Goal: Task Accomplishment & Management: Complete application form

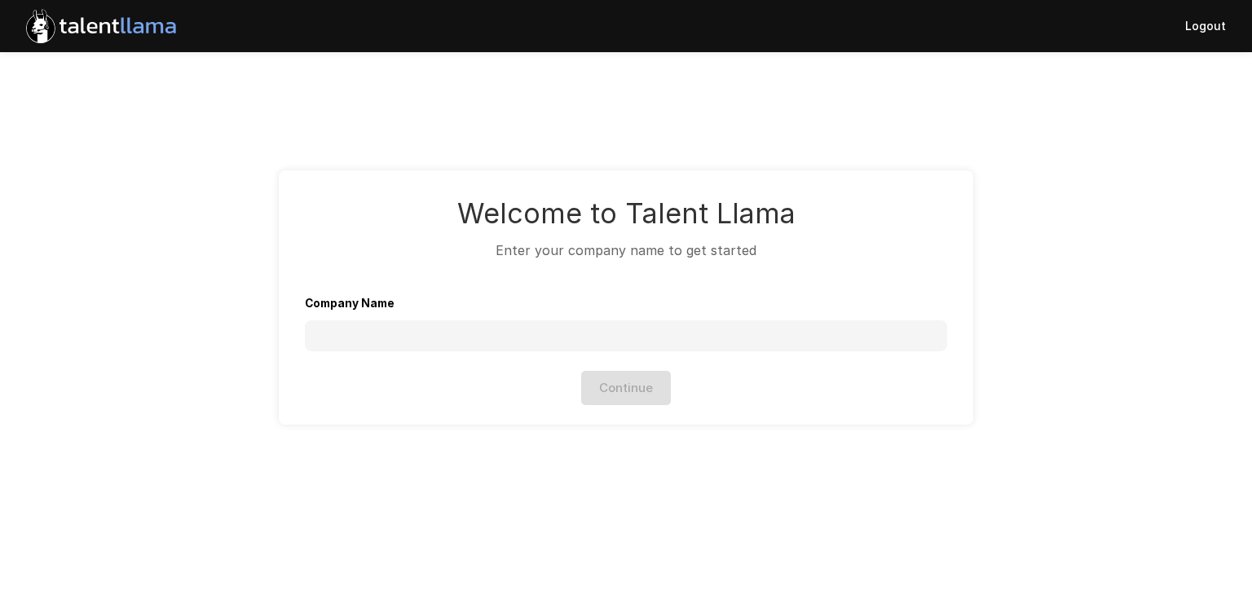
click at [443, 343] on input "Company Name" at bounding box center [626, 335] width 643 height 31
type input "*"
type input "***"
click at [598, 392] on button "Continue" at bounding box center [626, 388] width 90 height 34
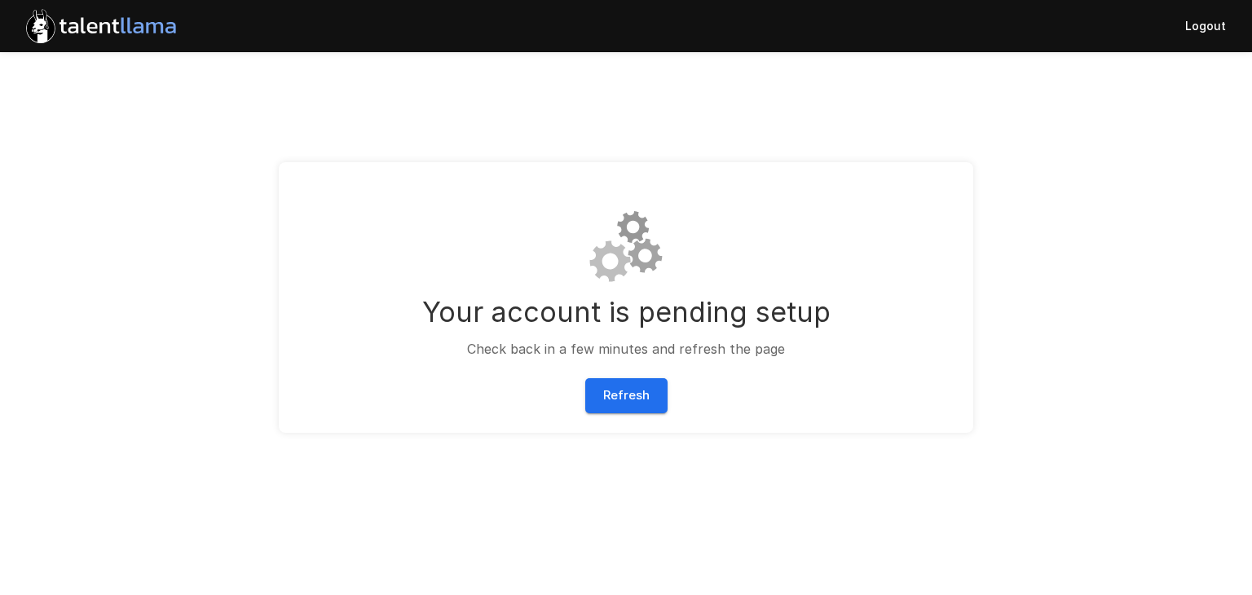
click at [1208, 29] on button "Logout" at bounding box center [1206, 25] width 54 height 47
click at [610, 405] on button "Refresh" at bounding box center [626, 395] width 82 height 34
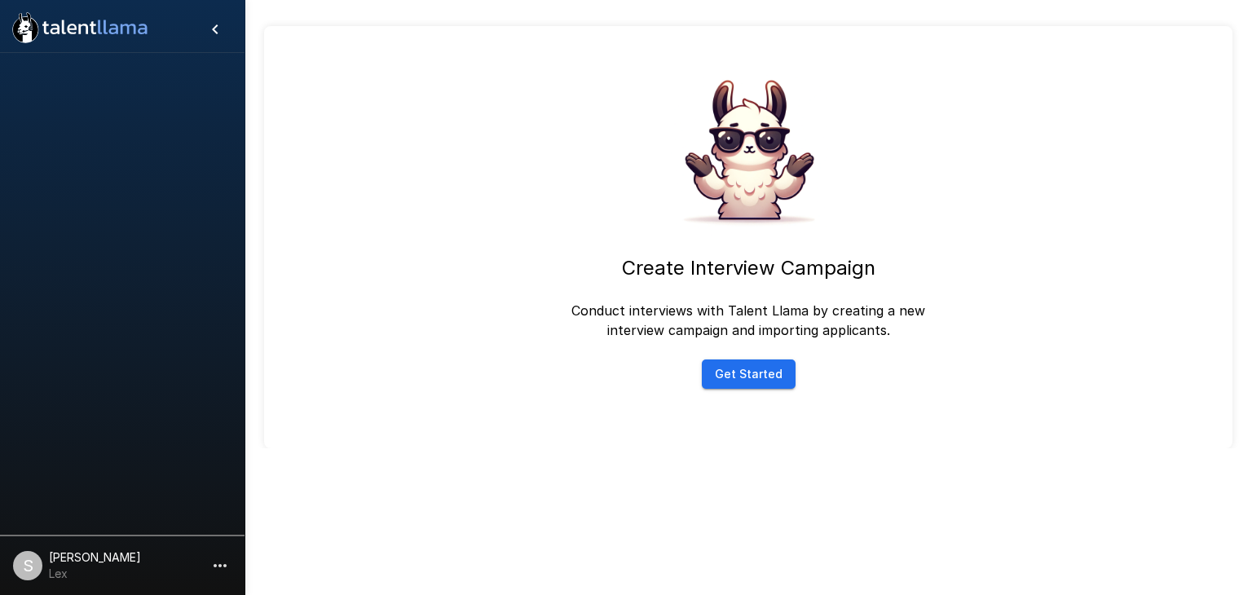
click at [227, 566] on icon "button" at bounding box center [220, 566] width 20 height 20
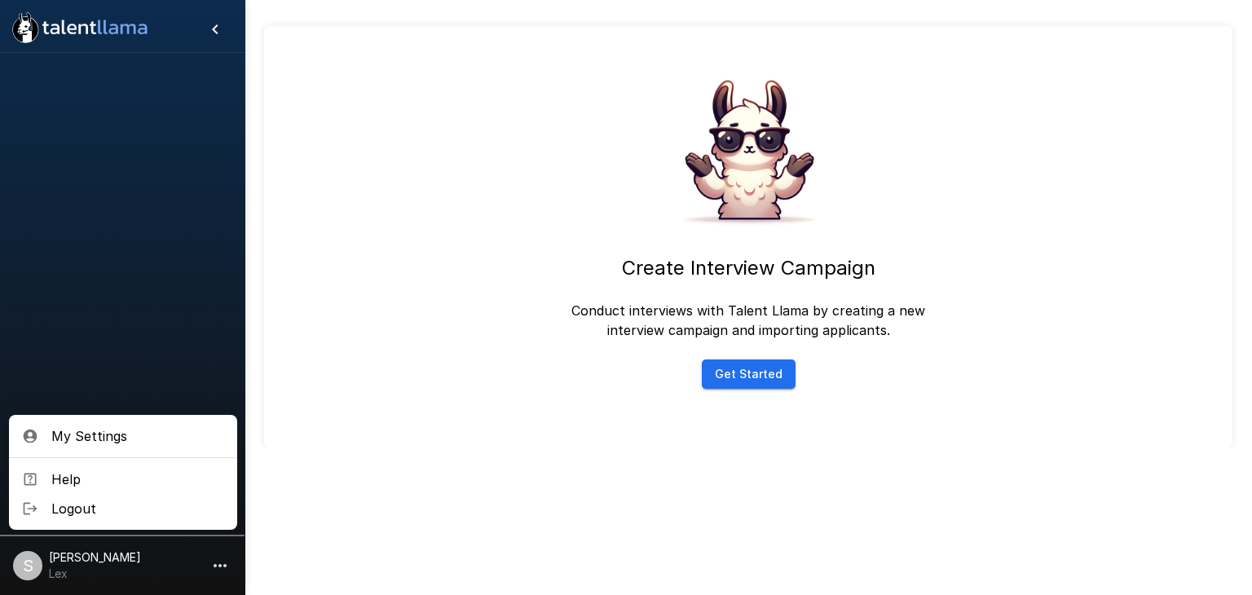
click at [365, 459] on div at bounding box center [626, 297] width 1252 height 595
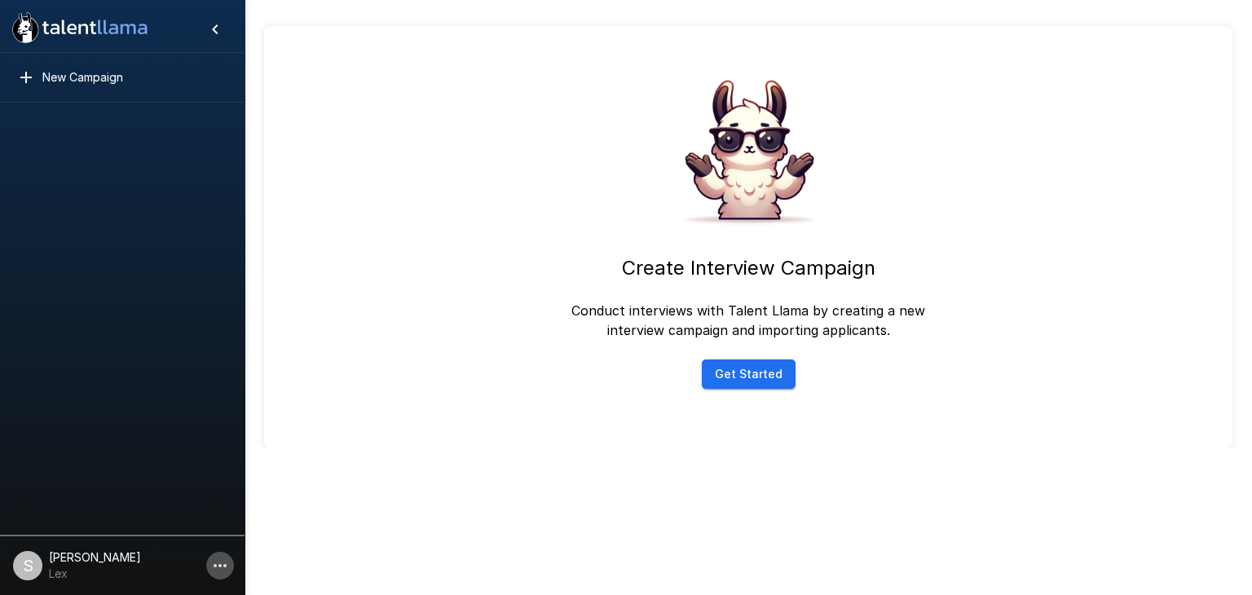
click at [216, 564] on icon "button" at bounding box center [220, 566] width 20 height 20
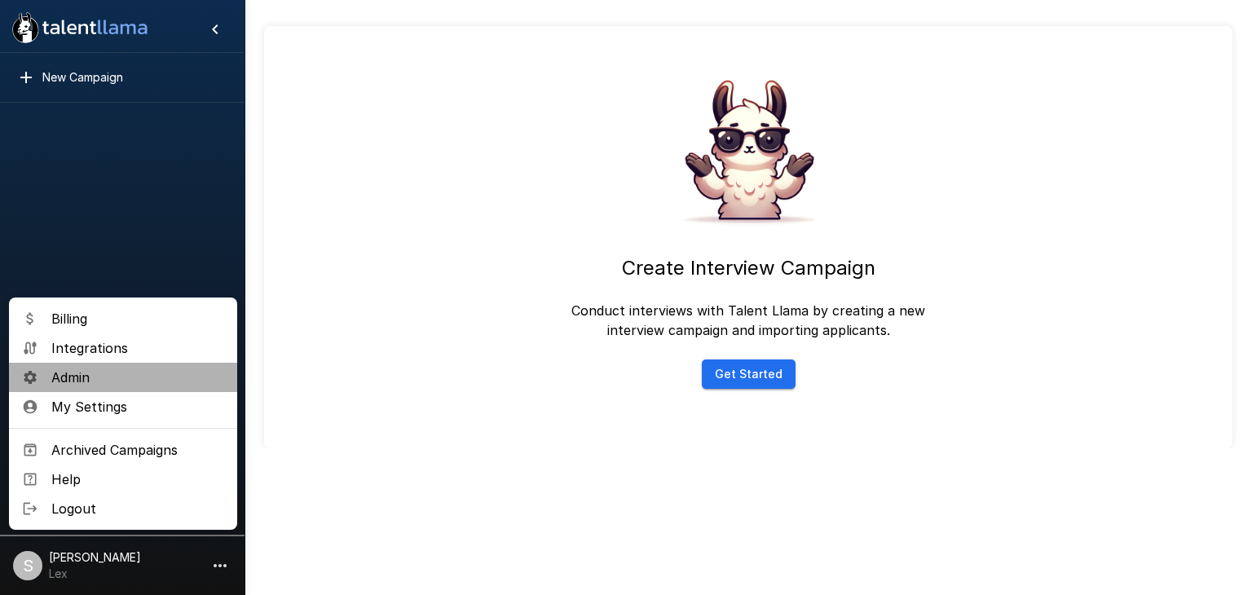
click at [81, 382] on span "Admin" at bounding box center [137, 378] width 173 height 20
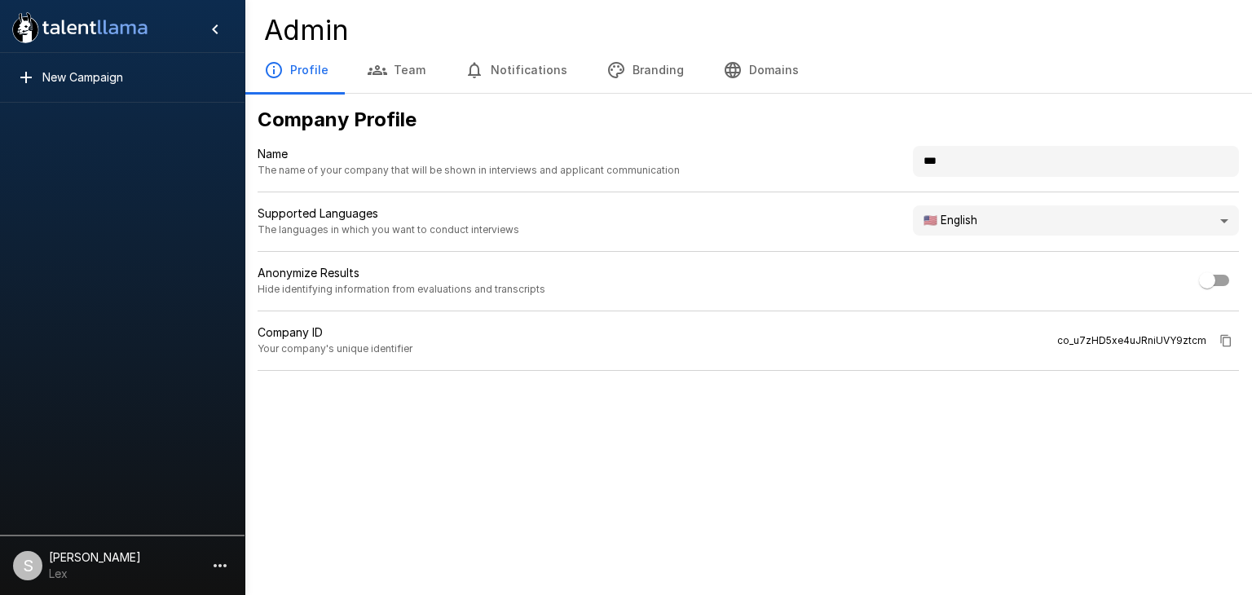
click at [643, 65] on button "Branding" at bounding box center [645, 70] width 117 height 46
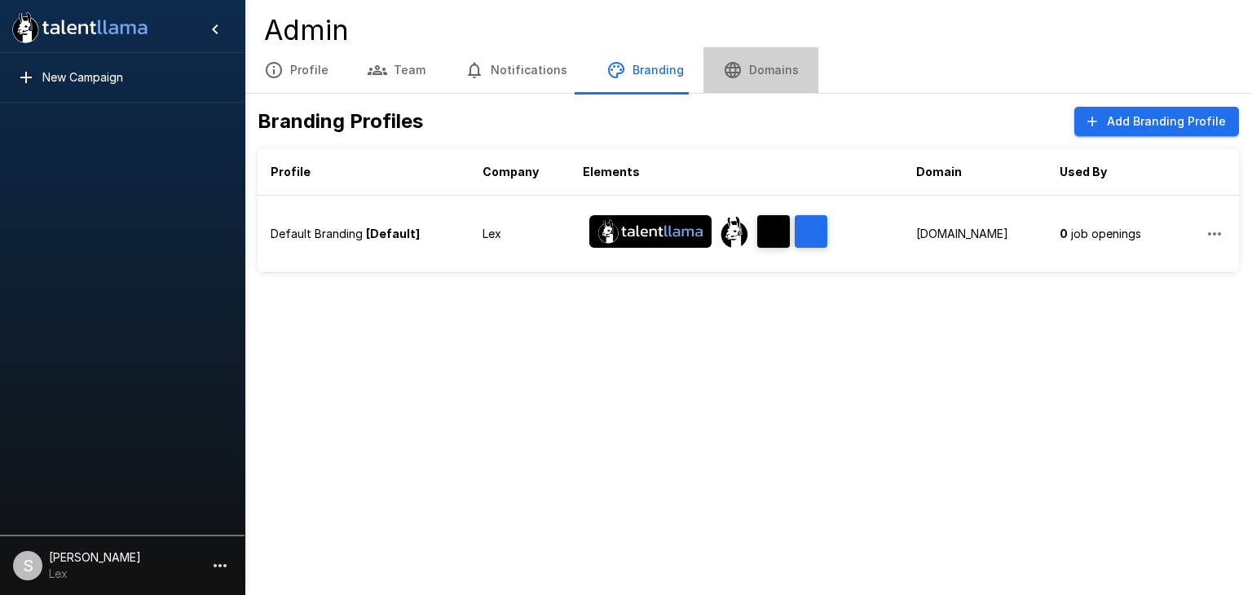
click at [757, 76] on button "Domains" at bounding box center [761, 70] width 115 height 46
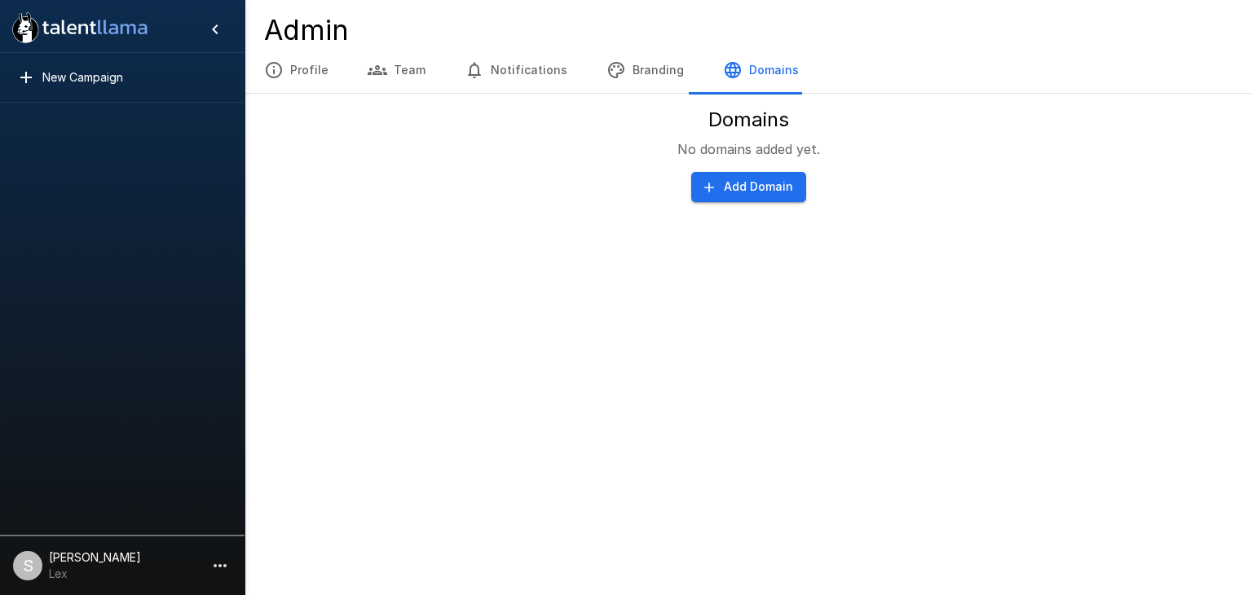
click at [757, 183] on button "Add Domain" at bounding box center [748, 187] width 115 height 30
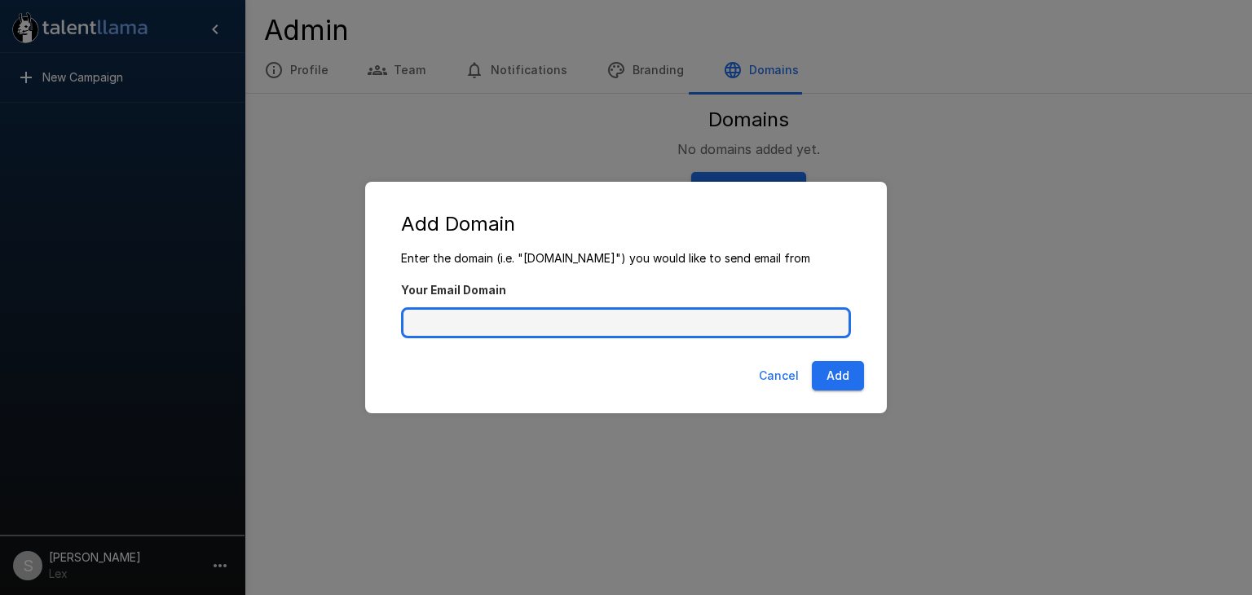
click at [513, 325] on input "Your Email Domain" at bounding box center [626, 322] width 450 height 31
type input "*********"
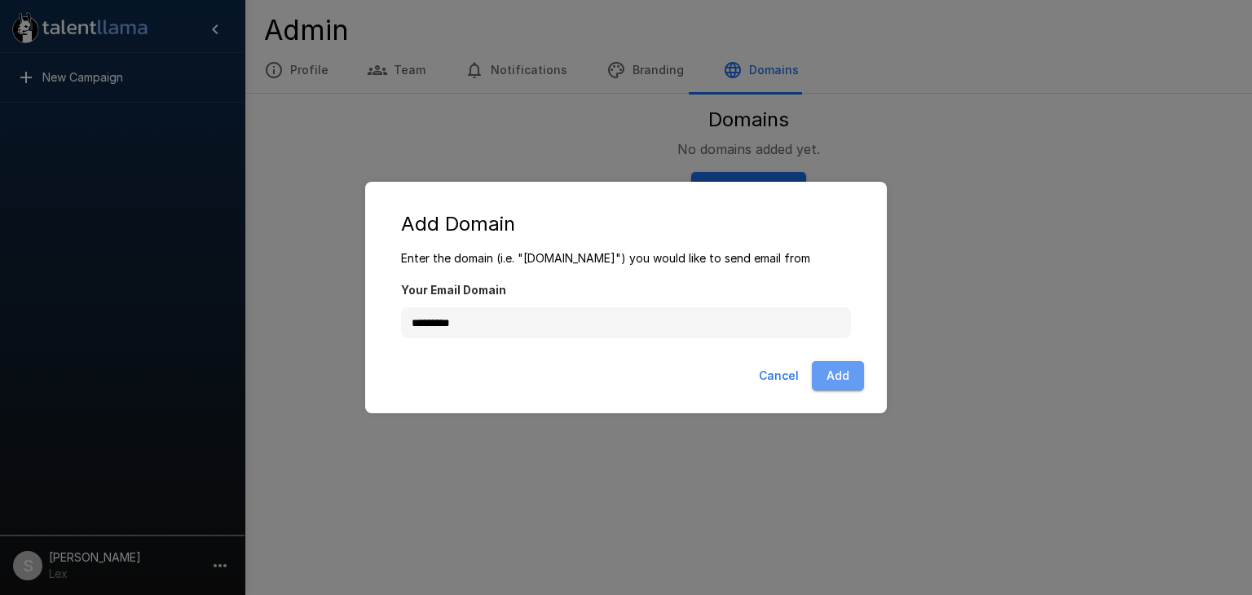
click at [838, 369] on button "Add" at bounding box center [838, 376] width 52 height 30
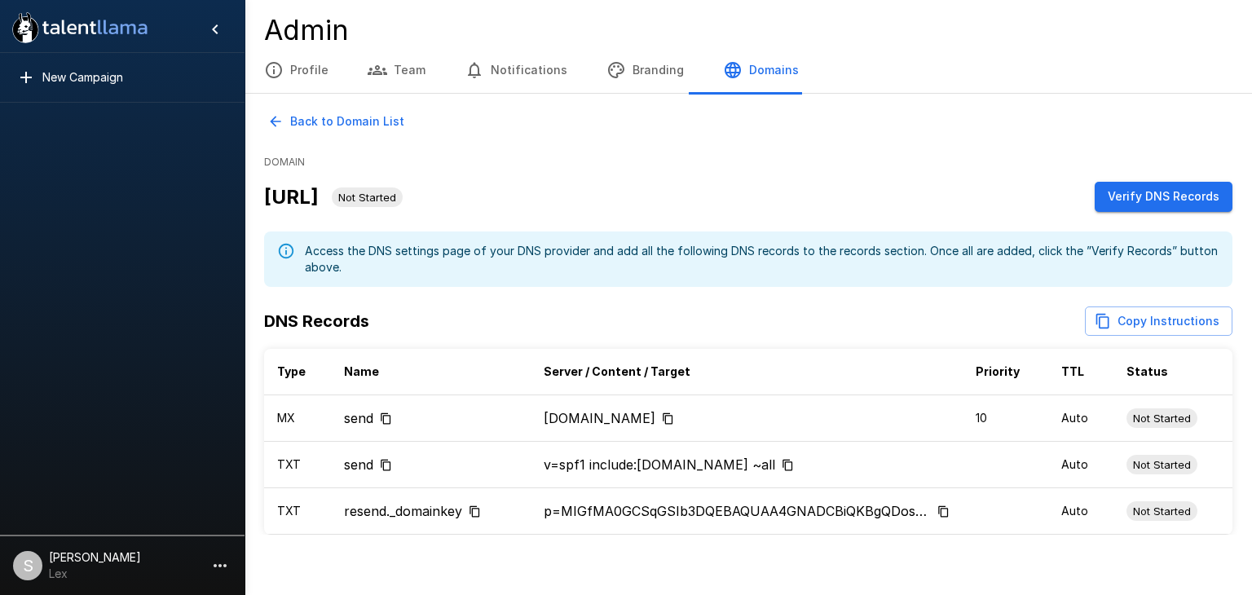
click at [1153, 320] on button "Copy Instructions" at bounding box center [1159, 322] width 148 height 30
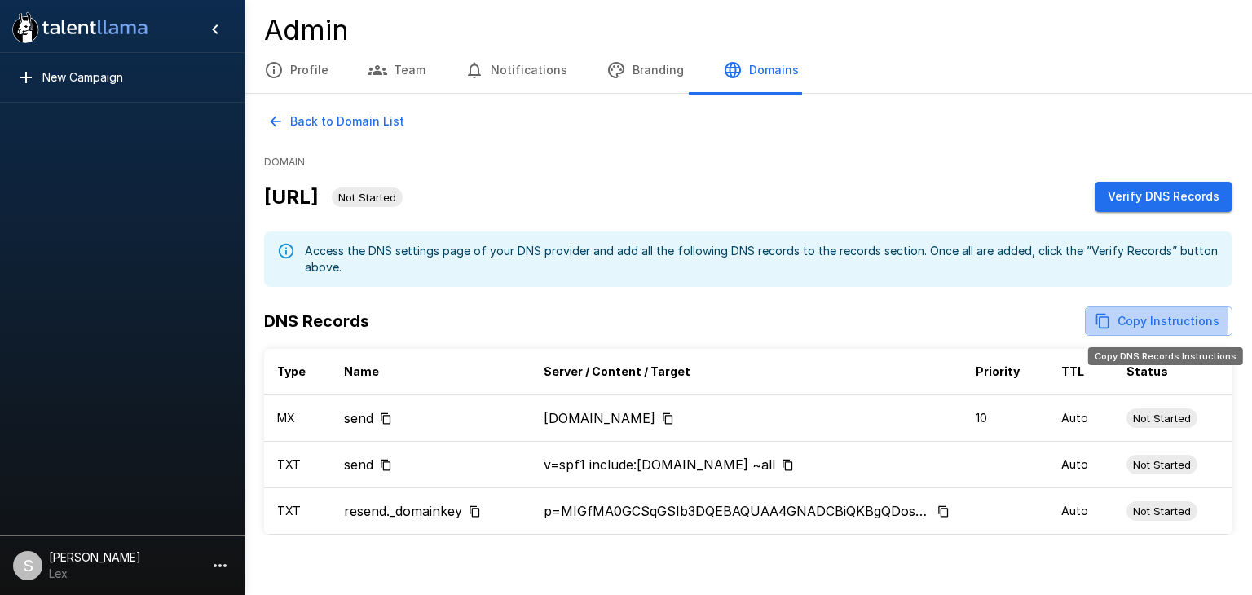
click at [1145, 319] on button "Copy Instructions" at bounding box center [1159, 322] width 148 height 30
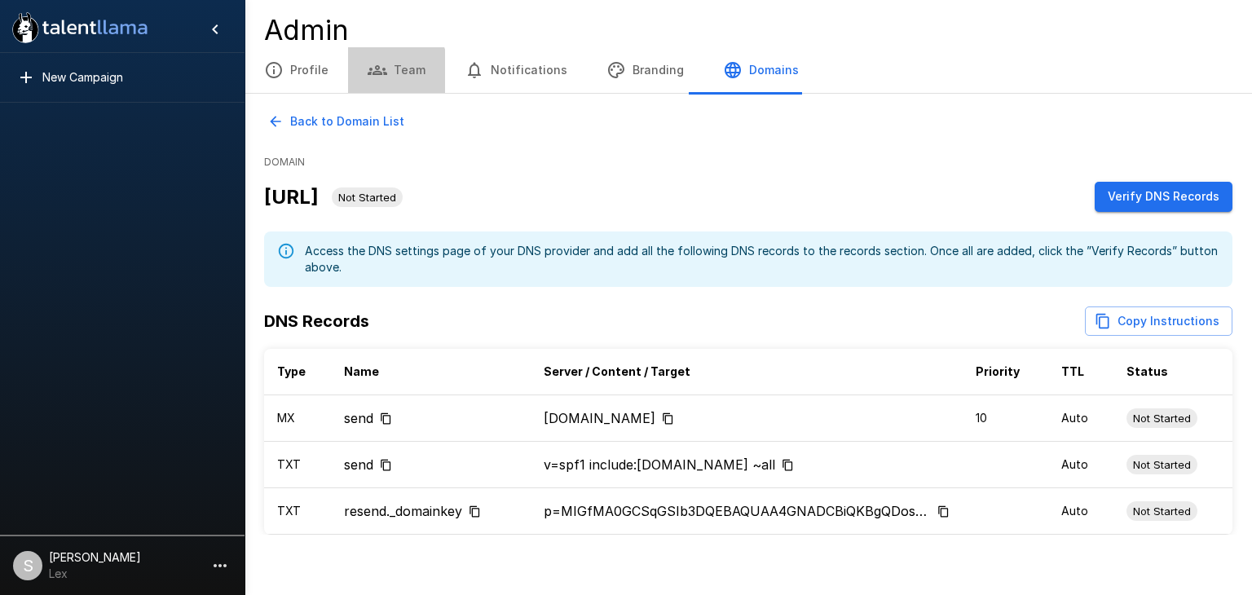
click at [382, 72] on icon "button" at bounding box center [378, 70] width 20 height 10
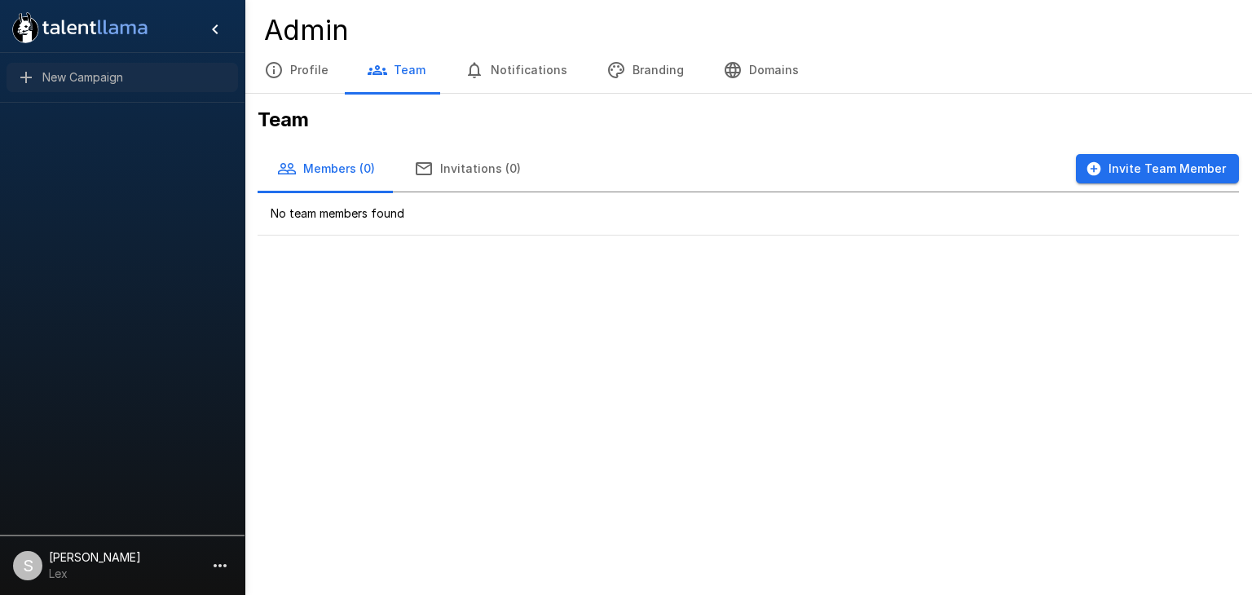
click at [51, 80] on span "New Campaign" at bounding box center [133, 77] width 183 height 16
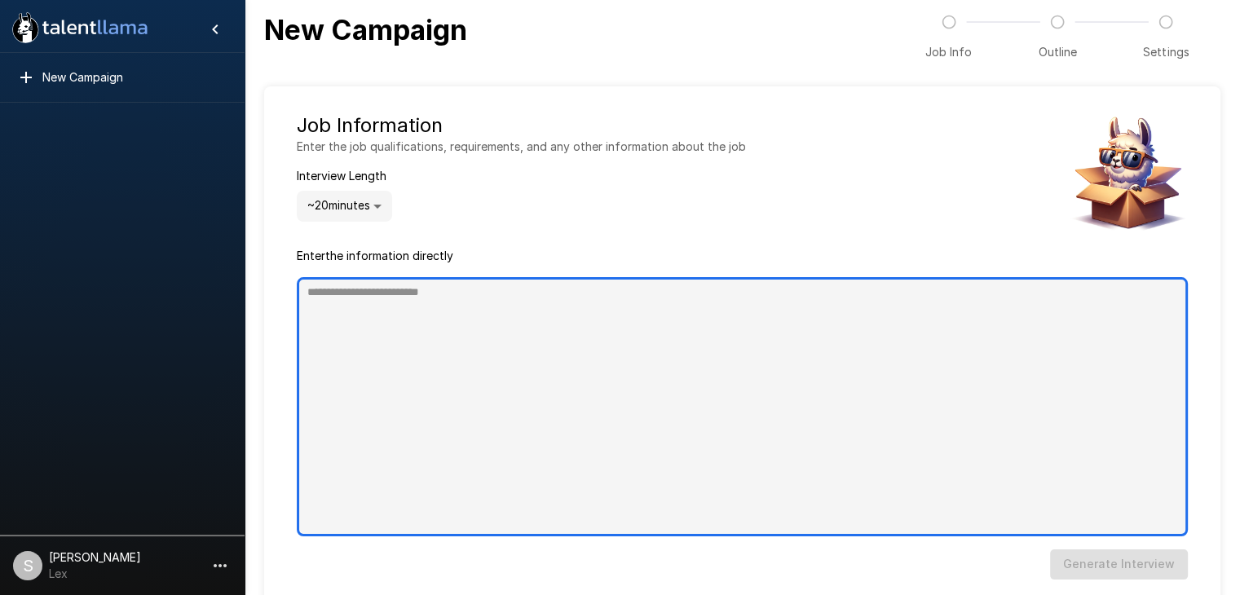
type textarea "*"
click at [336, 320] on textarea at bounding box center [742, 406] width 891 height 259
paste textarea "**********"
type textarea "**********"
type textarea "*"
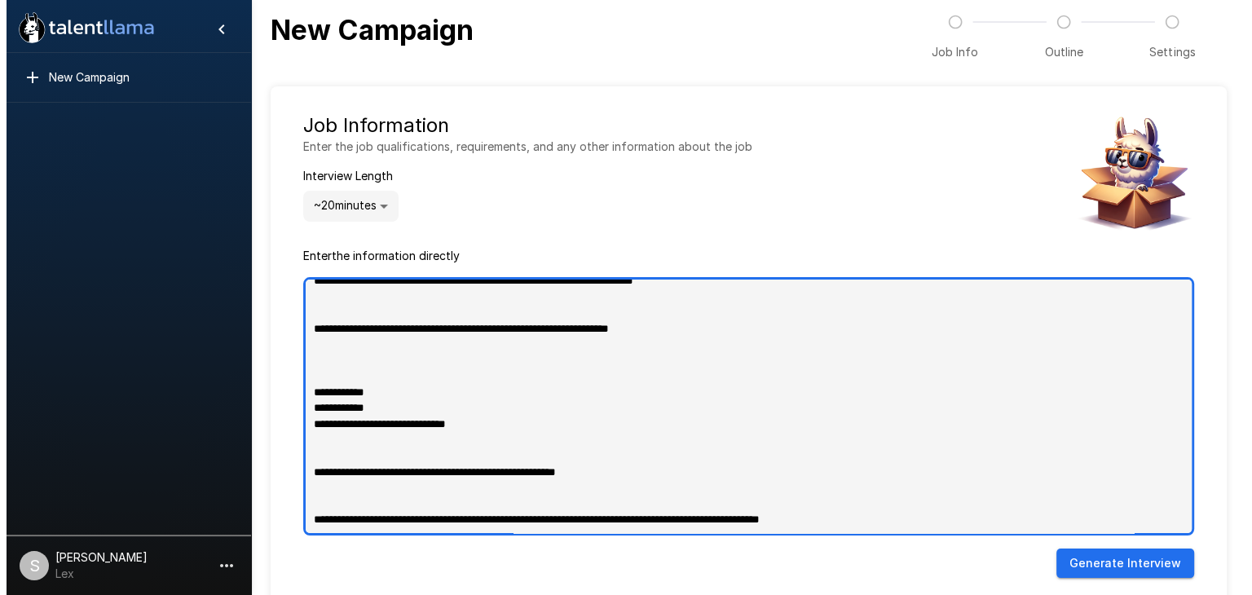
scroll to position [1238, 0]
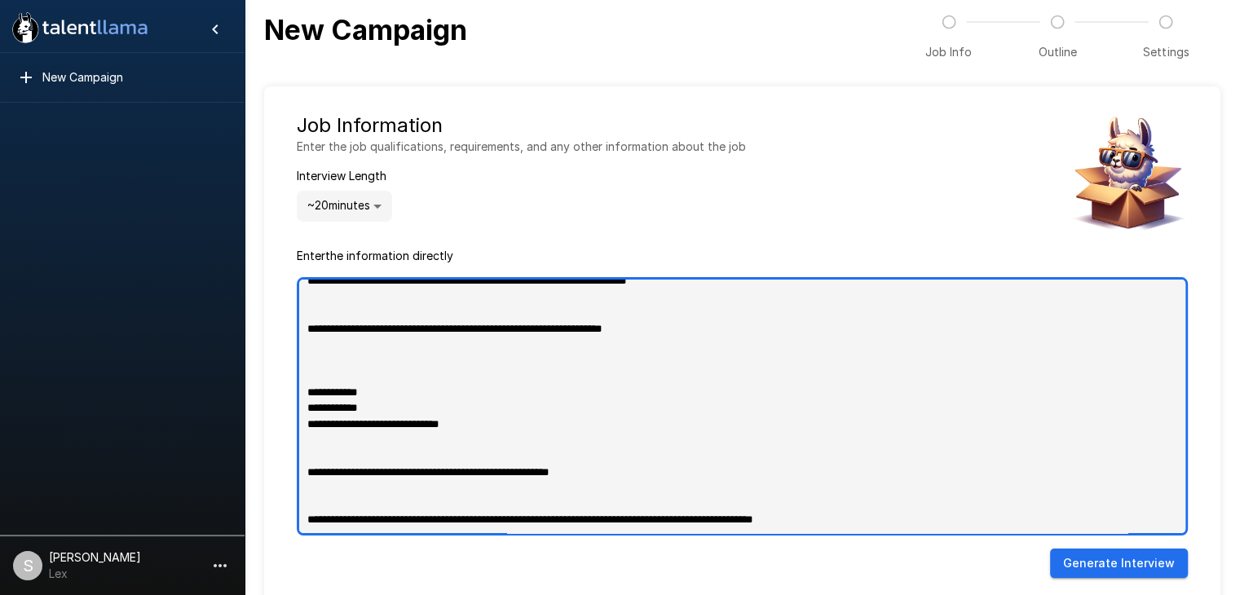
type textarea "**********"
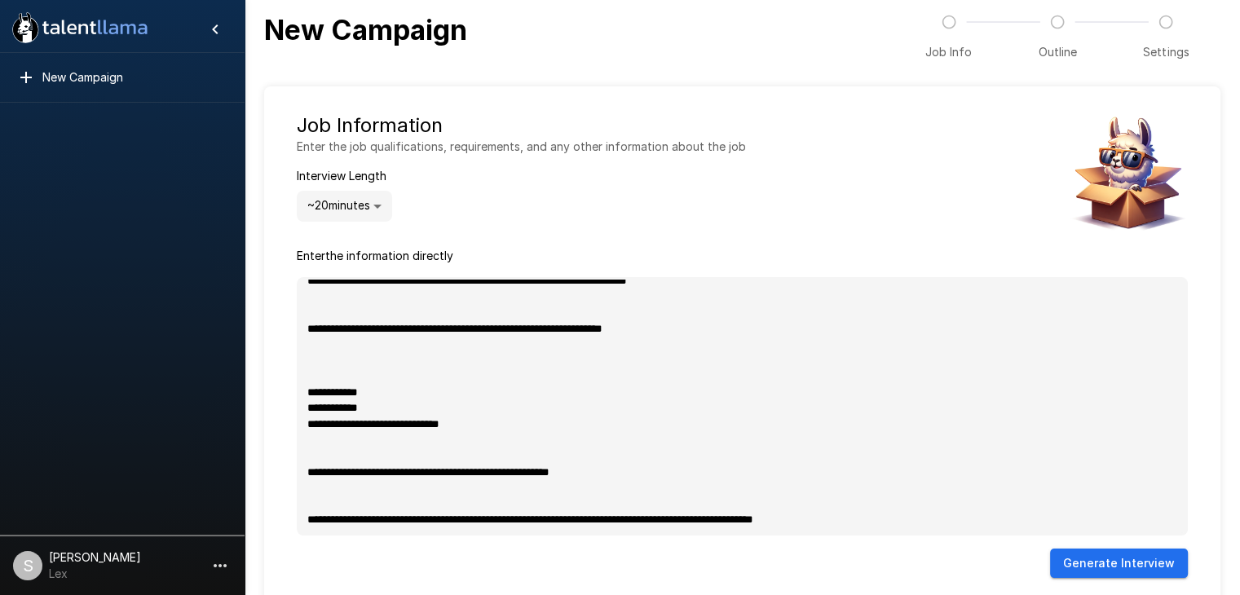
type textarea "*"
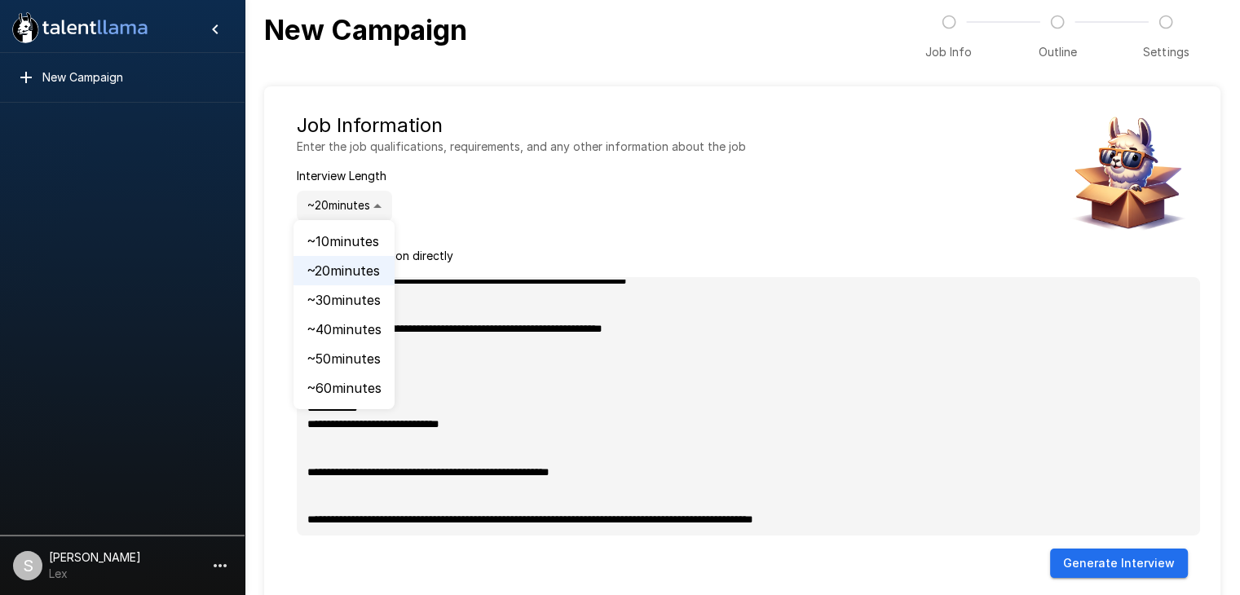
click at [379, 202] on body ".st0{fill:#FFFFFF;} .st1{fill:#76a4ed;} New Campaign S Sam Belleza Lex New Camp…" at bounding box center [626, 297] width 1252 height 595
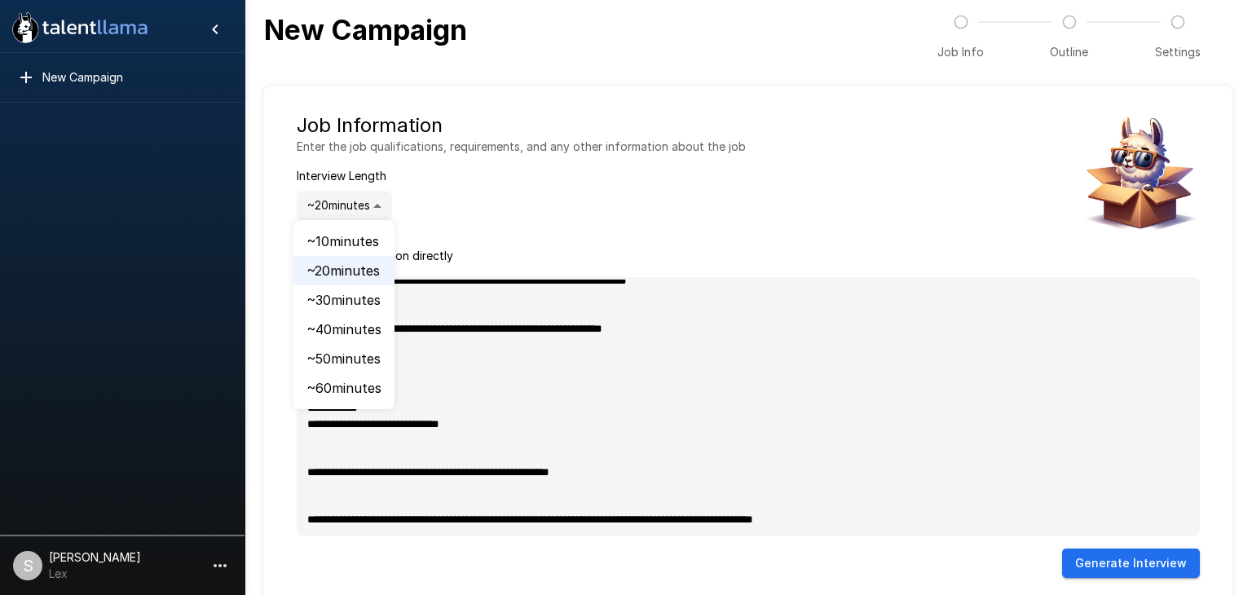
click at [336, 304] on li "~ 30 minutes" at bounding box center [344, 299] width 101 height 29
type input "**"
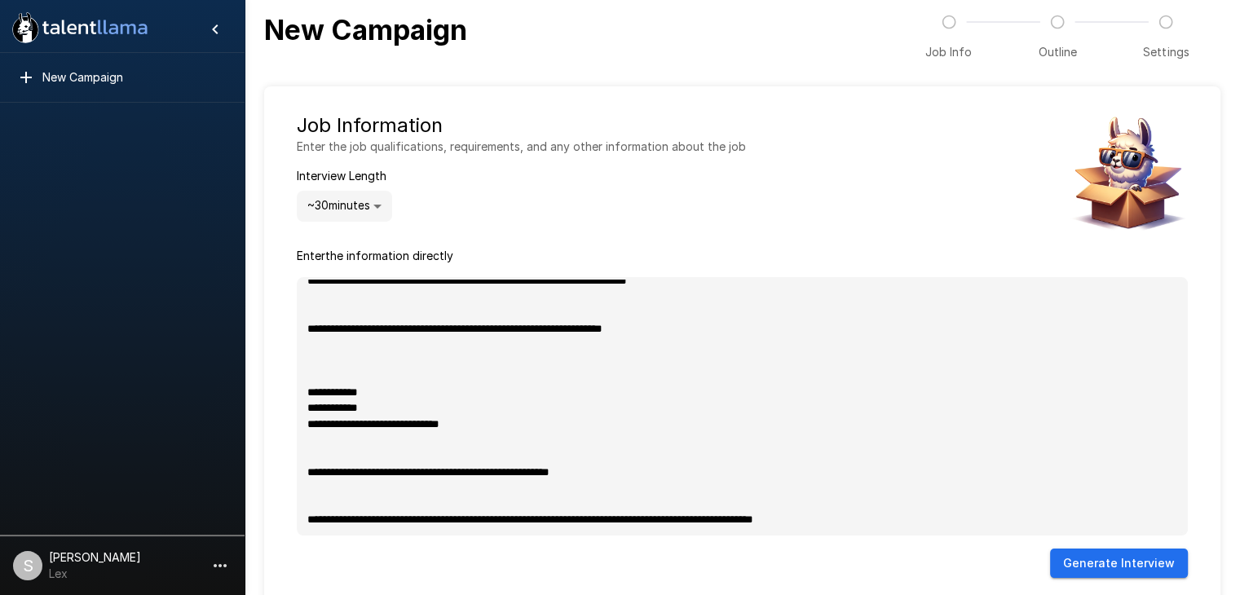
type textarea "*"
click at [1154, 563] on button "Generate Interview" at bounding box center [1119, 564] width 138 height 30
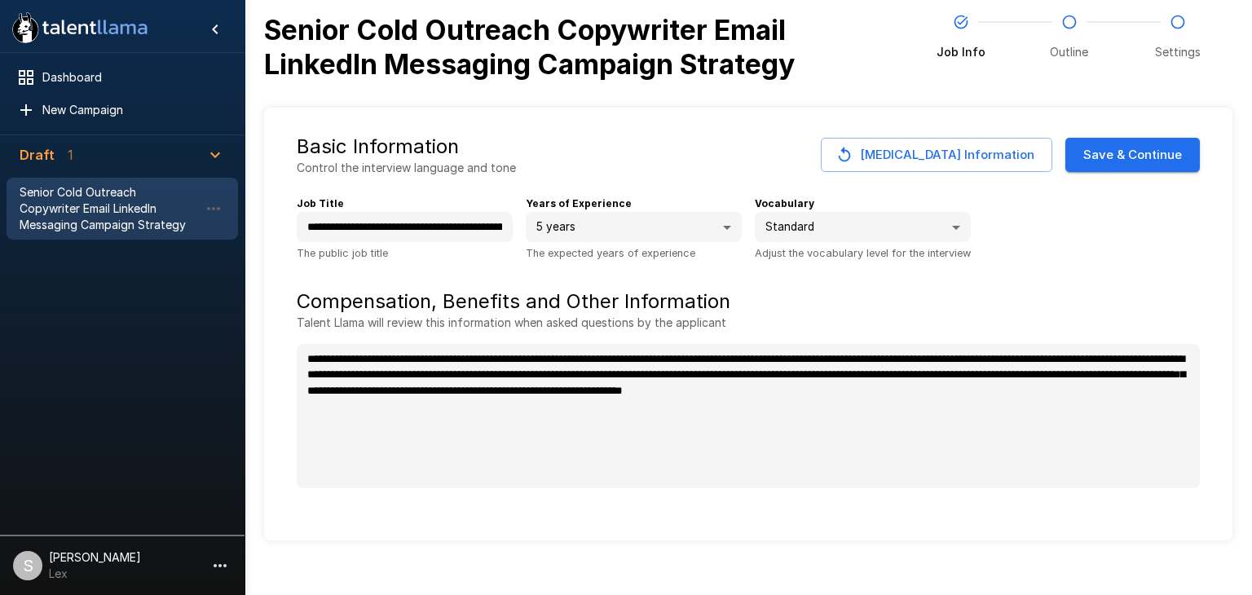
type textarea "*"
click at [713, 59] on b "Senior Cold Outreach Copywriter Email LinkedIn Messaging Campaign Strategy" at bounding box center [529, 47] width 531 height 68
click at [208, 204] on icon "button" at bounding box center [214, 209] width 20 height 20
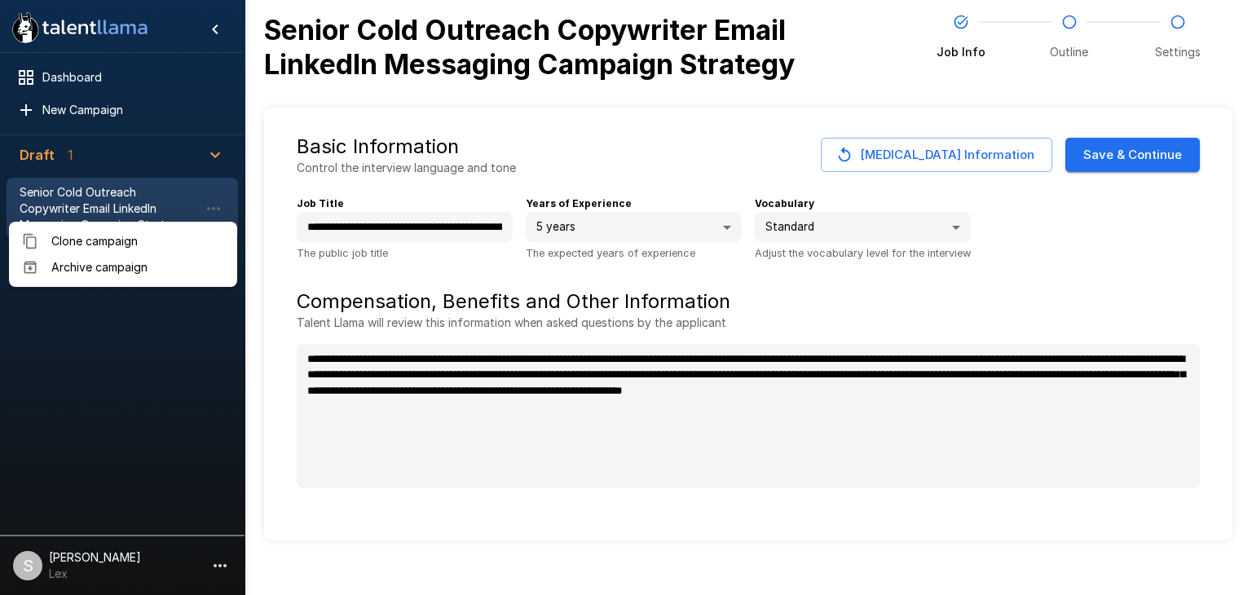
click at [208, 201] on div at bounding box center [626, 297] width 1252 height 595
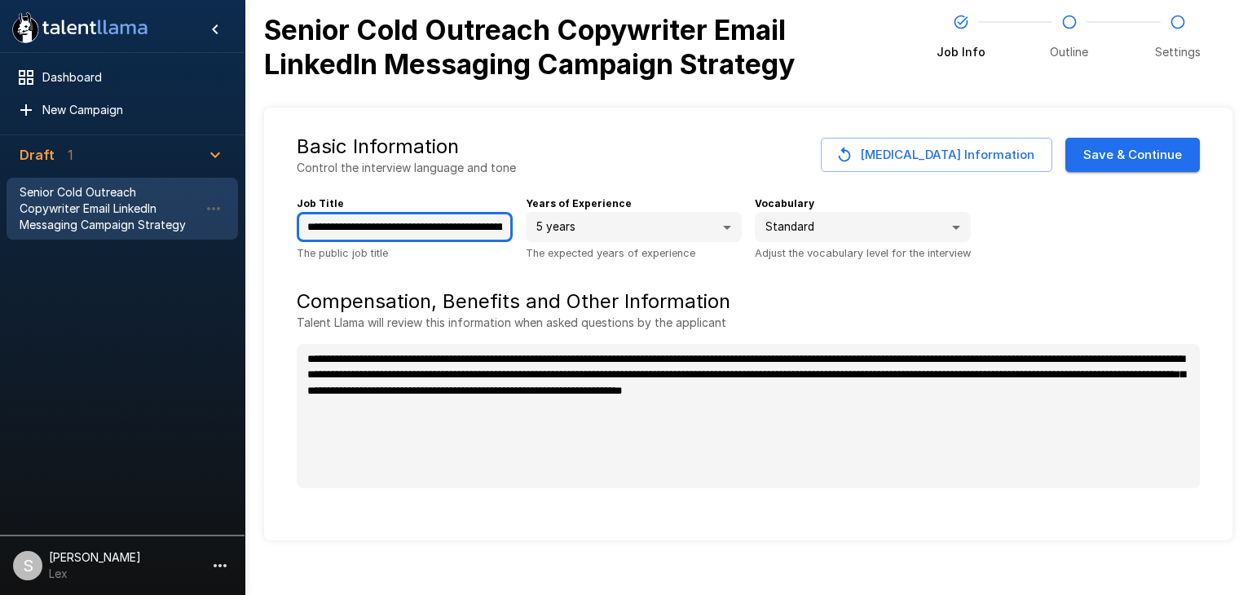
click at [468, 223] on input "**********" at bounding box center [405, 227] width 216 height 31
click at [489, 230] on input "**********" at bounding box center [405, 227] width 216 height 31
type input "**********"
type textarea "*"
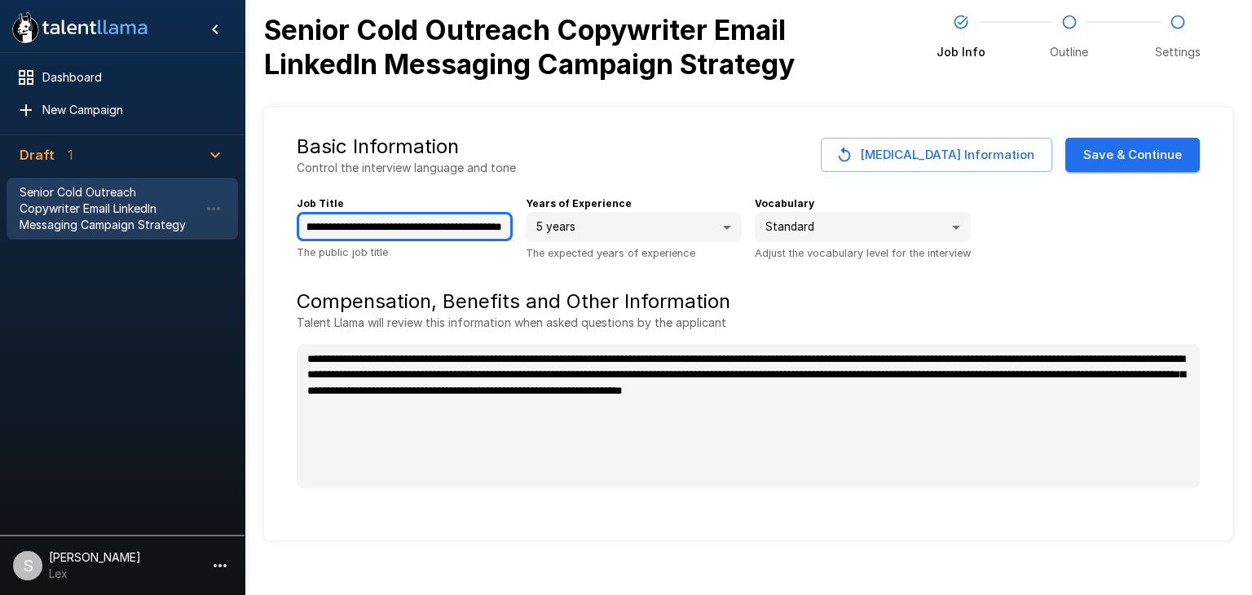
type input "**********"
type textarea "*"
type input "**********"
type textarea "*"
type input "**********"
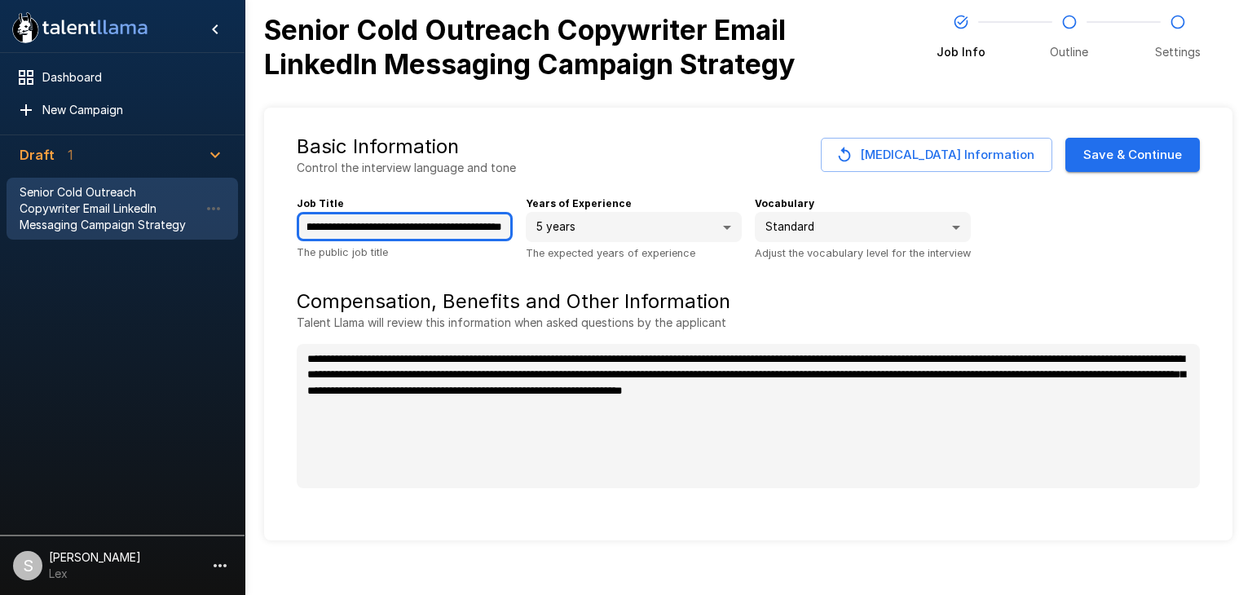
type textarea "*"
type input "**********"
type textarea "*"
type input "**********"
type textarea "*"
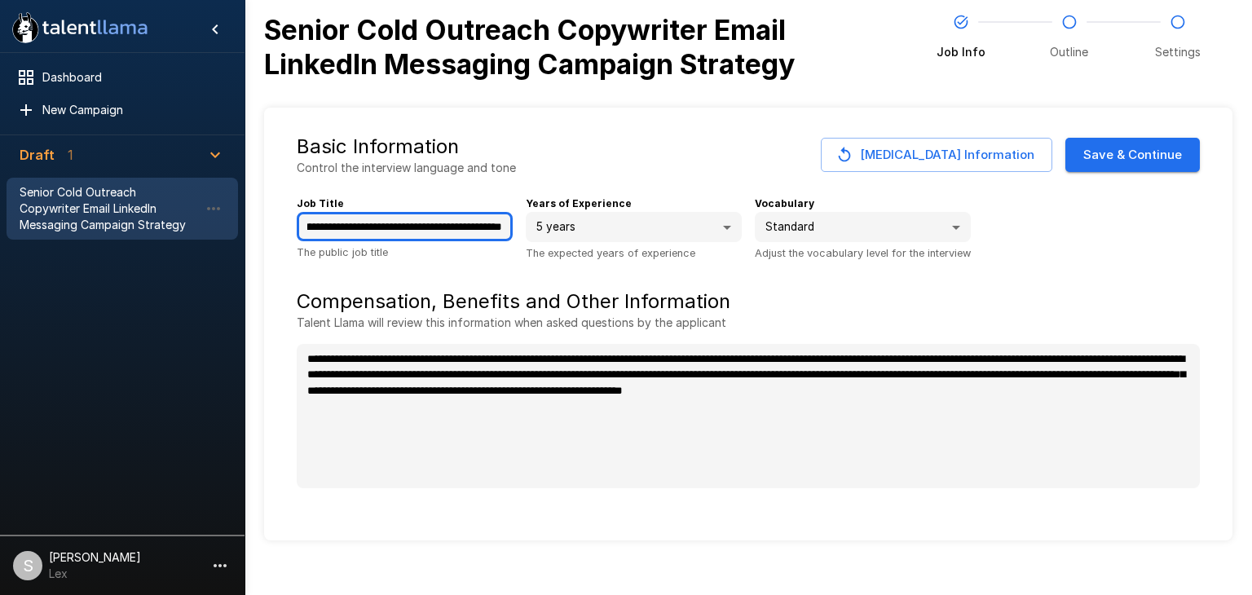
type input "**********"
type textarea "*"
type input "**********"
type textarea "*"
type input "**********"
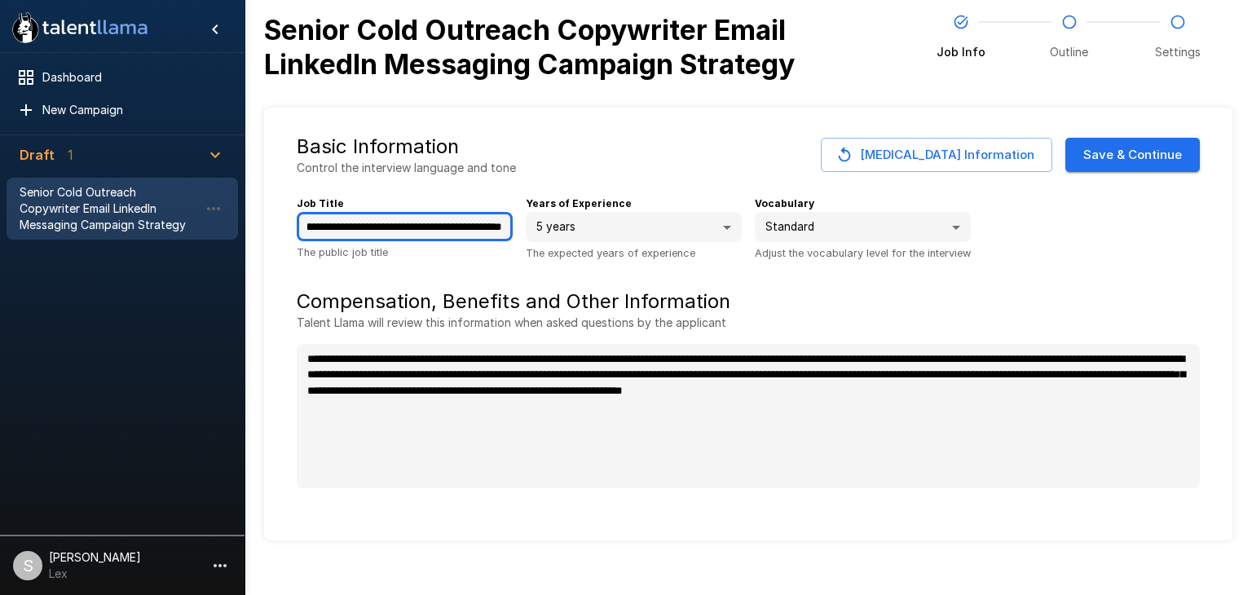
type textarea "*"
type input "**********"
type textarea "*"
type input "**********"
type textarea "*"
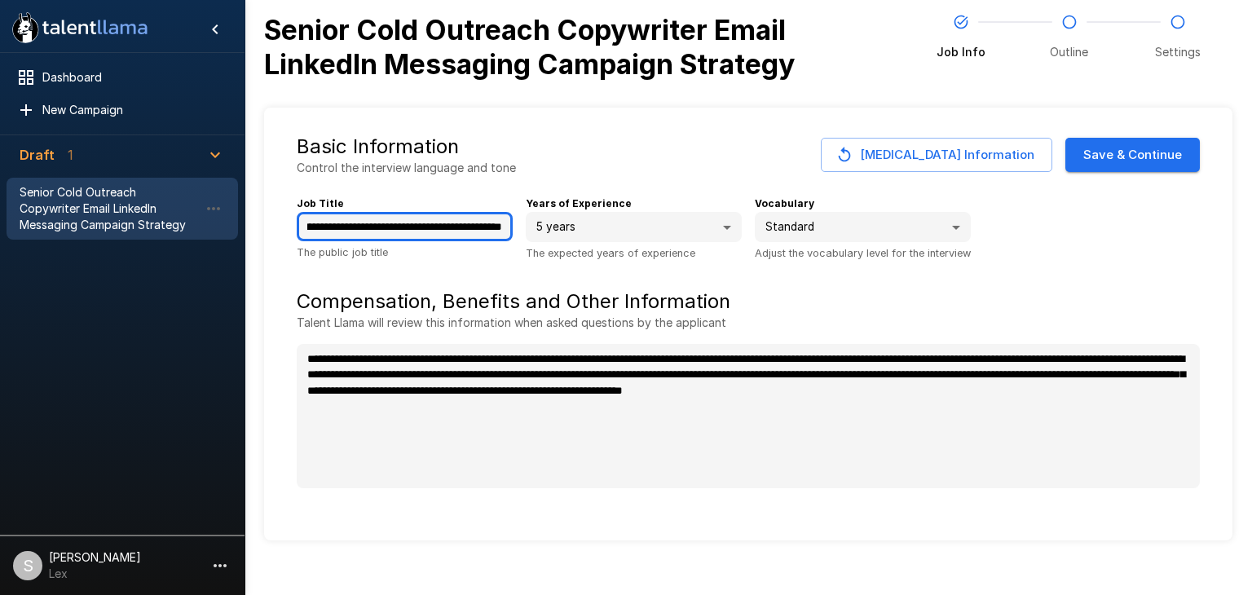
type input "**********"
type textarea "*"
type input "**********"
type textarea "*"
type input "**********"
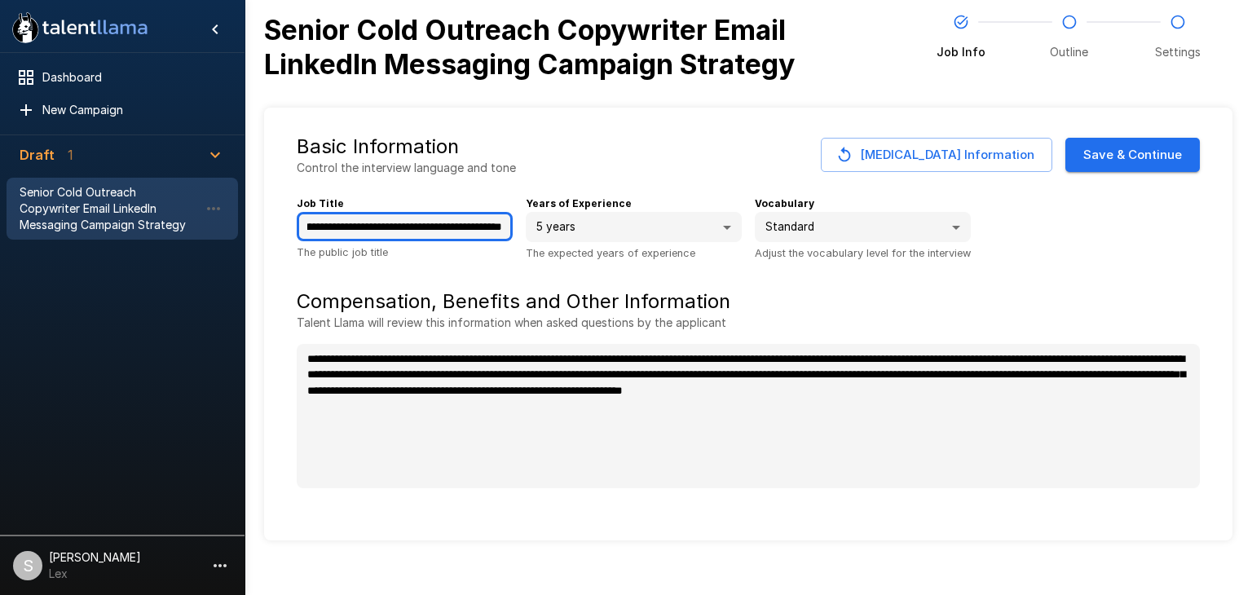
type textarea "*"
type input "**********"
type textarea "*"
type input "**********"
type textarea "*"
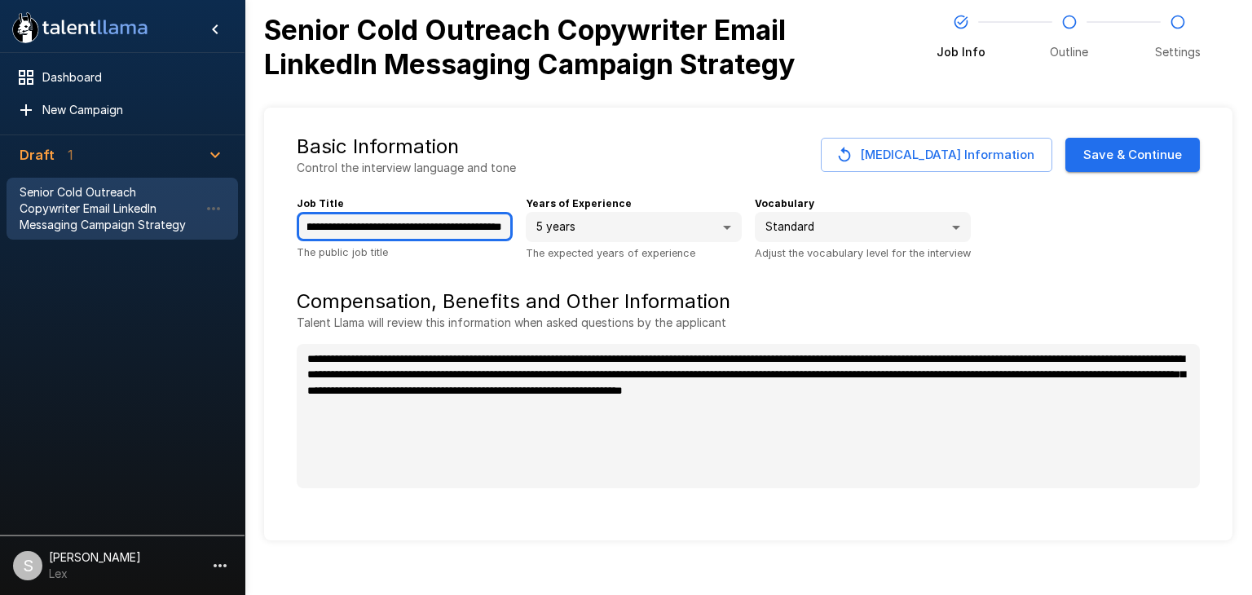
type input "**********"
type textarea "*"
type input "**********"
type textarea "*"
type input "**********"
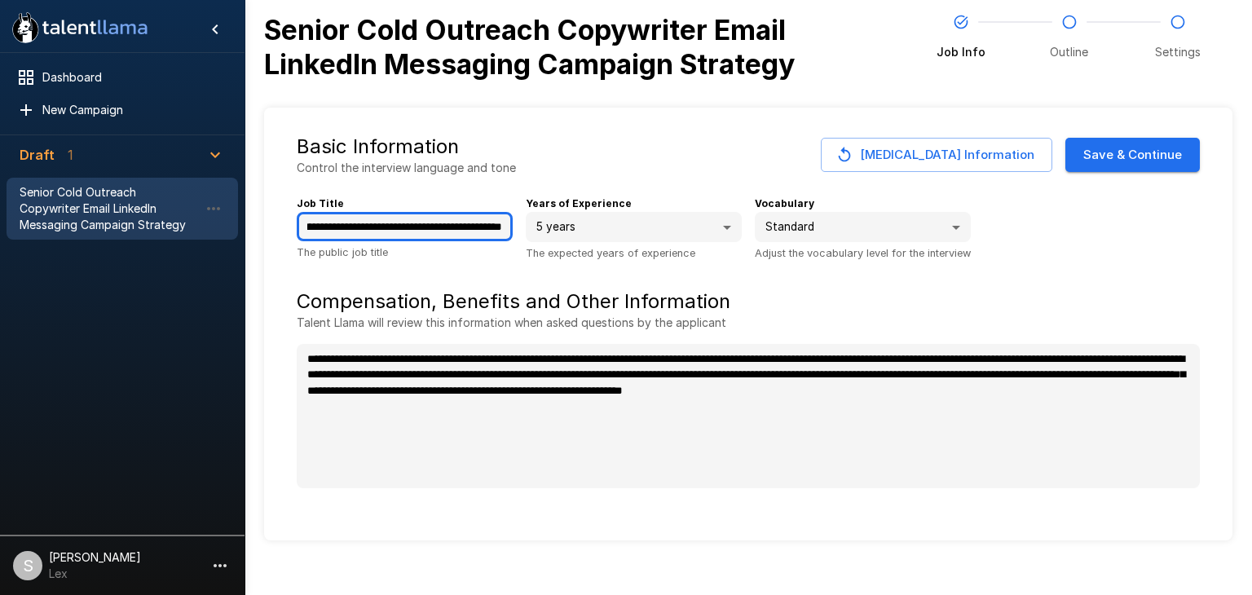
type textarea "*"
type input "**********"
type textarea "*"
type input "**********"
type textarea "*"
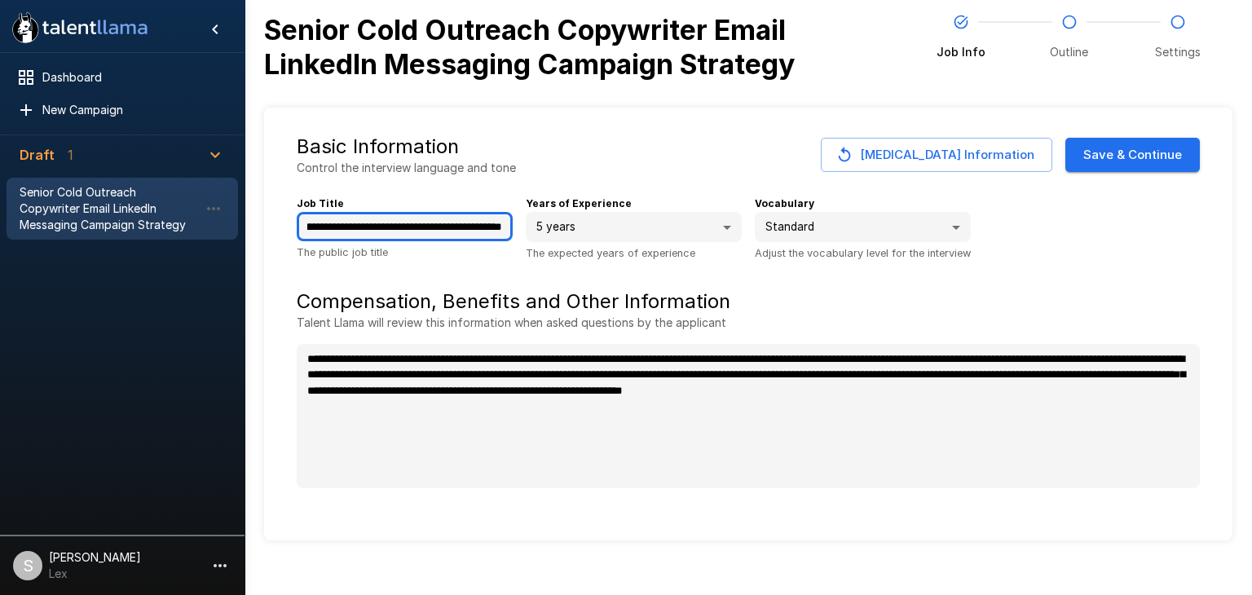
type input "**********"
type textarea "*"
type input "**********"
type textarea "*"
type input "**********"
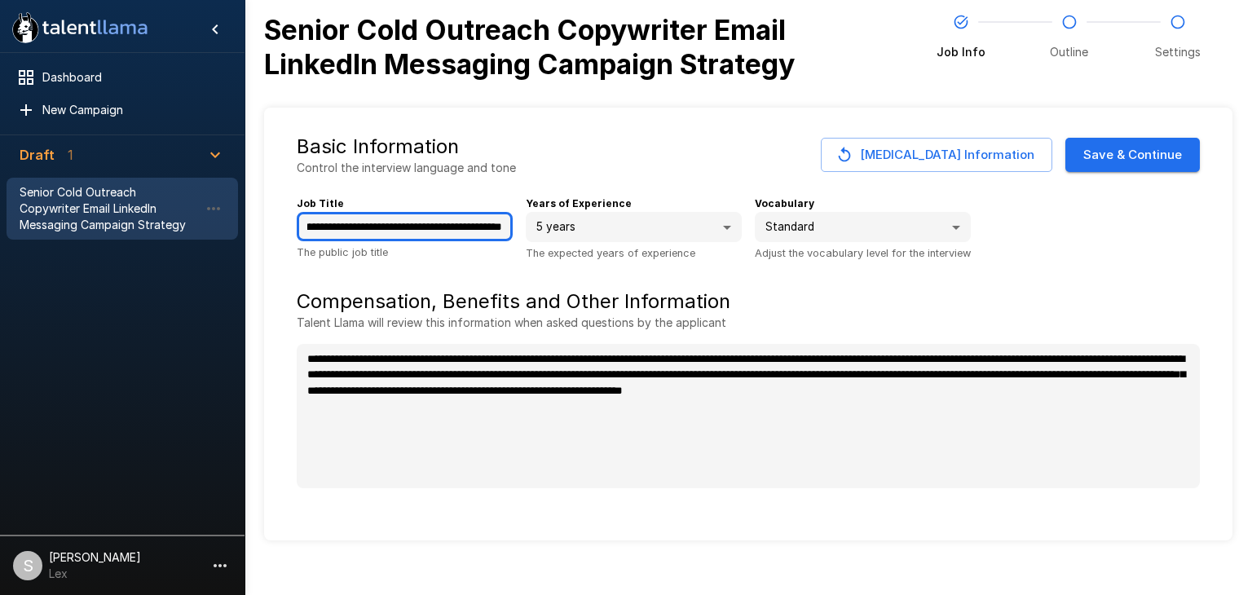
type textarea "*"
type input "**********"
type textarea "*"
type input "**********"
type textarea "*"
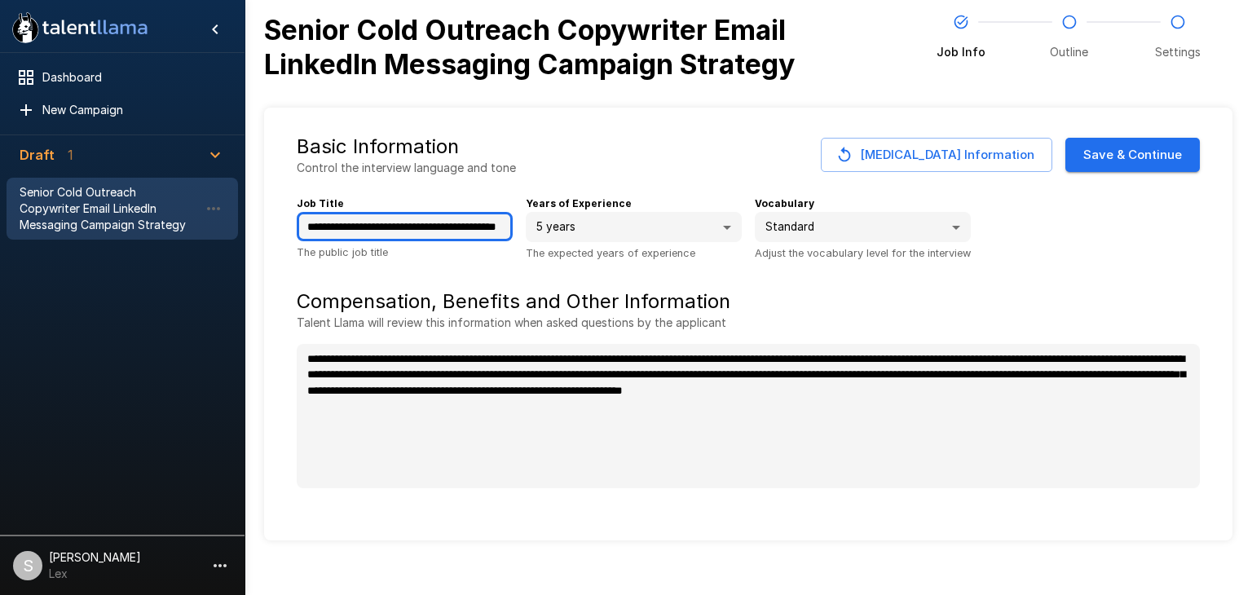
type input "**********"
type textarea "*"
type input "**********"
type textarea "*"
type input "**********"
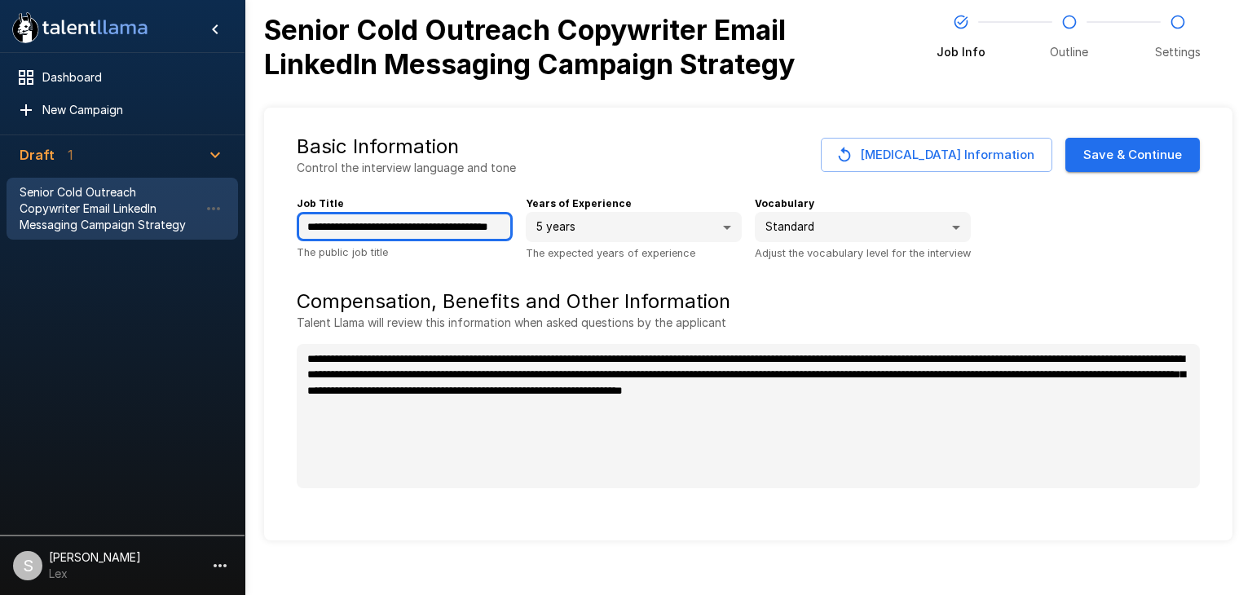
type textarea "*"
type input "**********"
type textarea "*"
type input "**********"
type textarea "*"
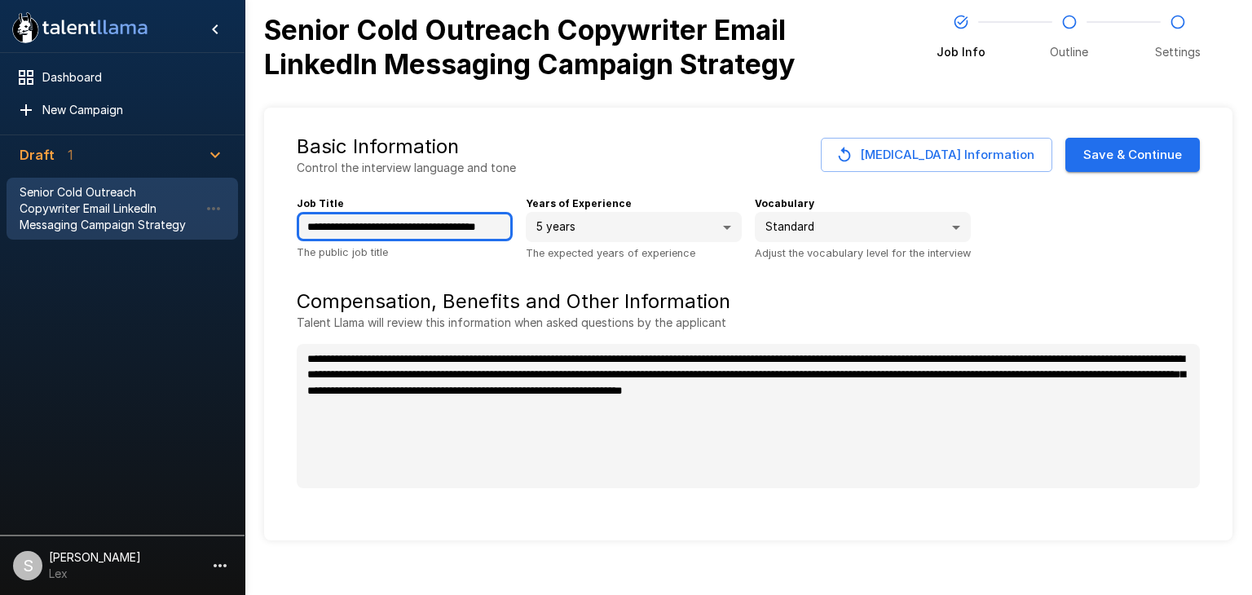
type input "**********"
type textarea "*"
type input "**********"
type textarea "*"
type input "**********"
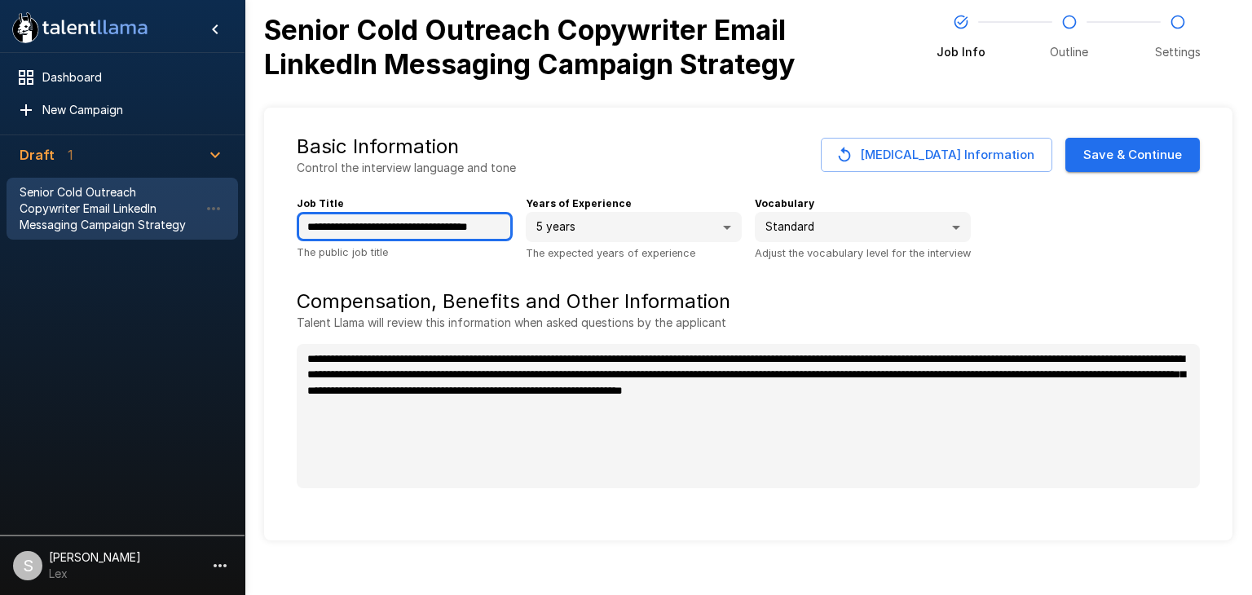
type textarea "*"
type input "**********"
type textarea "*"
type input "**********"
type textarea "*"
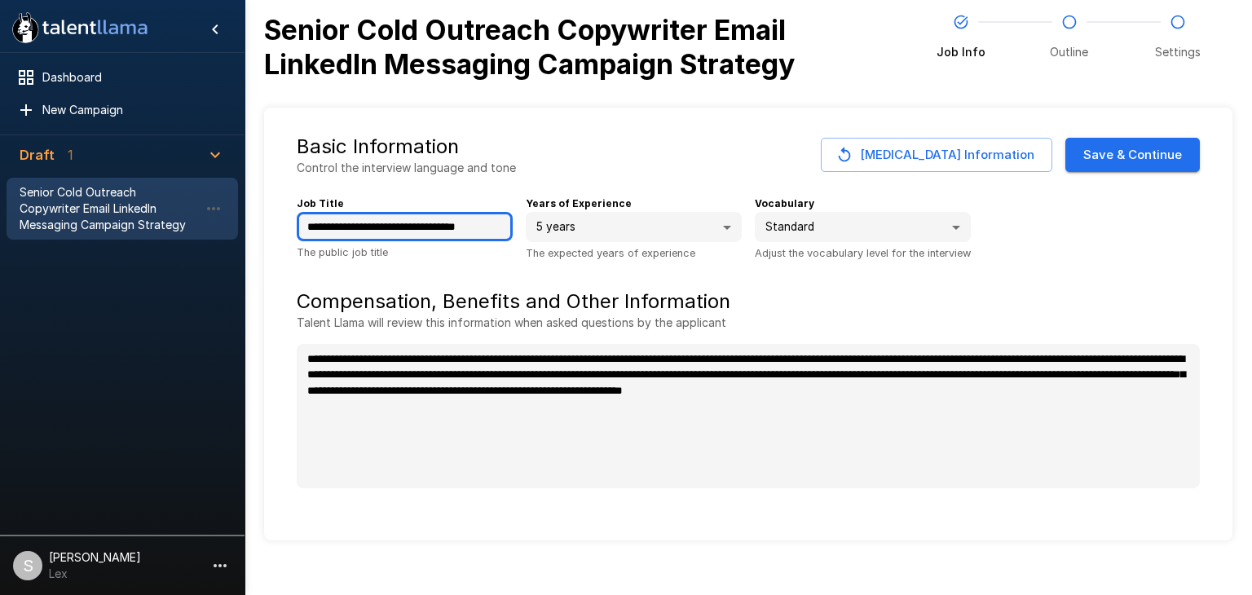
type input "**********"
type textarea "*"
type input "**********"
type textarea "*"
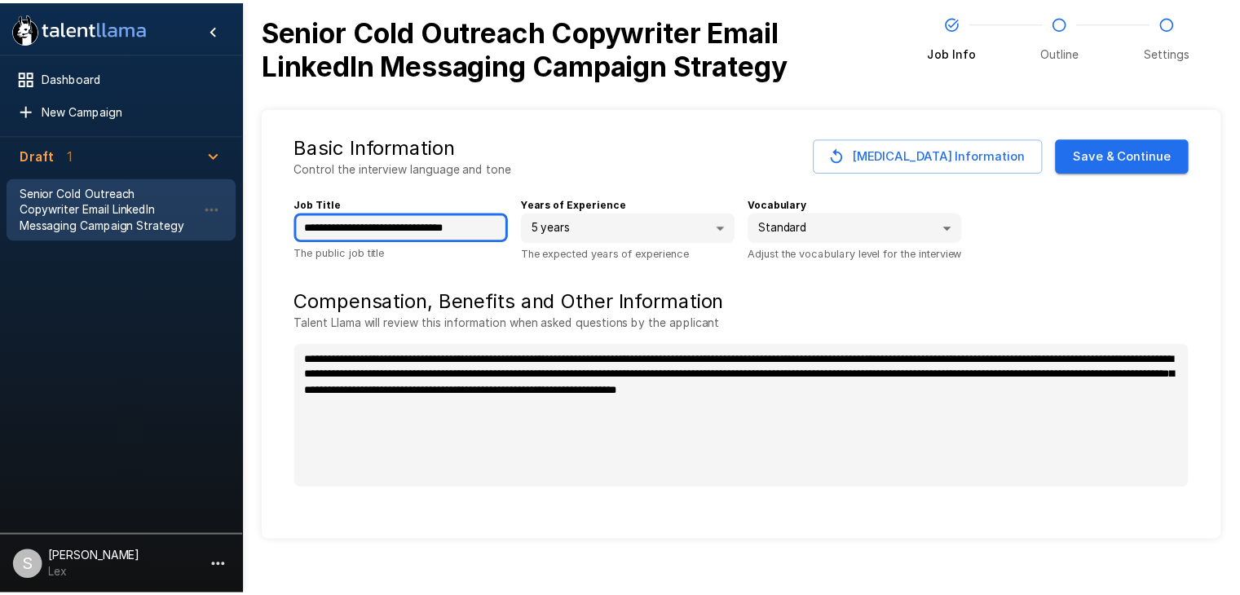
scroll to position [0, 0]
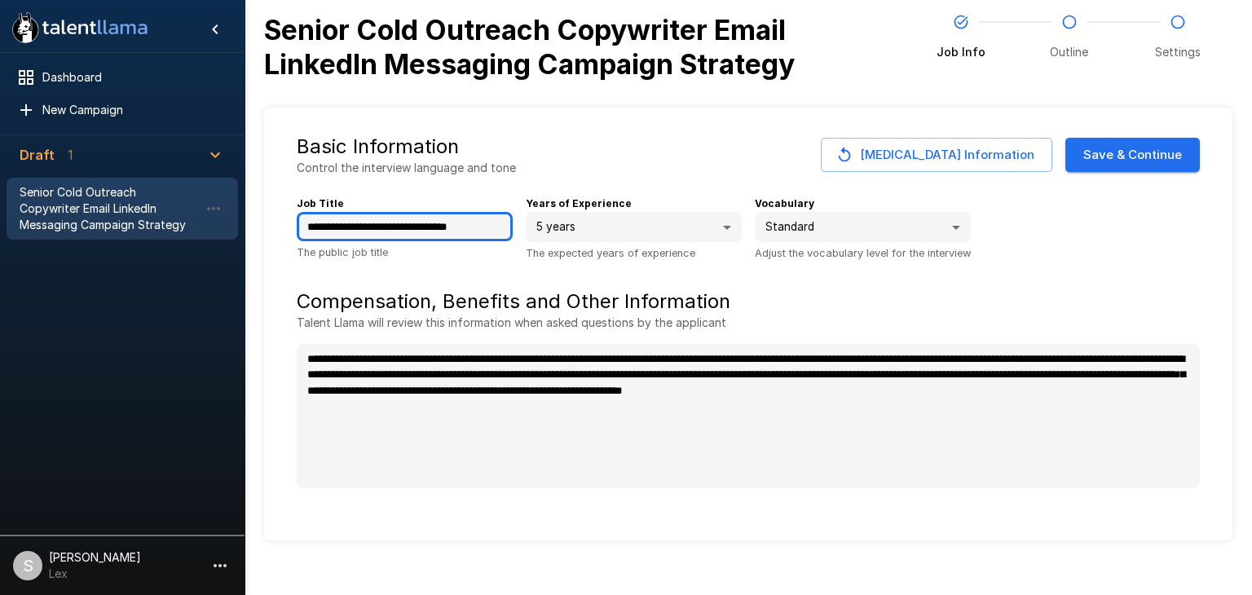
type input "**********"
type textarea "*"
type input "**********"
type textarea "*"
type input "**********"
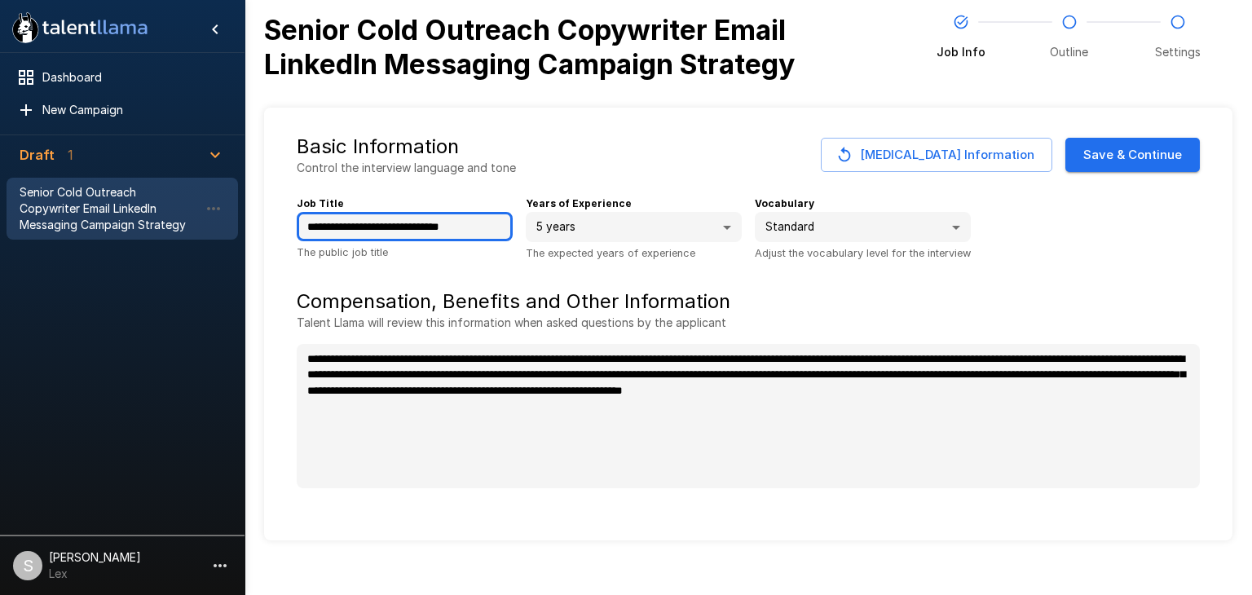
type textarea "*"
type input "**********"
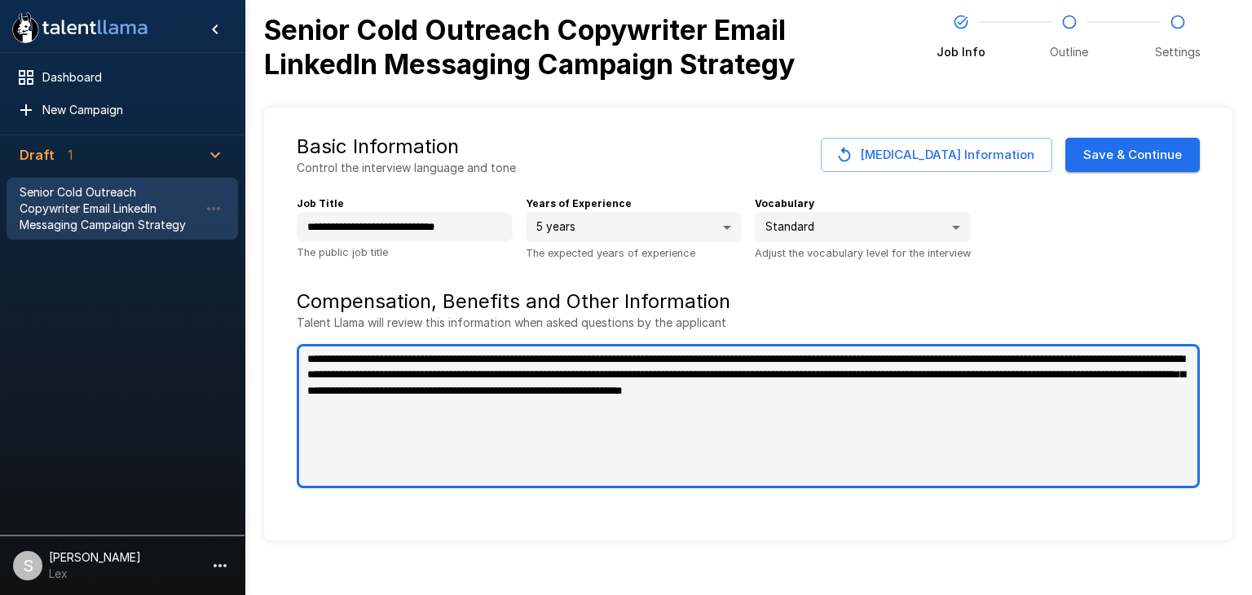
click at [564, 455] on textarea "**********" at bounding box center [748, 416] width 903 height 144
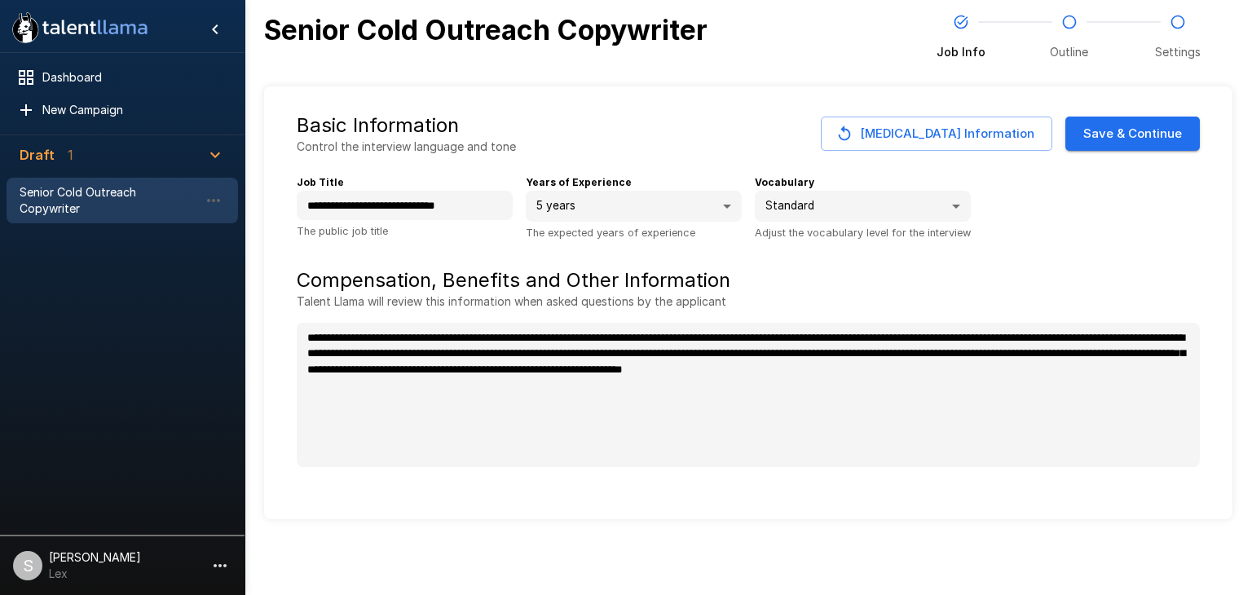
type textarea "*"
click at [1118, 135] on button "Save & Continue" at bounding box center [1133, 134] width 135 height 34
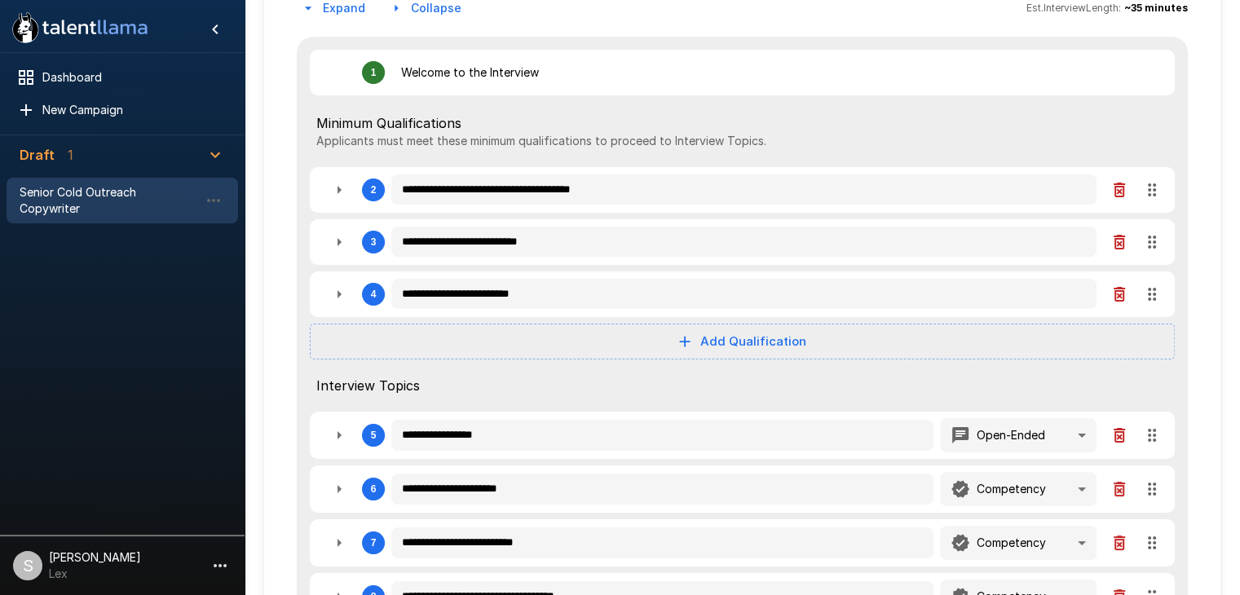
scroll to position [183, 0]
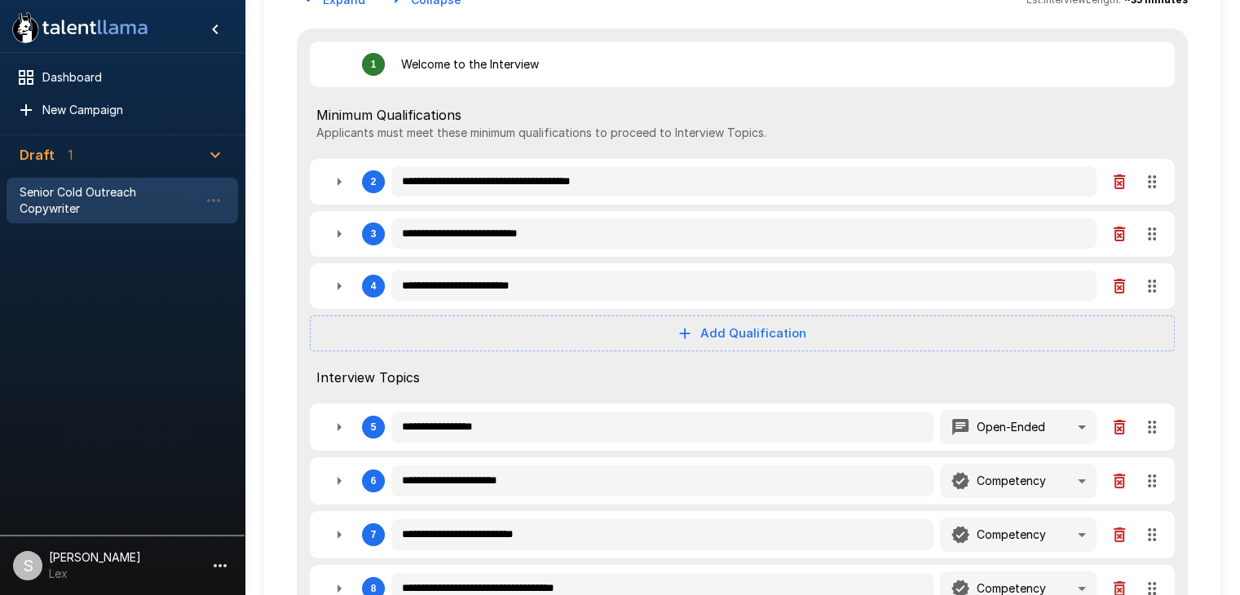
click at [339, 182] on icon "button" at bounding box center [340, 182] width 4 height 8
type textarea "*"
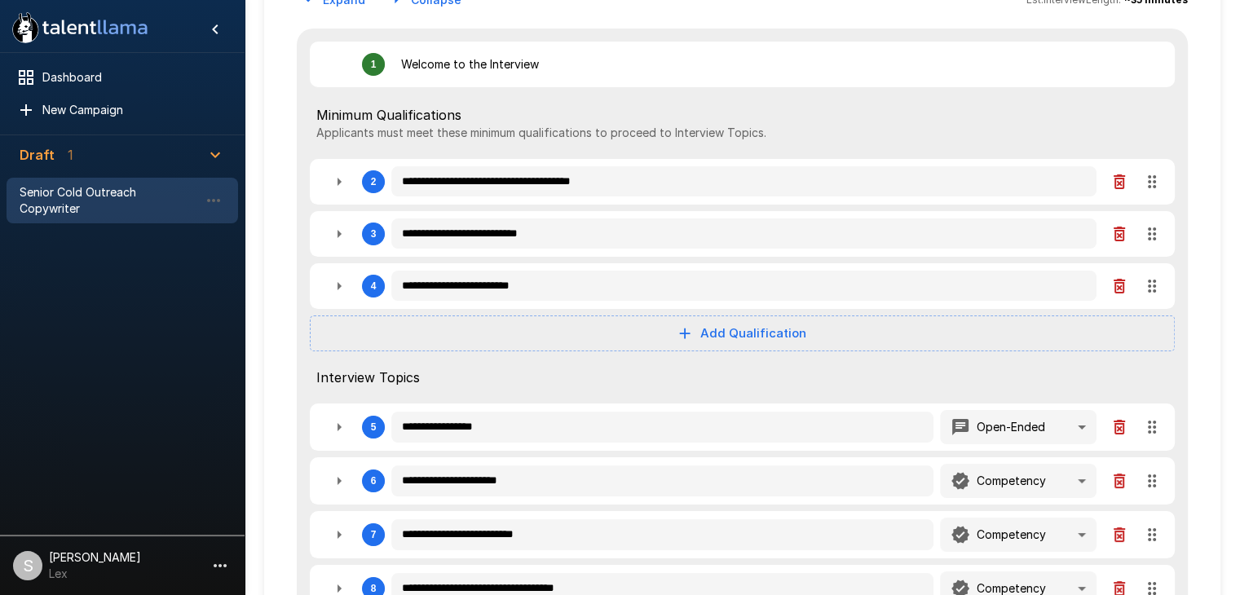
type textarea "*"
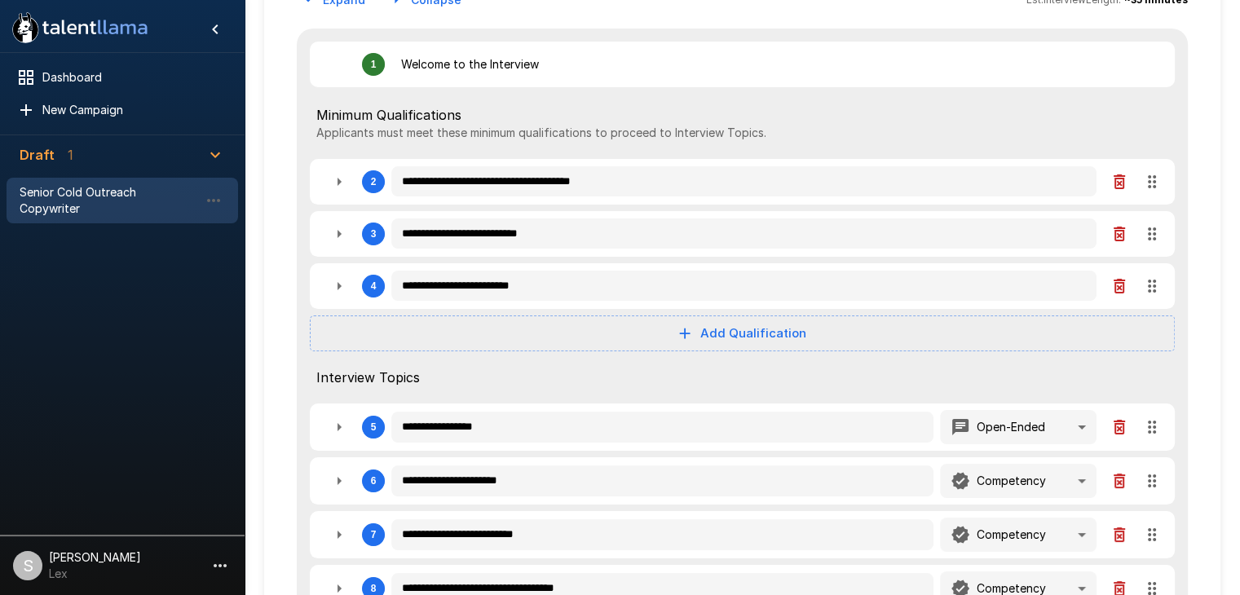
type textarea "*"
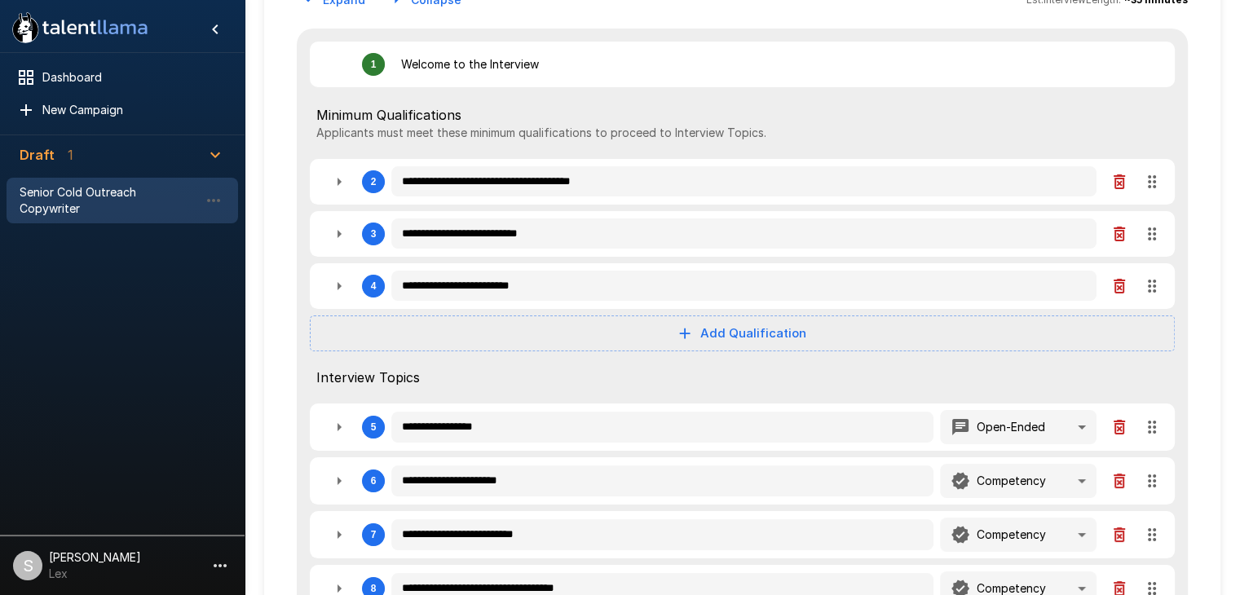
type textarea "*"
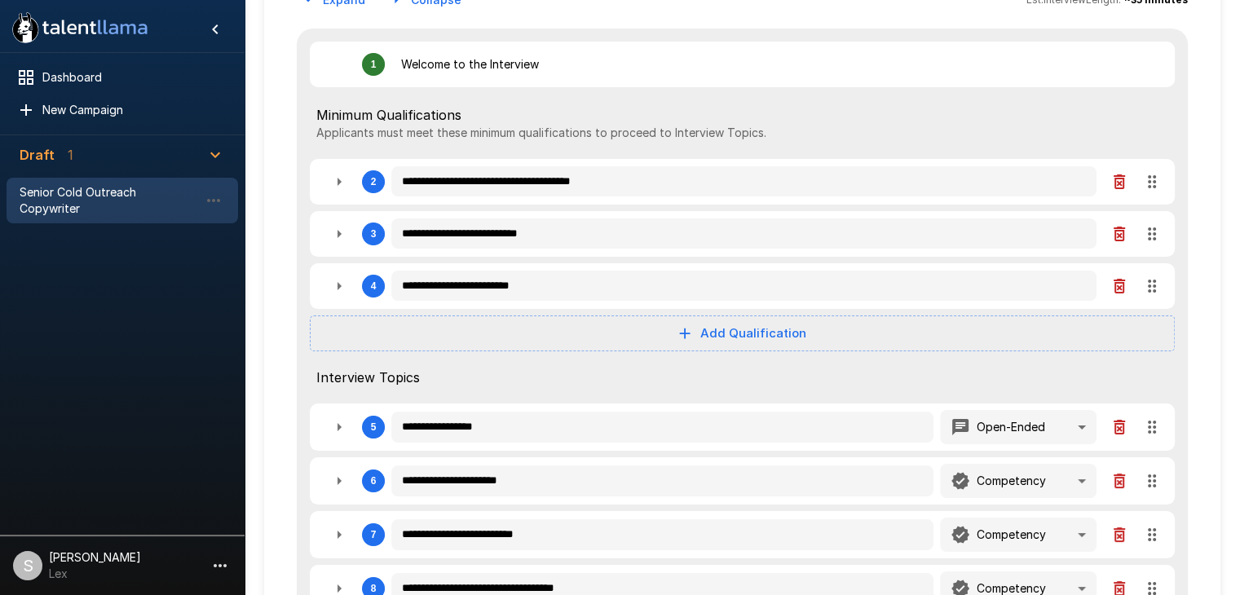
type textarea "*"
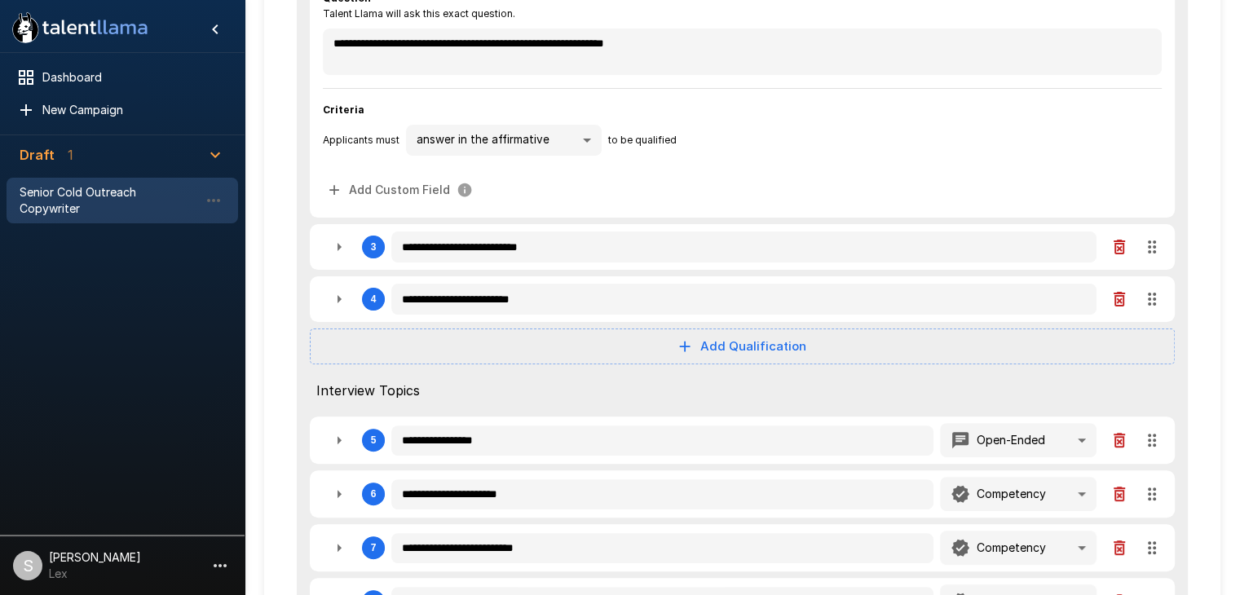
scroll to position [398, 0]
click at [342, 245] on icon "button" at bounding box center [339, 246] width 20 height 20
type textarea "*"
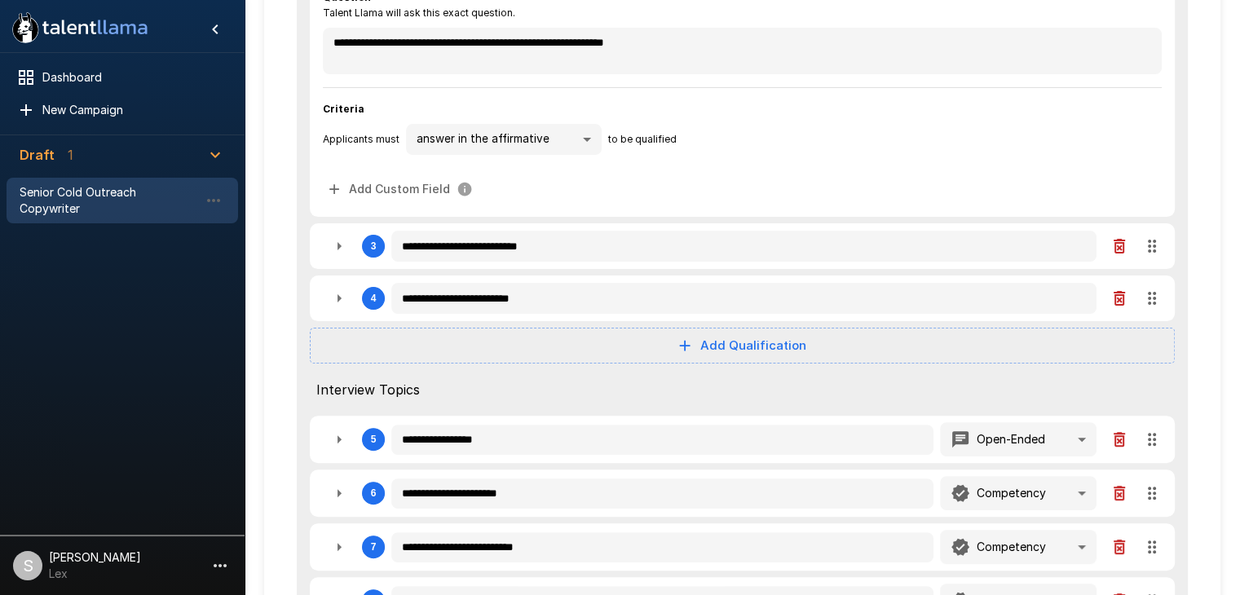
type textarea "*"
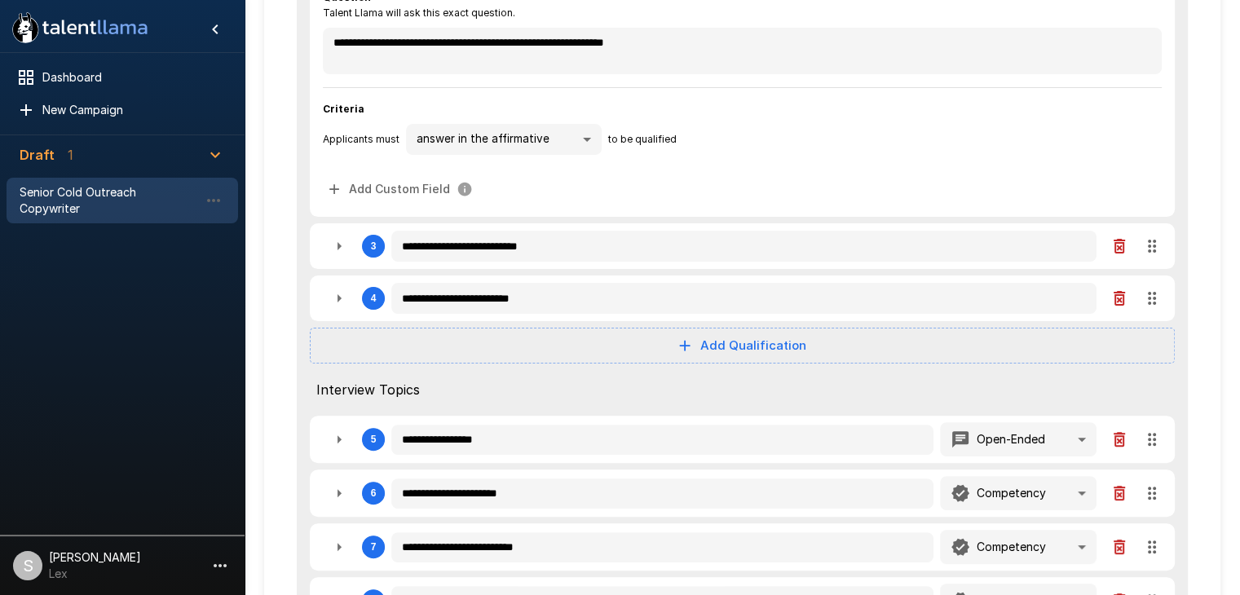
type textarea "*"
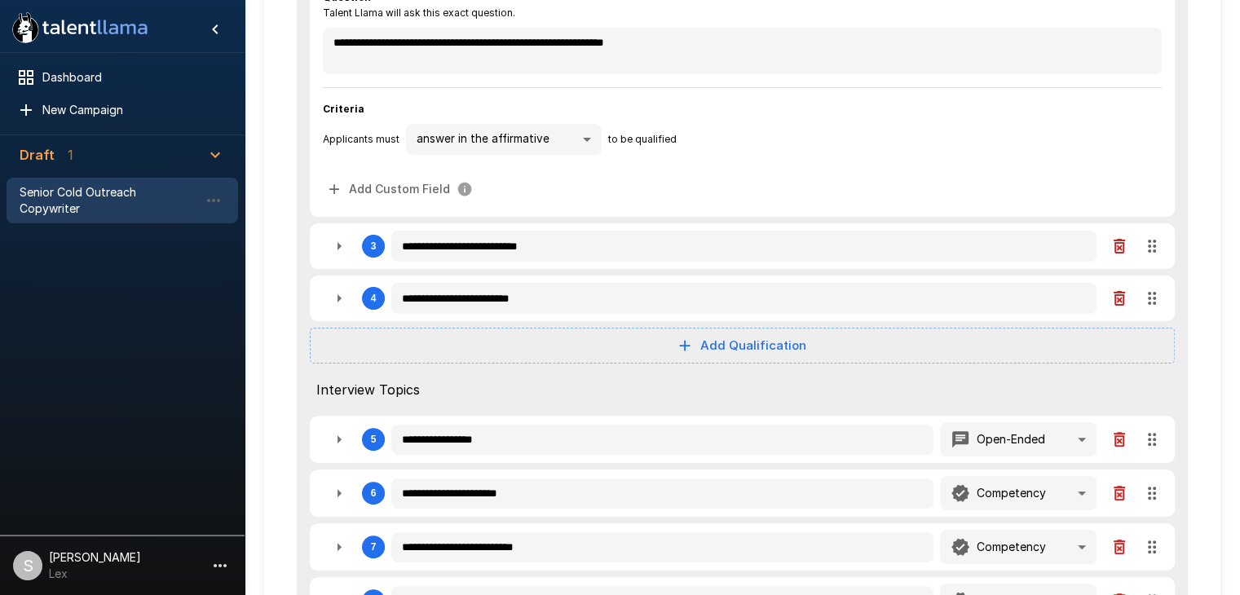
type textarea "*"
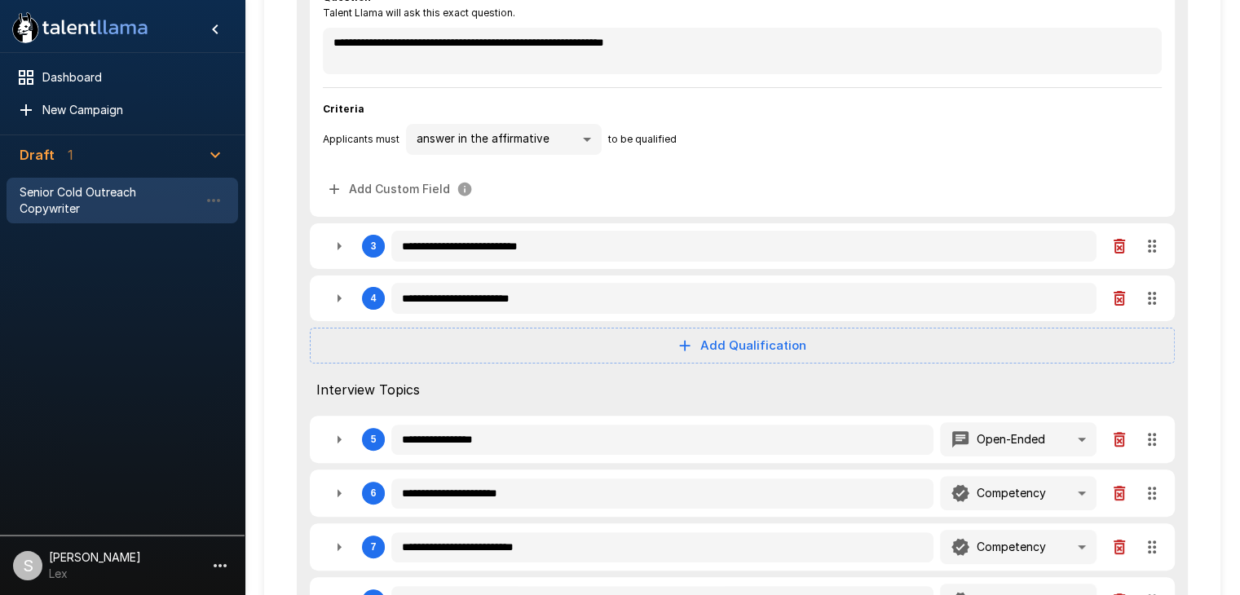
type textarea "*"
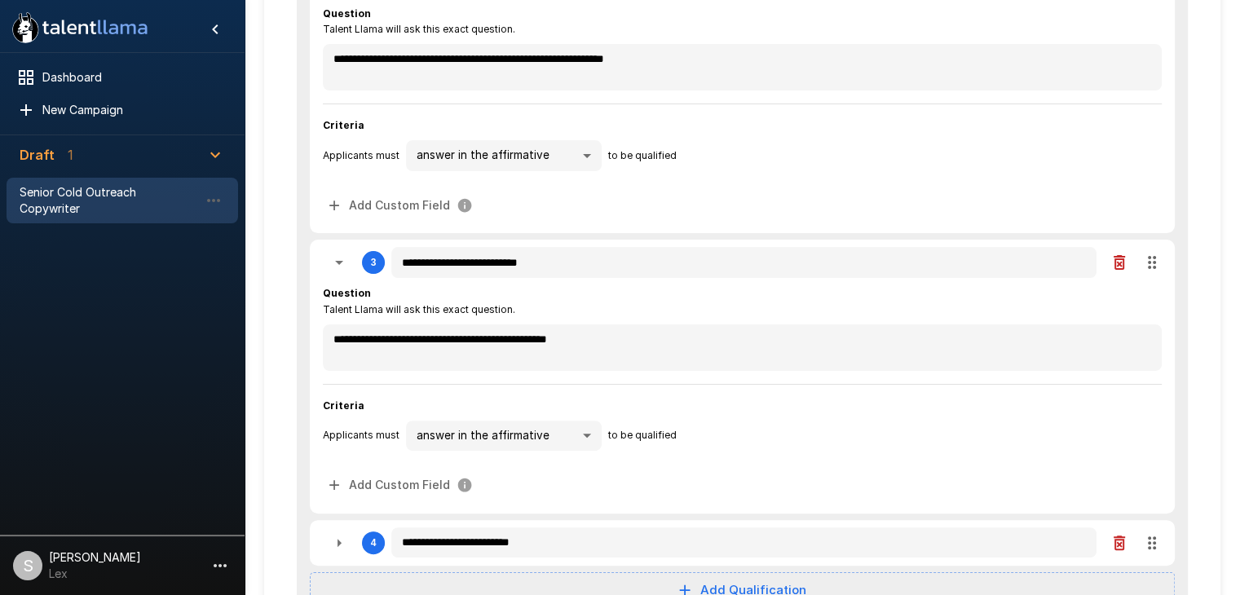
scroll to position [321, 0]
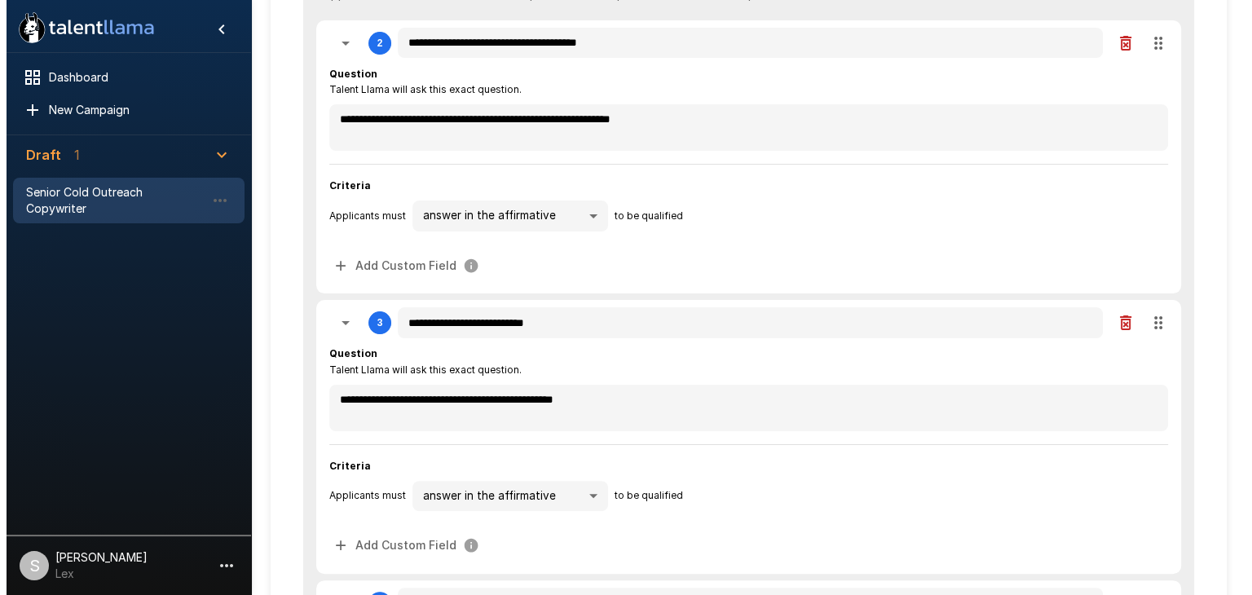
type textarea "*"
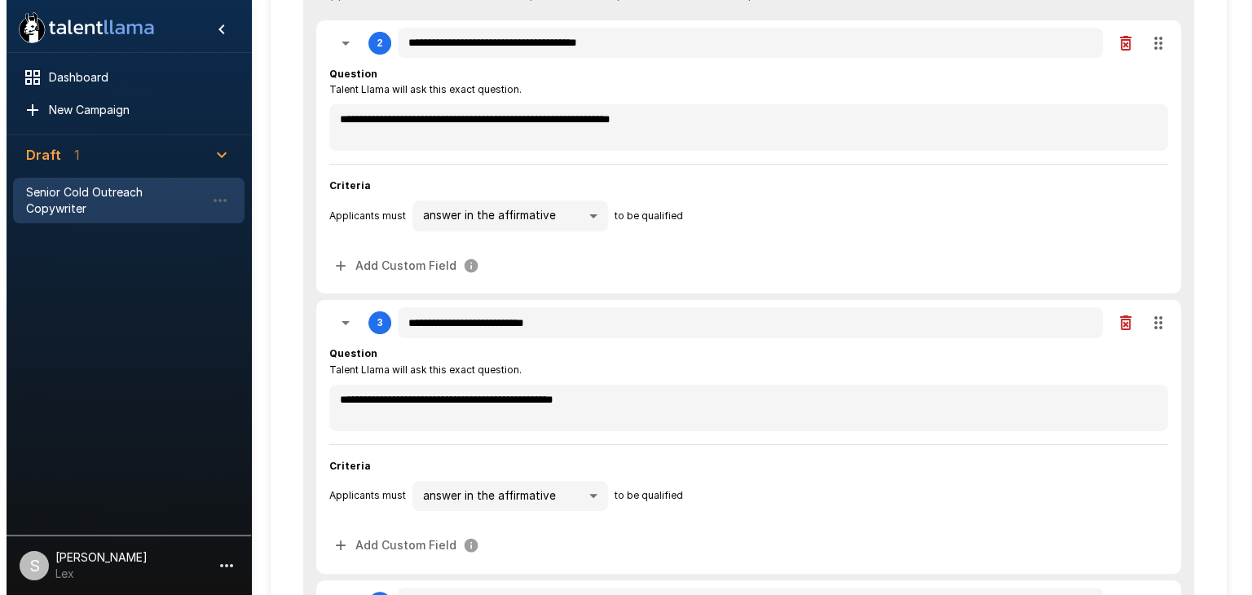
type textarea "*"
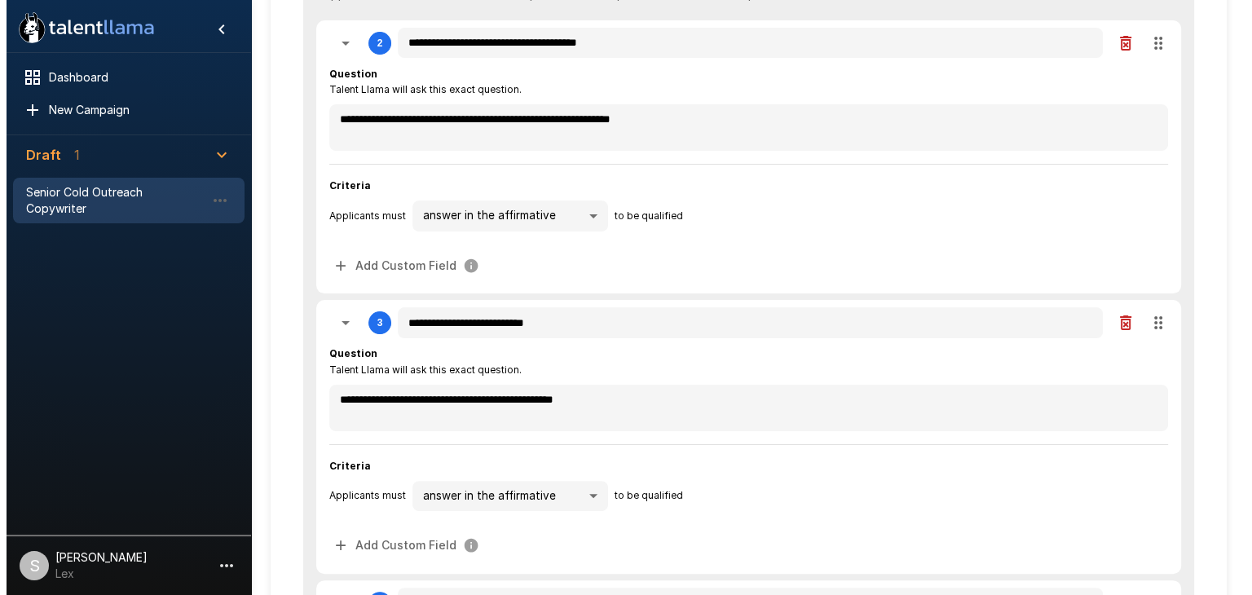
type textarea "*"
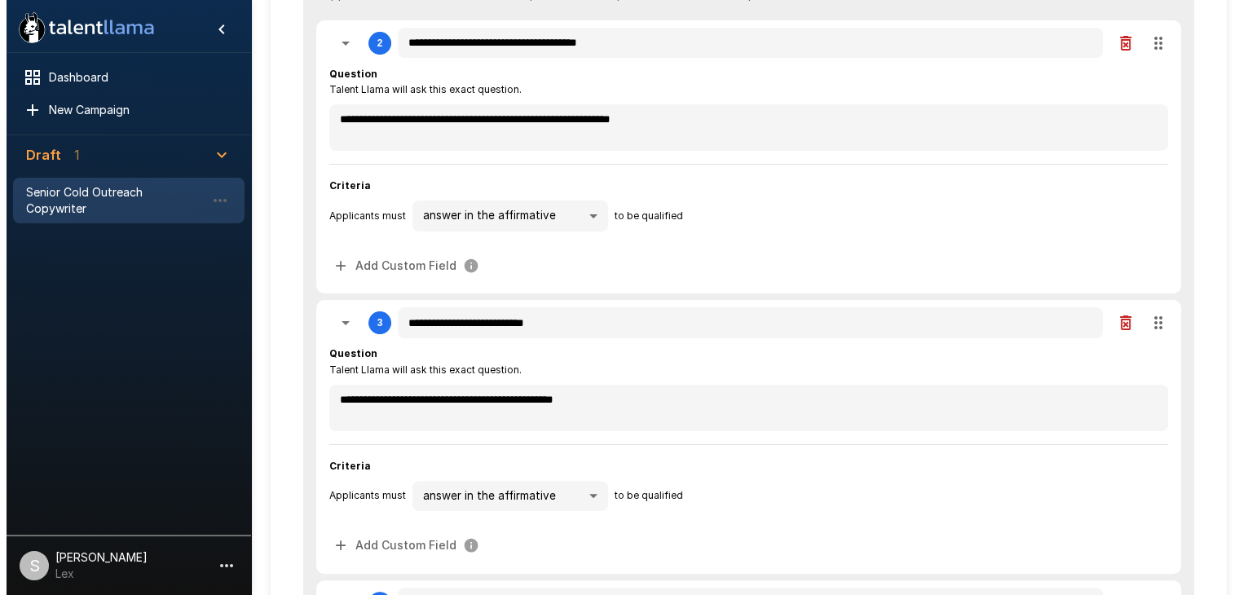
type textarea "*"
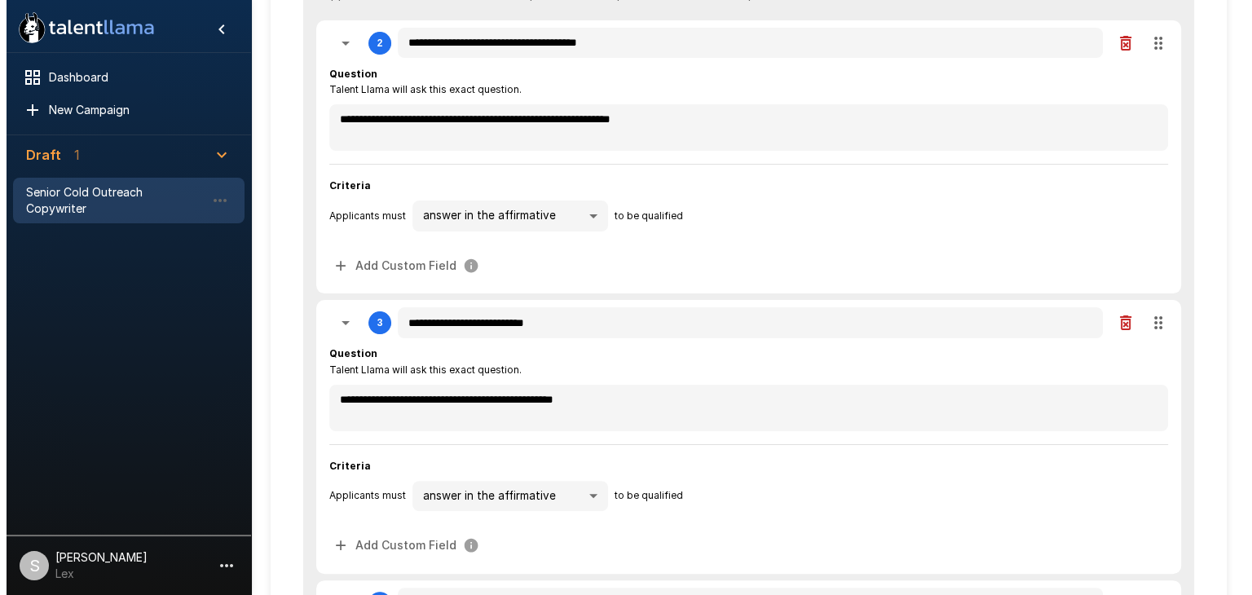
type textarea "*"
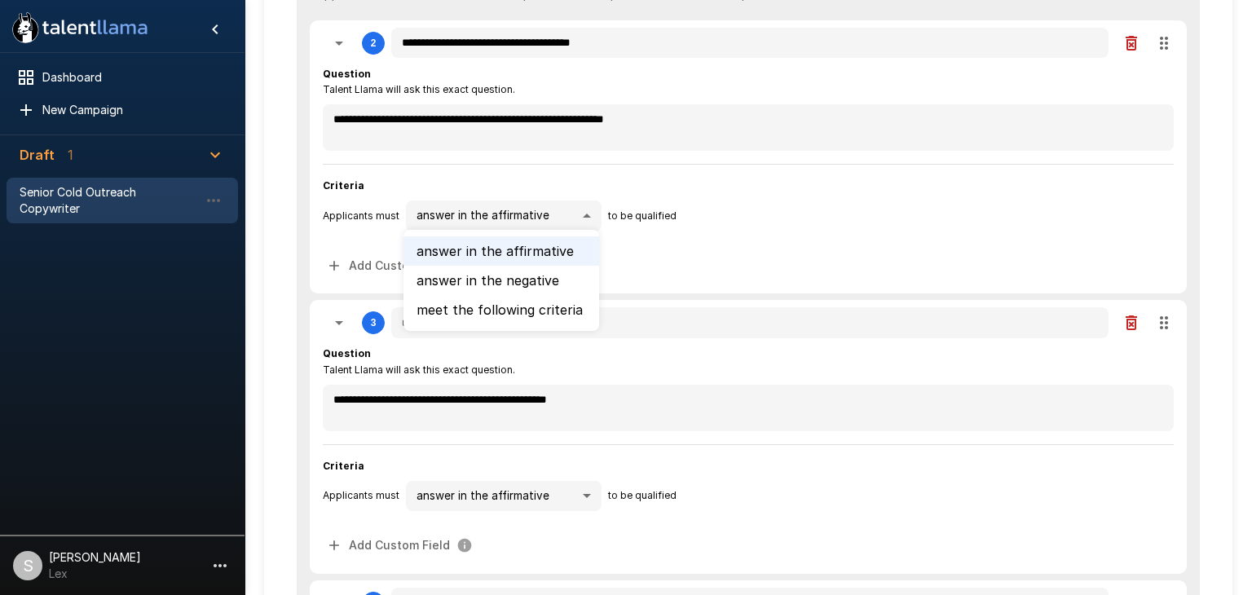
click at [815, 219] on div at bounding box center [626, 297] width 1252 height 595
type textarea "*"
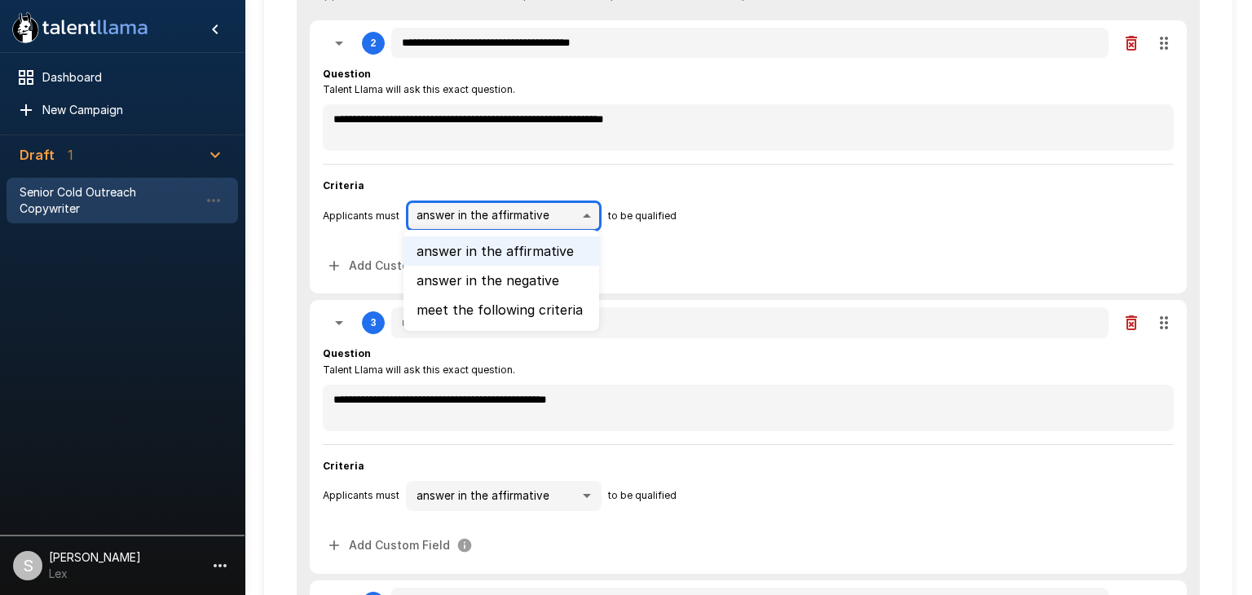
type textarea "*"
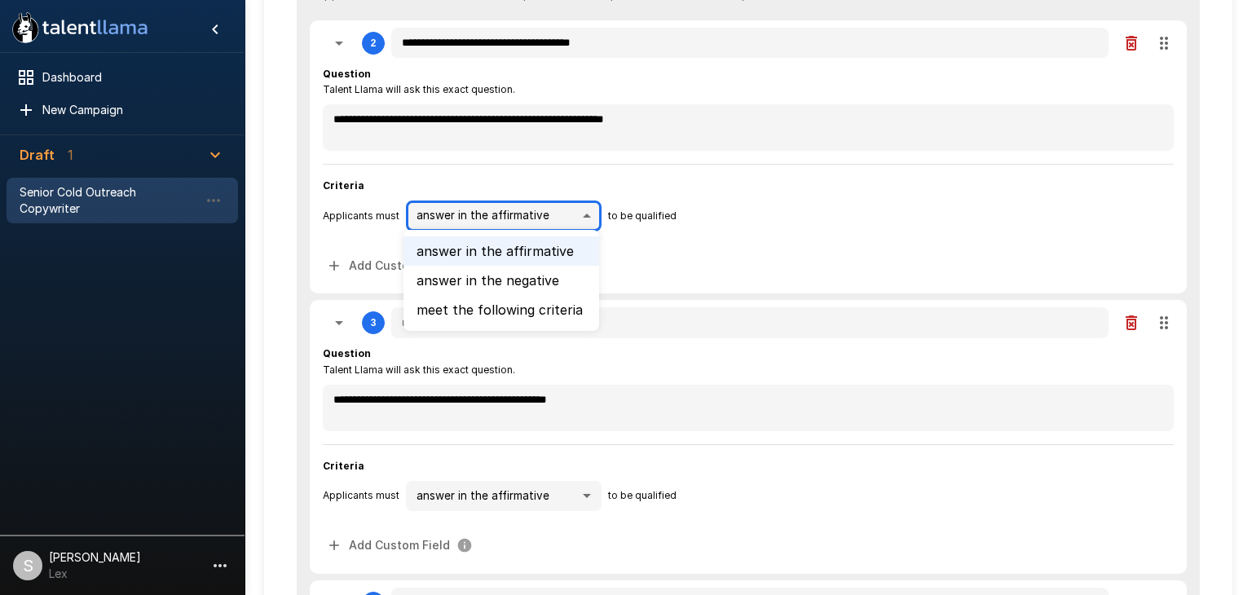
type textarea "*"
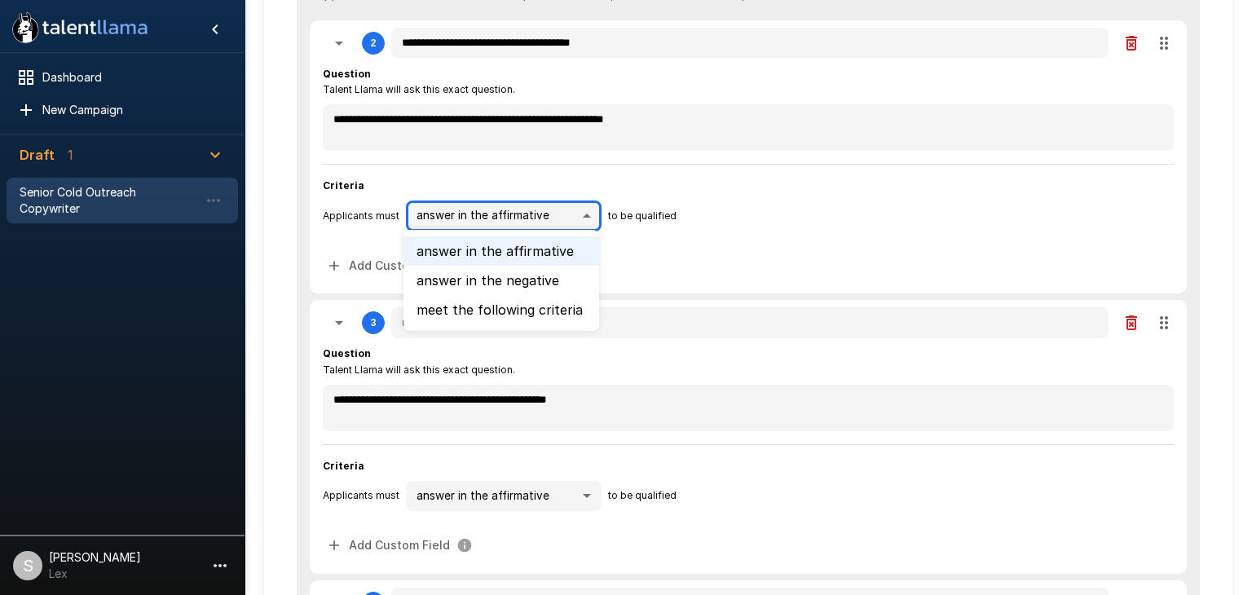
type textarea "*"
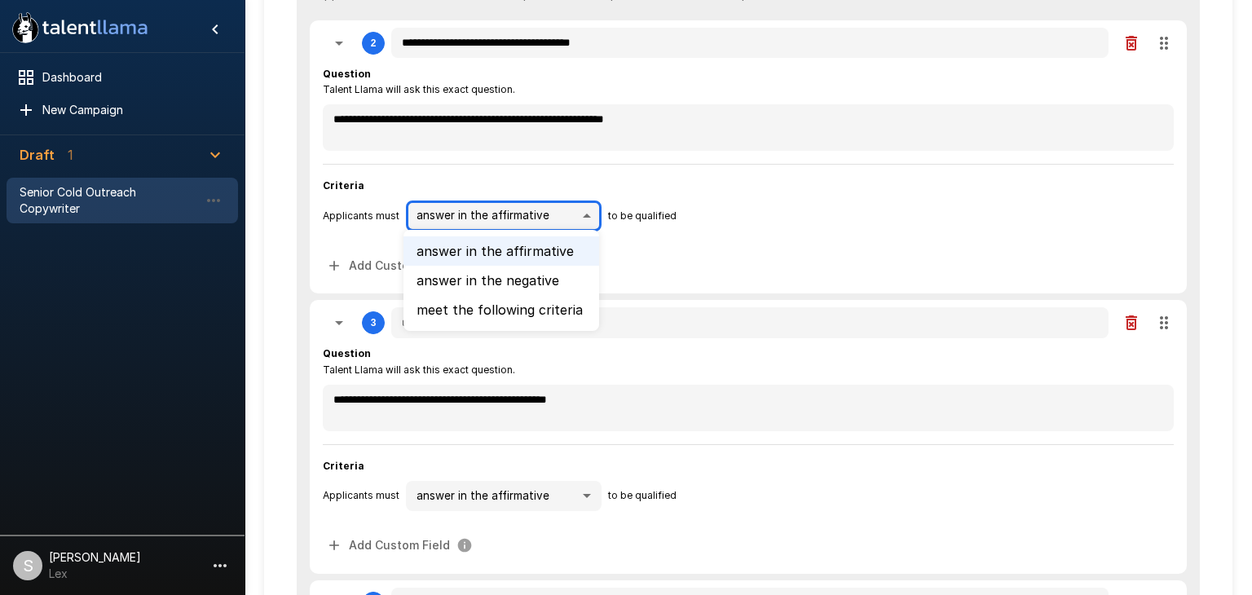
type textarea "*"
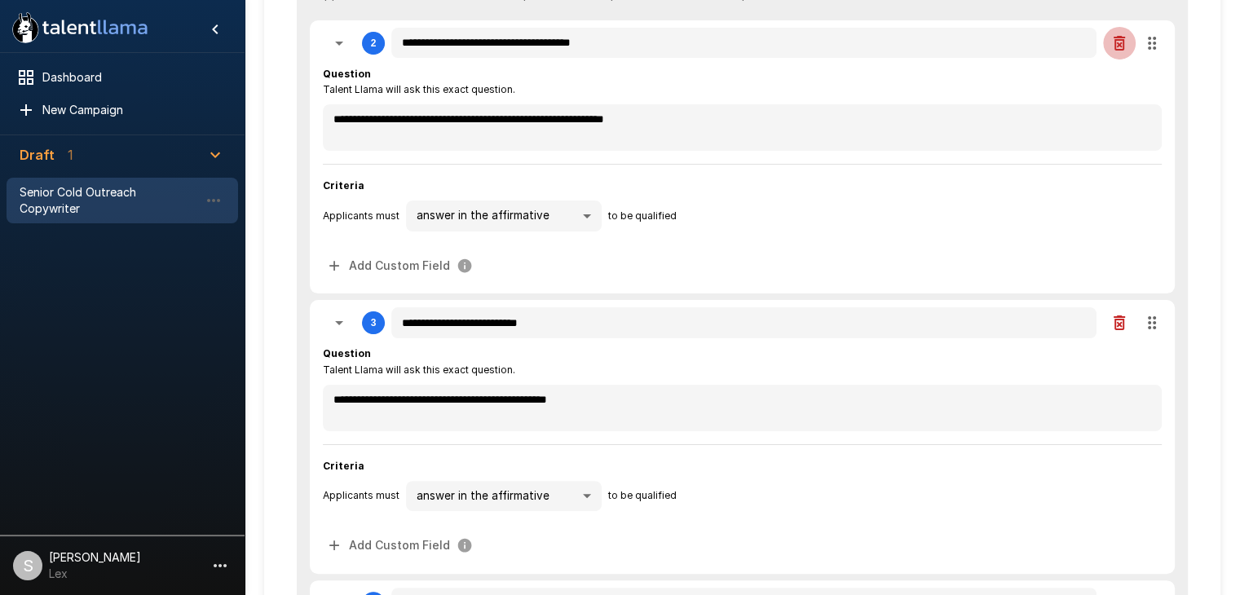
click at [1119, 46] on icon "button" at bounding box center [1120, 43] width 20 height 20
type textarea "*"
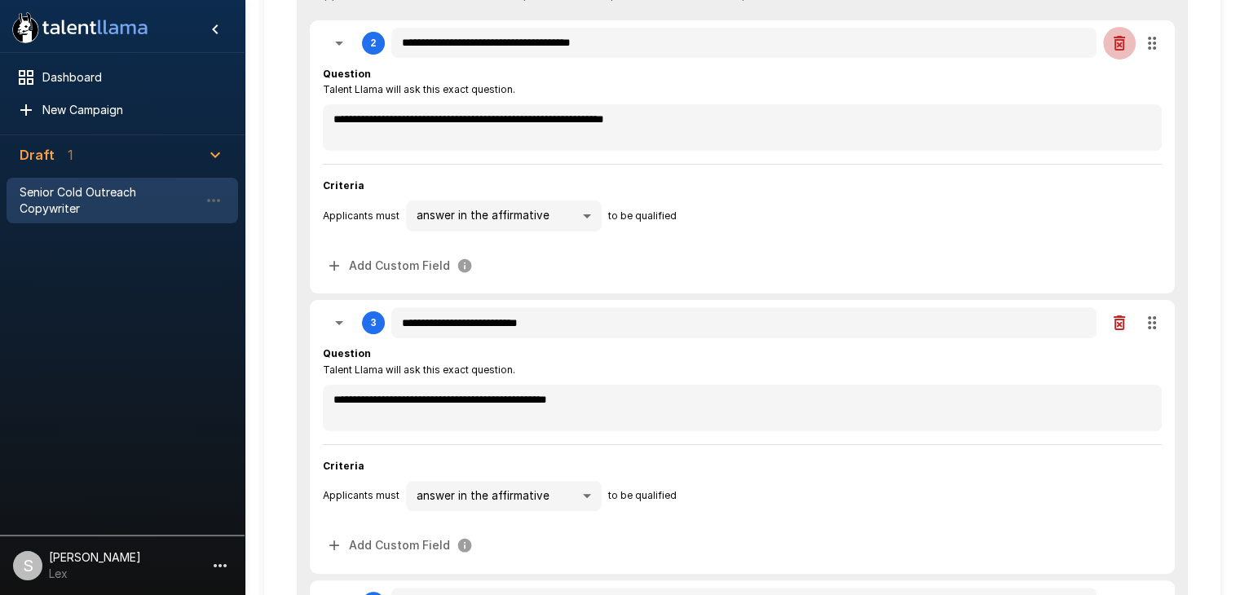
type textarea "*"
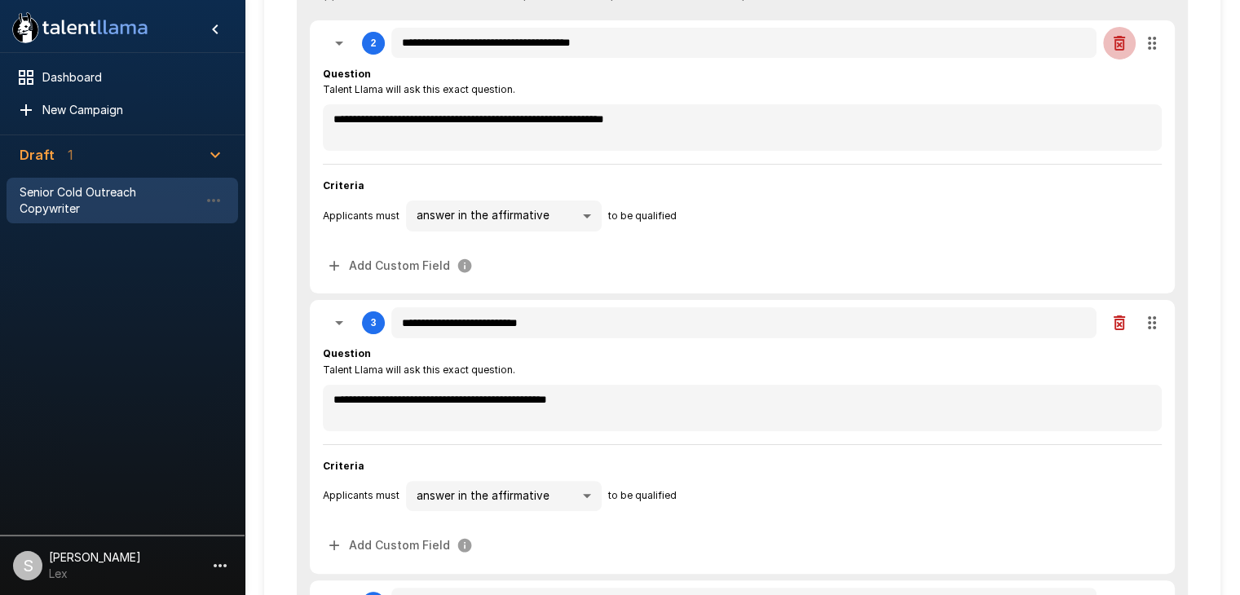
type textarea "*"
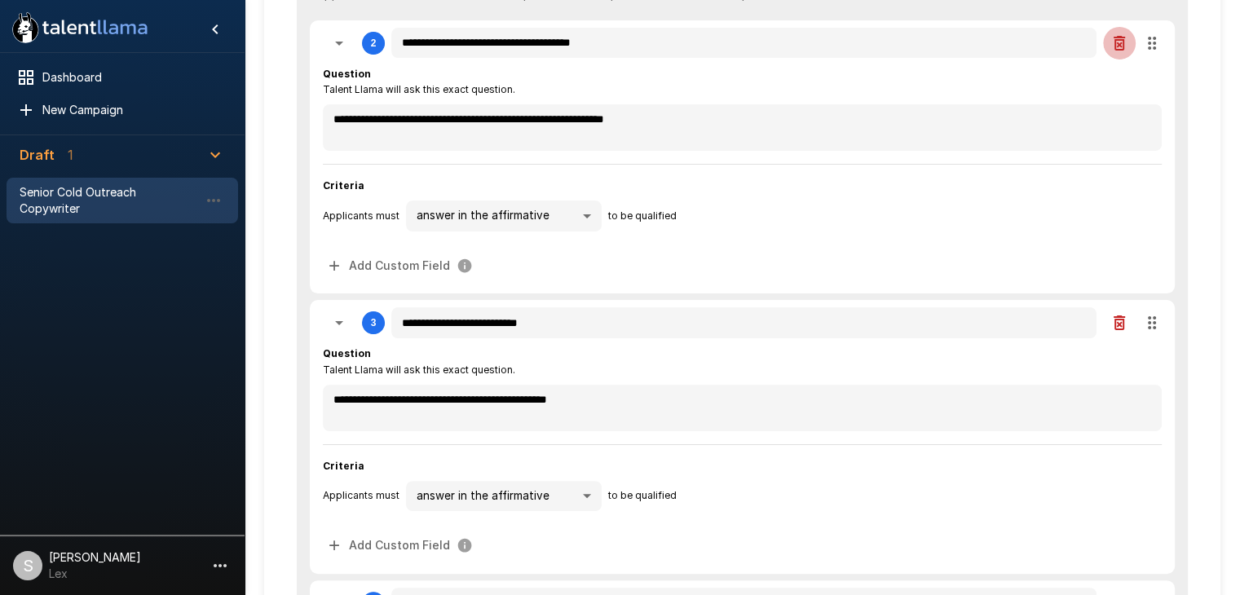
type textarea "*"
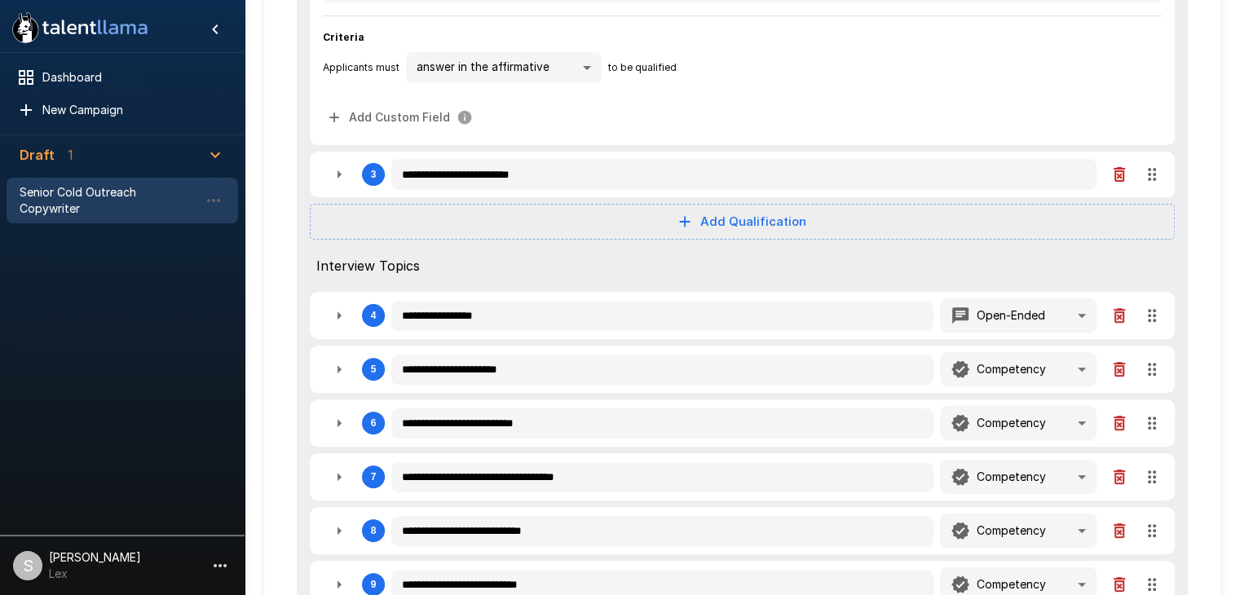
scroll to position [472, 0]
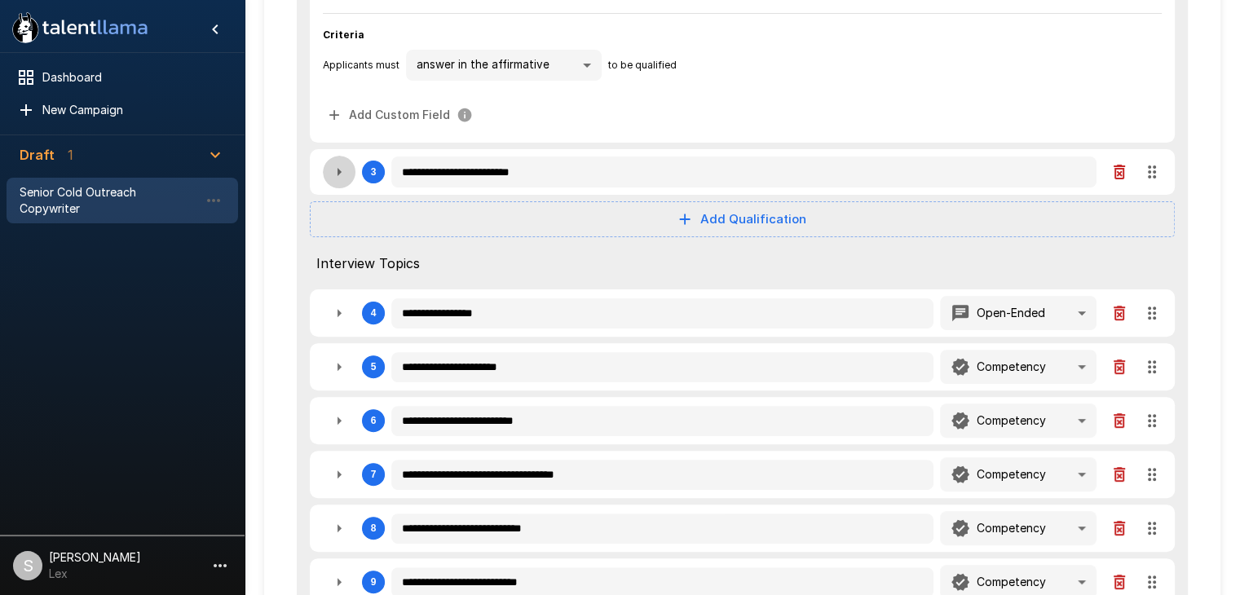
click at [338, 170] on icon "button" at bounding box center [340, 172] width 4 height 8
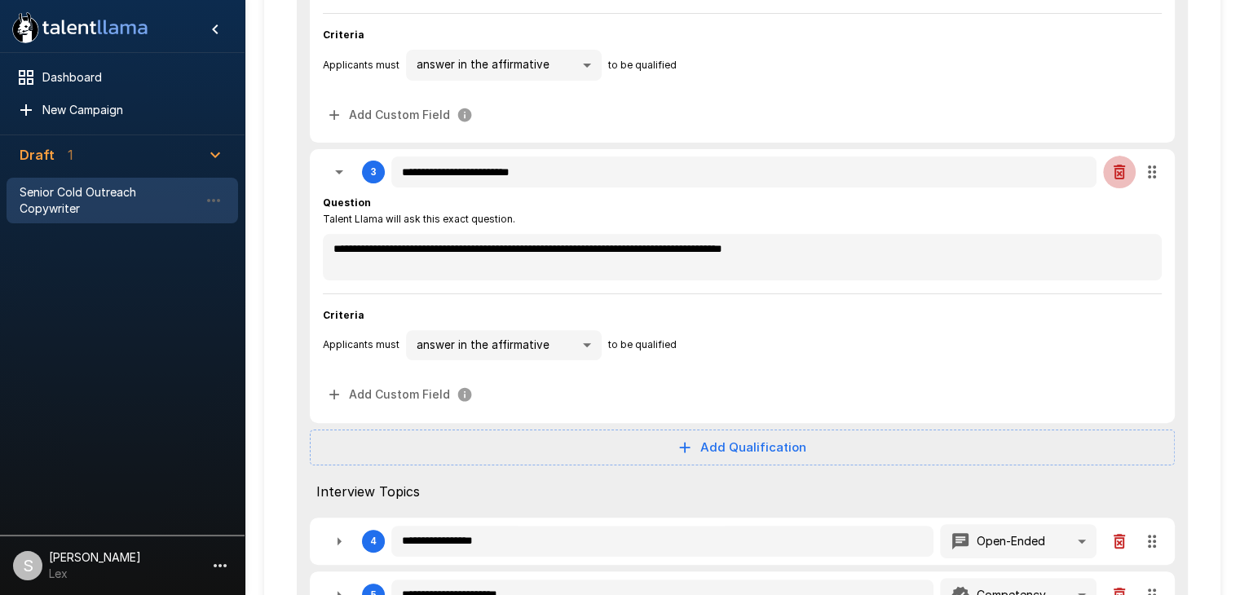
click at [1115, 170] on icon "button" at bounding box center [1119, 172] width 11 height 15
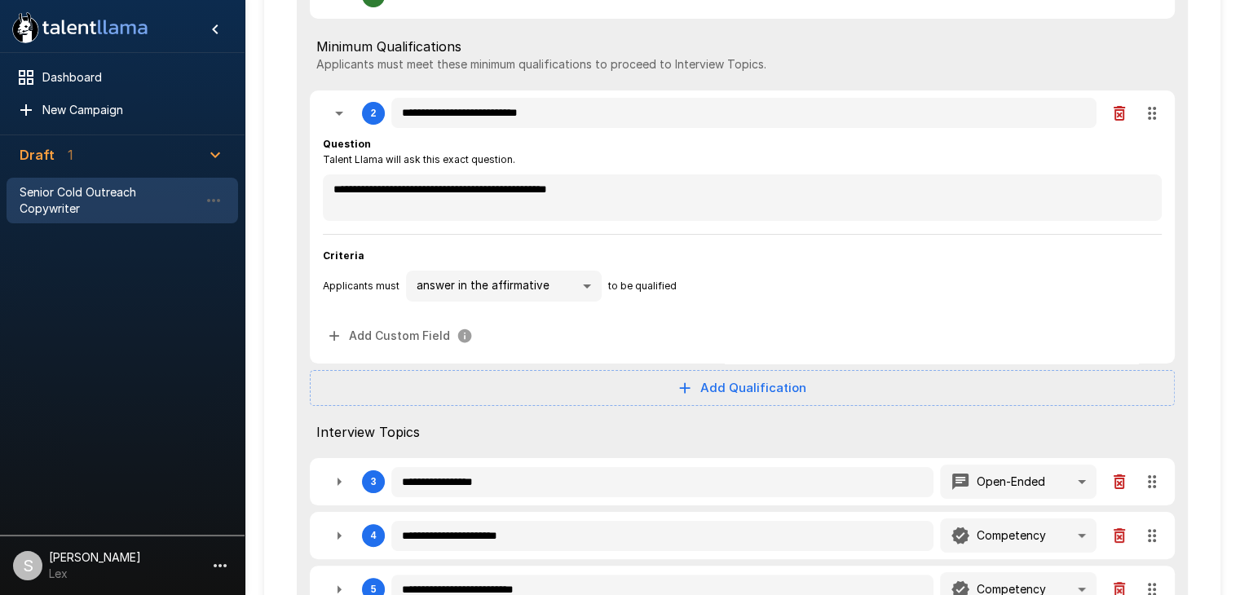
scroll to position [238, 0]
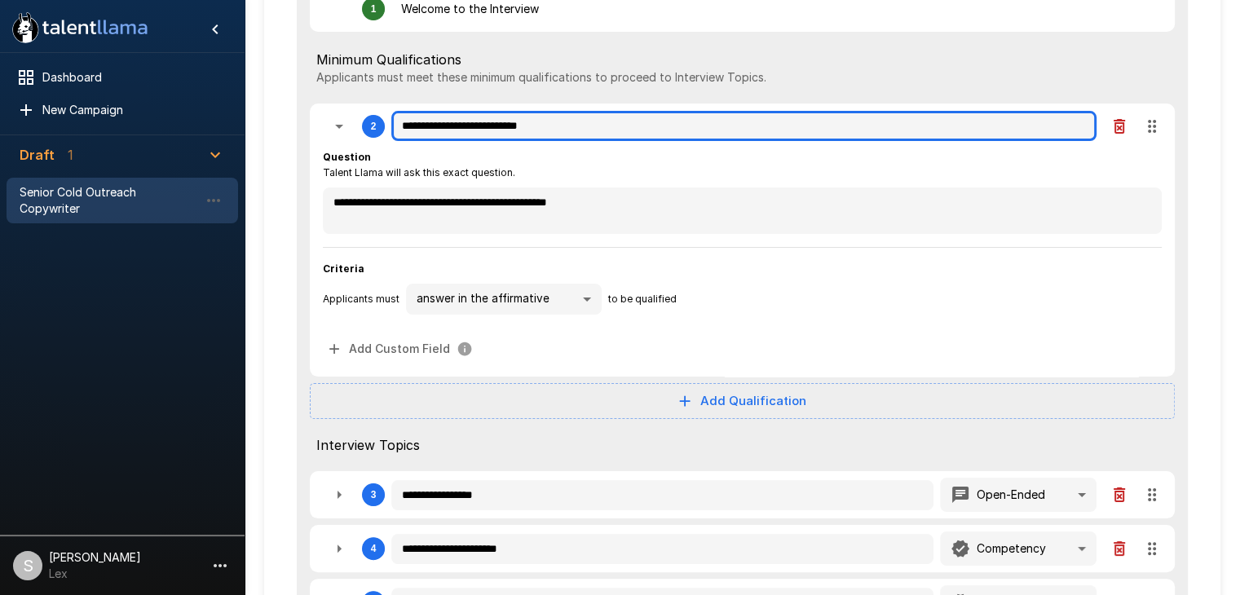
click at [563, 129] on input "**********" at bounding box center [743, 126] width 705 height 31
drag, startPoint x: 567, startPoint y: 128, endPoint x: 398, endPoint y: 128, distance: 169.6
click at [398, 128] on input "**********" at bounding box center [743, 126] width 705 height 31
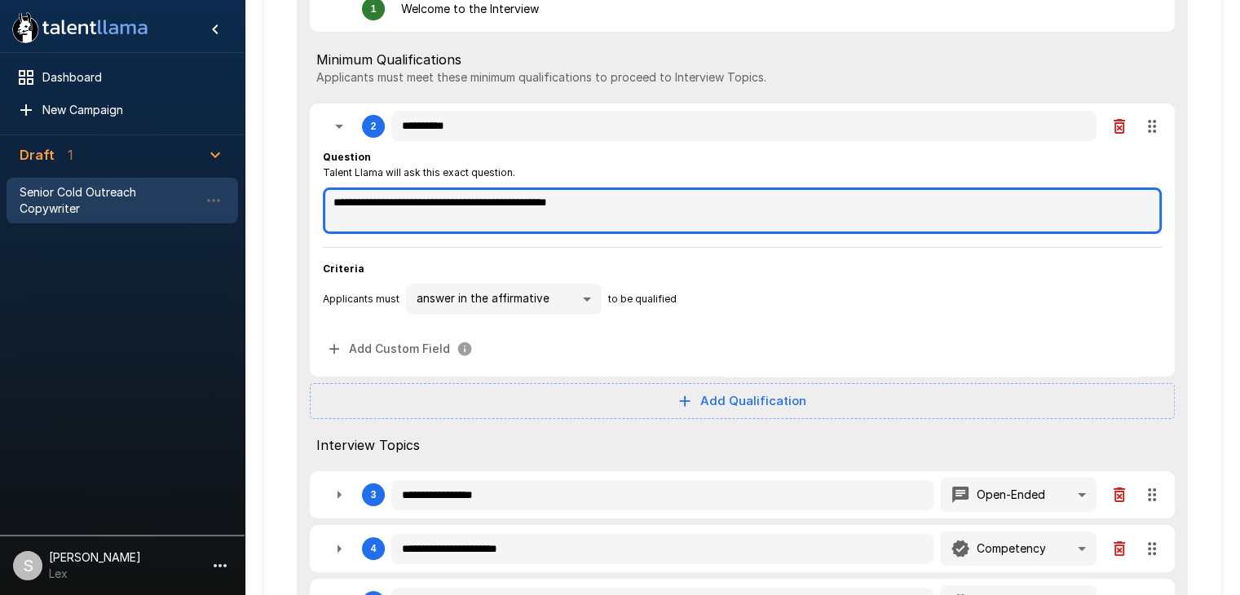
drag, startPoint x: 636, startPoint y: 201, endPoint x: 258, endPoint y: 201, distance: 378.3
click at [258, 201] on div "**********" at bounding box center [743, 436] width 996 height 1348
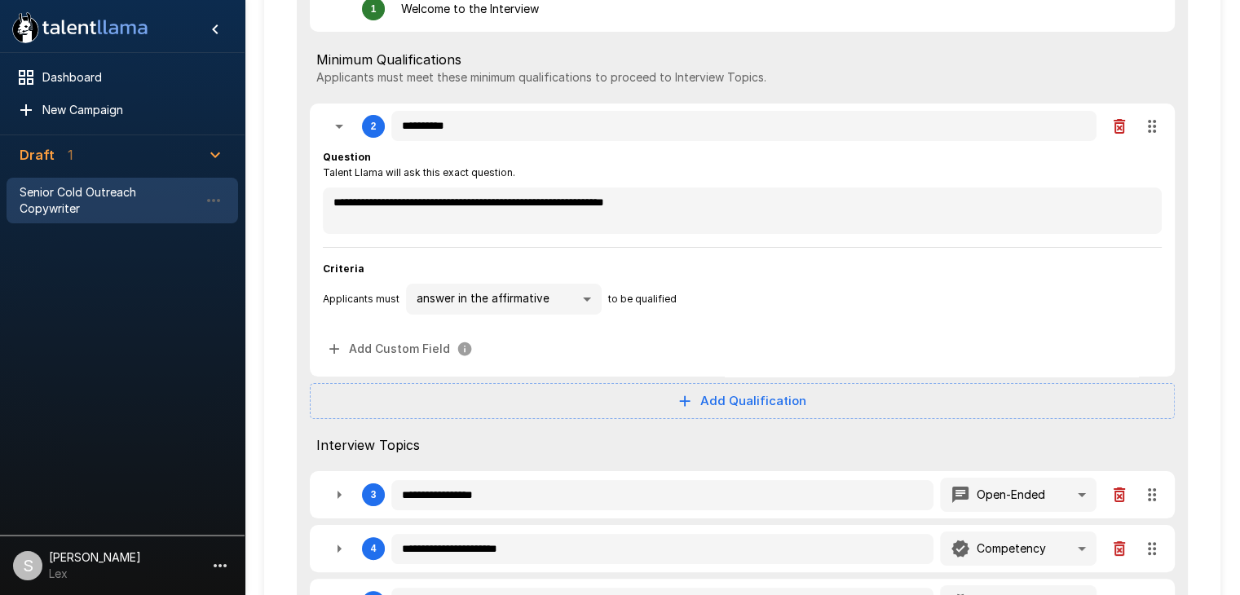
click at [581, 300] on body "**********" at bounding box center [620, 59] width 1240 height 595
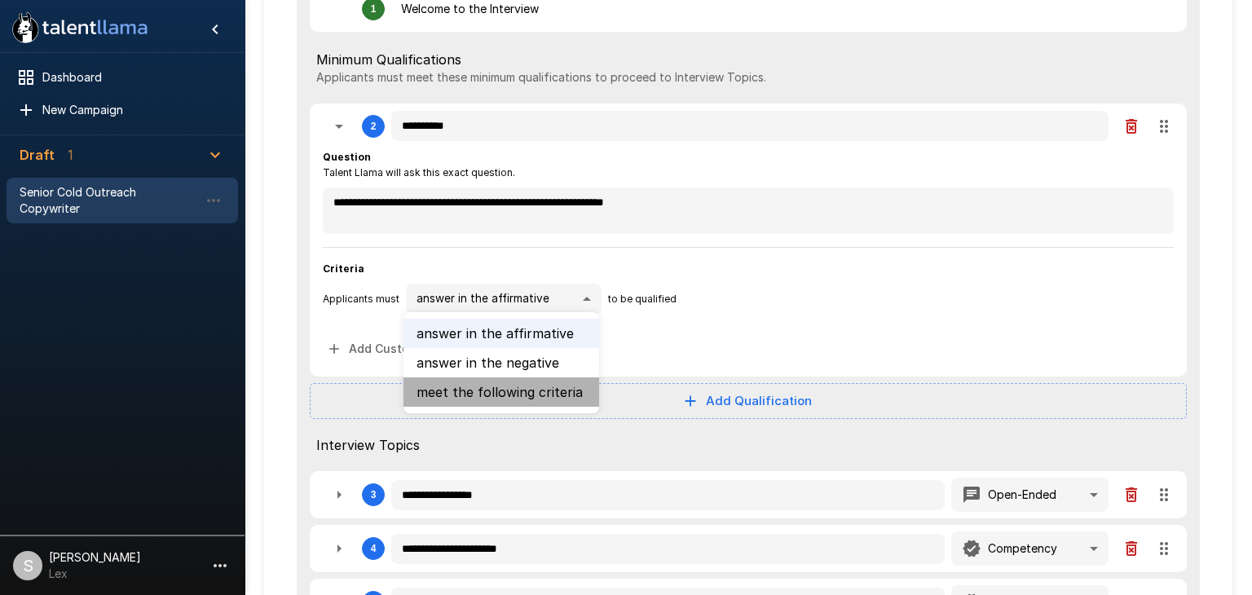
click at [545, 388] on li "meet the following criteria" at bounding box center [502, 392] width 196 height 29
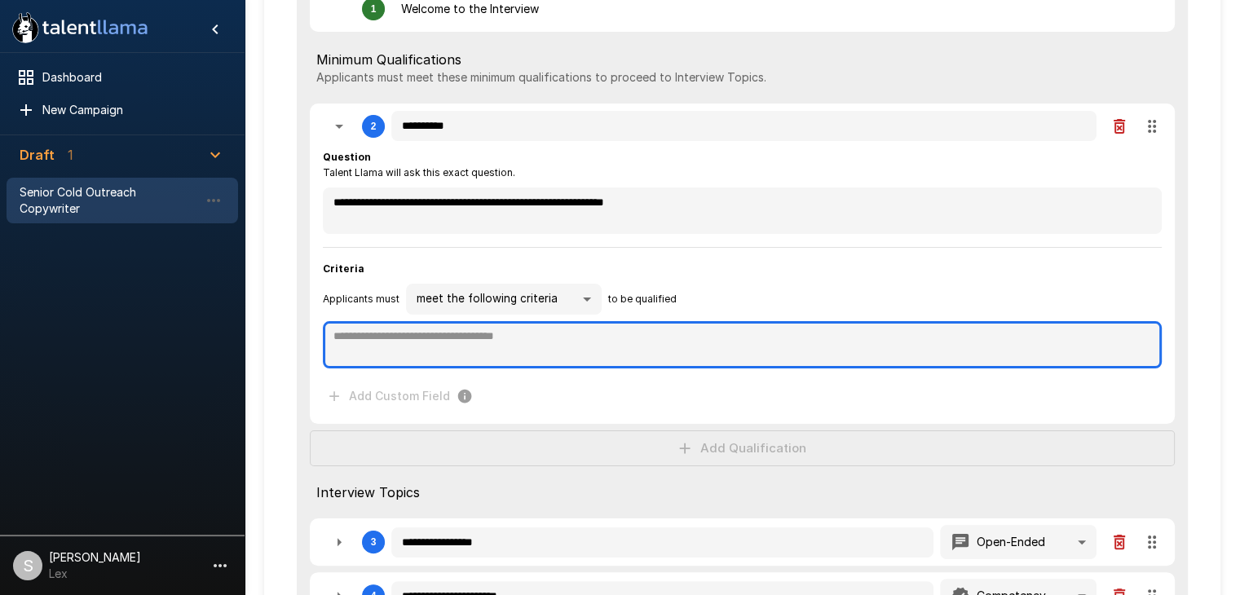
click at [405, 347] on textarea at bounding box center [742, 344] width 839 height 47
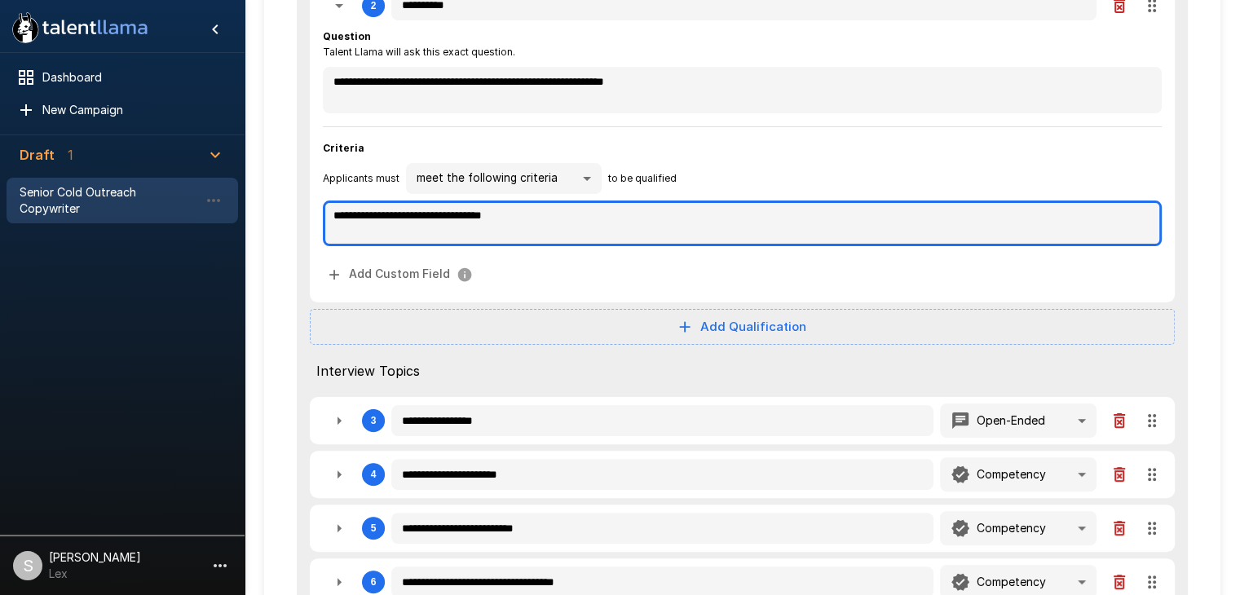
scroll to position [362, 0]
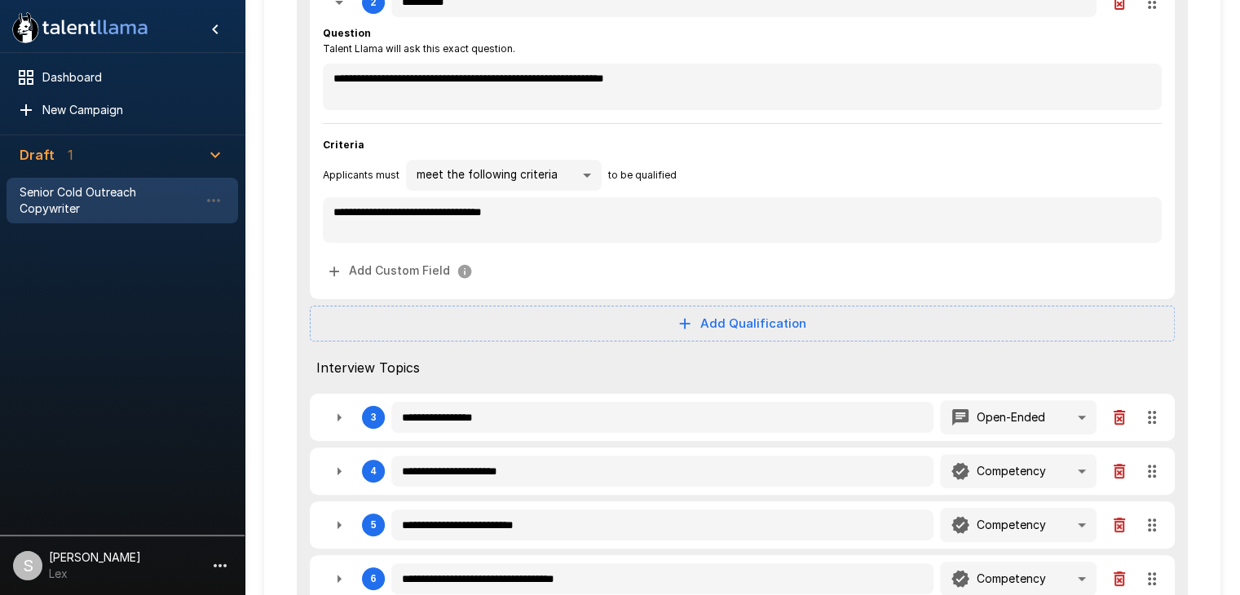
click at [715, 311] on button "Add Qualification" at bounding box center [742, 324] width 865 height 36
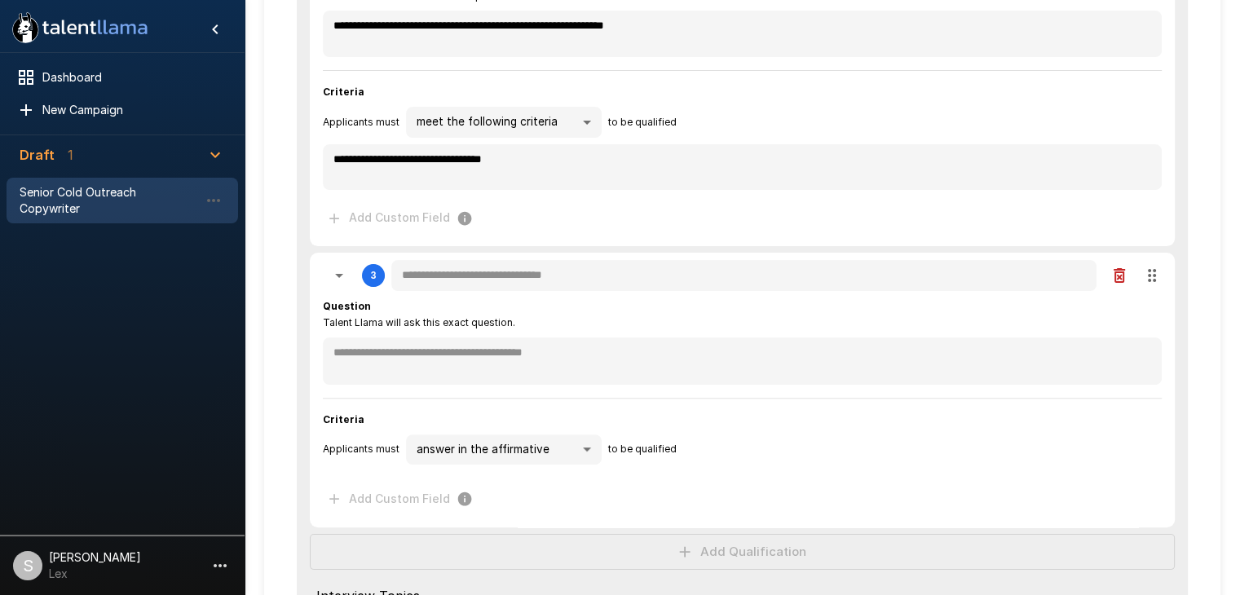
scroll to position [427, 0]
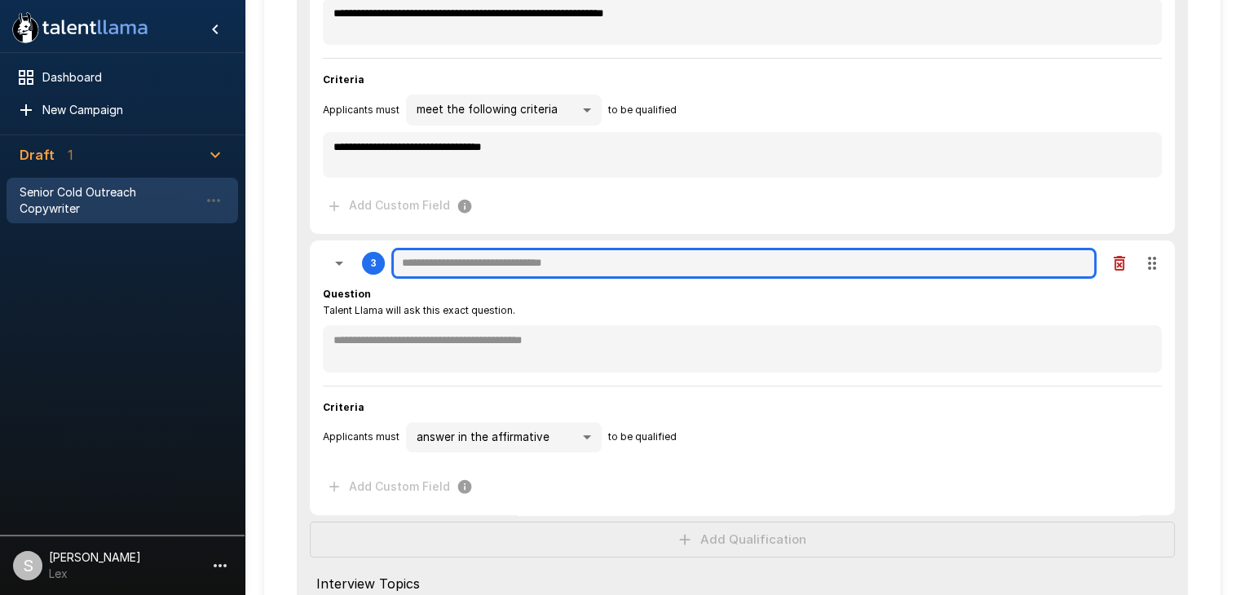
click at [448, 266] on input "text" at bounding box center [743, 263] width 705 height 31
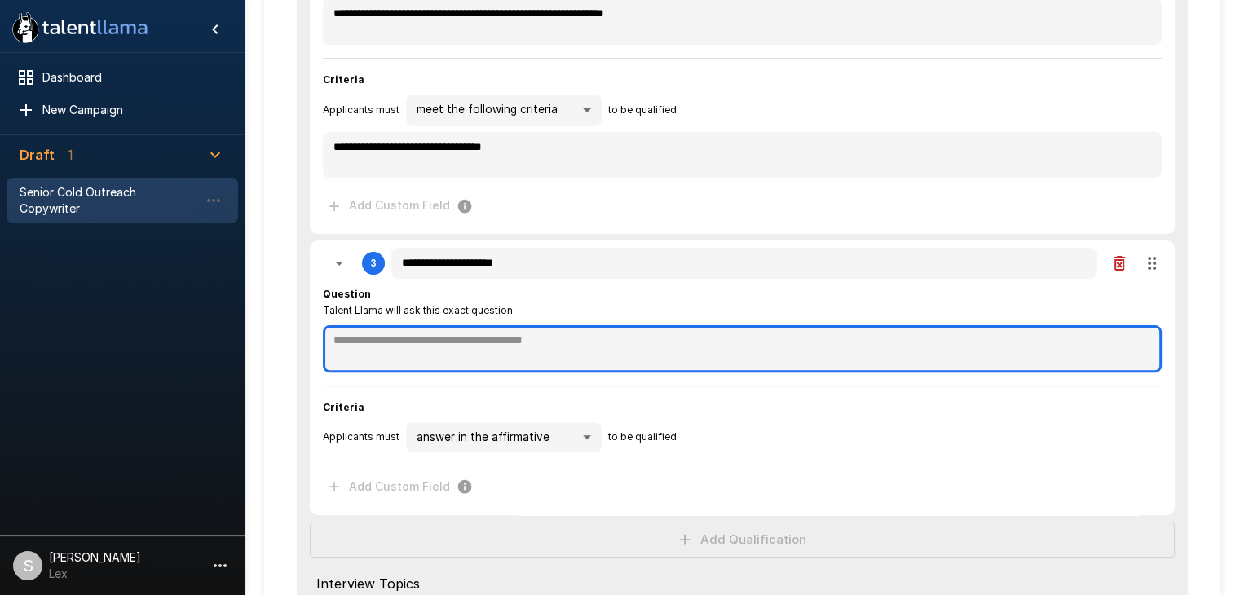
click at [365, 349] on textarea at bounding box center [742, 348] width 839 height 47
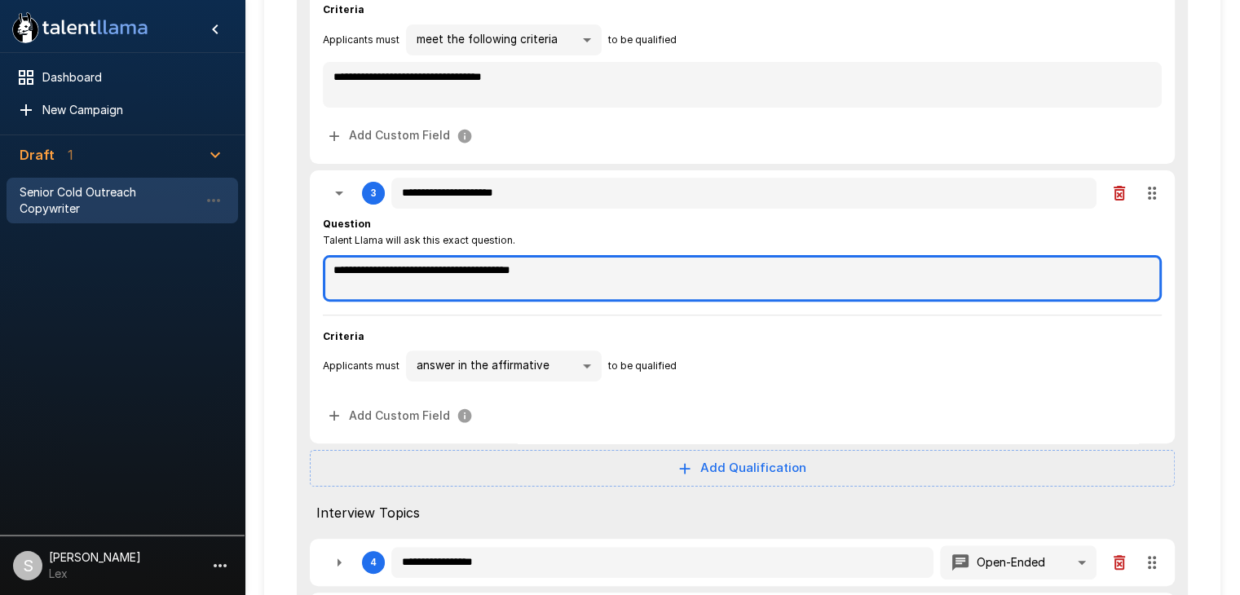
scroll to position [519, 0]
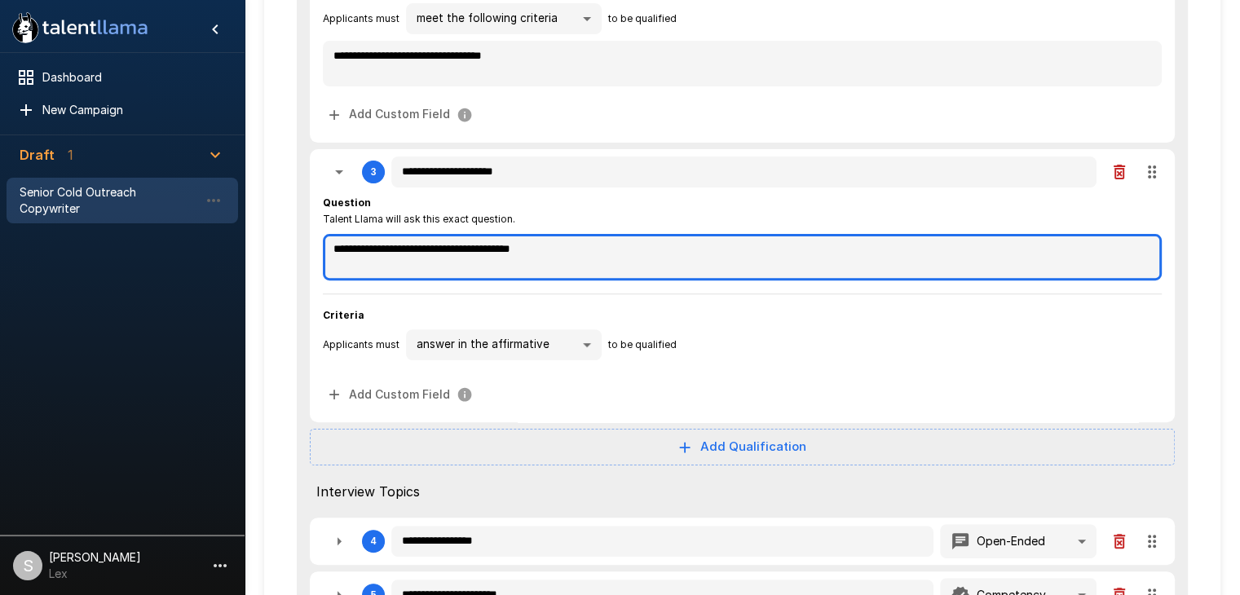
click at [559, 245] on textarea "**********" at bounding box center [742, 257] width 839 height 46
click at [369, 245] on textarea "**********" at bounding box center [742, 257] width 839 height 46
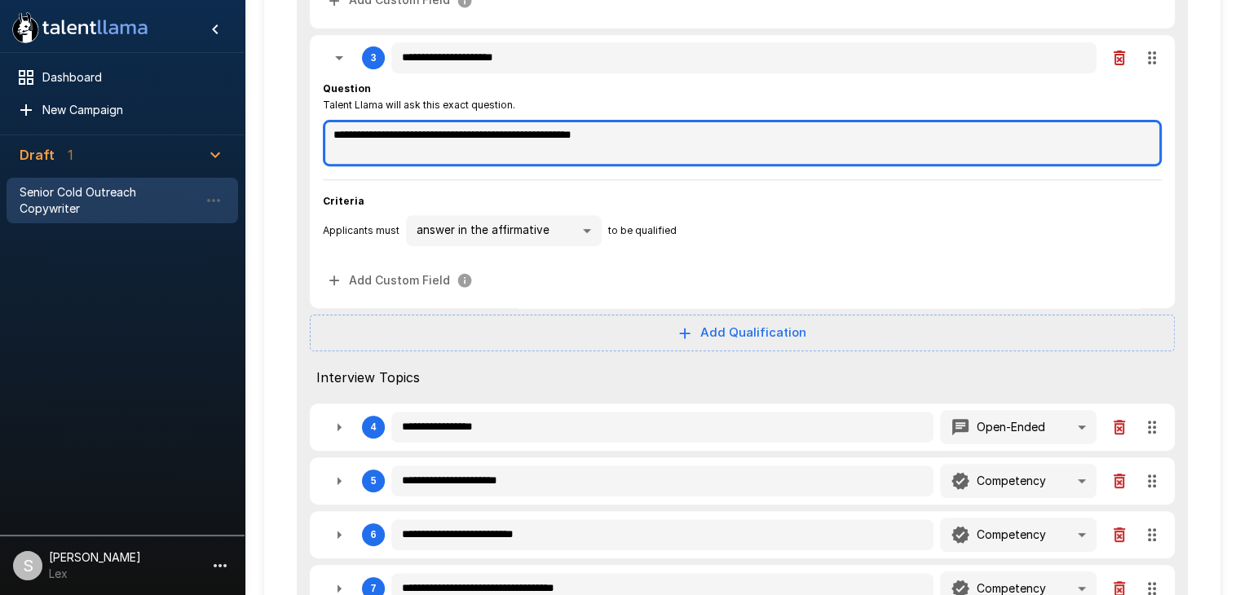
scroll to position [655, 0]
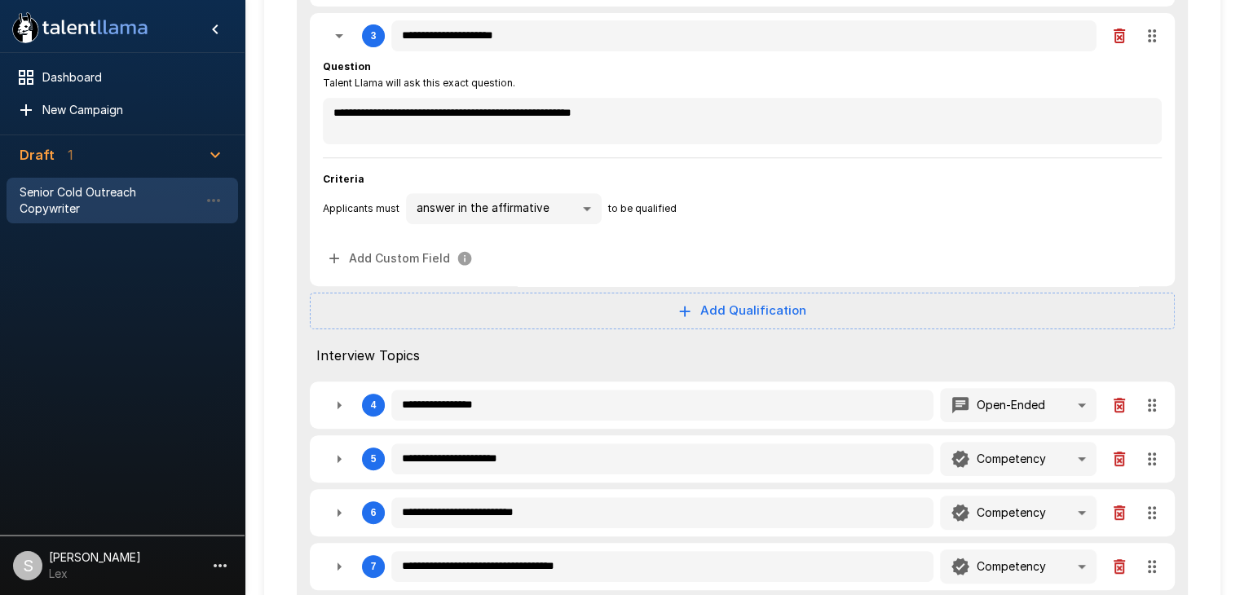
click at [718, 312] on button "Add Qualification" at bounding box center [742, 311] width 865 height 36
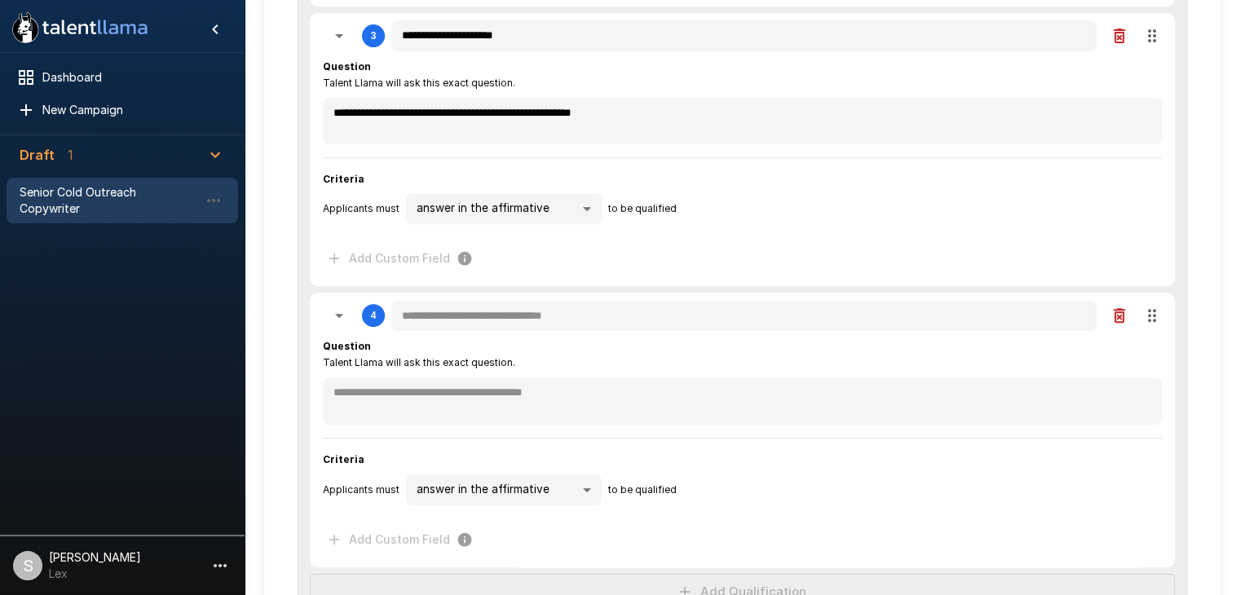
scroll to position [710, 0]
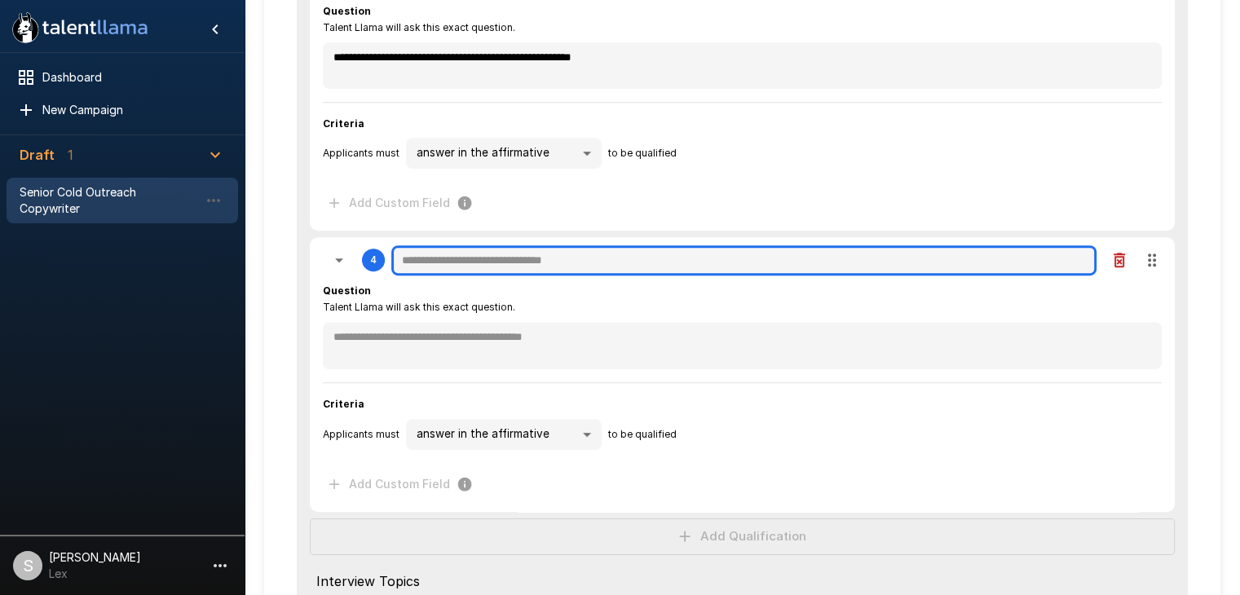
click at [478, 261] on input "text" at bounding box center [743, 260] width 705 height 31
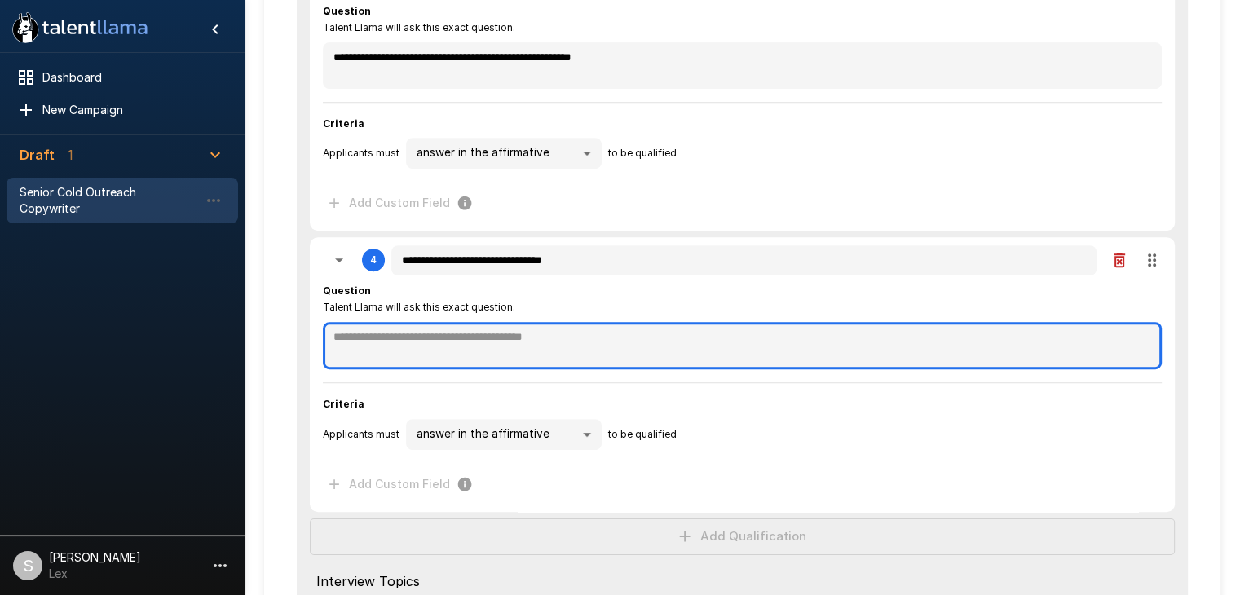
click at [408, 350] on textarea at bounding box center [742, 345] width 839 height 47
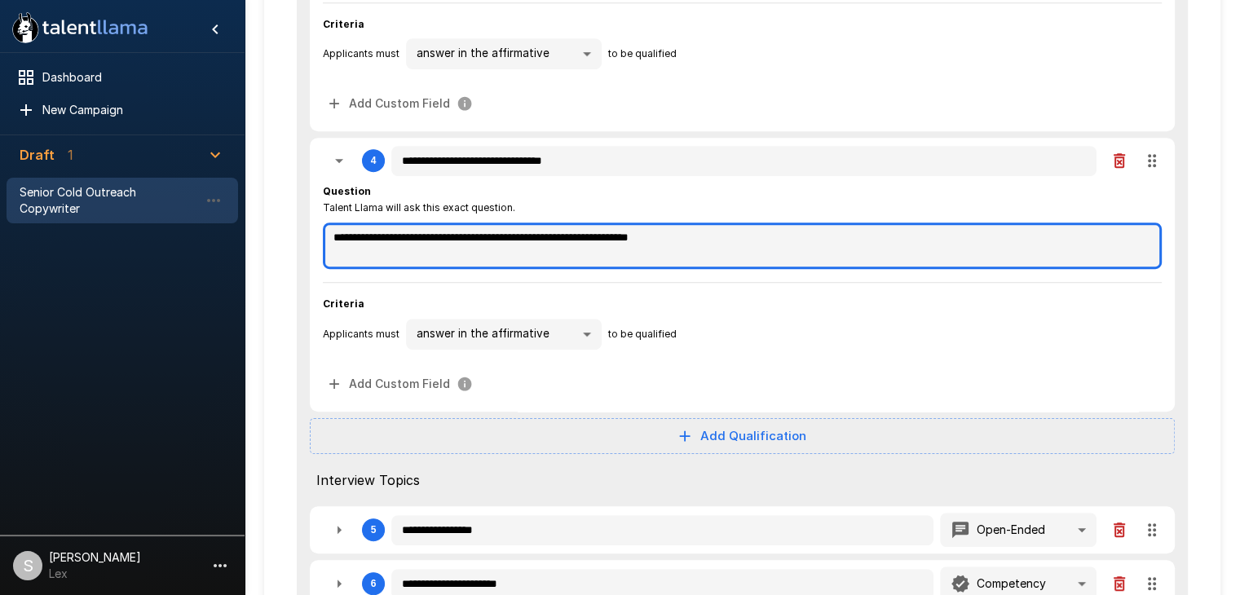
scroll to position [812, 0]
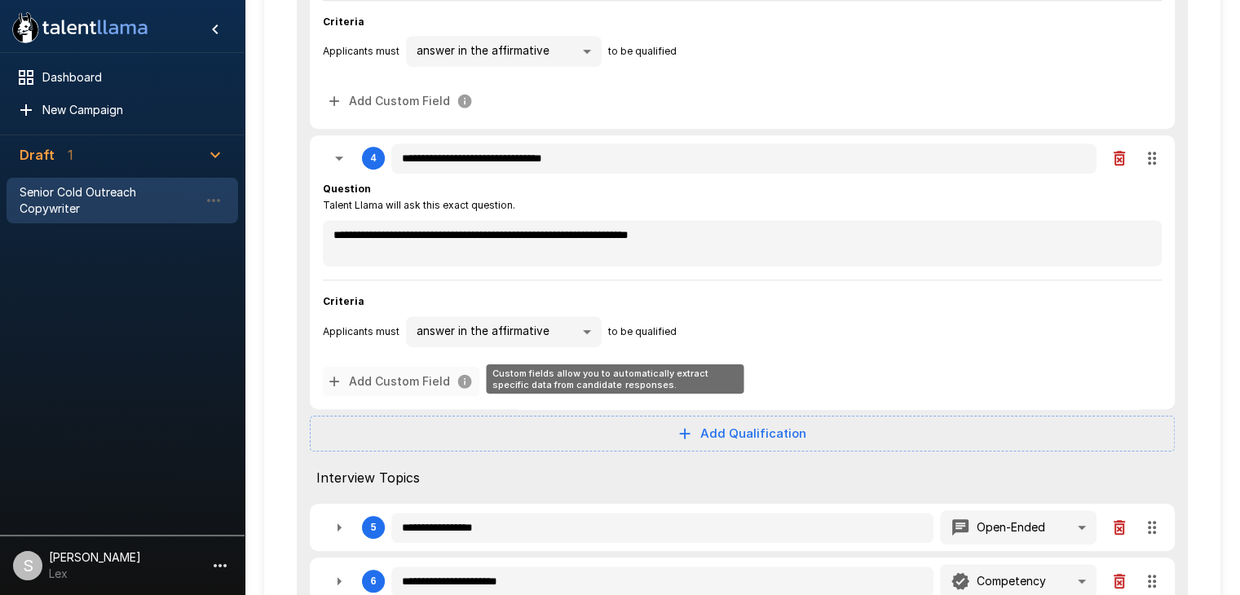
click at [333, 379] on icon "Custom fields allow you to automatically extract specific data from candidate r…" at bounding box center [334, 381] width 16 height 16
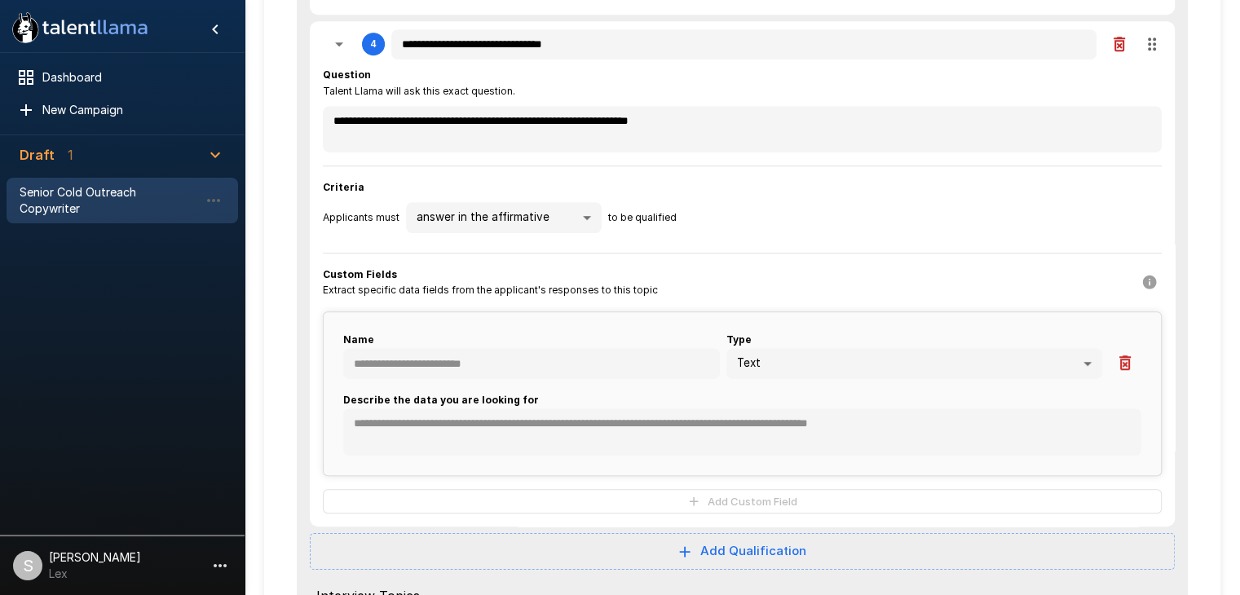
scroll to position [930, 0]
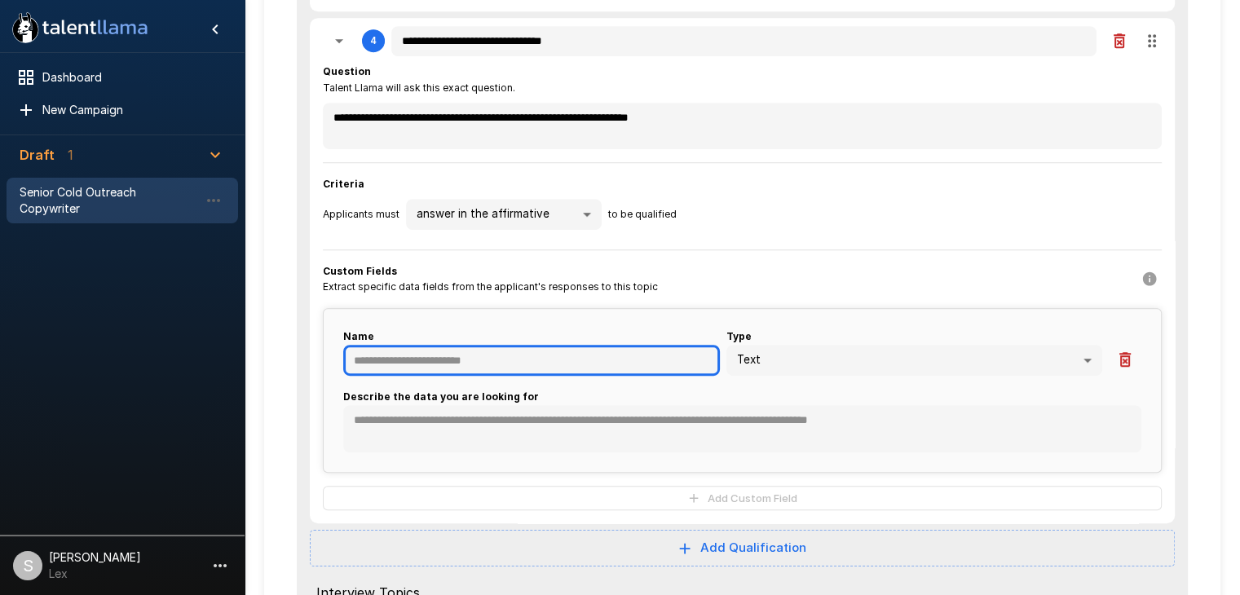
click at [388, 354] on input "text" at bounding box center [531, 360] width 377 height 31
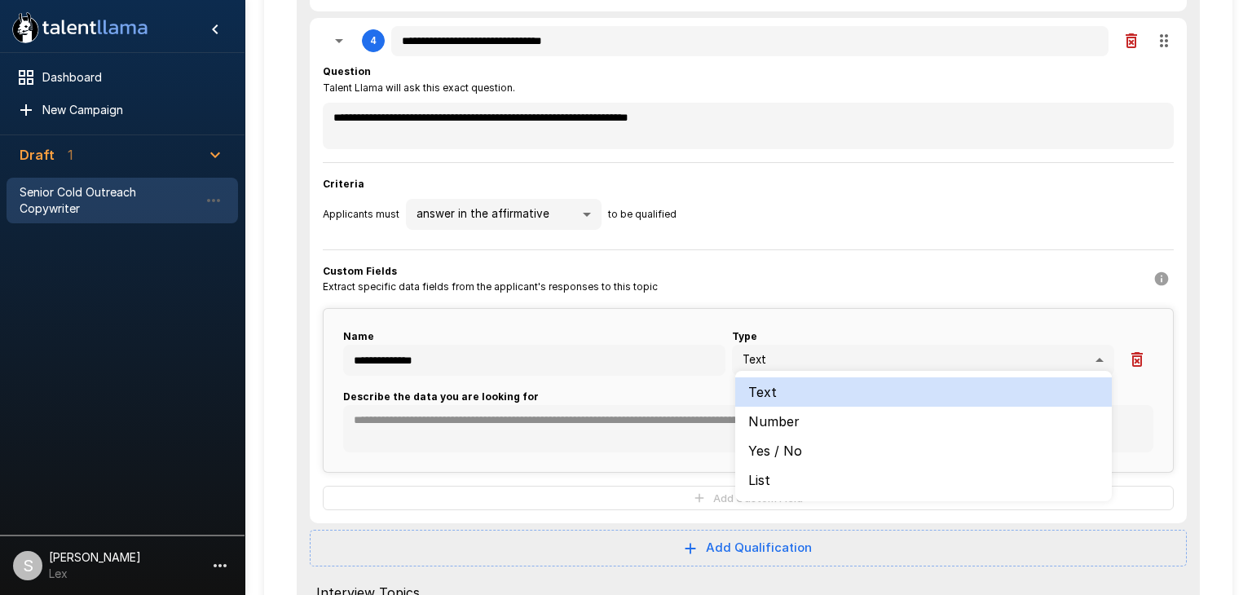
click at [755, 484] on li "List" at bounding box center [923, 480] width 377 height 29
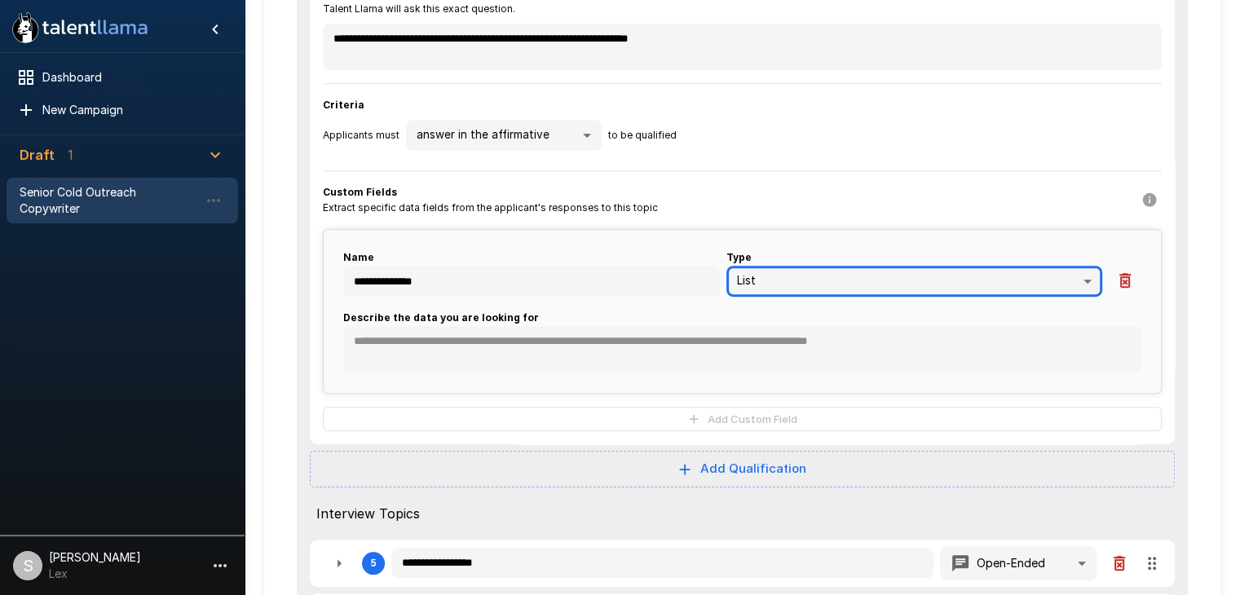
scroll to position [1017, 0]
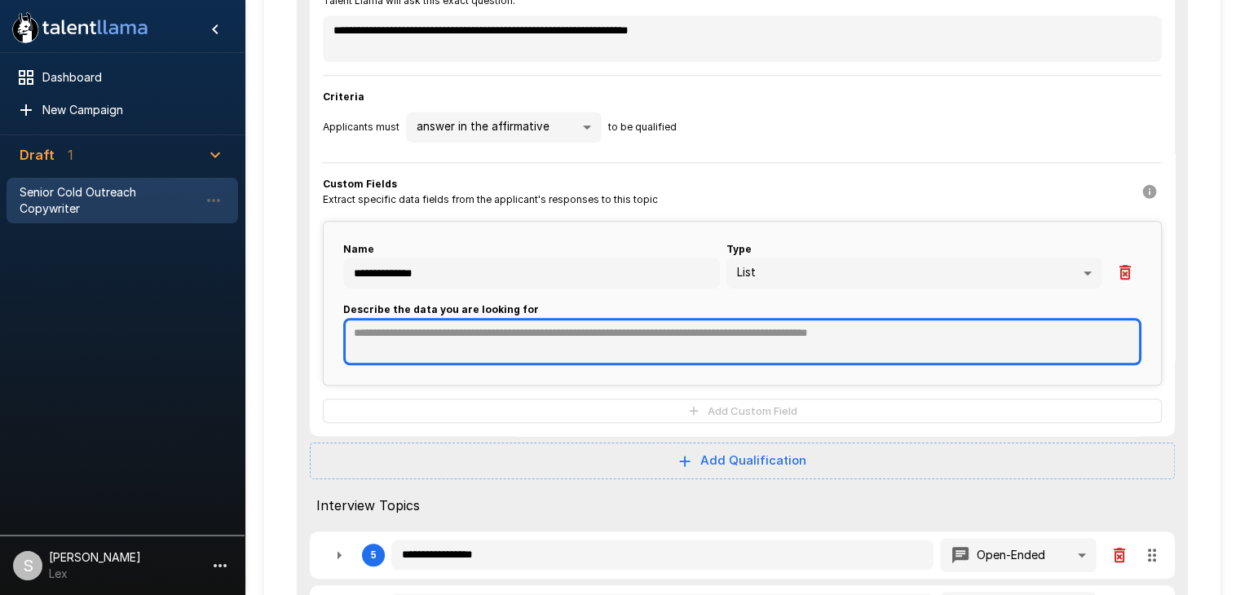
click at [397, 333] on textarea at bounding box center [742, 341] width 798 height 47
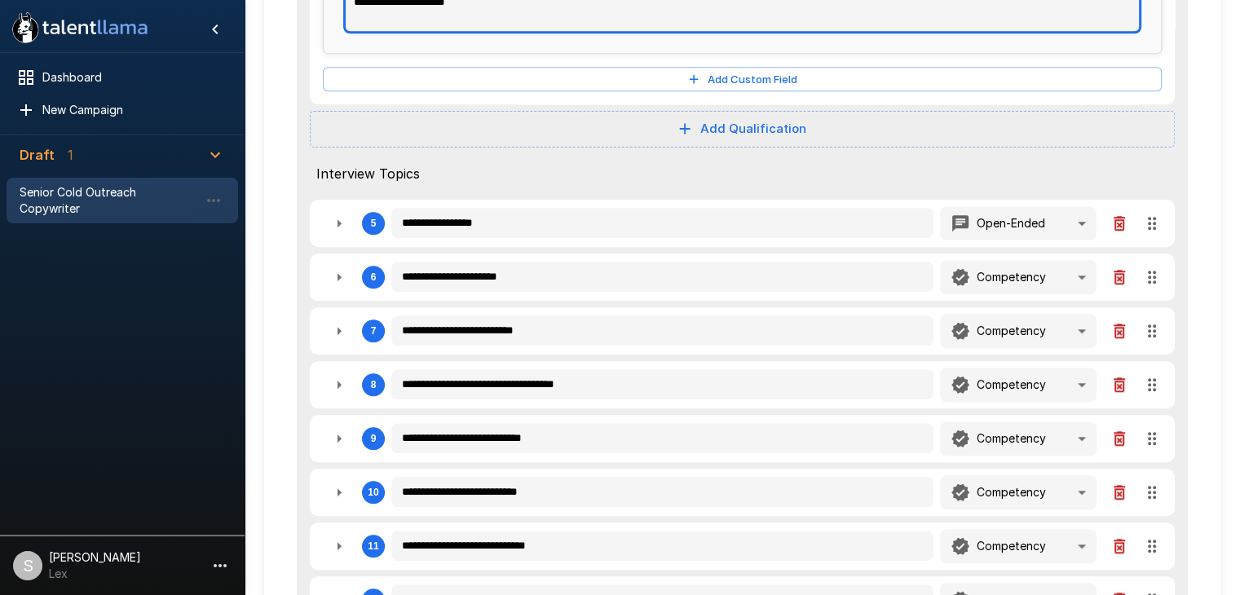
scroll to position [1376, 0]
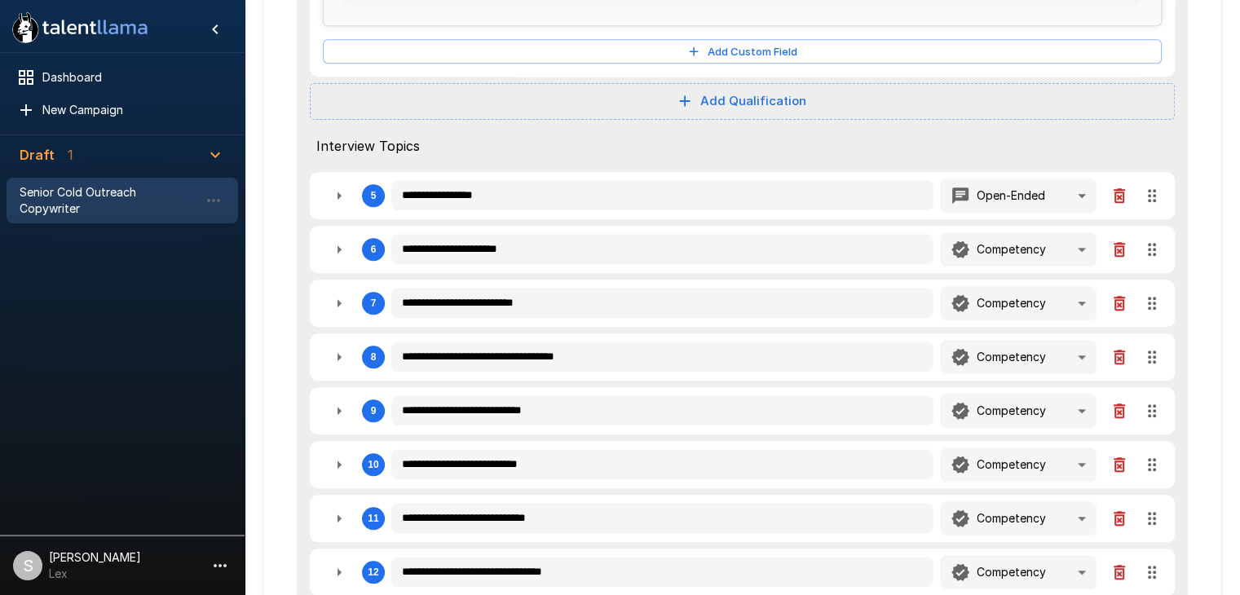
click at [342, 188] on icon "button" at bounding box center [339, 196] width 20 height 20
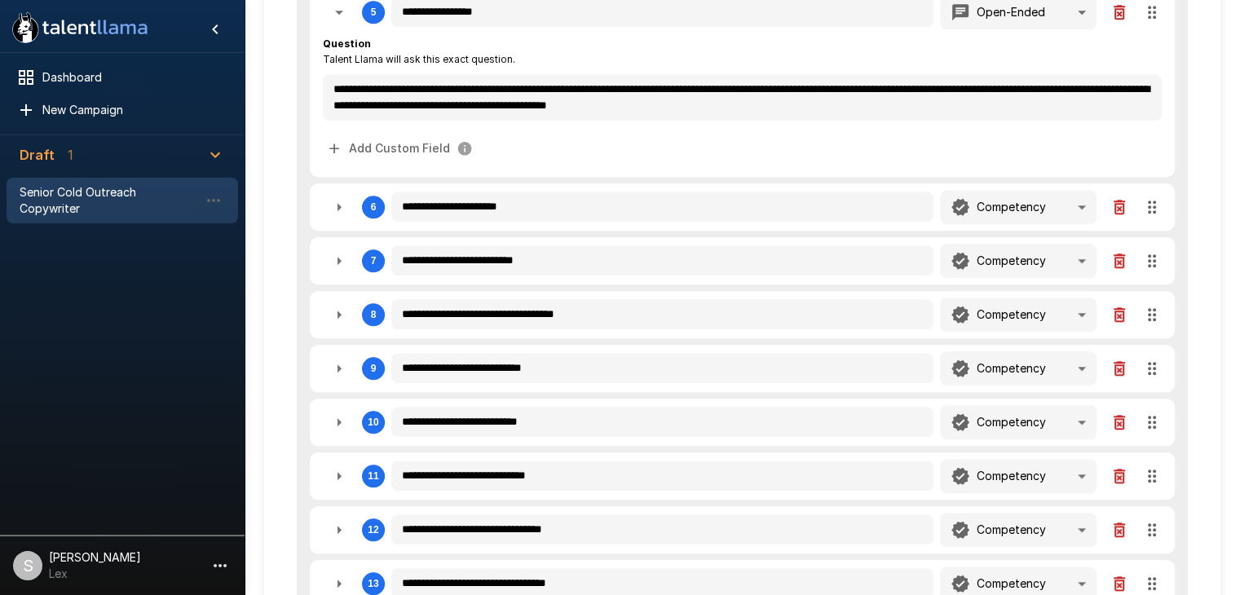
scroll to position [1561, 0]
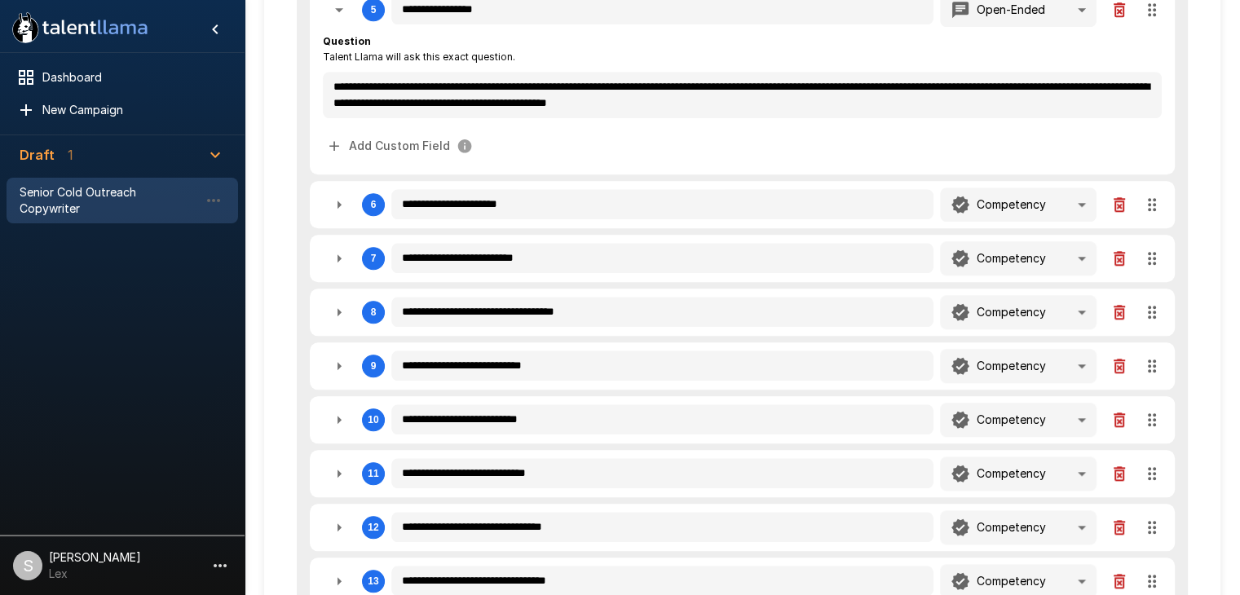
click at [342, 200] on icon "button" at bounding box center [339, 205] width 20 height 20
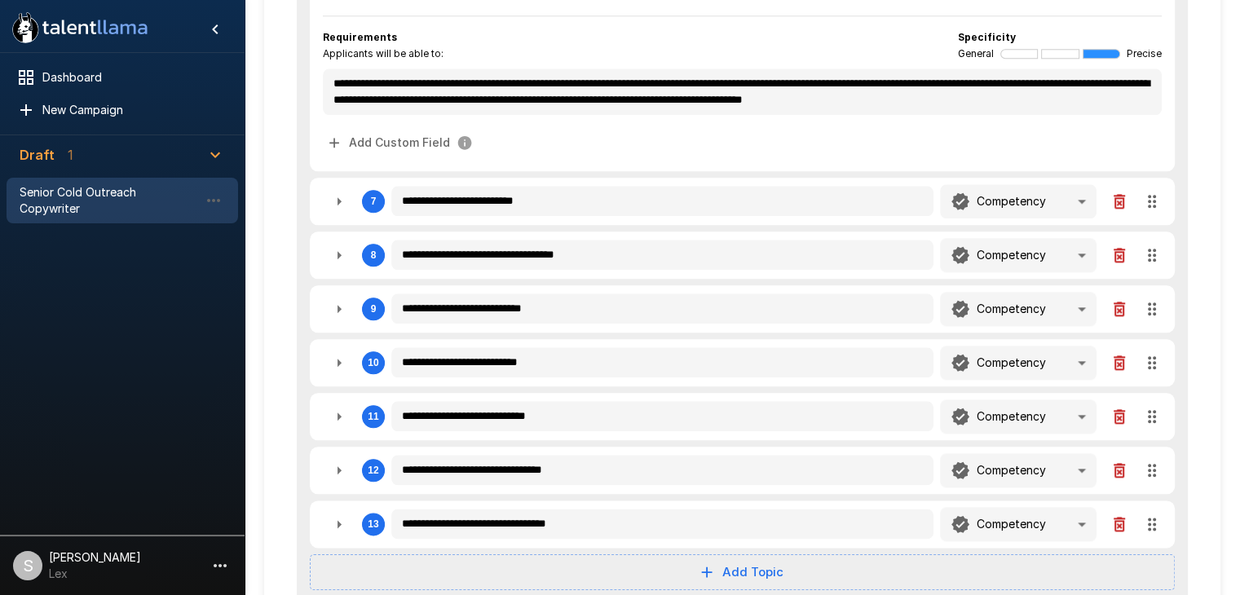
scroll to position [1831, 0]
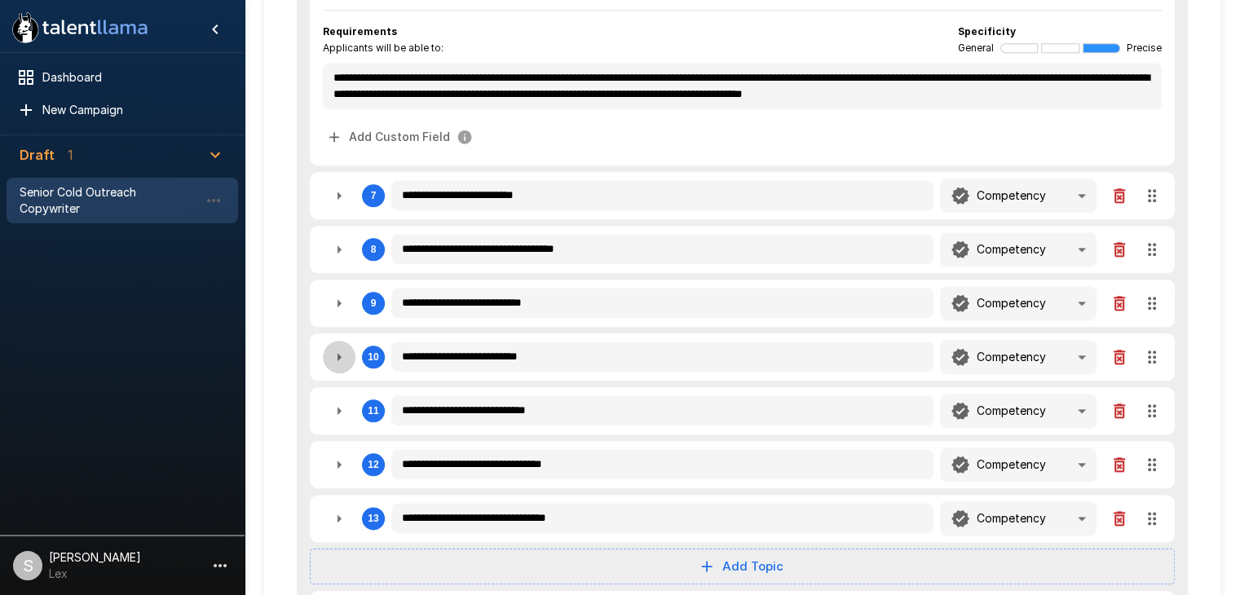
click at [338, 352] on icon "button" at bounding box center [339, 357] width 20 height 20
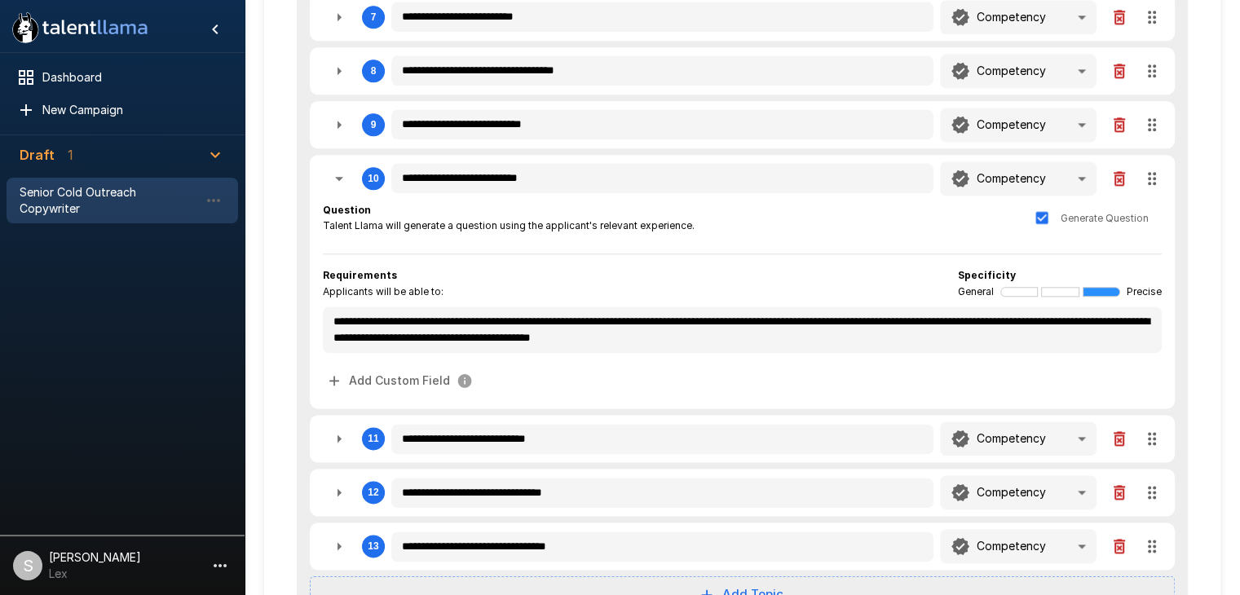
scroll to position [2016, 0]
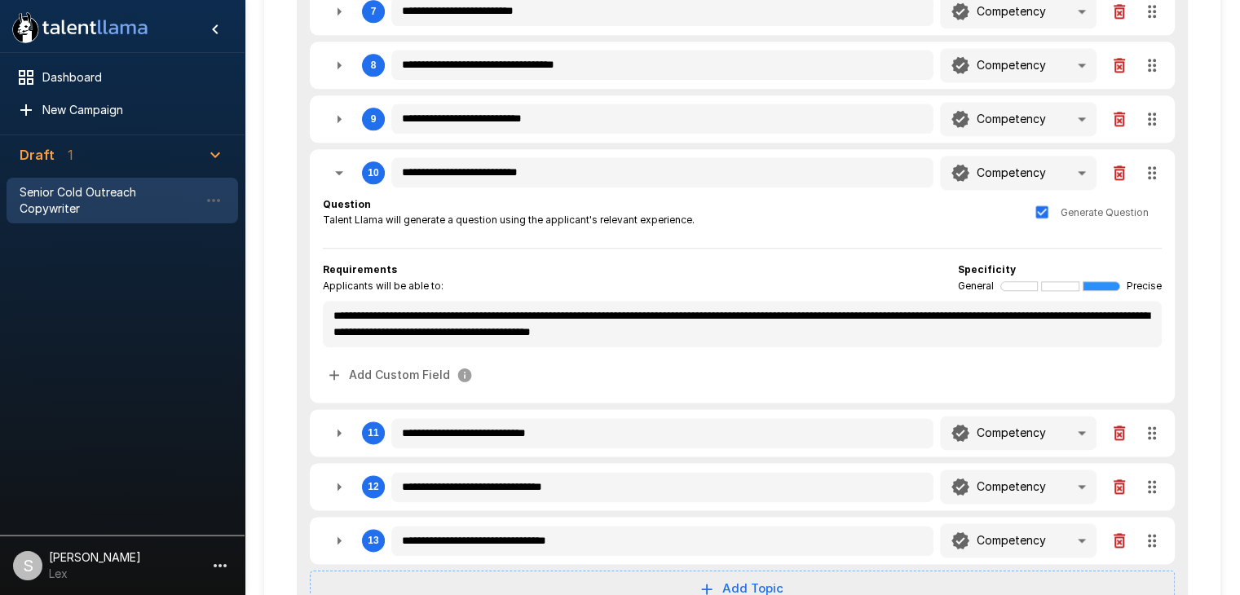
click at [339, 423] on icon "button" at bounding box center [339, 433] width 20 height 20
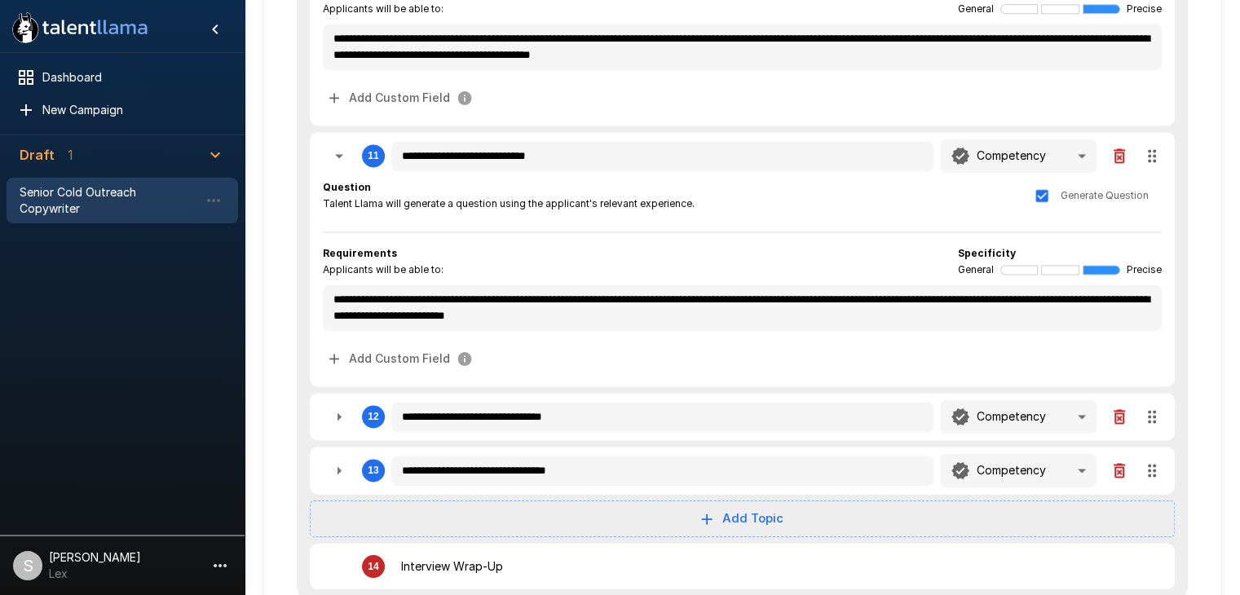
scroll to position [2337, 0]
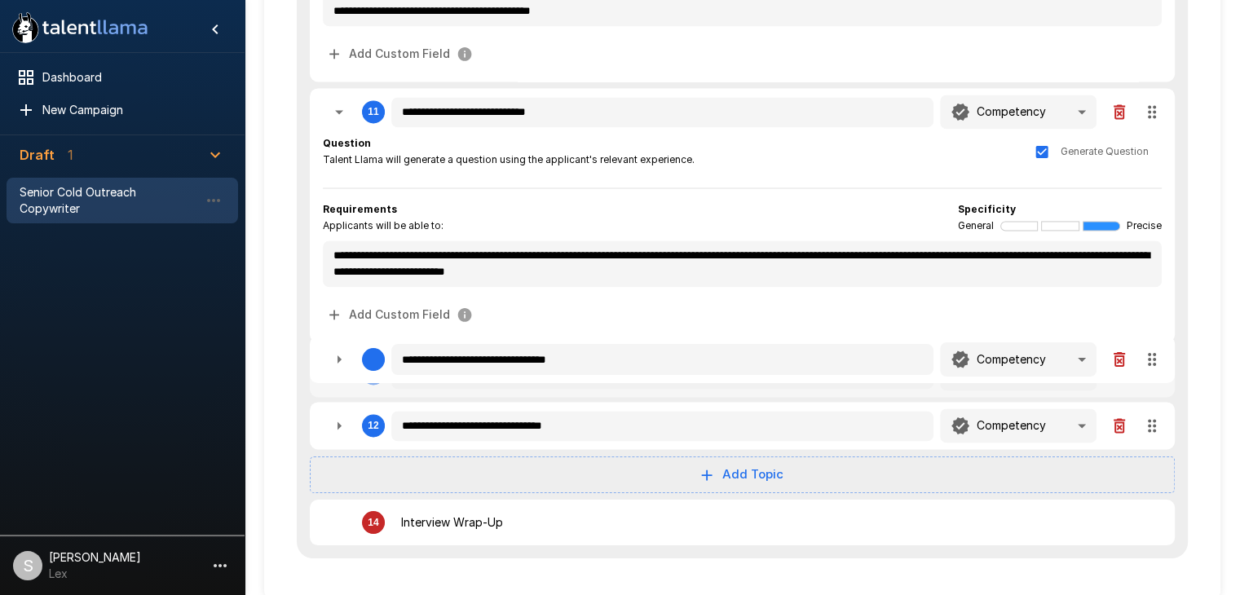
drag, startPoint x: 1154, startPoint y: 415, endPoint x: 1139, endPoint y: 351, distance: 65.3
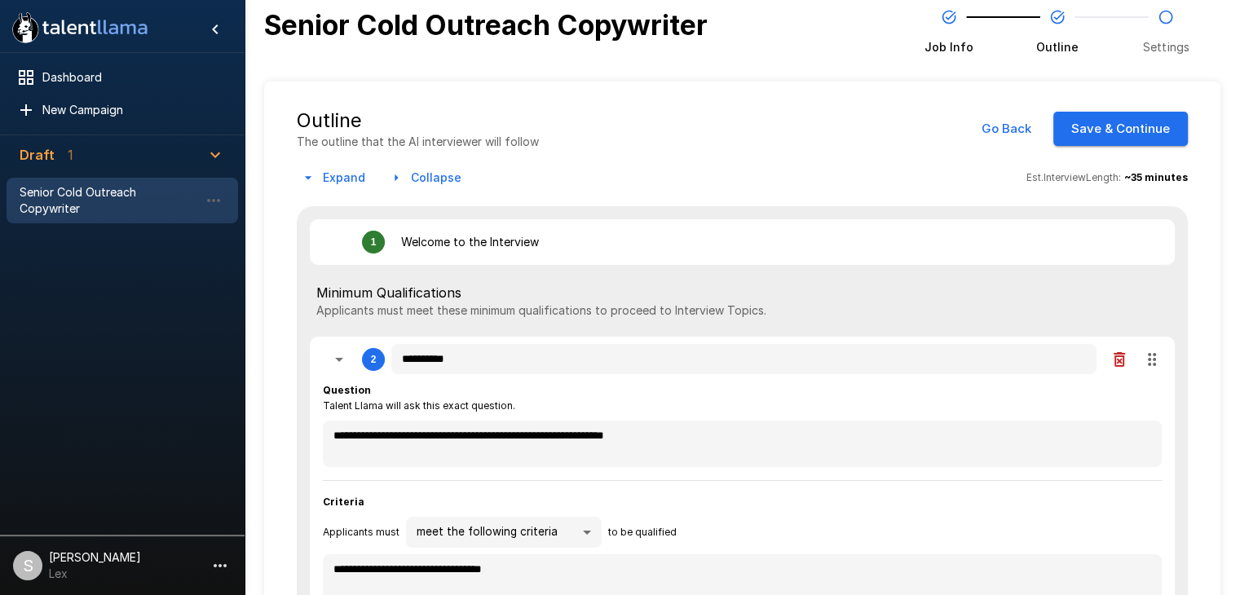
scroll to position [0, 0]
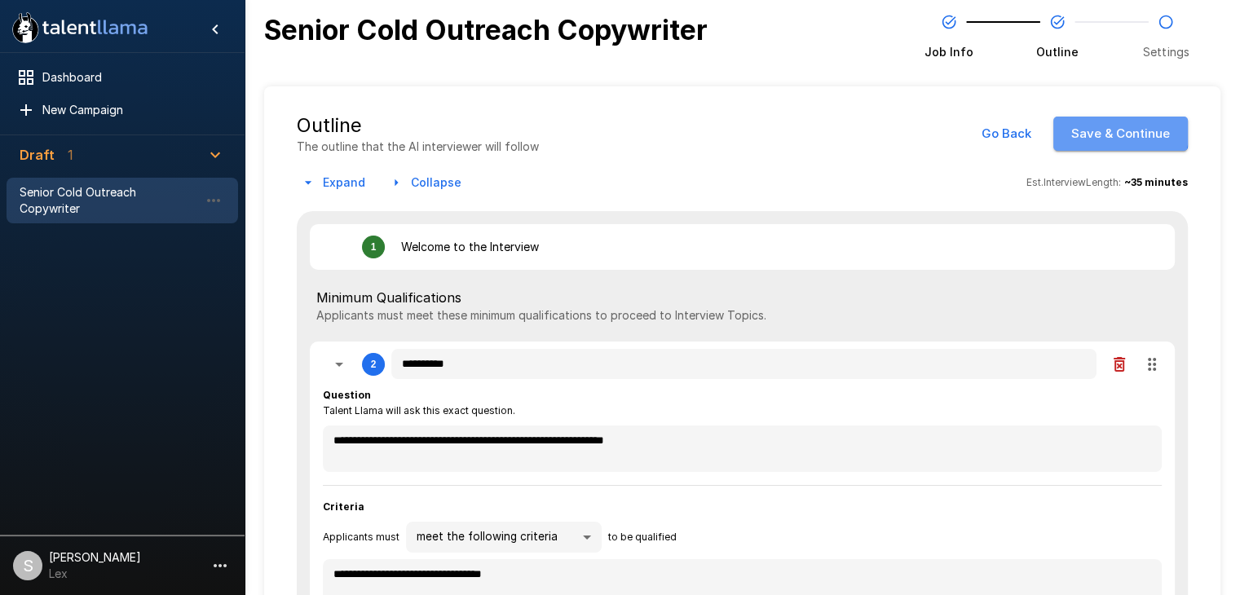
click at [1085, 126] on button "Save & Continue" at bounding box center [1120, 134] width 135 height 34
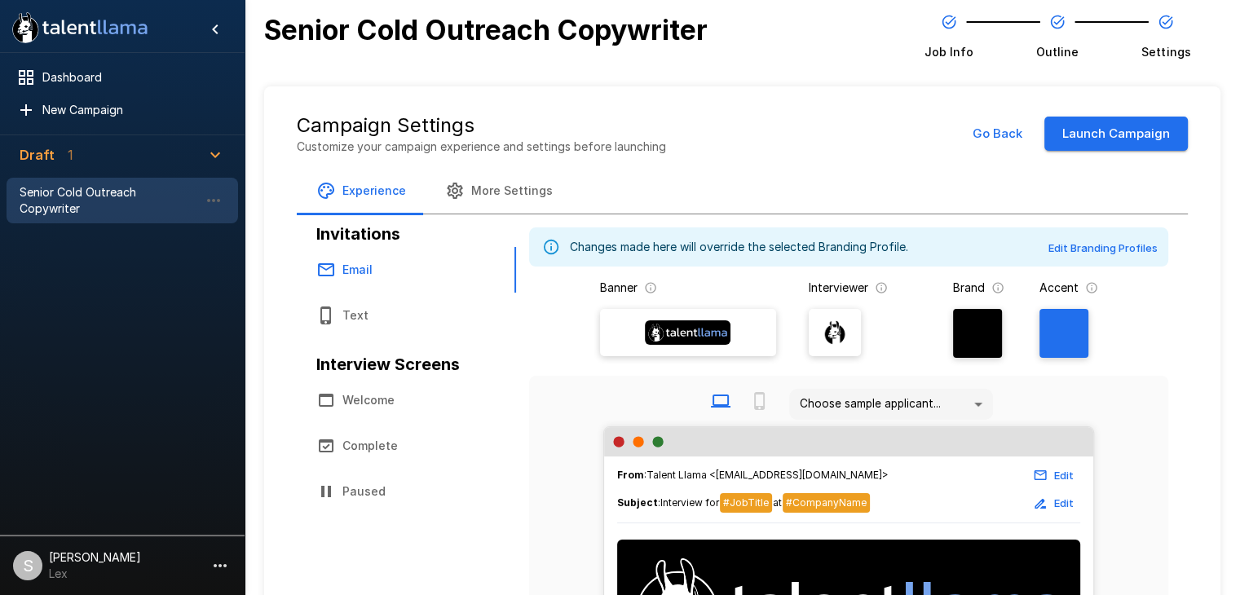
click at [992, 128] on button "Go Back" at bounding box center [998, 134] width 68 height 34
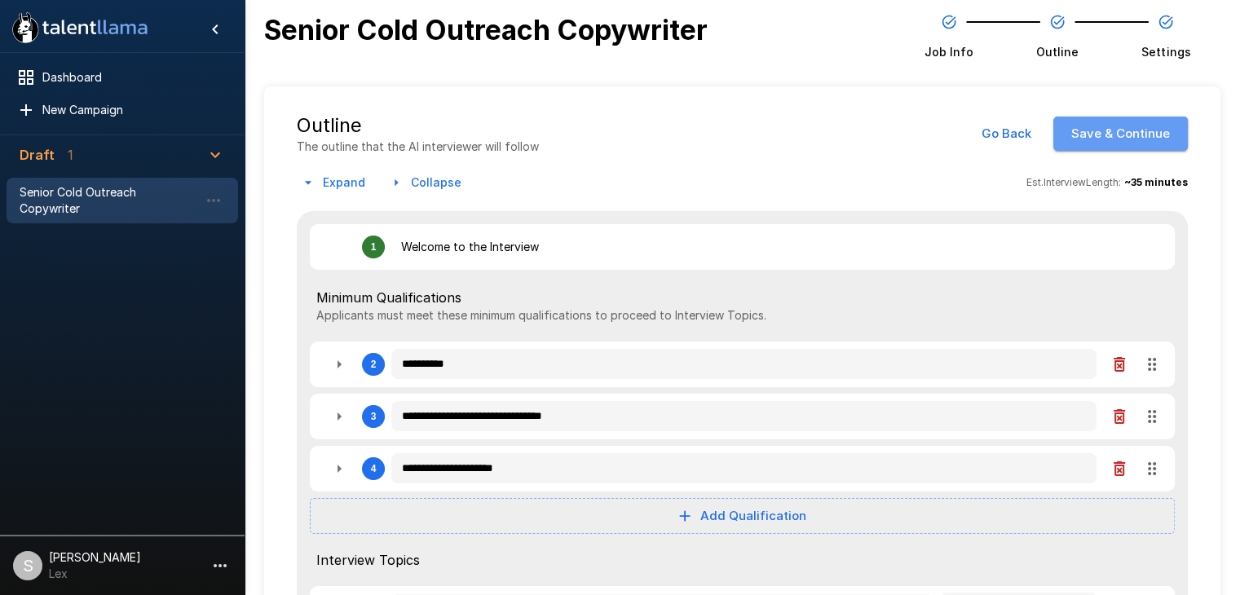
click at [1119, 142] on button "Save & Continue" at bounding box center [1120, 134] width 135 height 34
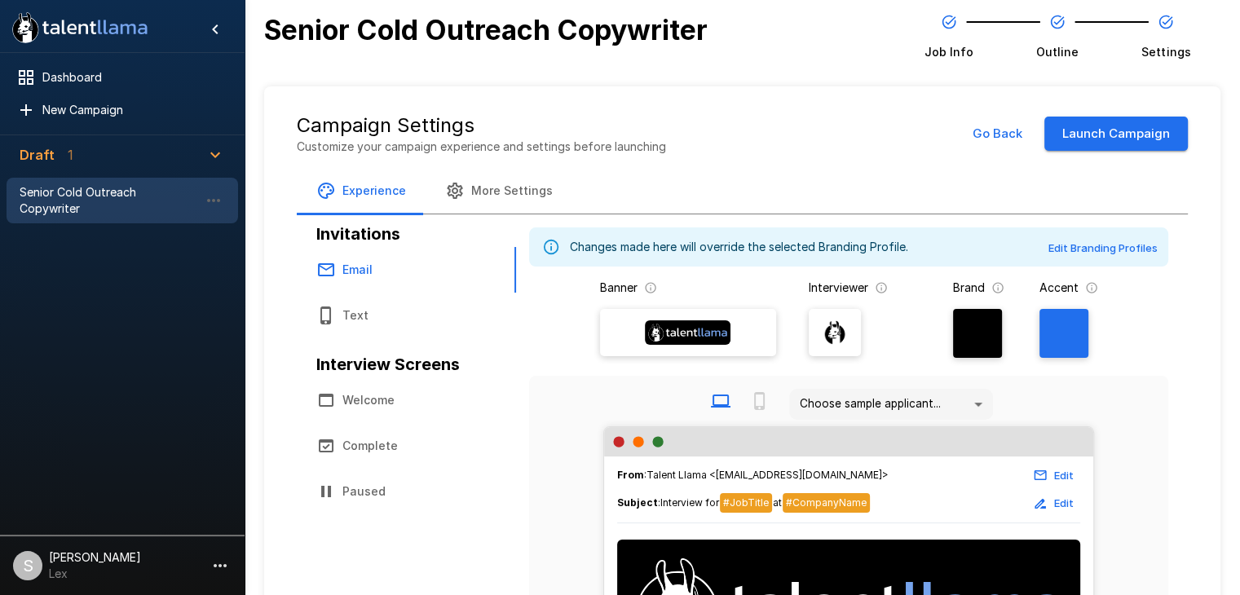
click at [1145, 137] on button "Launch Campaign" at bounding box center [1116, 134] width 144 height 34
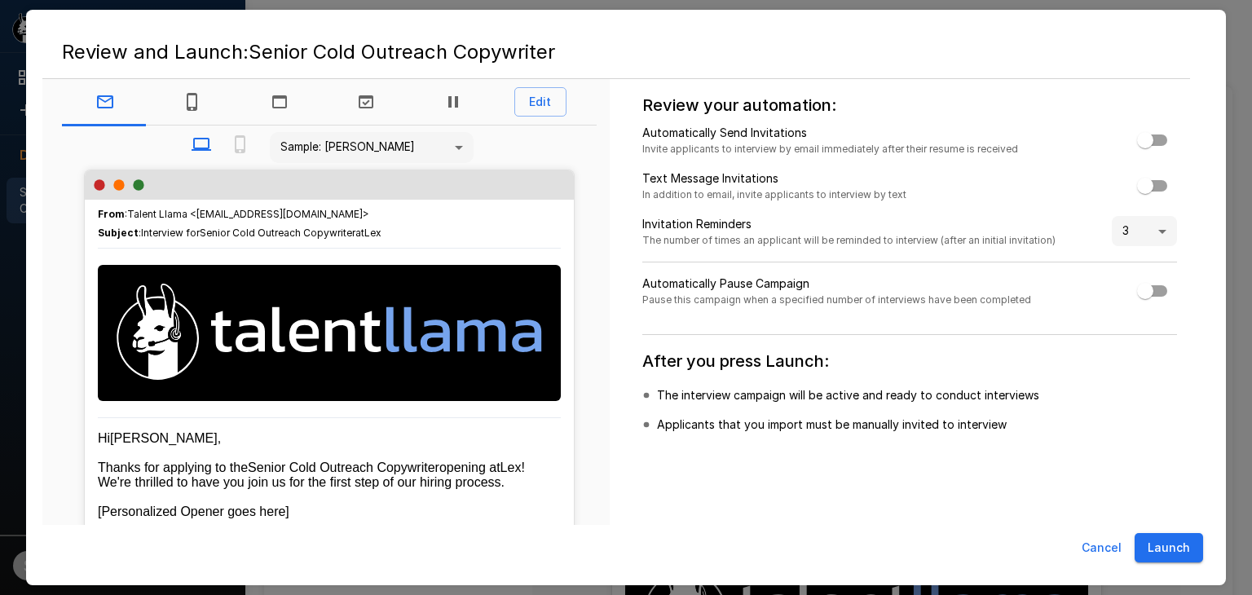
click at [1168, 549] on button "Launch" at bounding box center [1169, 548] width 68 height 30
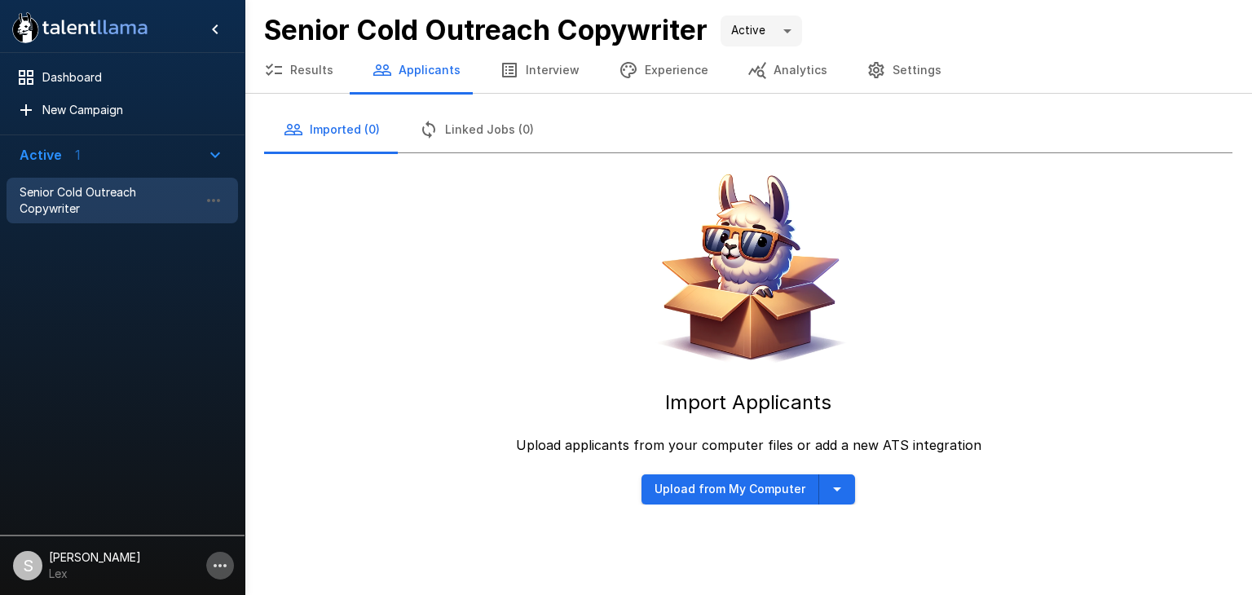
click at [219, 560] on icon "button" at bounding box center [220, 566] width 20 height 20
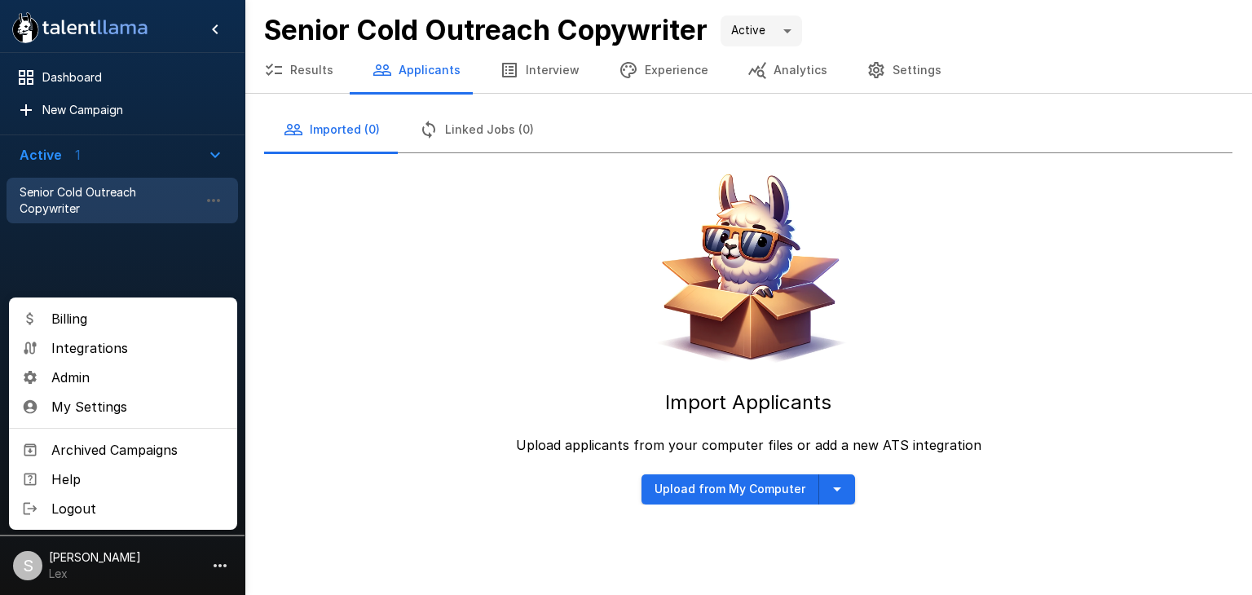
click at [68, 386] on span "Admin" at bounding box center [137, 378] width 173 height 20
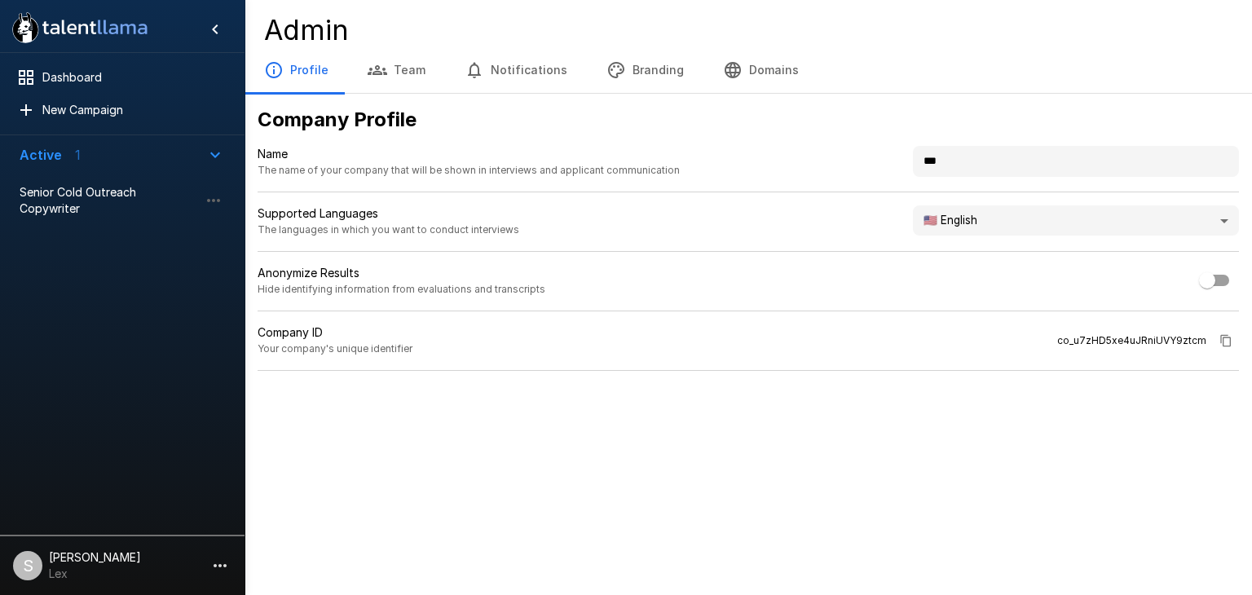
click at [651, 72] on button "Branding" at bounding box center [645, 70] width 117 height 46
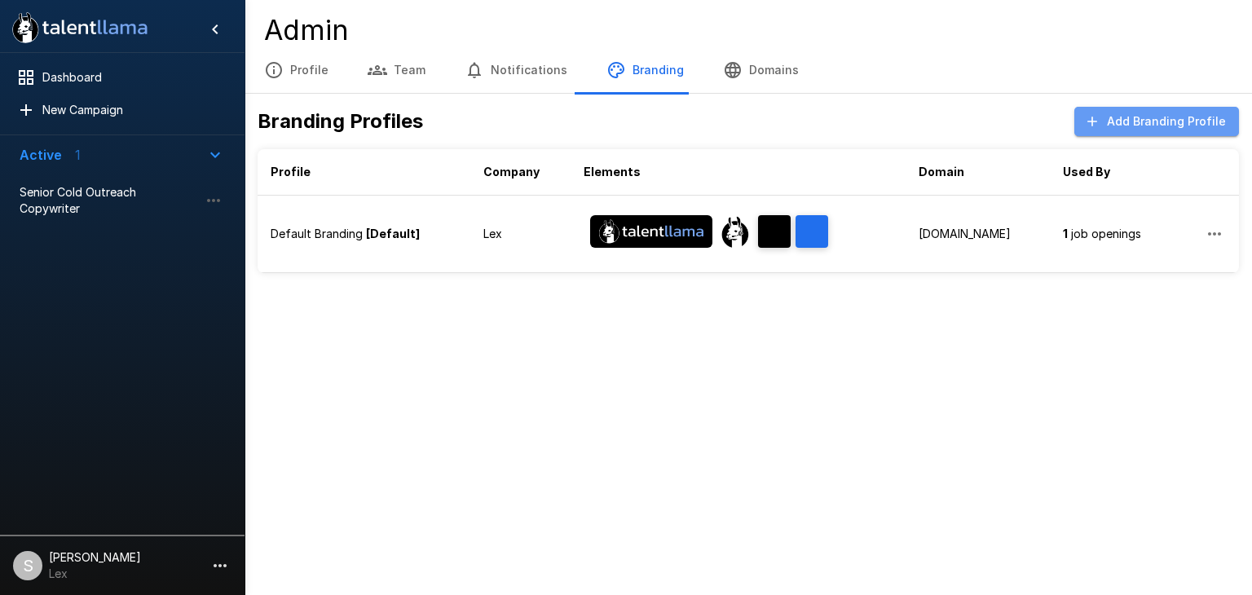
click at [1186, 125] on button "Add Branding Profile" at bounding box center [1157, 122] width 165 height 30
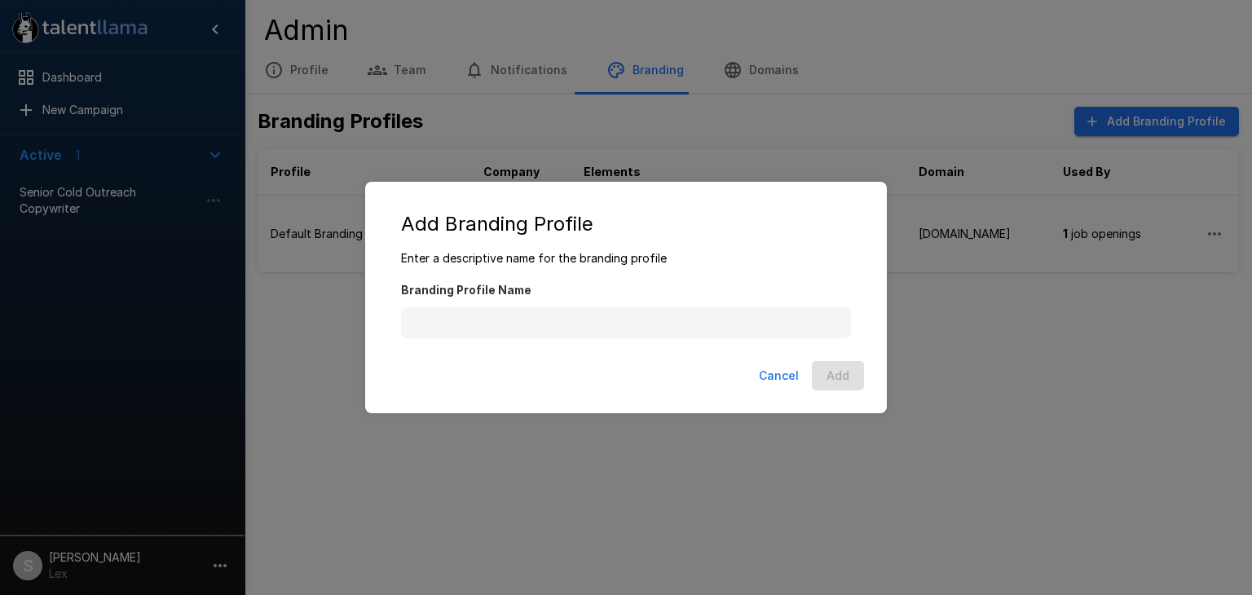
click at [793, 373] on button "Cancel" at bounding box center [779, 376] width 53 height 30
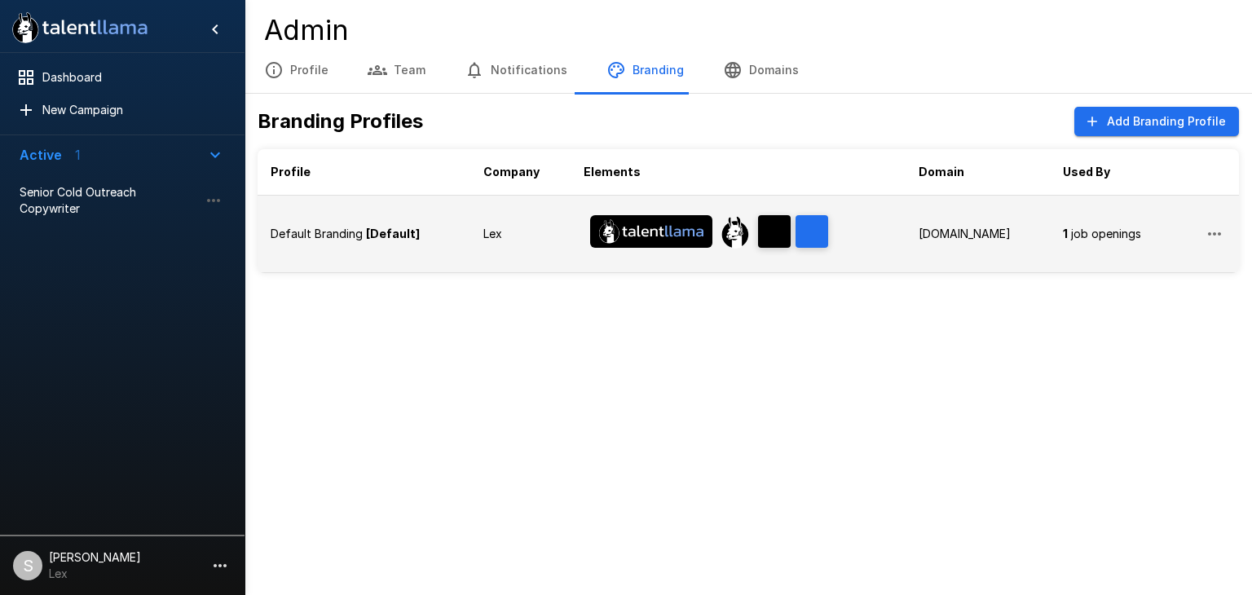
click at [392, 234] on b "[Default]" at bounding box center [393, 234] width 54 height 14
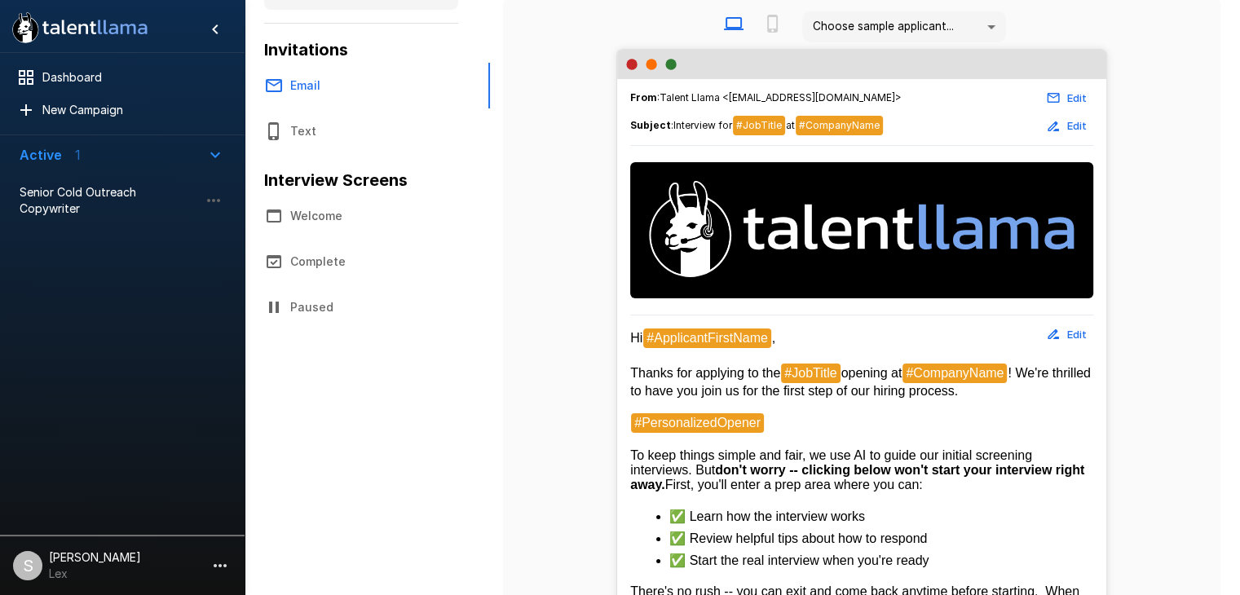
scroll to position [251, 0]
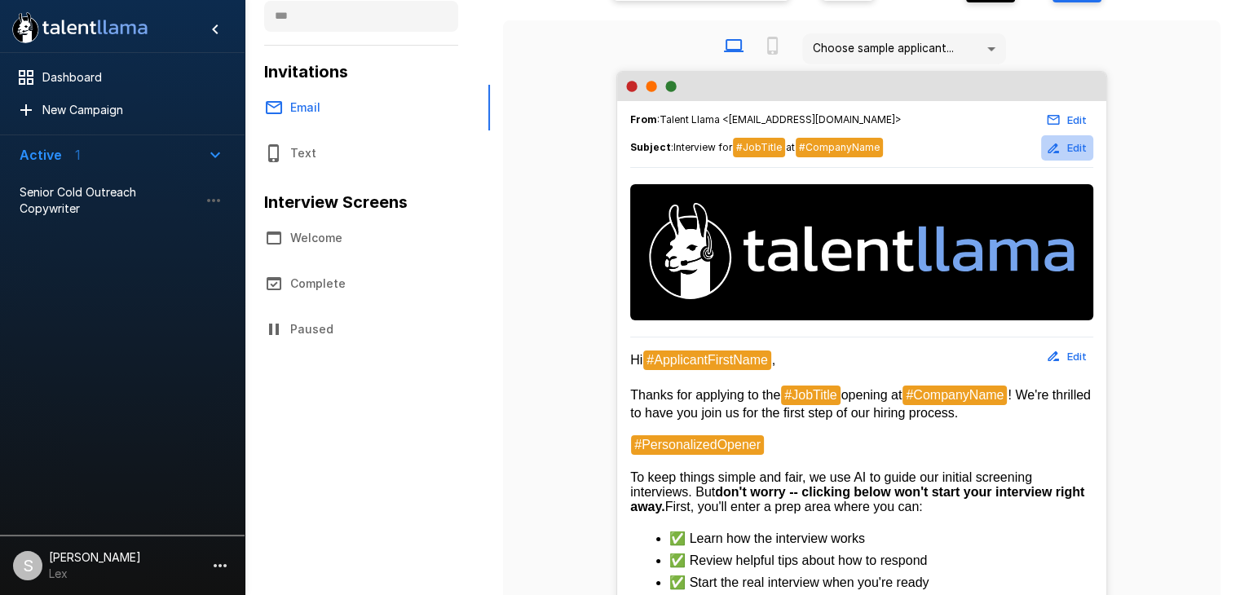
drag, startPoint x: 1080, startPoint y: 146, endPoint x: 1131, endPoint y: 148, distance: 51.4
click at [1131, 148] on div "From : Talent Llama <interviews@talentllama.com> Edit Subject : Interview for #…" at bounding box center [861, 485] width 691 height 829
click at [289, 237] on button "Welcome" at bounding box center [367, 238] width 245 height 46
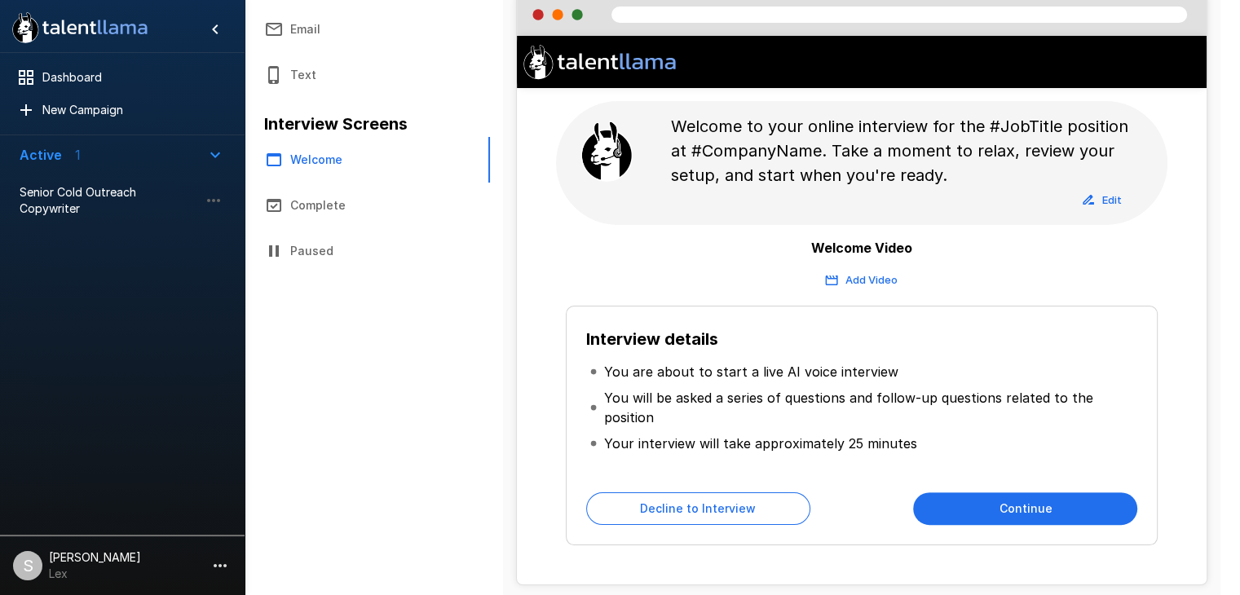
scroll to position [338, 0]
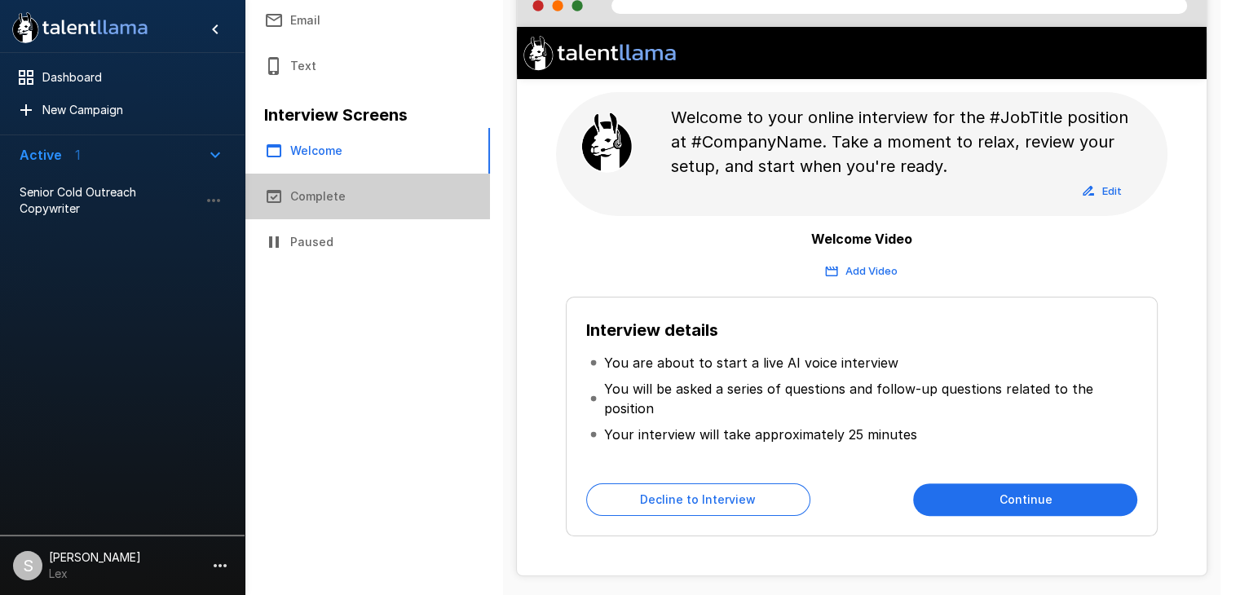
click at [332, 198] on button "Complete" at bounding box center [367, 197] width 245 height 46
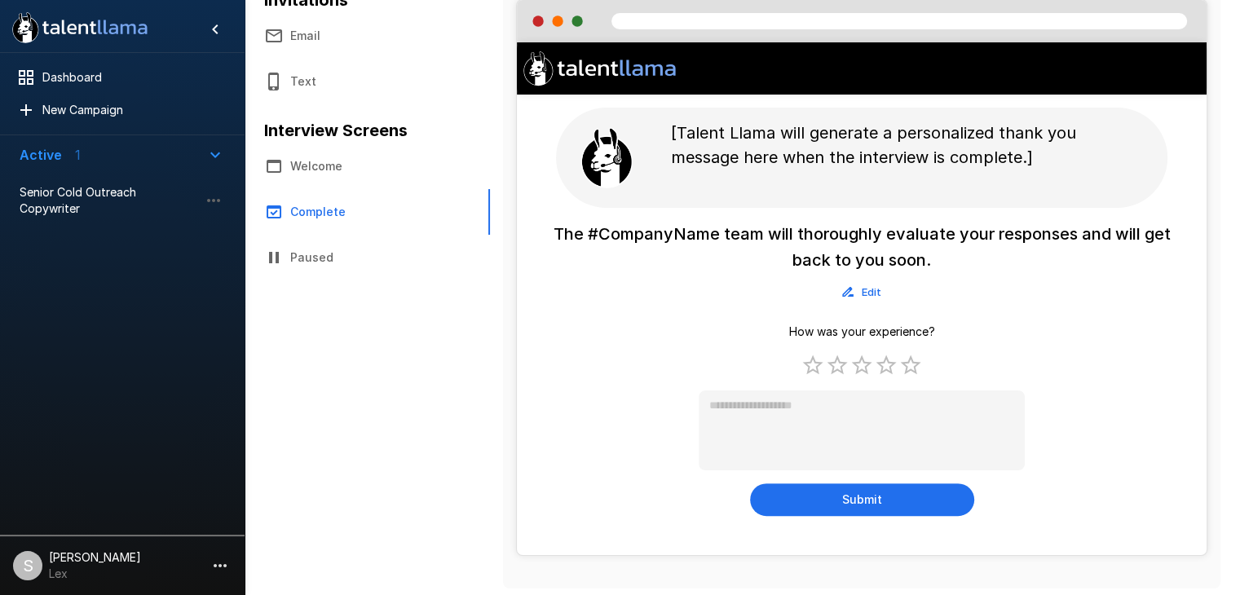
scroll to position [320, 0]
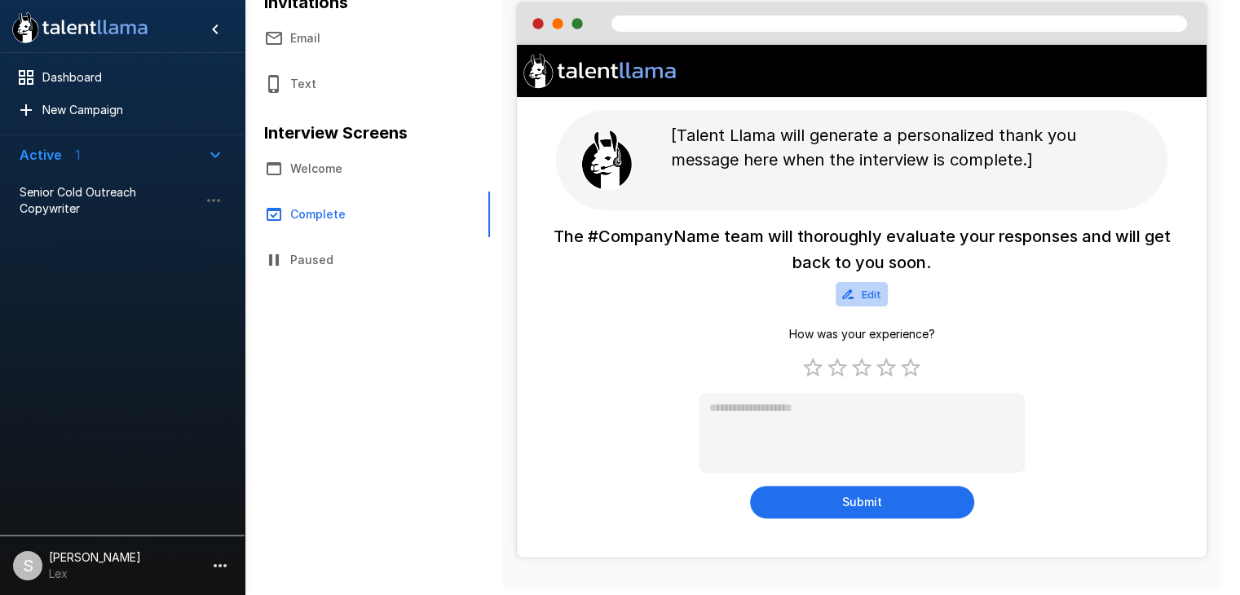
click at [877, 291] on button "Edit" at bounding box center [862, 294] width 52 height 25
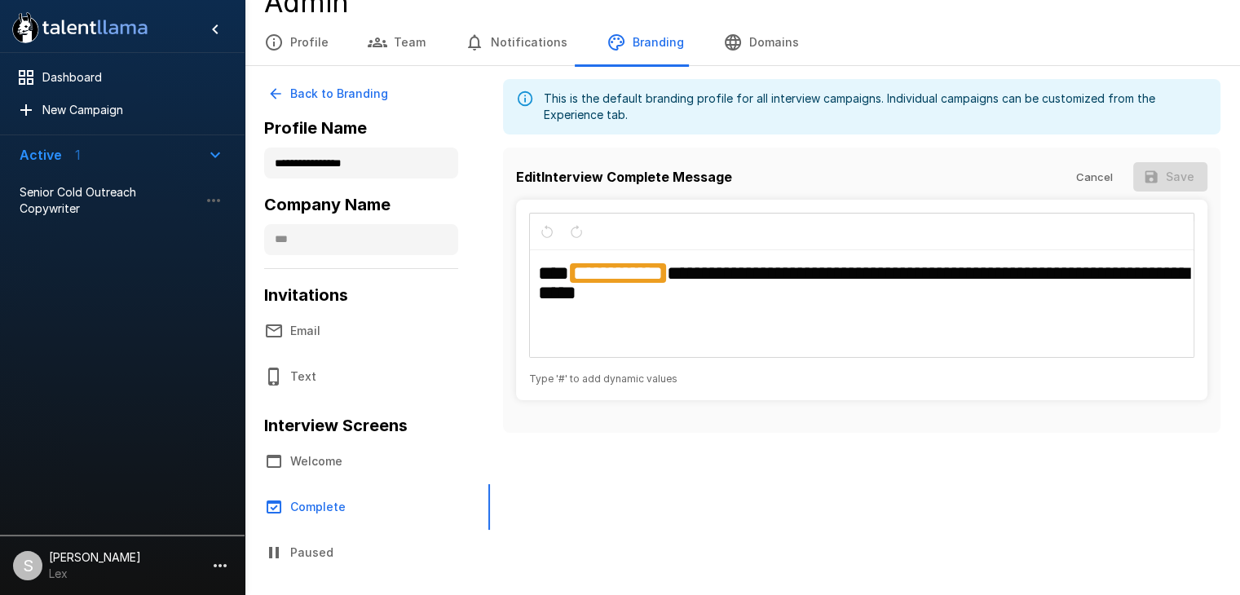
scroll to position [25, 0]
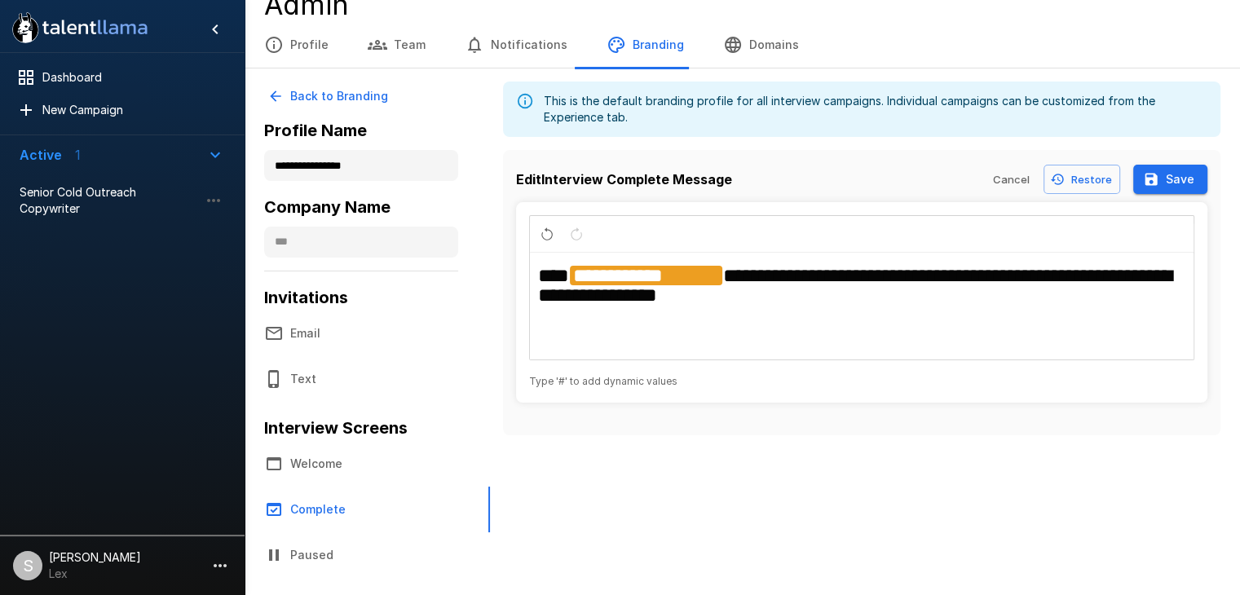
click at [731, 274] on span "**********" at bounding box center [855, 285] width 634 height 39
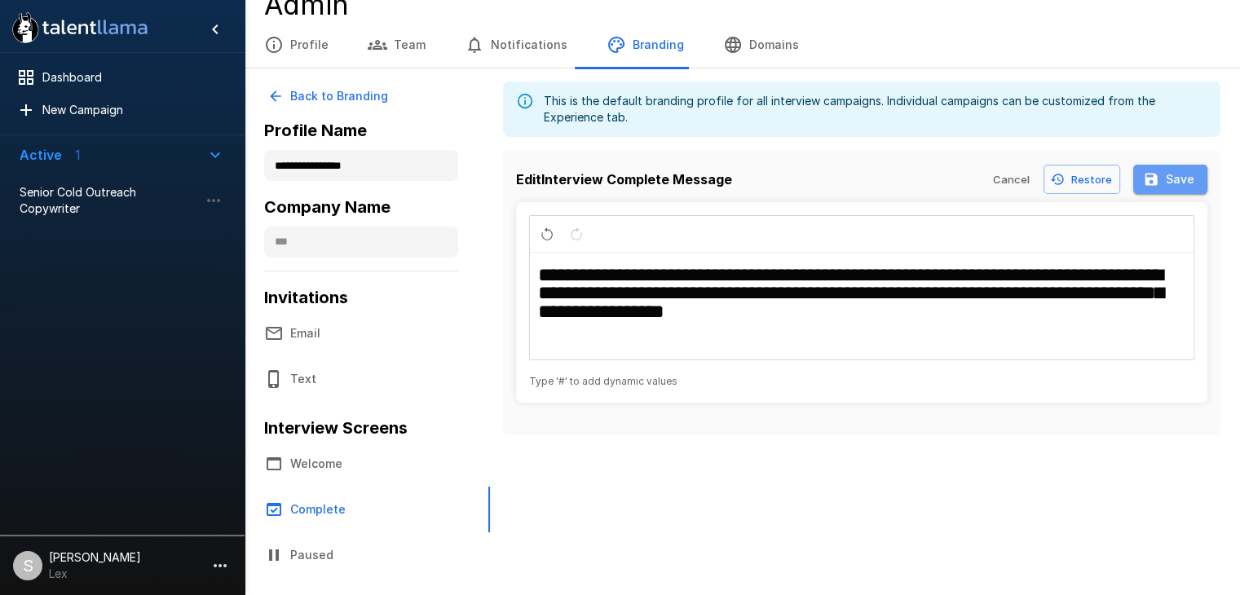
click at [1181, 177] on button "Save" at bounding box center [1170, 180] width 74 height 30
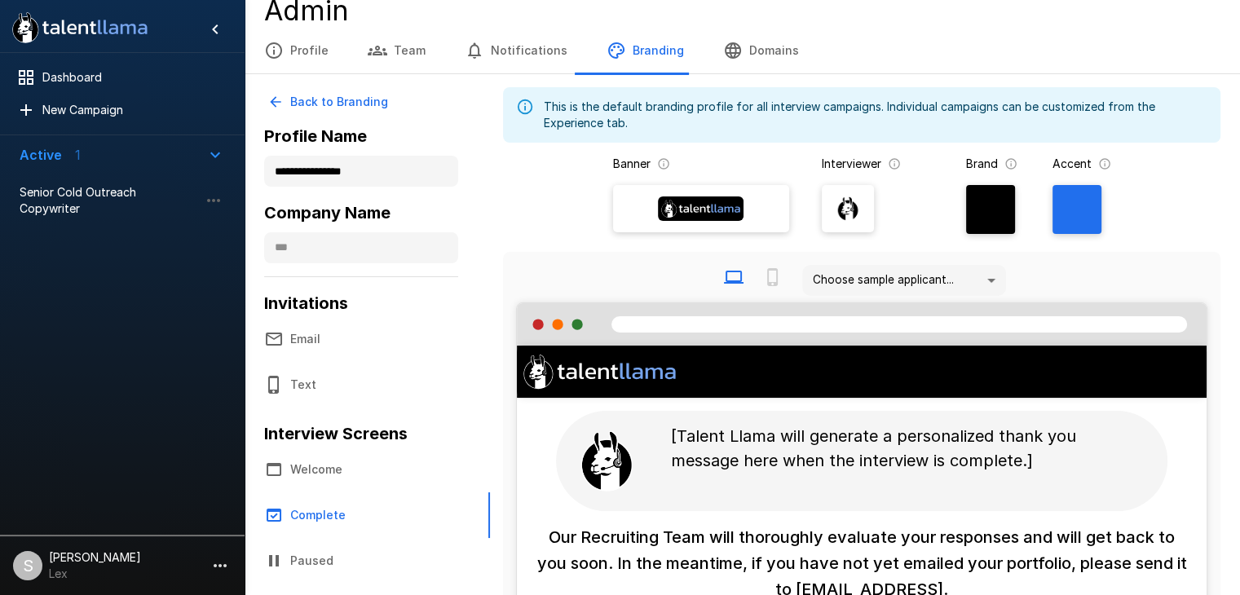
scroll to position [0, 0]
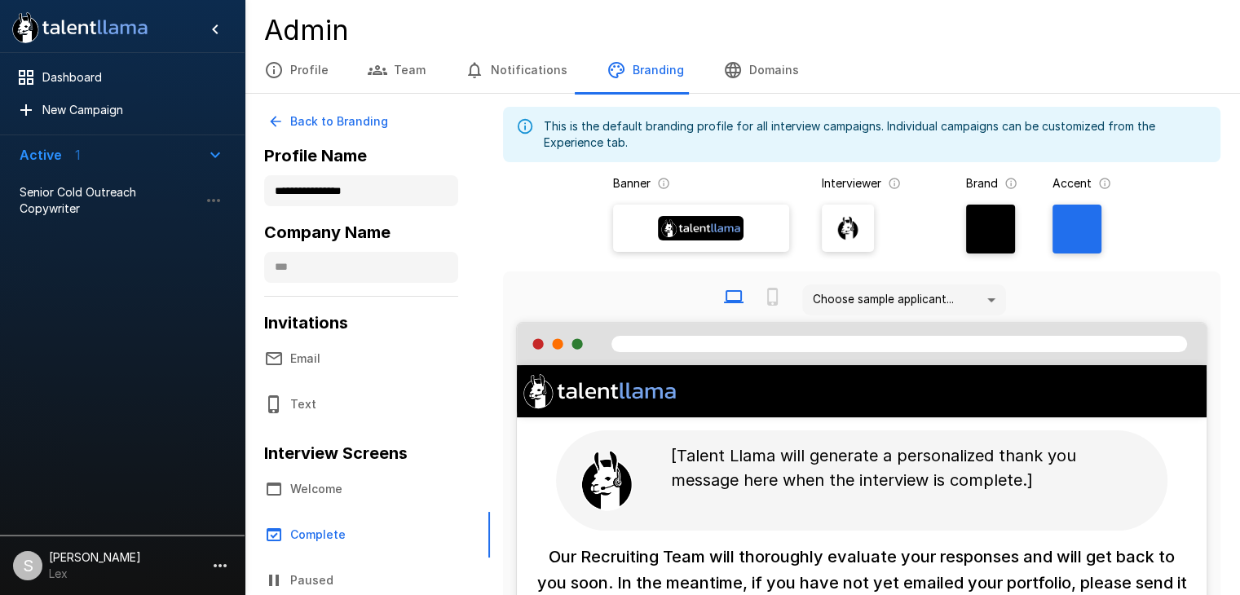
click at [323, 482] on button "Welcome" at bounding box center [367, 489] width 245 height 46
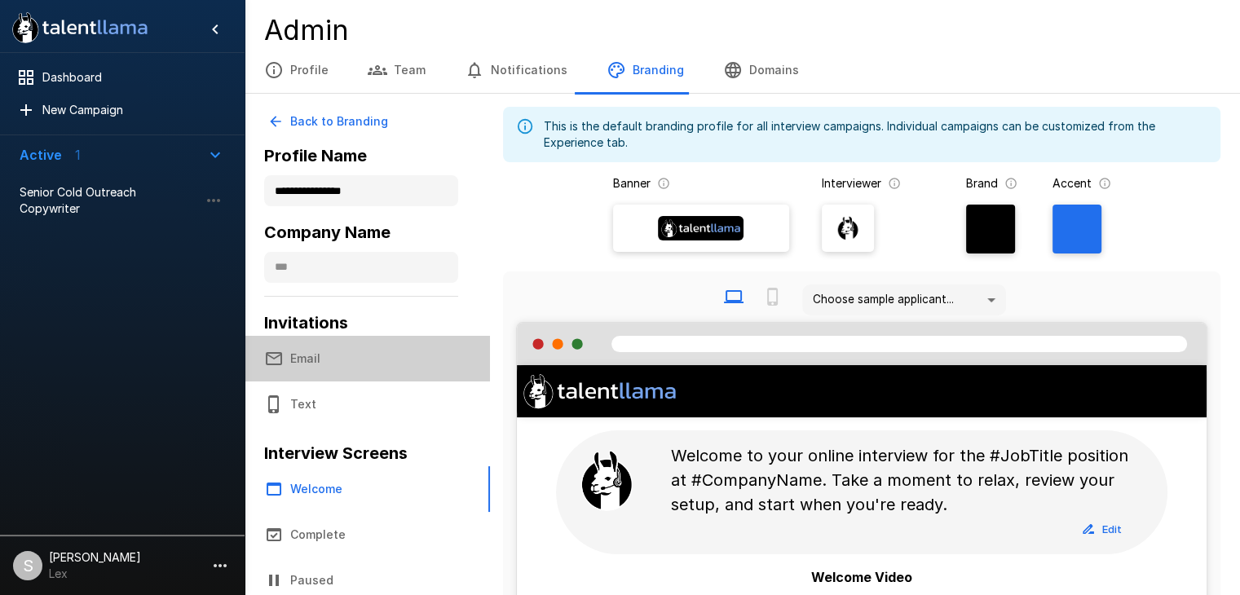
click at [303, 353] on button "Email" at bounding box center [367, 359] width 245 height 46
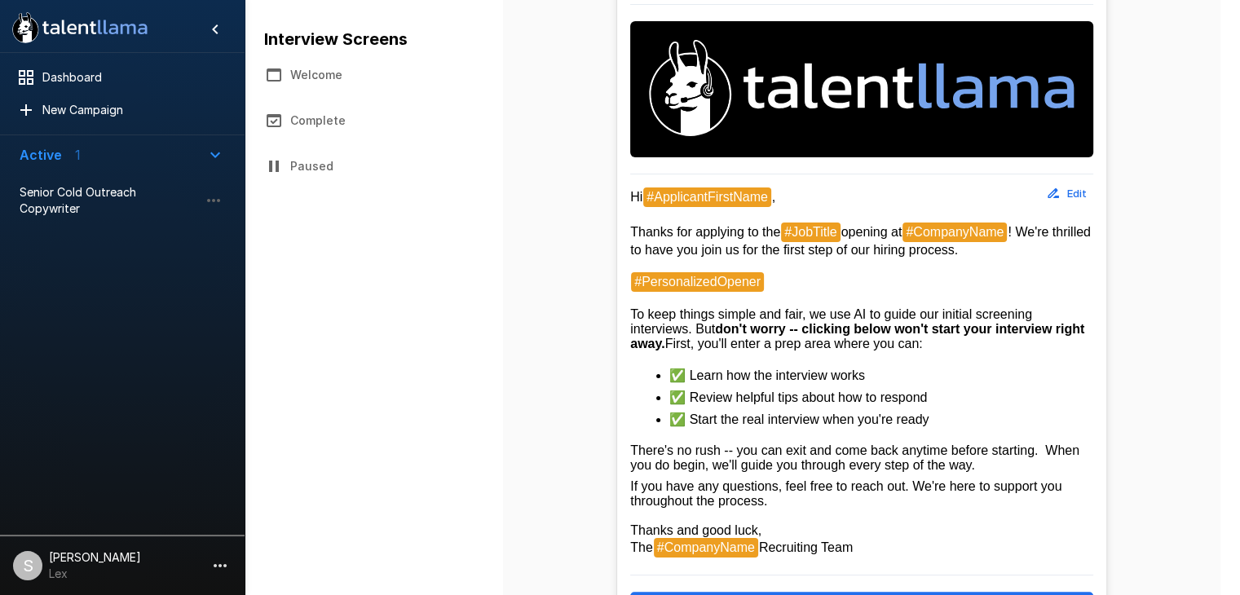
scroll to position [415, 0]
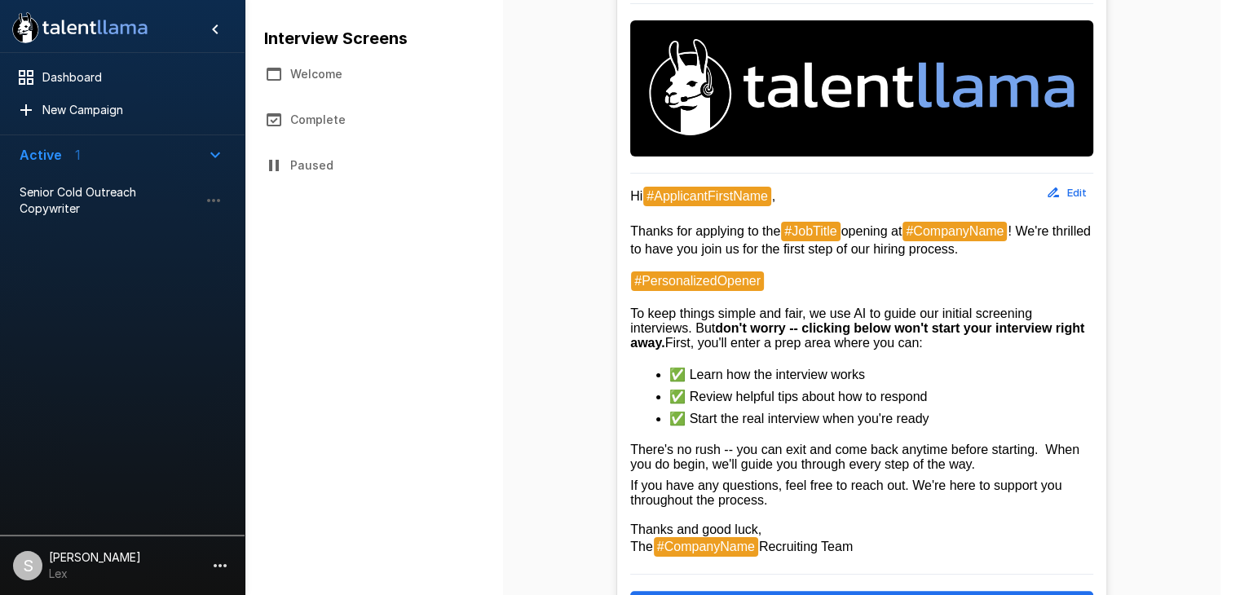
click at [814, 404] on span "✅ Review helpful tips about how to respond" at bounding box center [798, 397] width 258 height 14
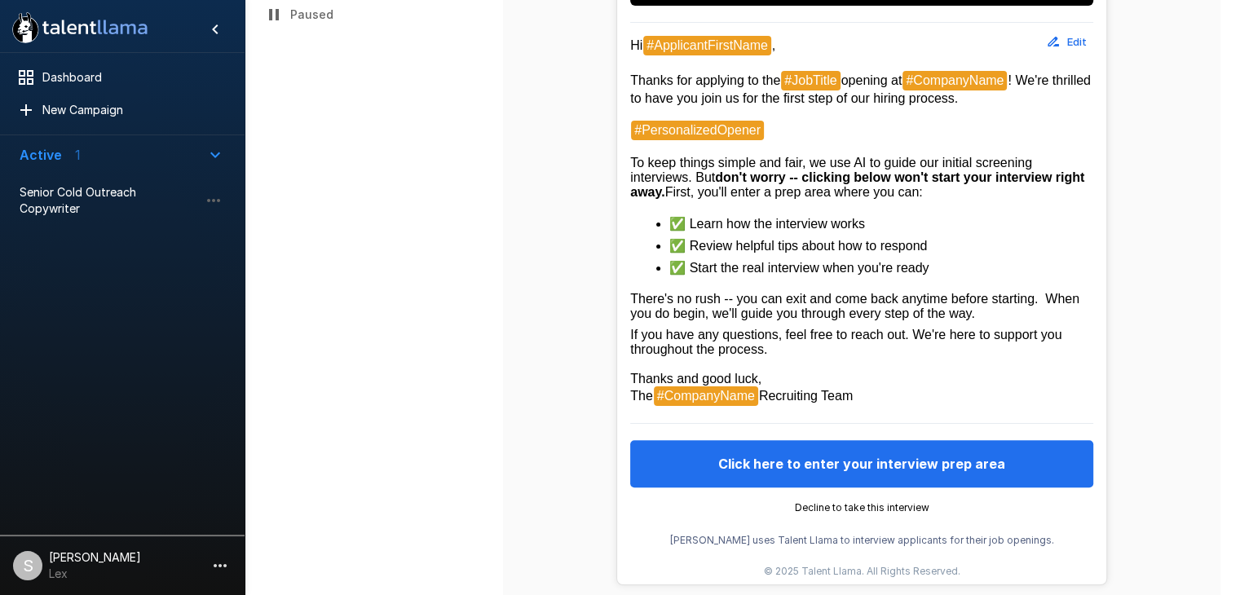
scroll to position [574, 0]
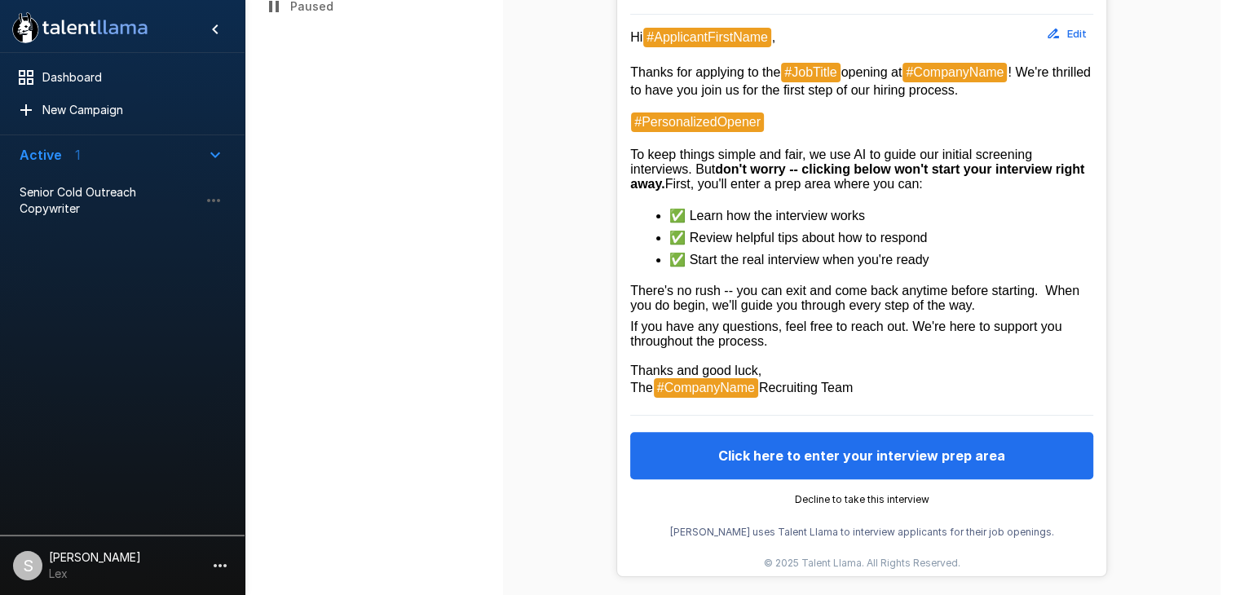
click at [1079, 33] on button "Edit" at bounding box center [1067, 33] width 52 height 25
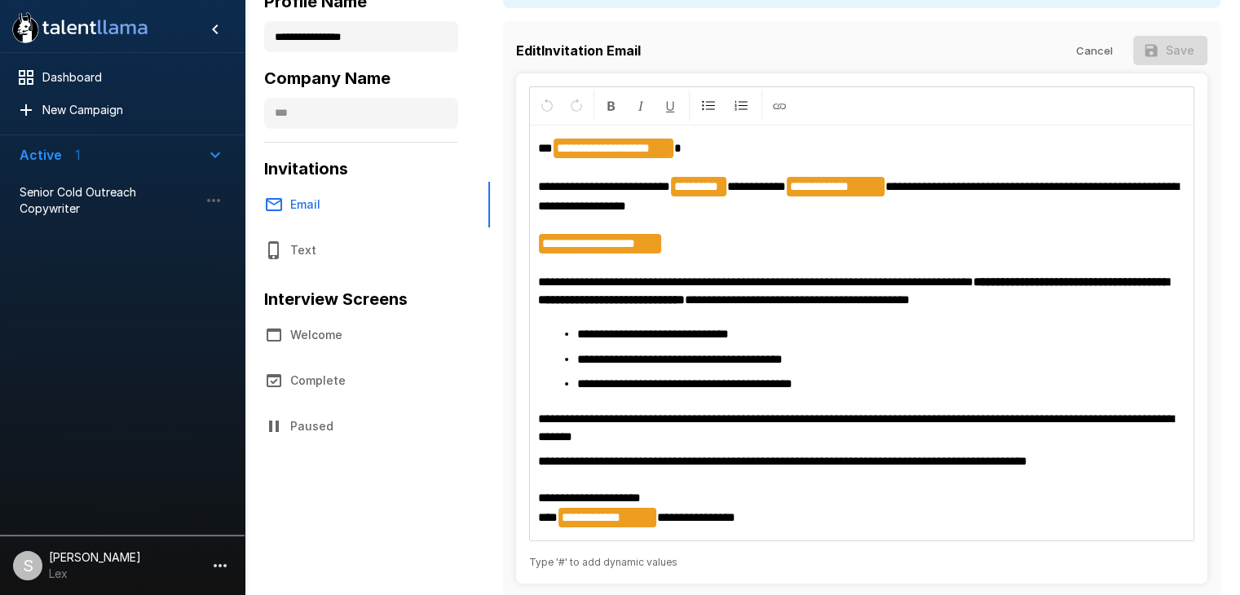
scroll to position [181, 0]
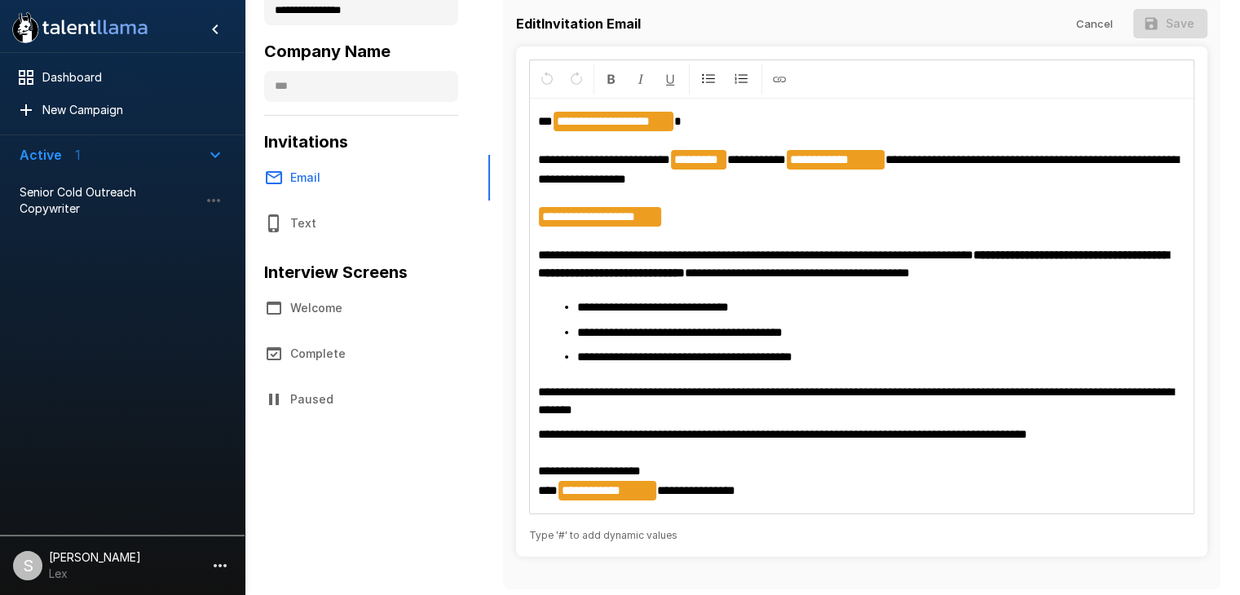
click at [703, 412] on p "**********" at bounding box center [861, 401] width 647 height 37
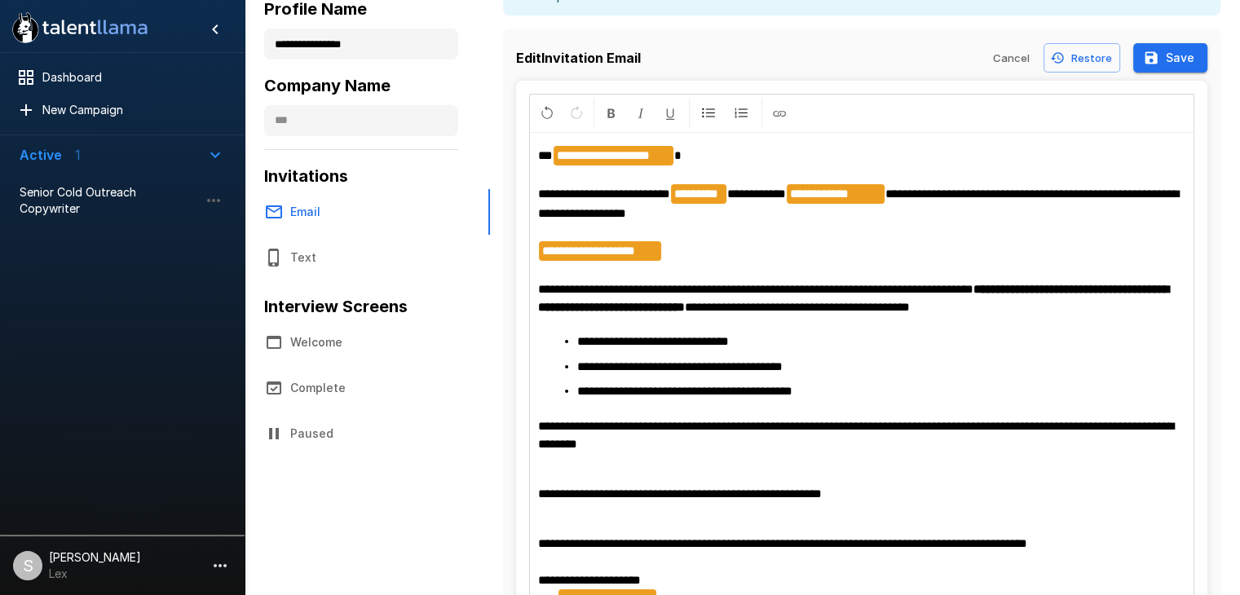
scroll to position [112, 0]
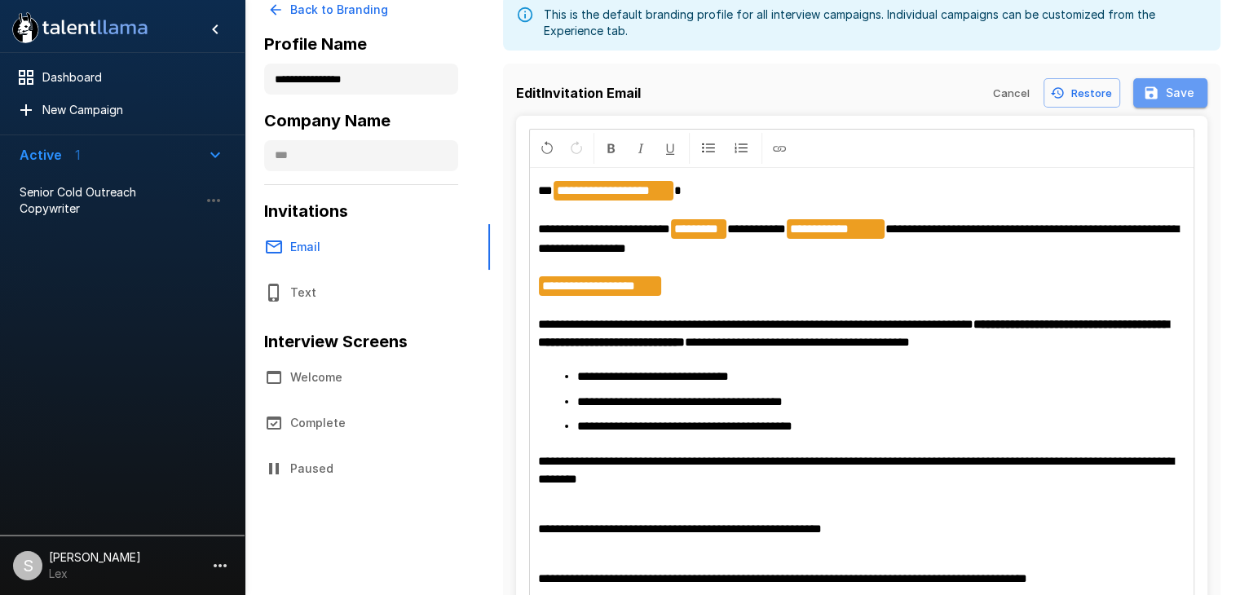
click at [1182, 95] on button "Save" at bounding box center [1170, 93] width 74 height 30
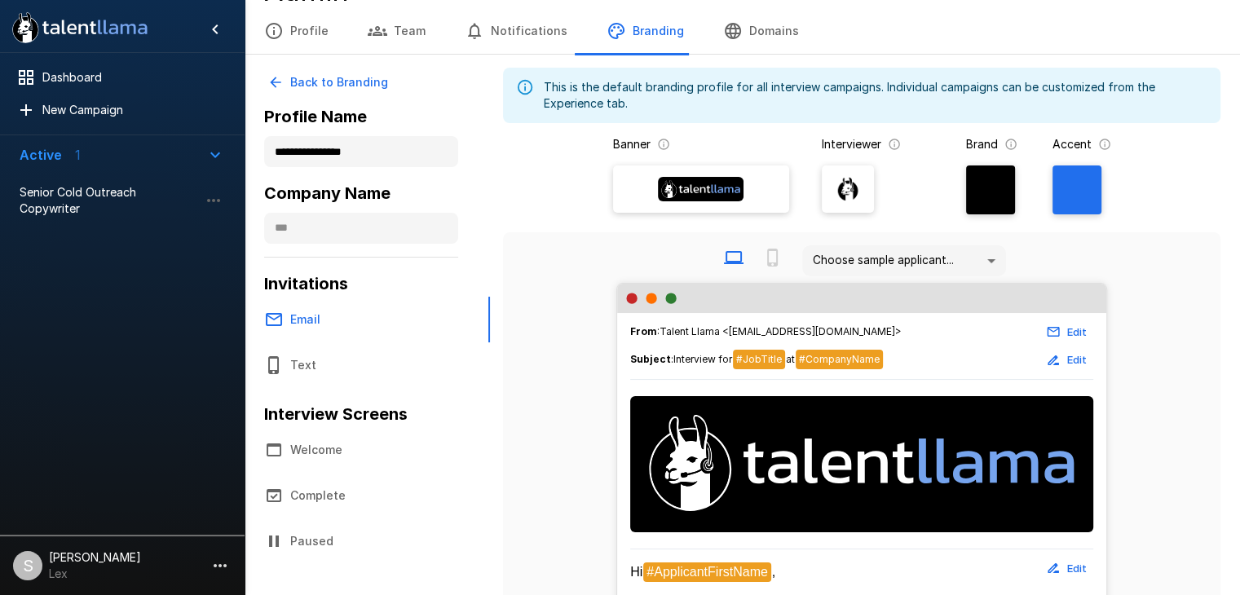
scroll to position [51, 0]
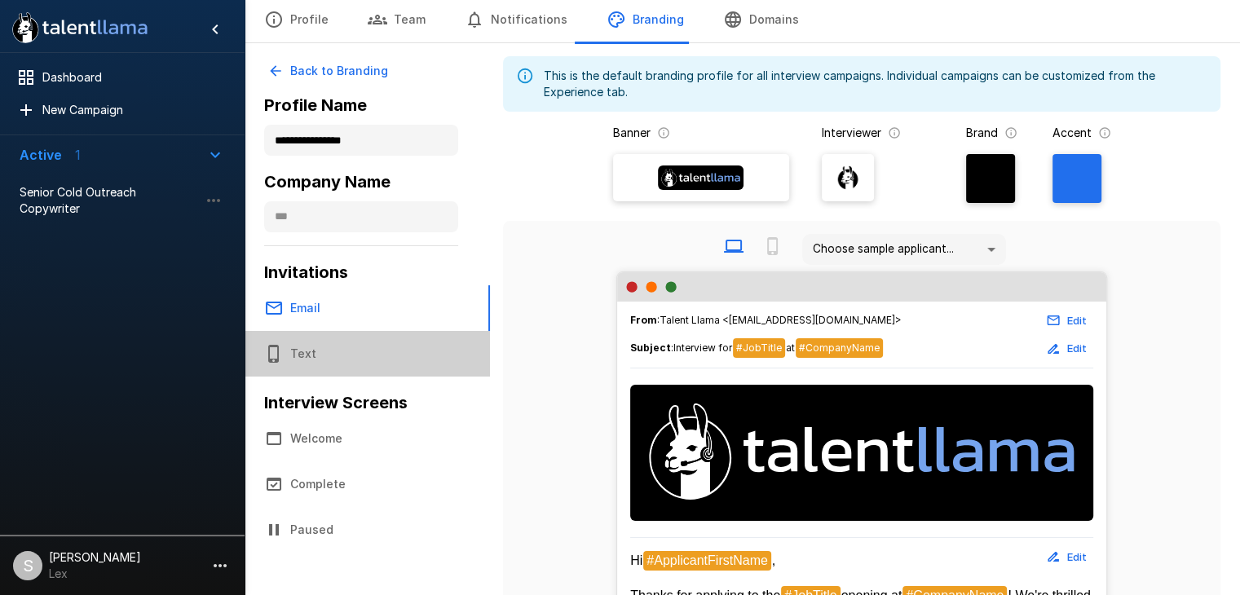
click at [298, 353] on button "Text" at bounding box center [367, 354] width 245 height 46
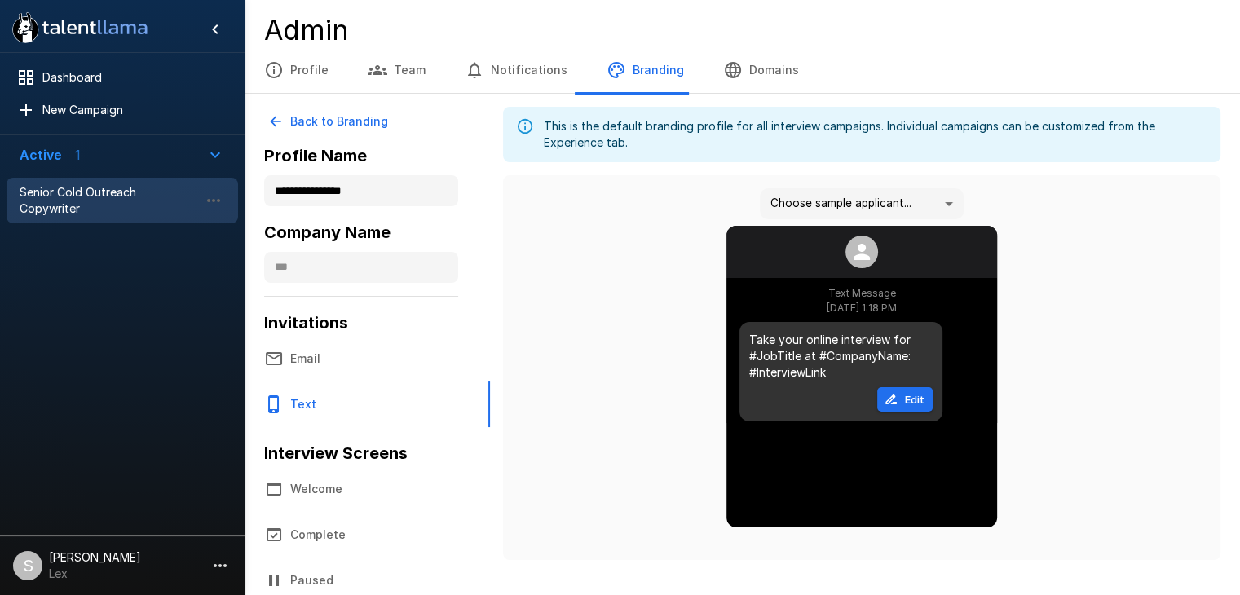
click at [136, 198] on span "Senior Cold Outreach Copywriter" at bounding box center [109, 200] width 179 height 33
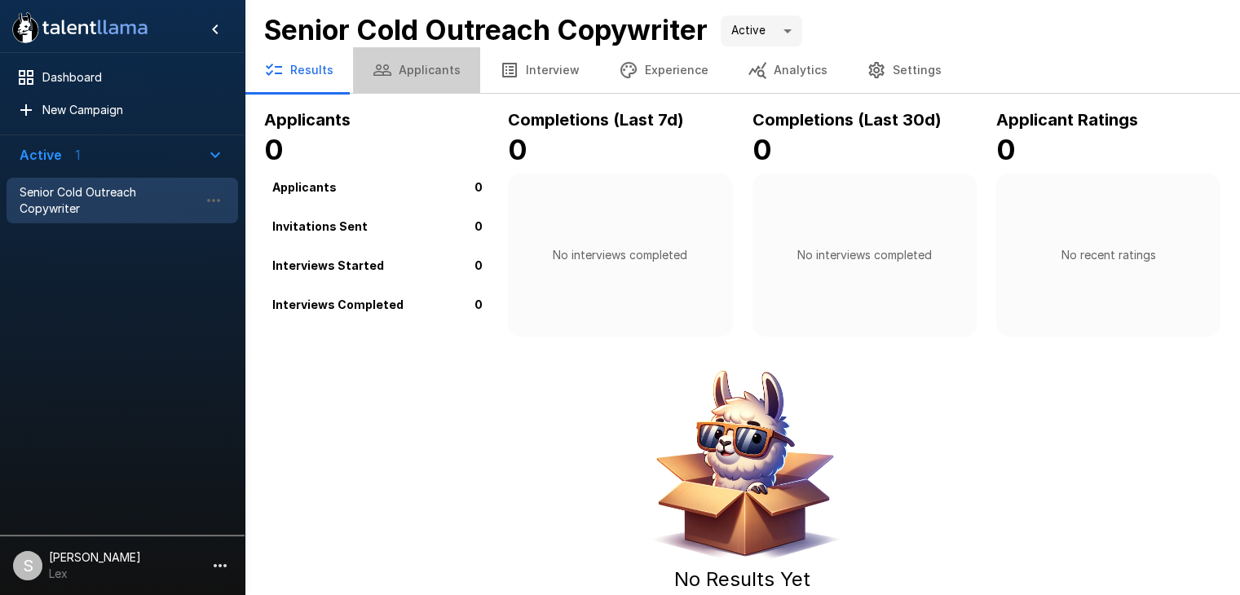
click at [425, 73] on button "Applicants" at bounding box center [416, 70] width 127 height 46
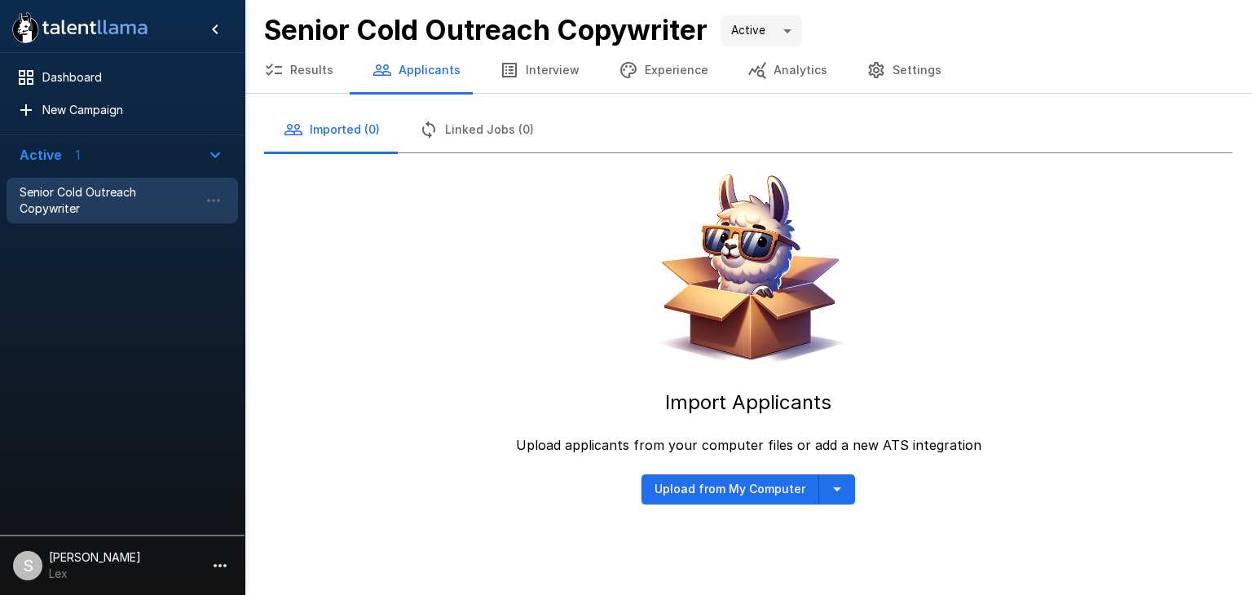
click at [537, 67] on button "Interview" at bounding box center [539, 70] width 119 height 46
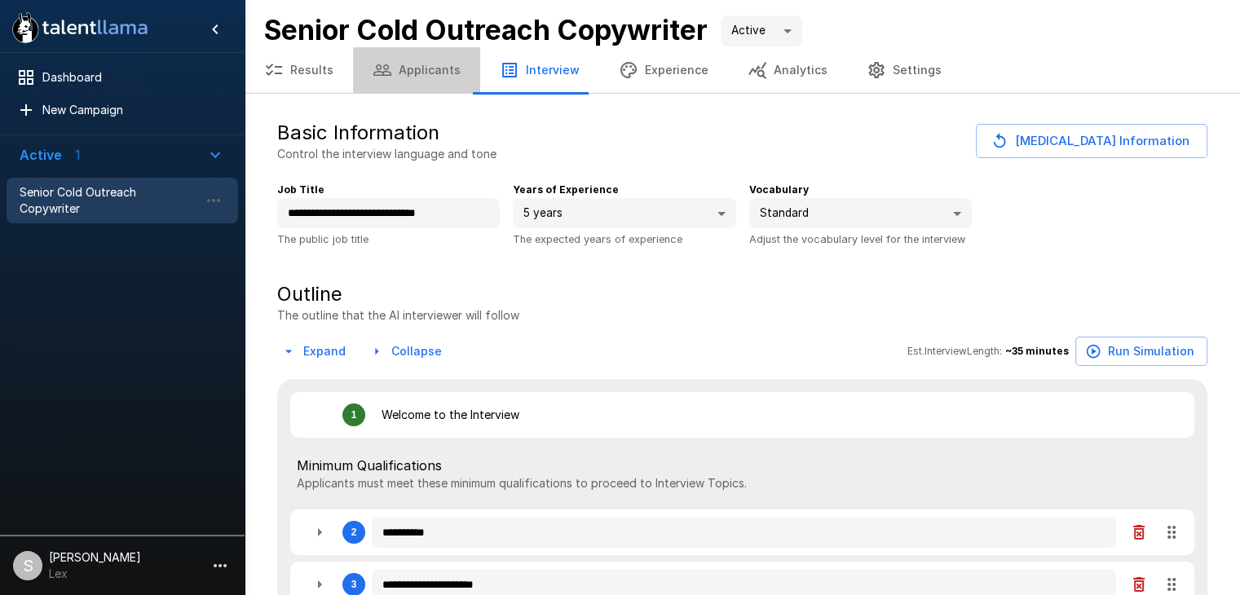
click at [423, 69] on button "Applicants" at bounding box center [416, 70] width 127 height 46
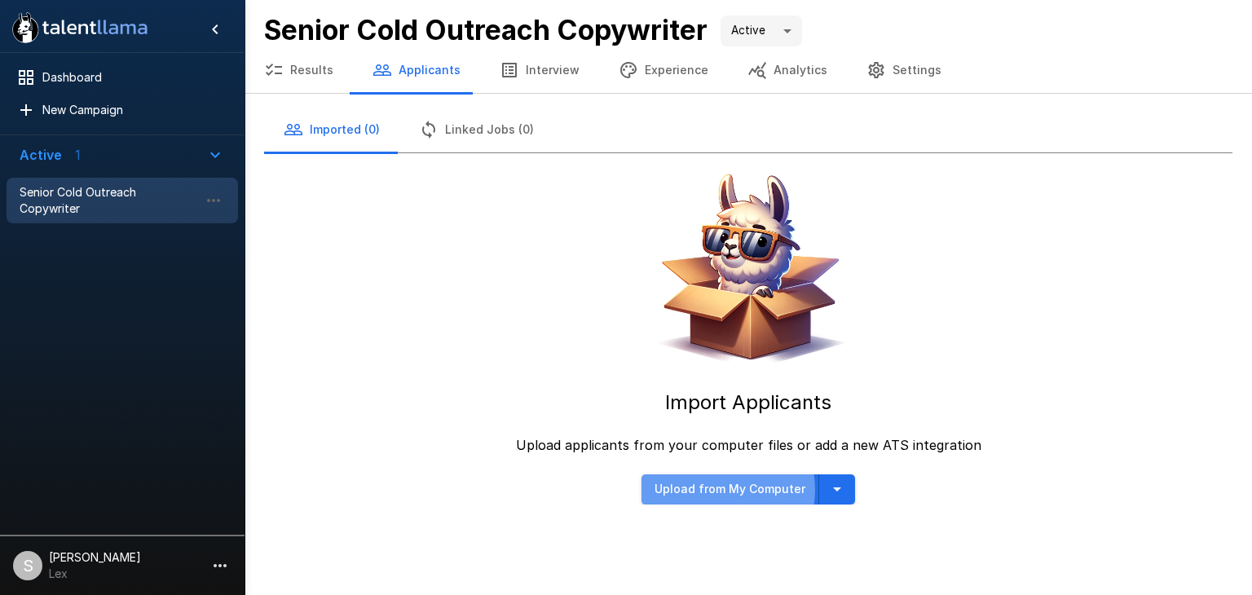
click at [722, 490] on button "Upload from My Computer" at bounding box center [731, 490] width 178 height 30
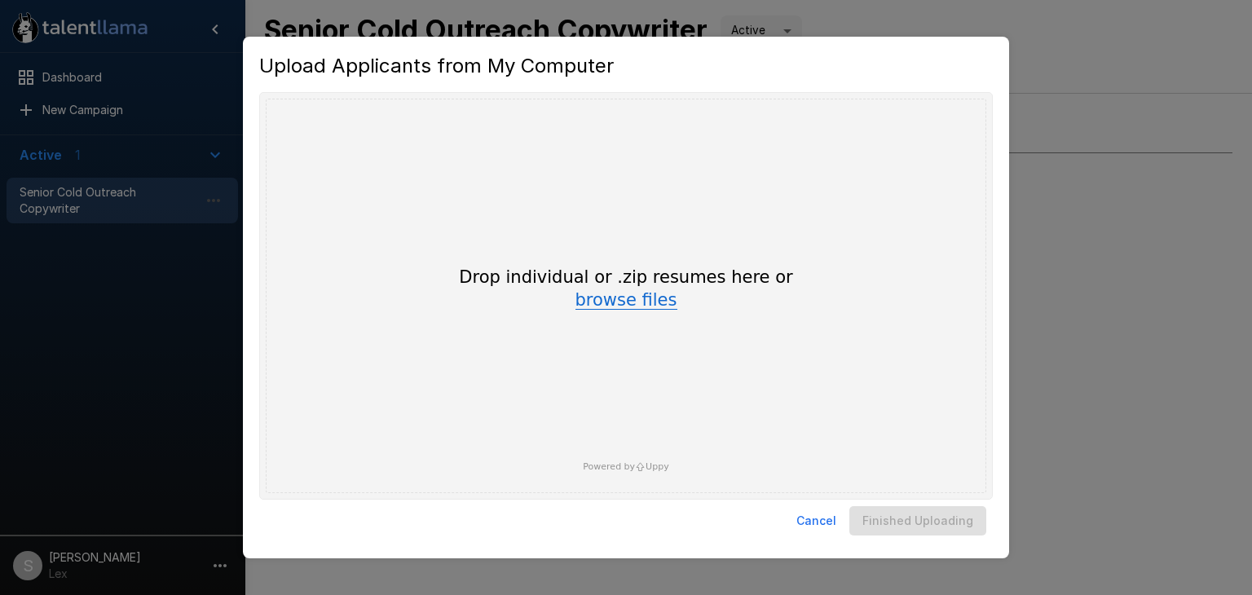
click at [645, 303] on button "browse files" at bounding box center [627, 301] width 102 height 18
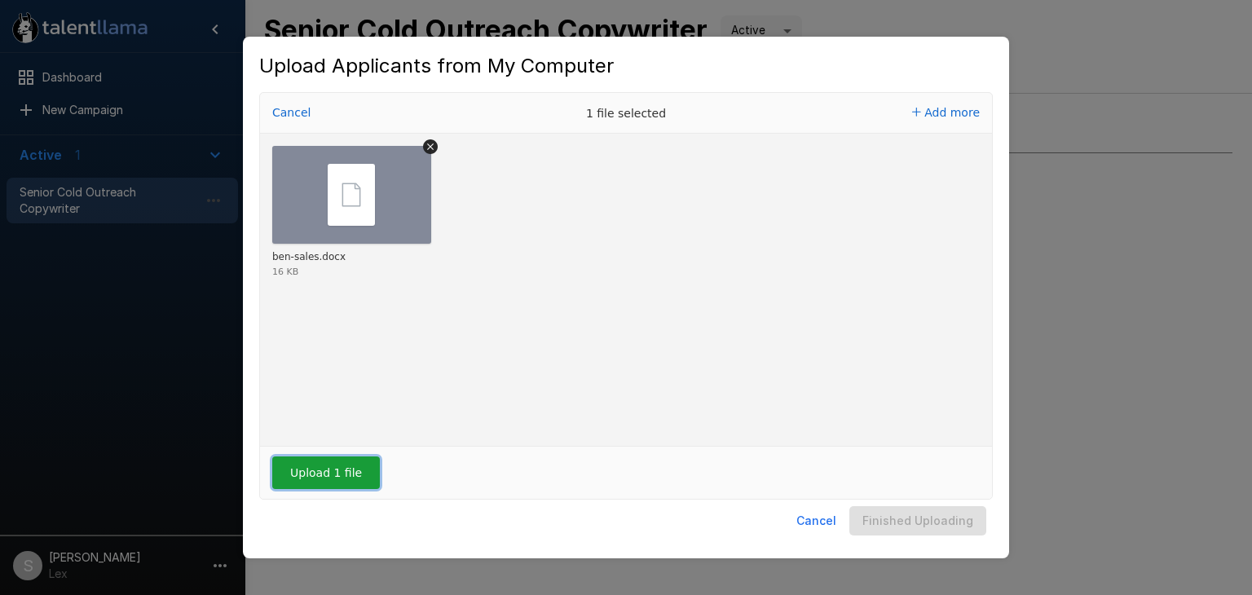
click at [323, 477] on button "Upload 1 file" at bounding box center [326, 473] width 108 height 33
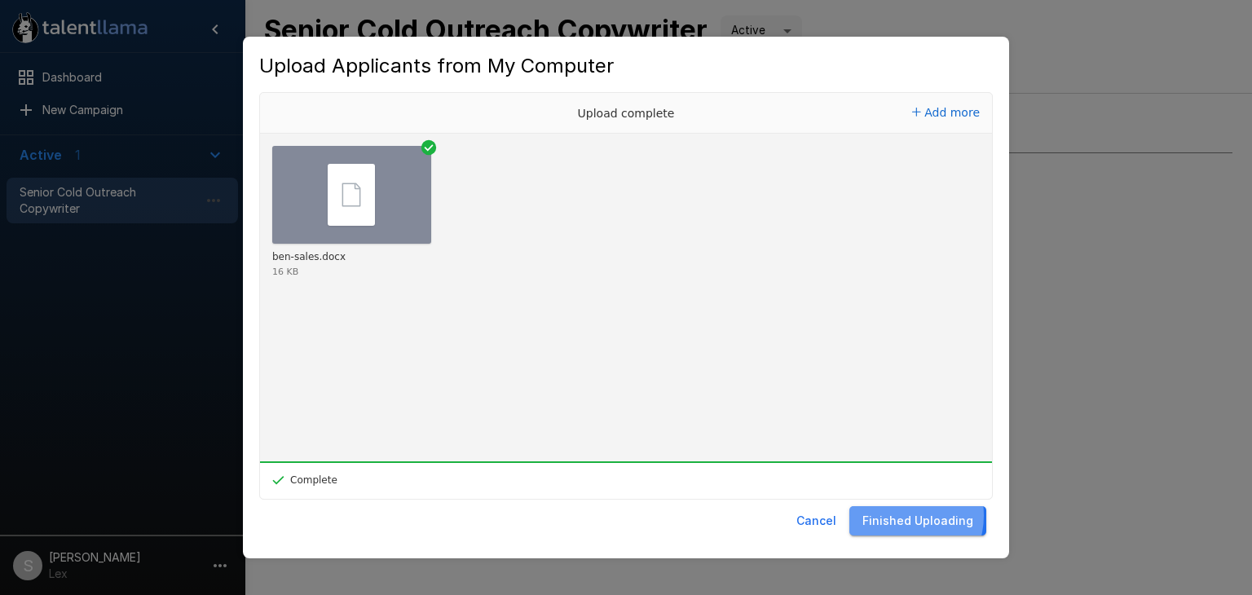
click at [906, 516] on button "Finished Uploading" at bounding box center [918, 521] width 137 height 30
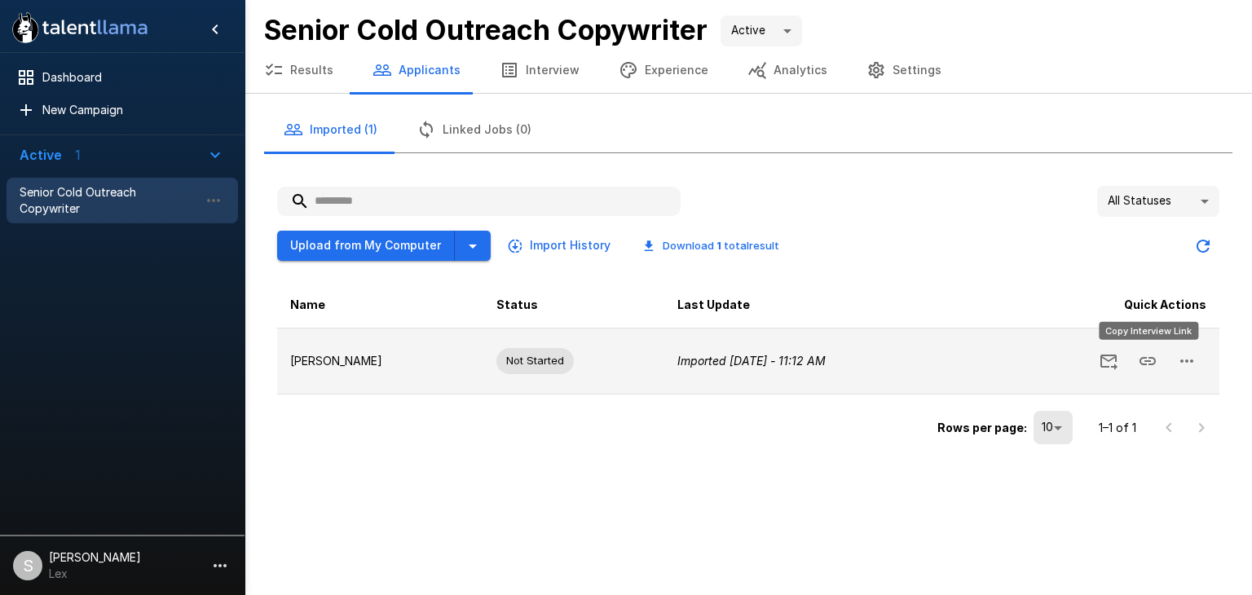
click at [1150, 356] on icon "Copy Interview Link" at bounding box center [1148, 361] width 20 height 20
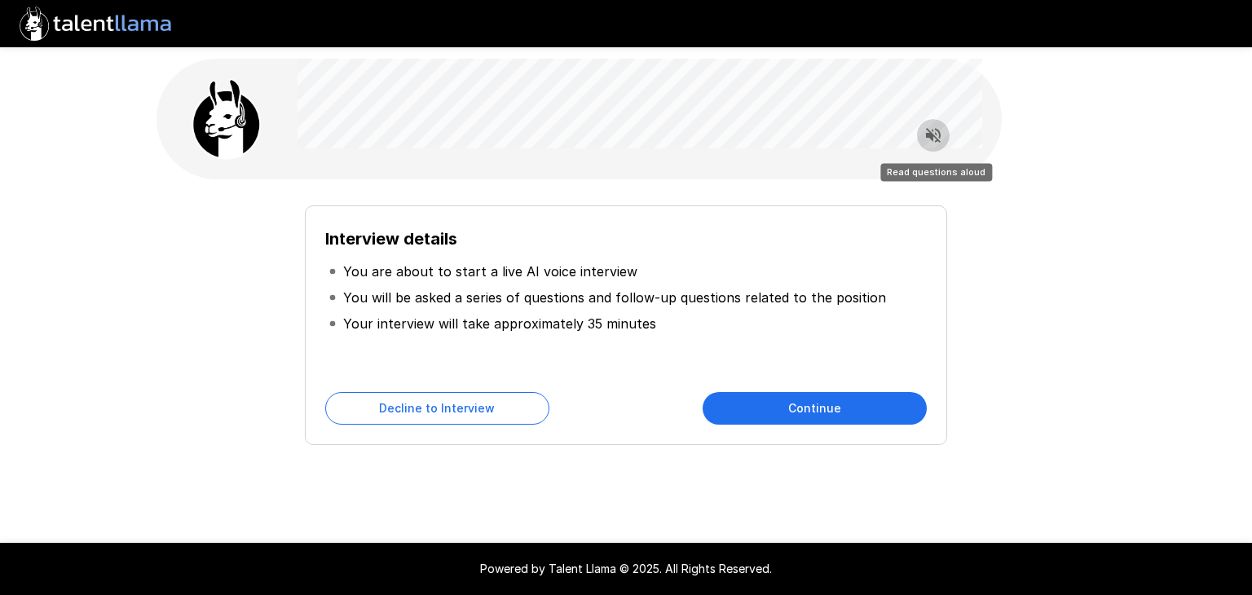
click at [939, 131] on icon "Read questions aloud" at bounding box center [933, 135] width 15 height 15
click at [930, 140] on icon "Stop reading questions aloud" at bounding box center [934, 136] width 20 height 20
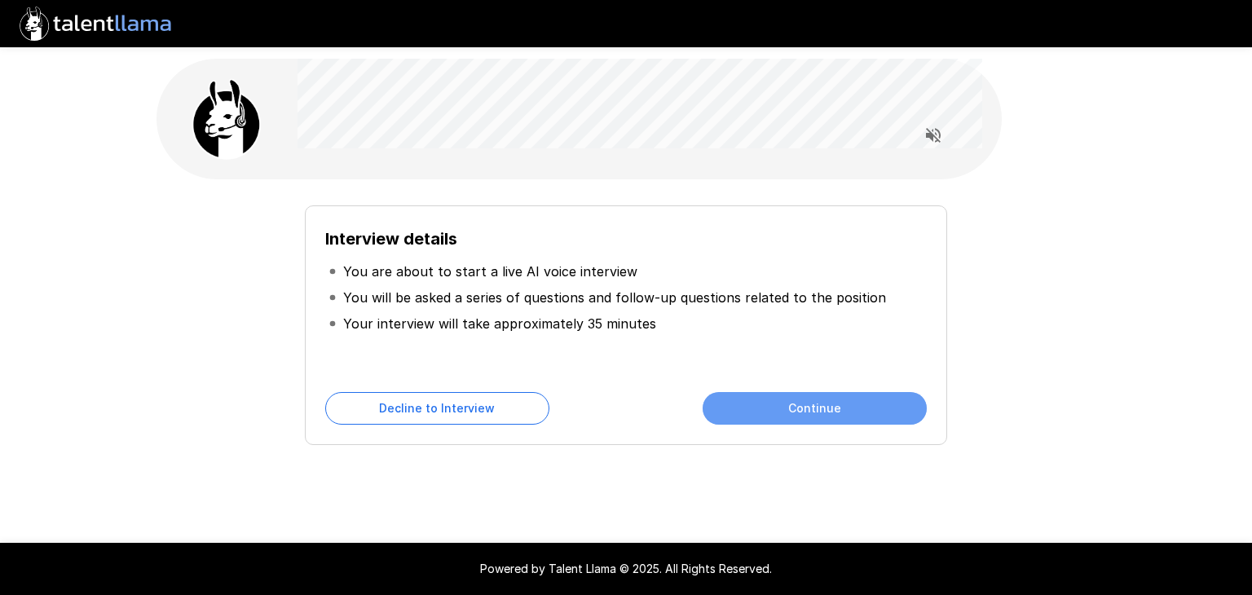
click at [834, 412] on button "Continue" at bounding box center [815, 408] width 224 height 33
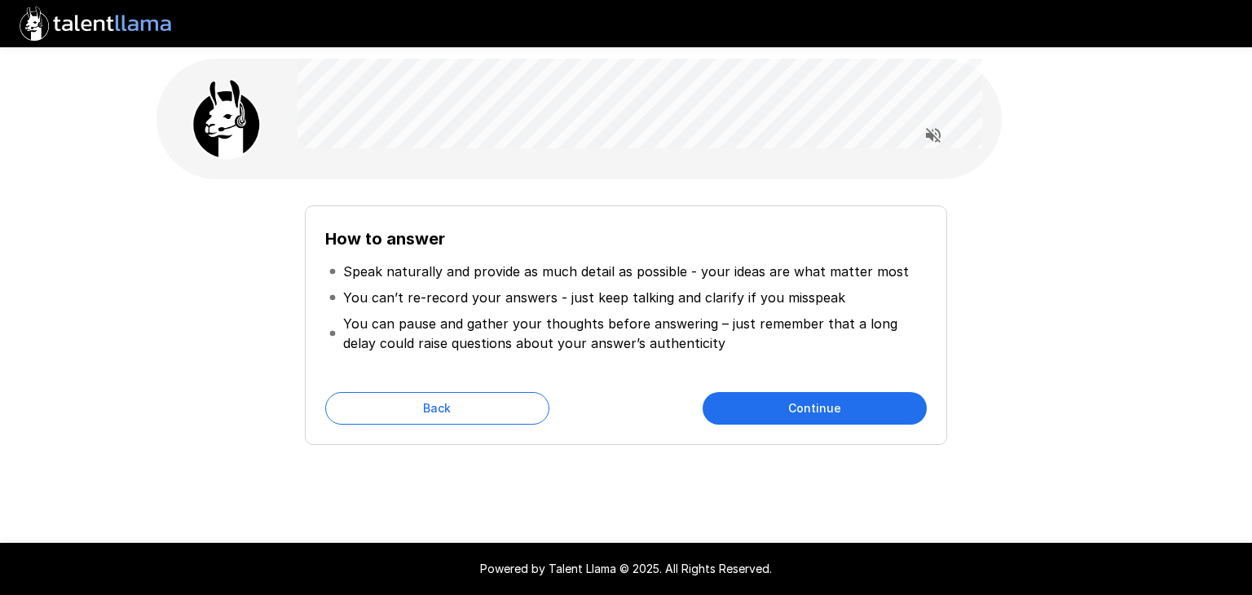
click at [834, 412] on button "Continue" at bounding box center [815, 408] width 224 height 33
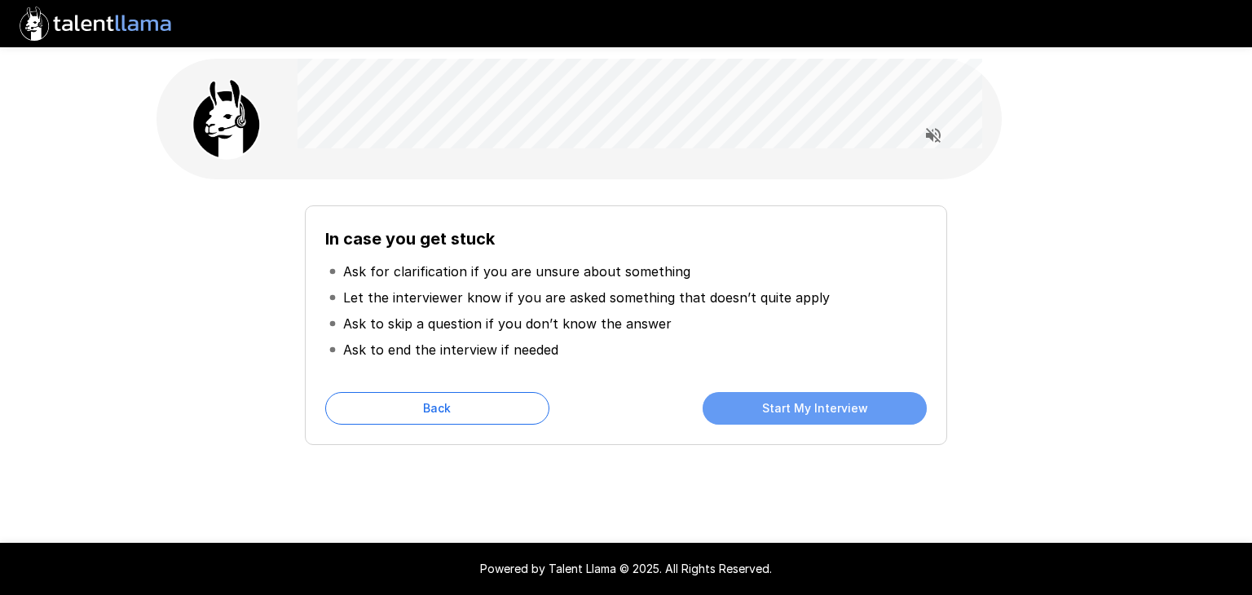
click at [834, 412] on button "Start My Interview" at bounding box center [815, 408] width 224 height 33
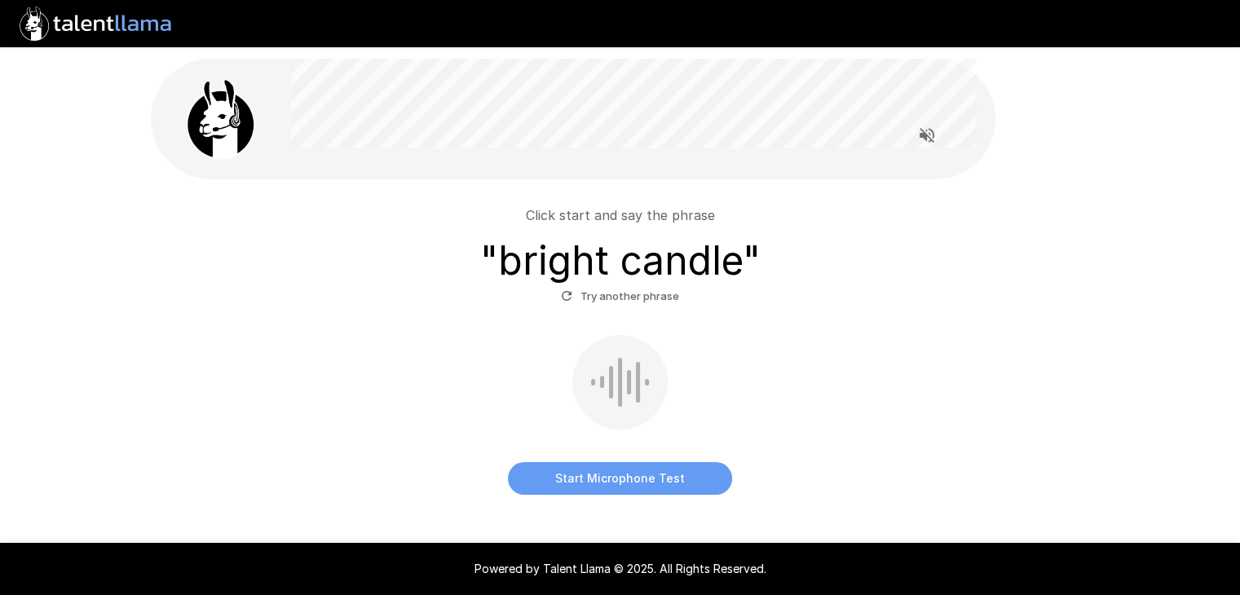
click at [625, 482] on button "Start Microphone Test" at bounding box center [620, 478] width 224 height 33
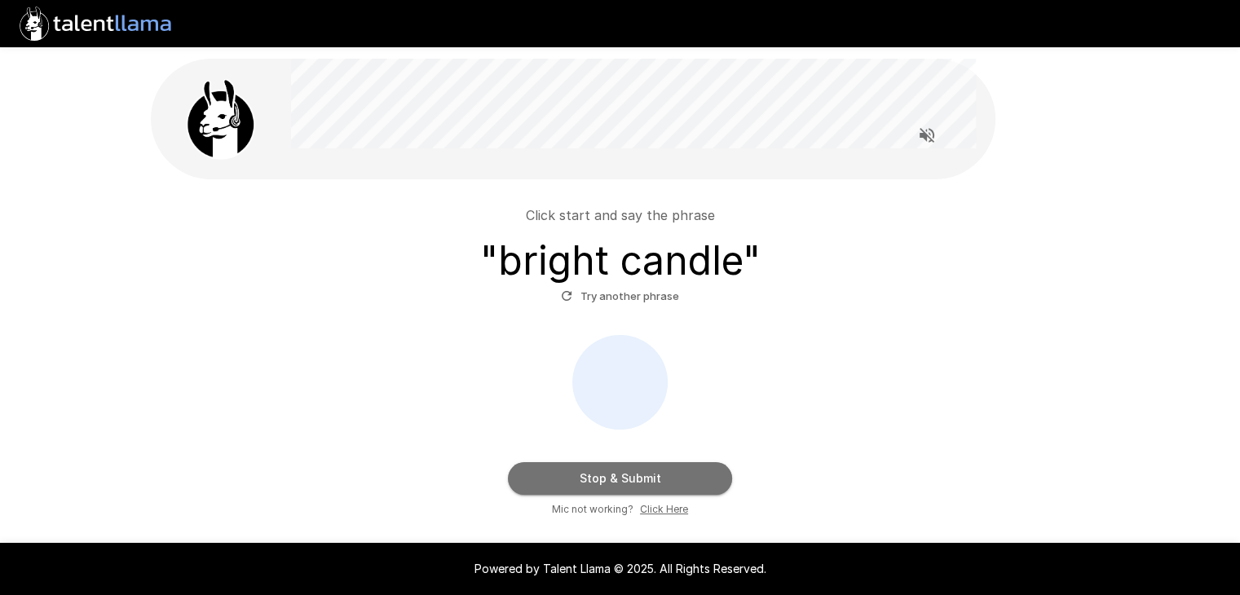
click at [625, 482] on button "Stop & Submit" at bounding box center [620, 478] width 224 height 33
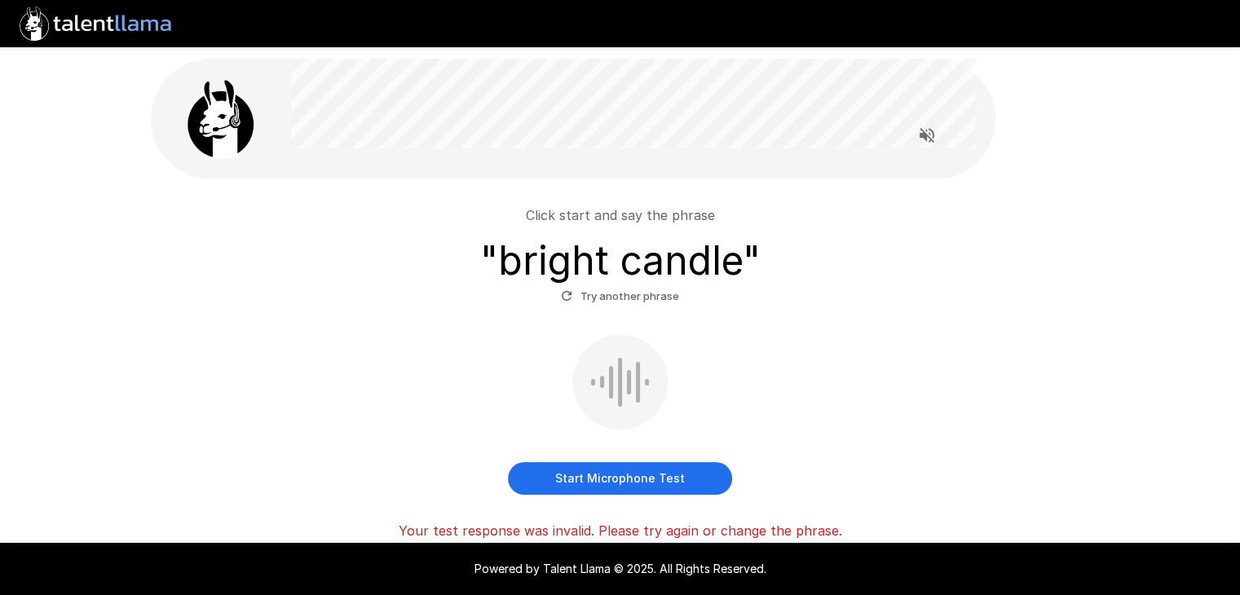
click at [634, 477] on button "Start Microphone Test" at bounding box center [620, 478] width 224 height 33
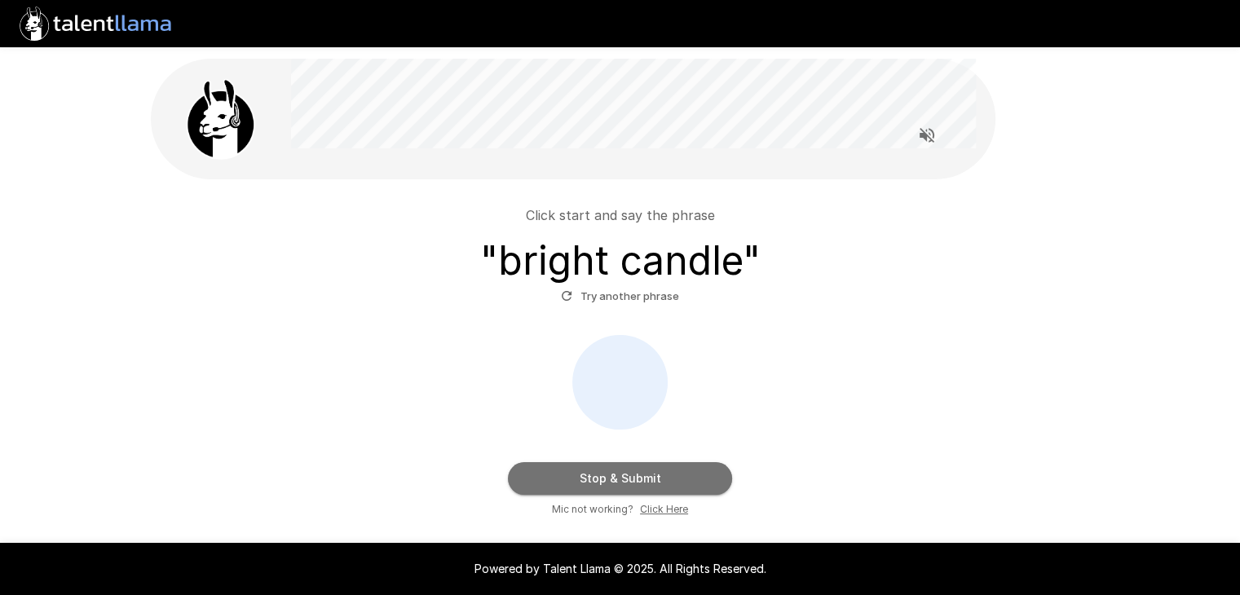
click at [635, 479] on button "Stop & Submit" at bounding box center [620, 478] width 224 height 33
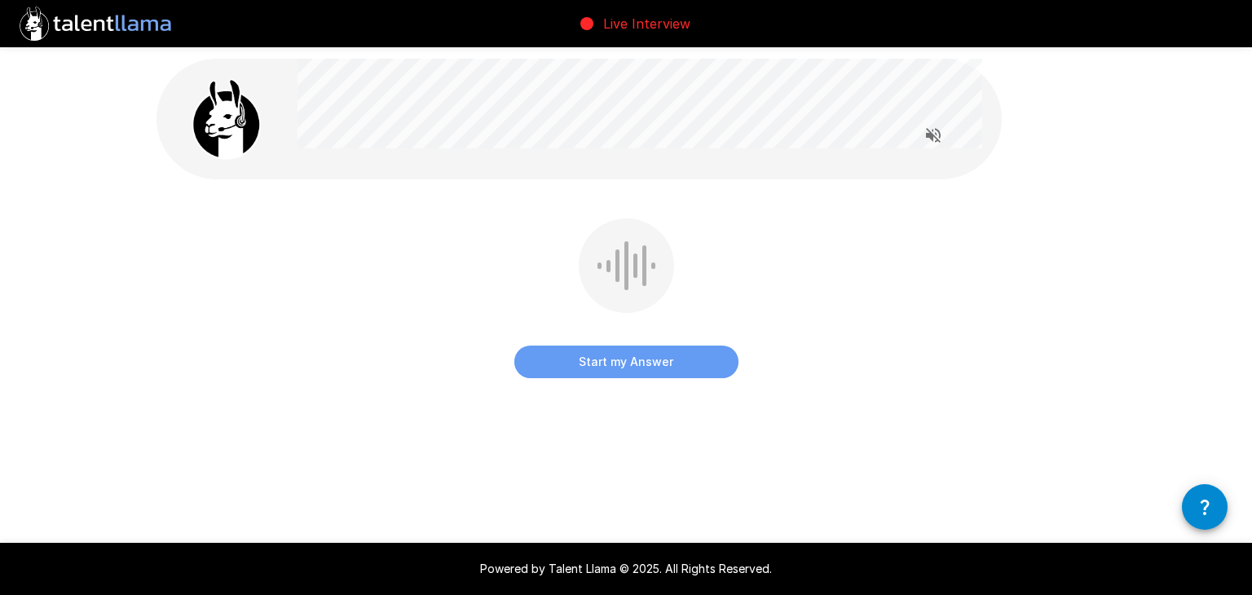
click at [650, 362] on button "Start my Answer" at bounding box center [626, 362] width 224 height 33
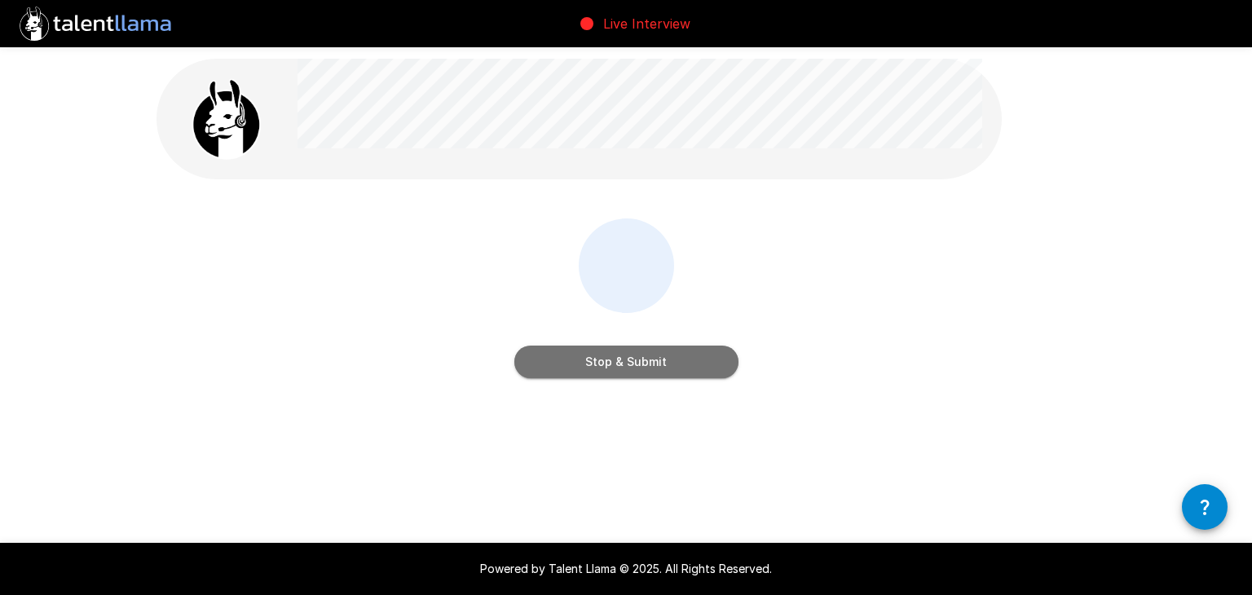
click at [607, 363] on button "Stop & Submit" at bounding box center [626, 362] width 224 height 33
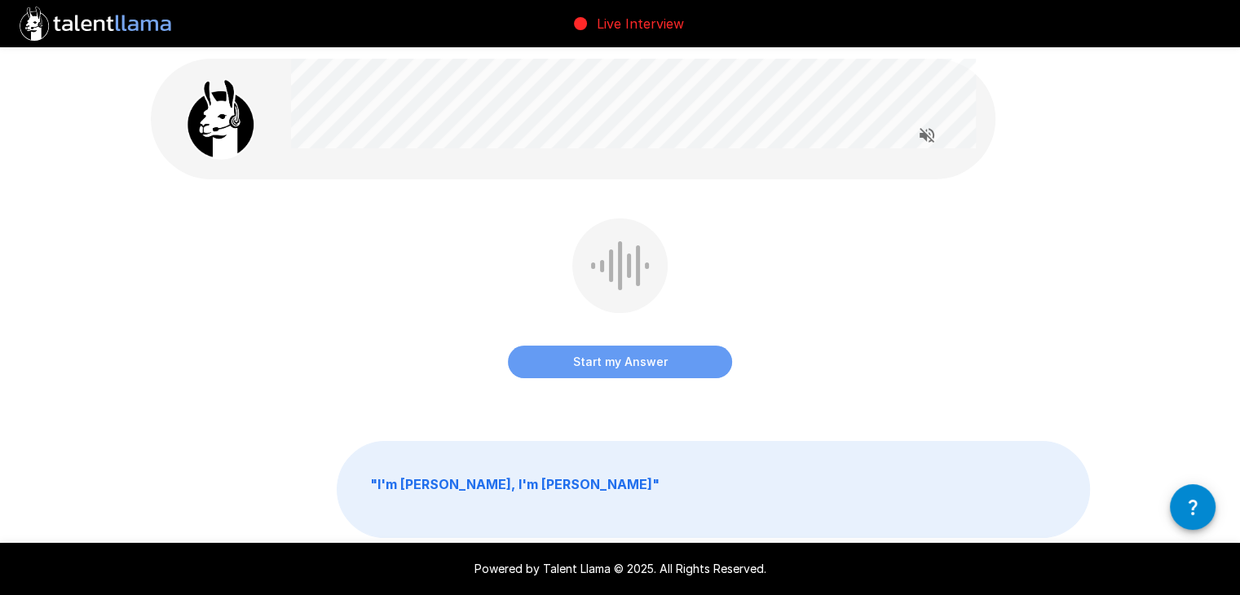
click at [604, 369] on button "Start my Answer" at bounding box center [620, 362] width 224 height 33
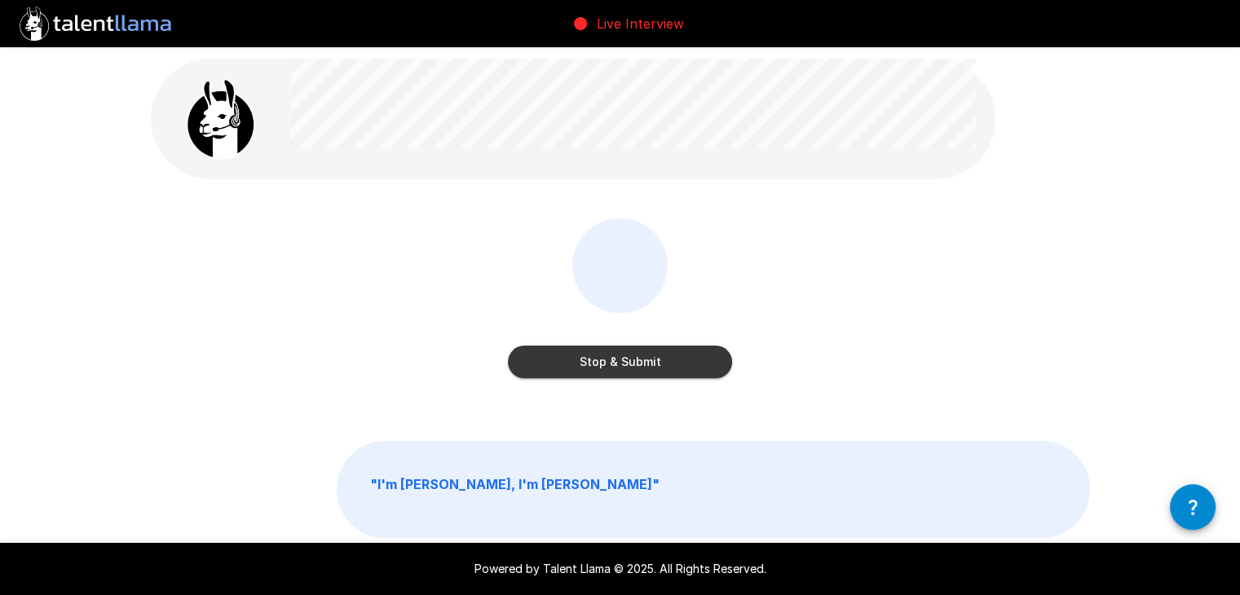
click at [665, 364] on button "Stop & Submit" at bounding box center [620, 362] width 224 height 33
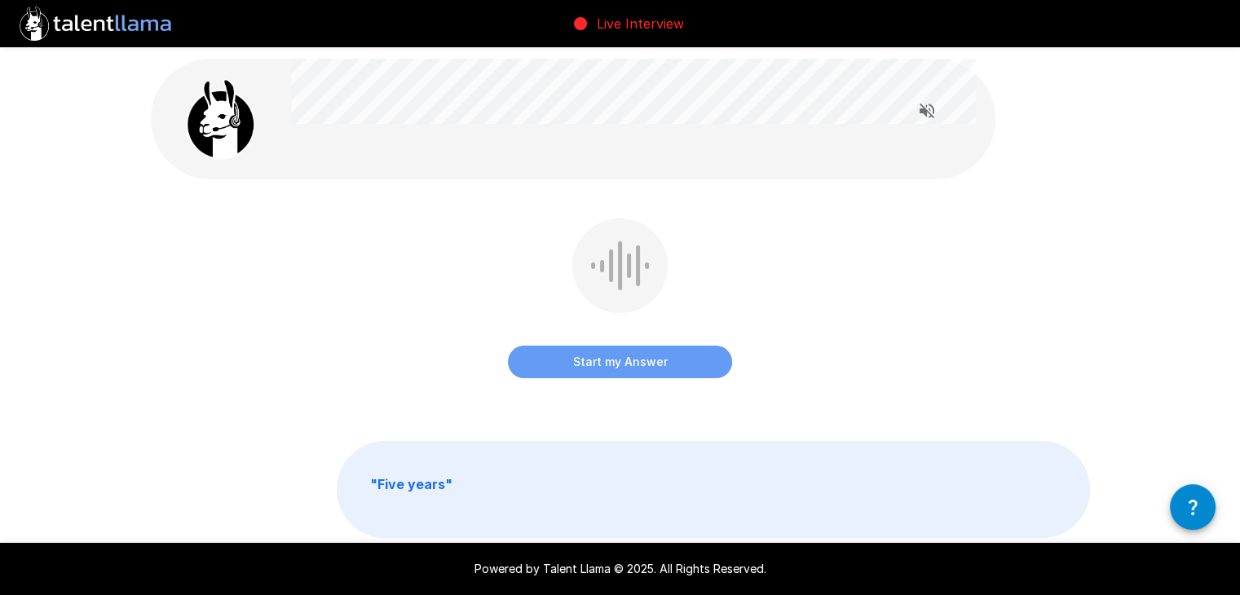
click at [608, 366] on button "Start my Answer" at bounding box center [620, 362] width 224 height 33
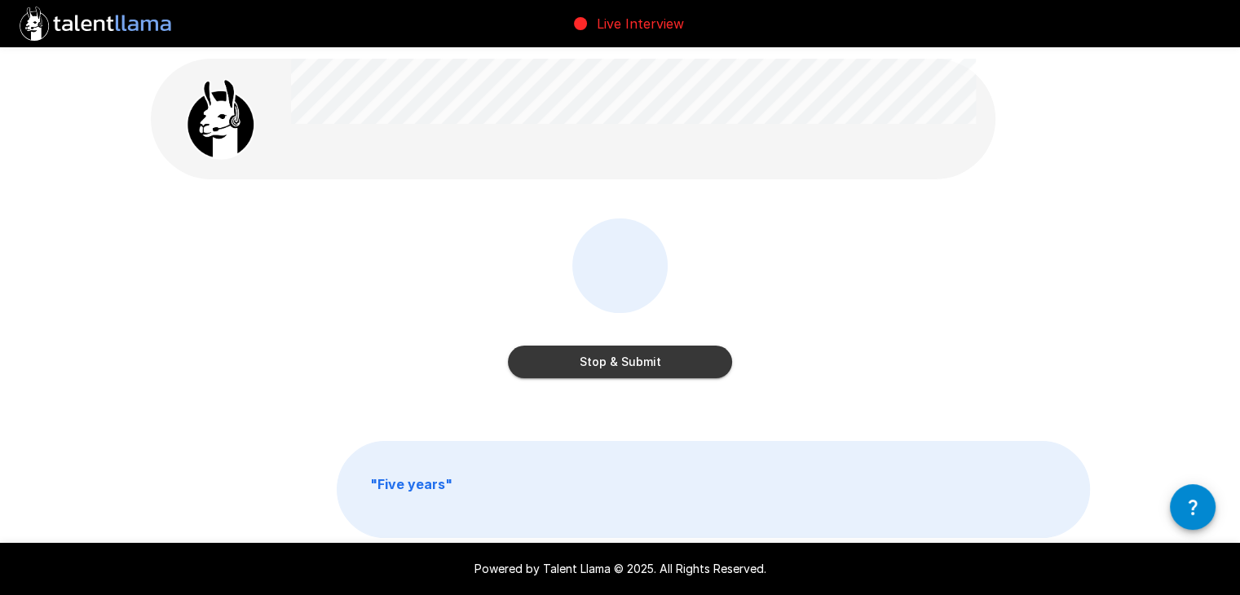
click at [608, 366] on button "Stop & Submit" at bounding box center [620, 362] width 224 height 33
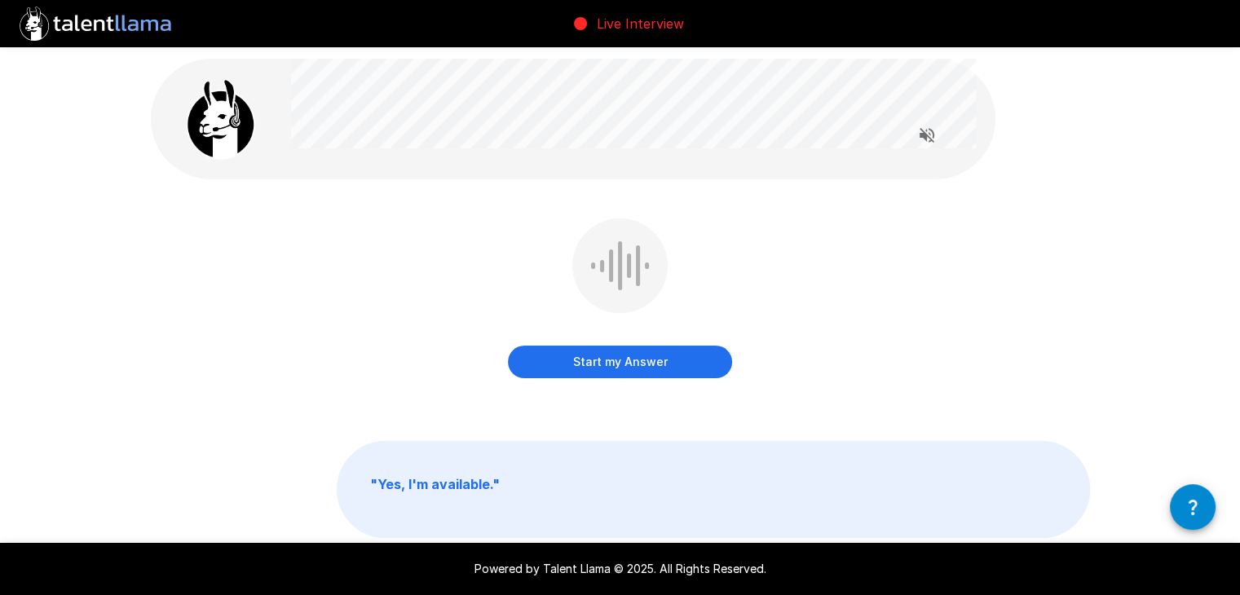
click at [609, 367] on button "Start my Answer" at bounding box center [620, 362] width 224 height 33
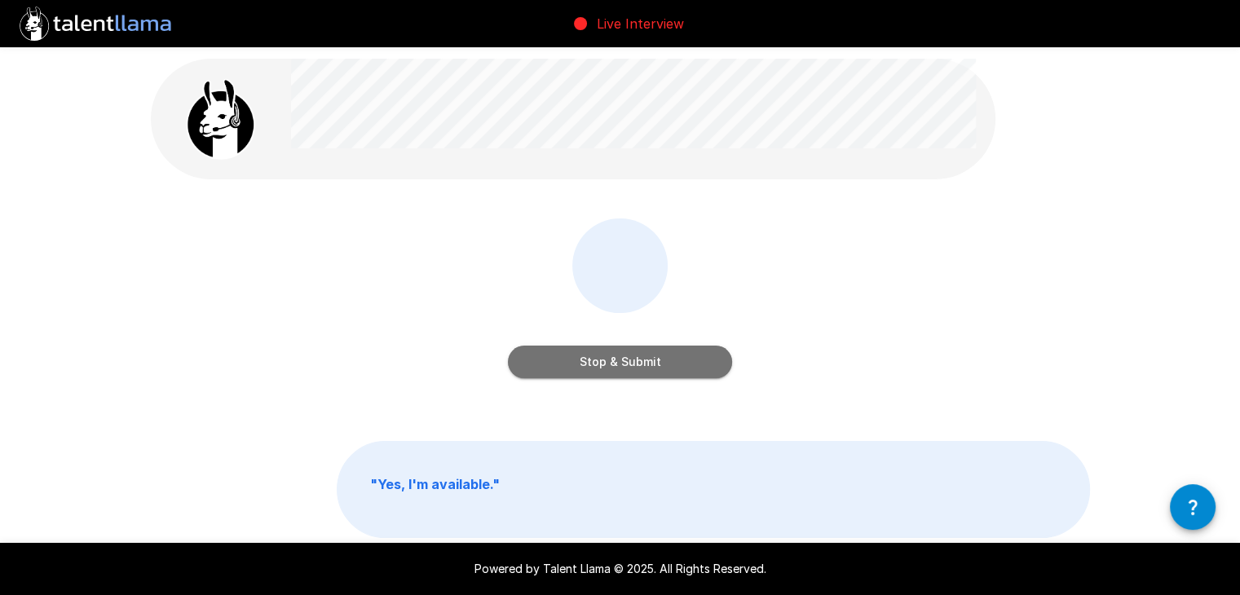
click at [609, 366] on button "Stop & Submit" at bounding box center [620, 362] width 224 height 33
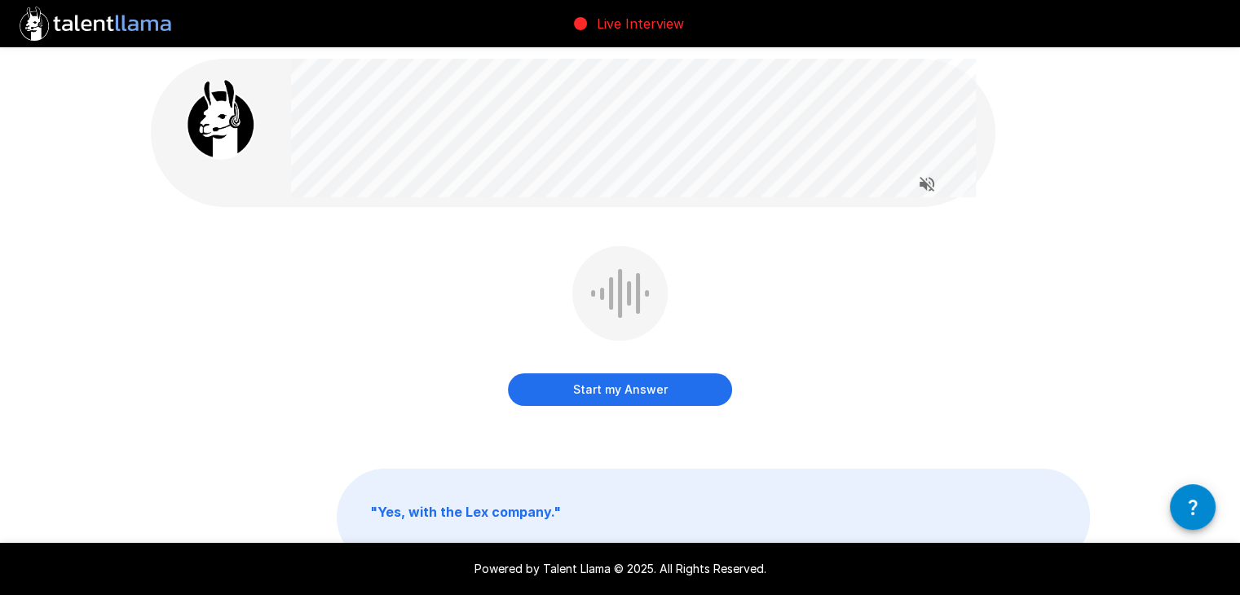
click at [609, 386] on button "Start my Answer" at bounding box center [620, 389] width 224 height 33
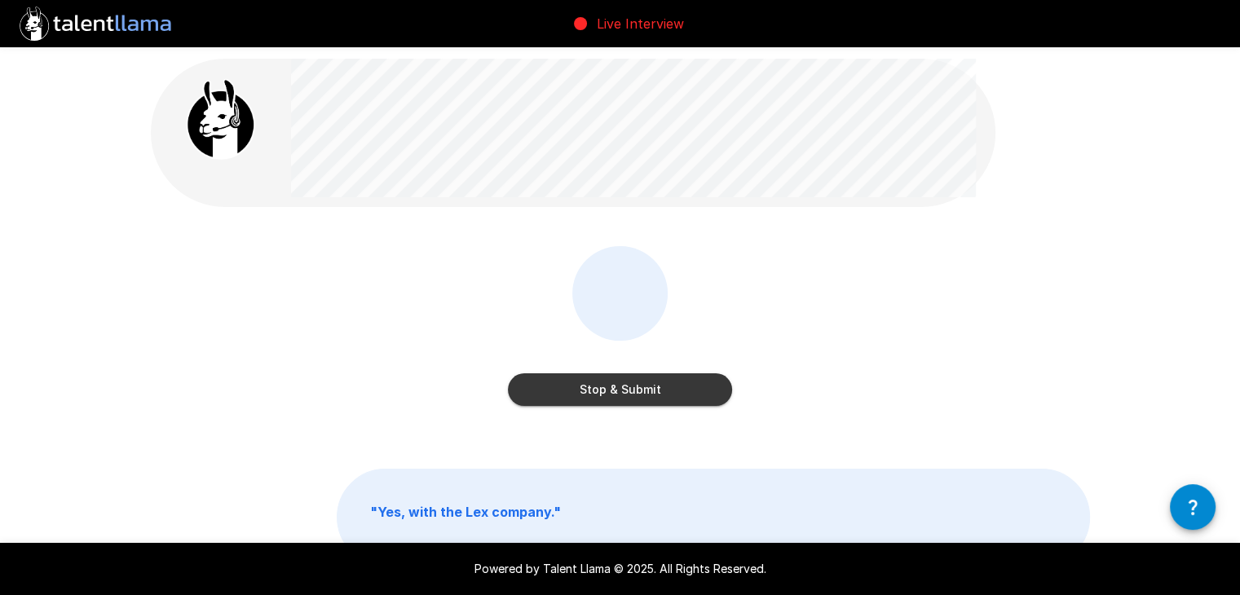
click at [611, 384] on button "Stop & Submit" at bounding box center [620, 389] width 224 height 33
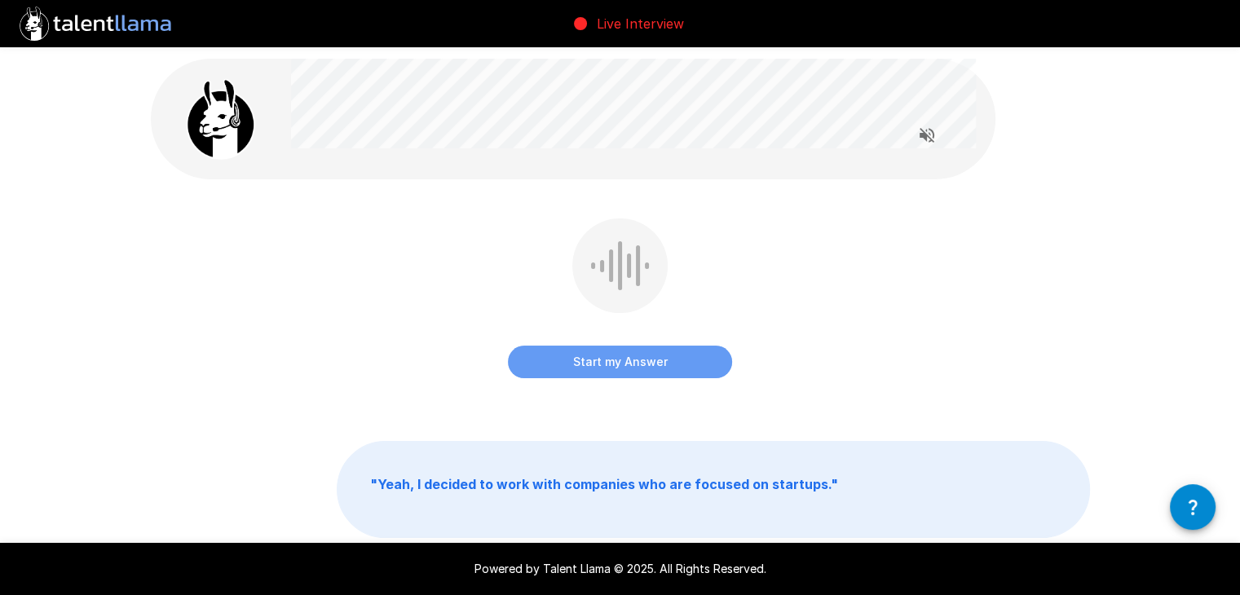
click at [611, 360] on button "Start my Answer" at bounding box center [620, 362] width 224 height 33
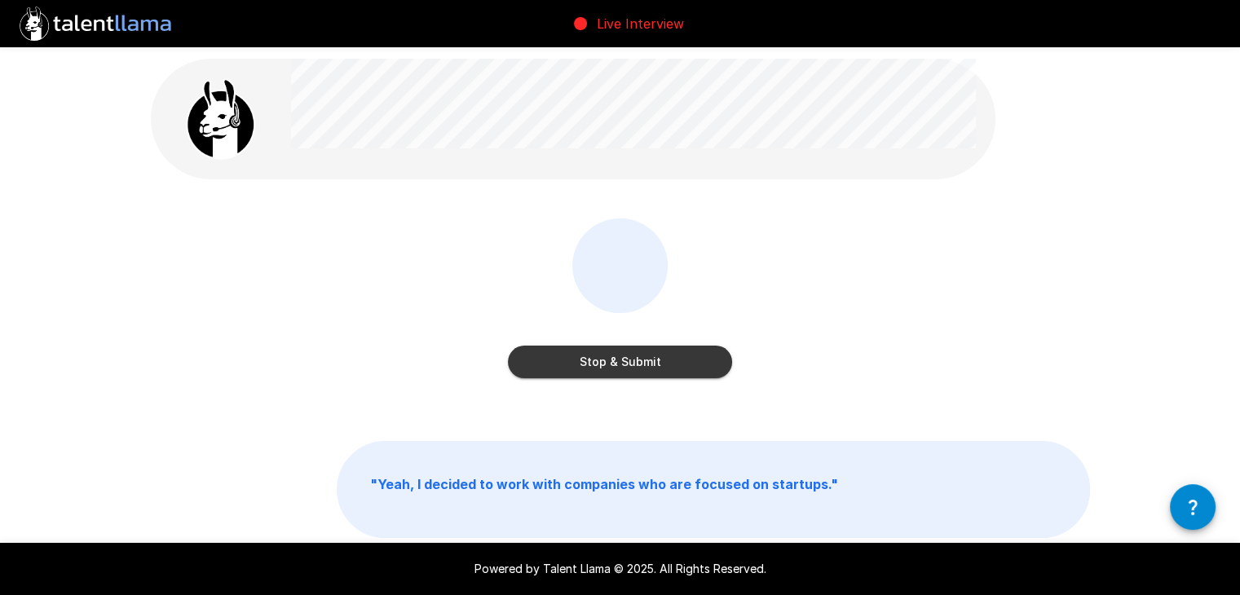
click at [610, 360] on button "Stop & Submit" at bounding box center [620, 362] width 224 height 33
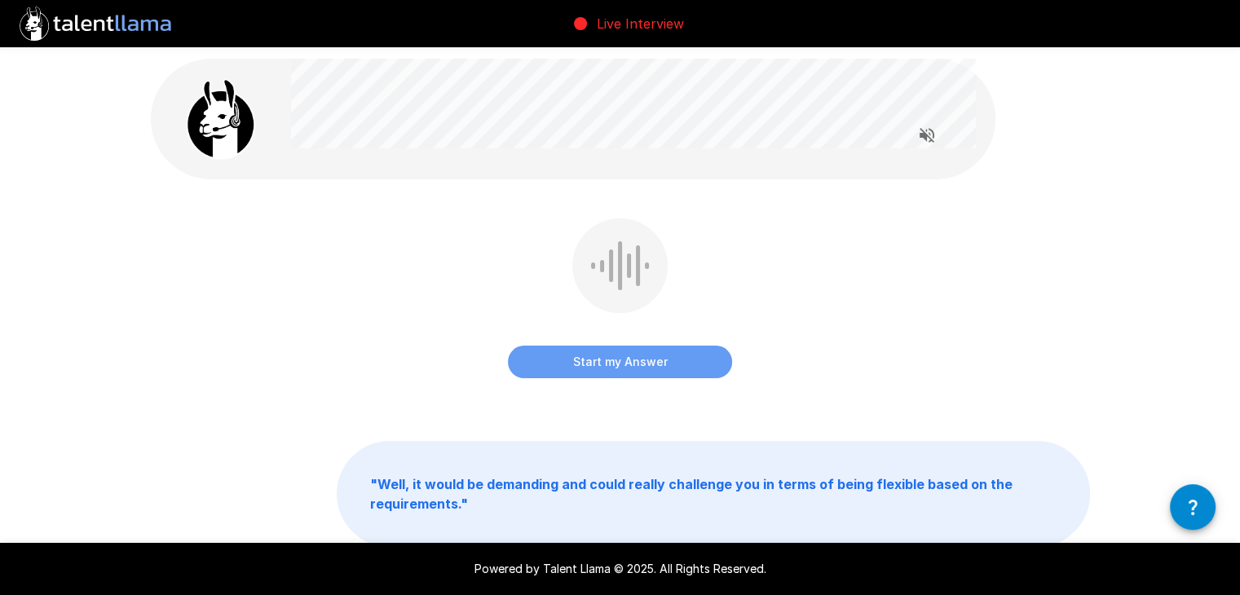
click at [610, 360] on button "Start my Answer" at bounding box center [620, 362] width 224 height 33
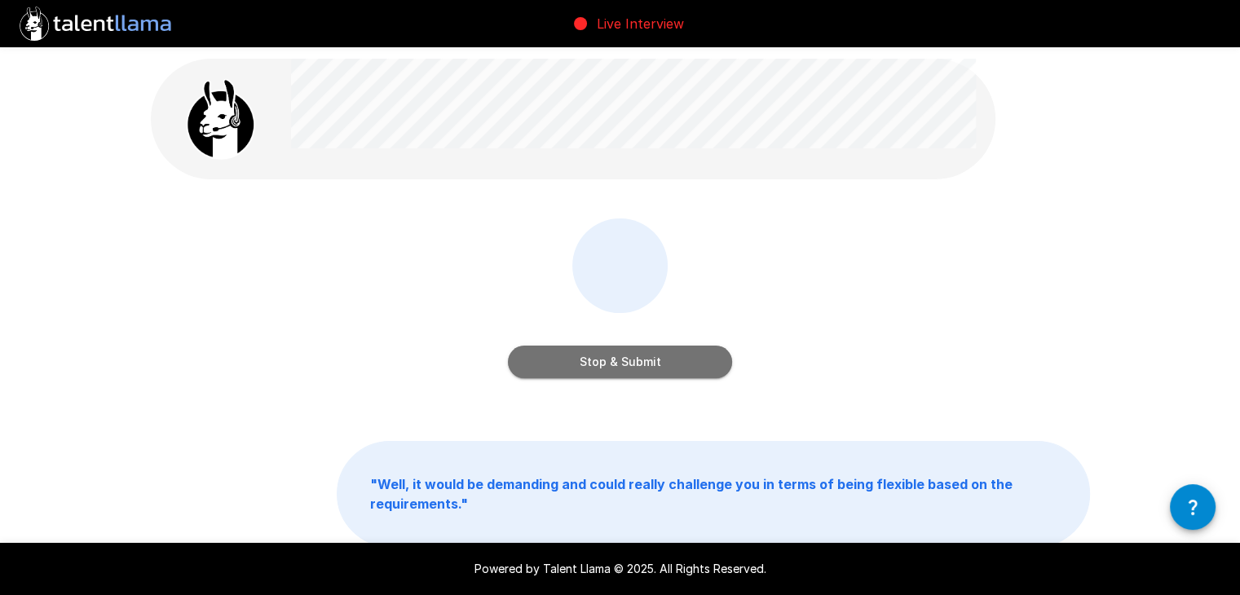
click at [647, 360] on button "Stop & Submit" at bounding box center [620, 362] width 224 height 33
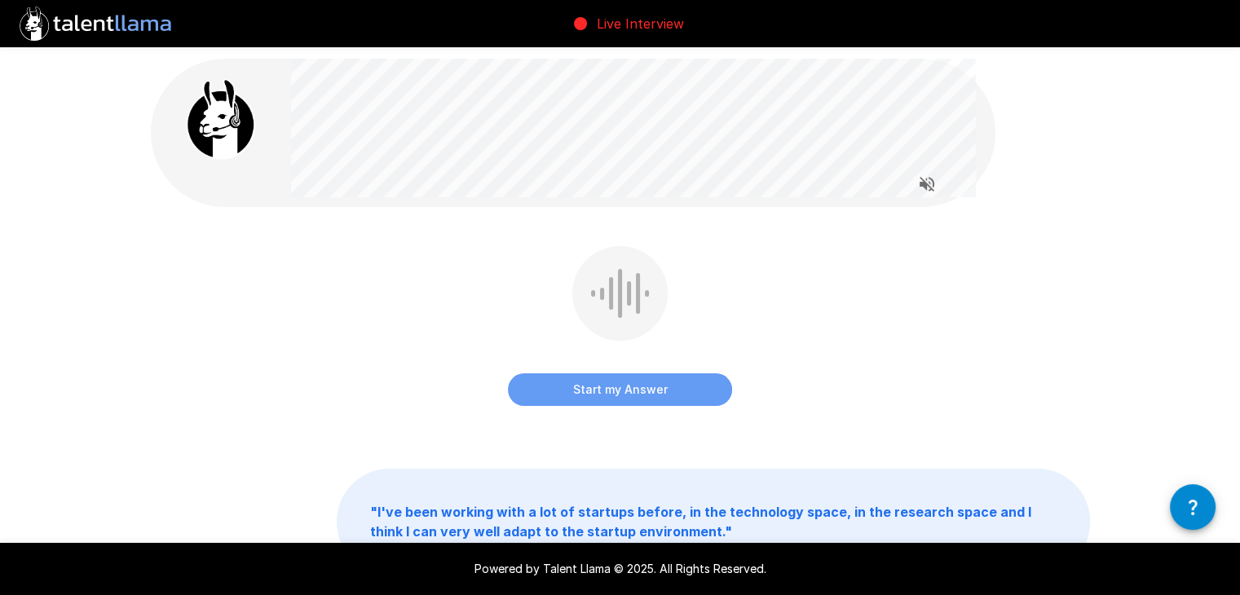
click at [653, 391] on button "Start my Answer" at bounding box center [620, 389] width 224 height 33
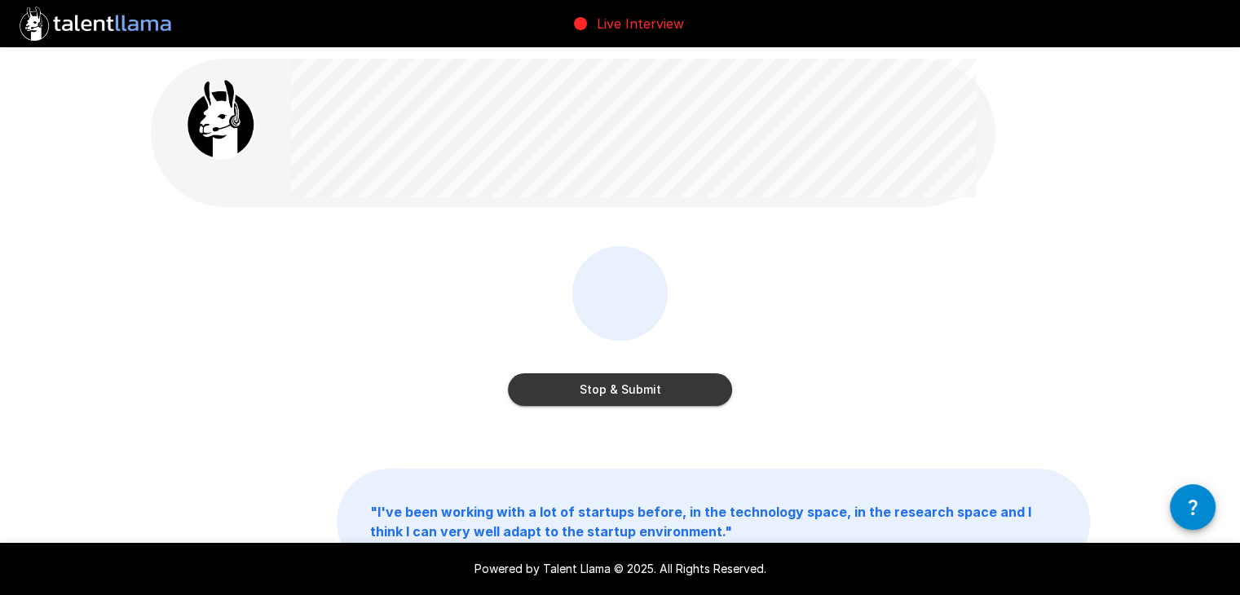
click at [649, 396] on button "Stop & Submit" at bounding box center [620, 389] width 224 height 33
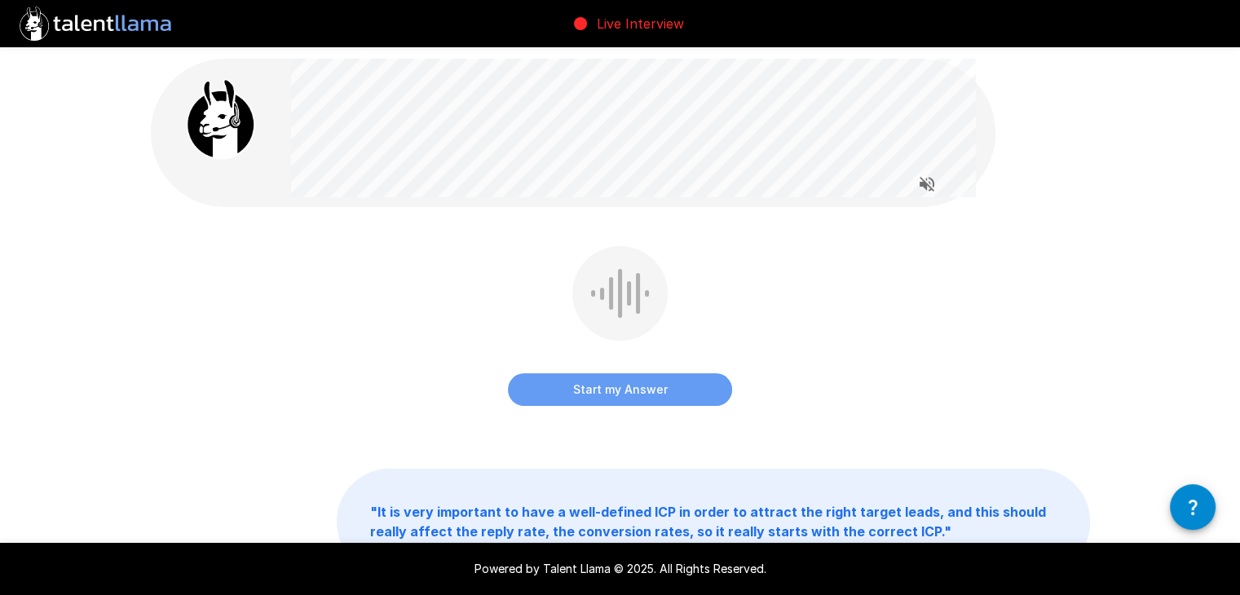
click at [651, 388] on button "Start my Answer" at bounding box center [620, 389] width 224 height 33
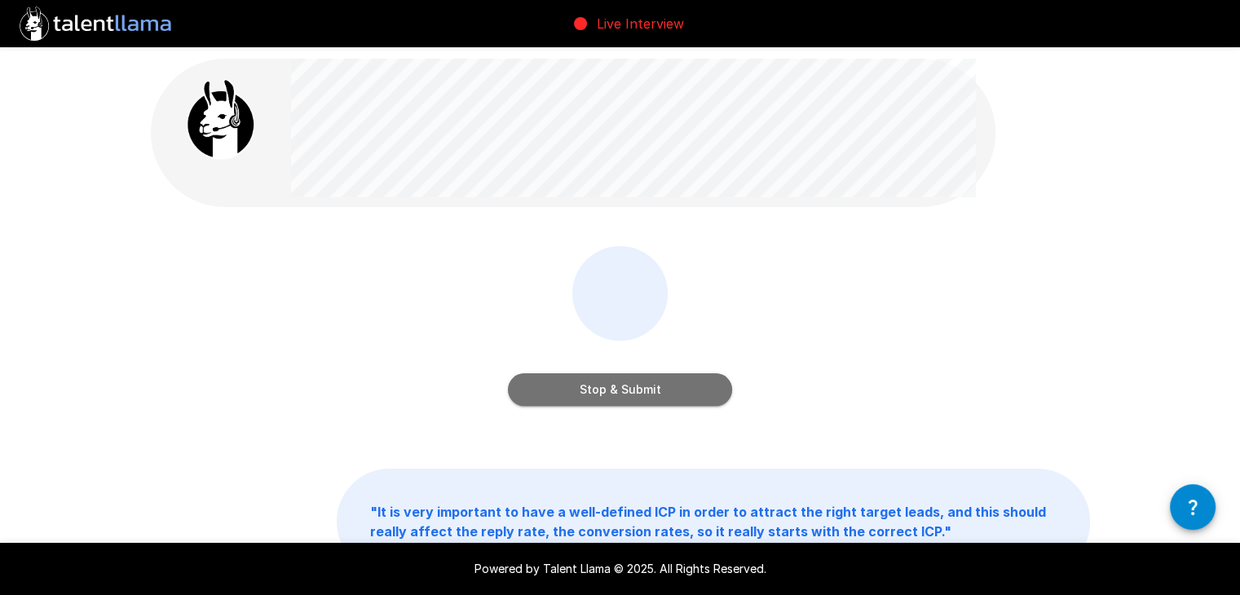
click at [632, 392] on button "Stop & Submit" at bounding box center [620, 389] width 224 height 33
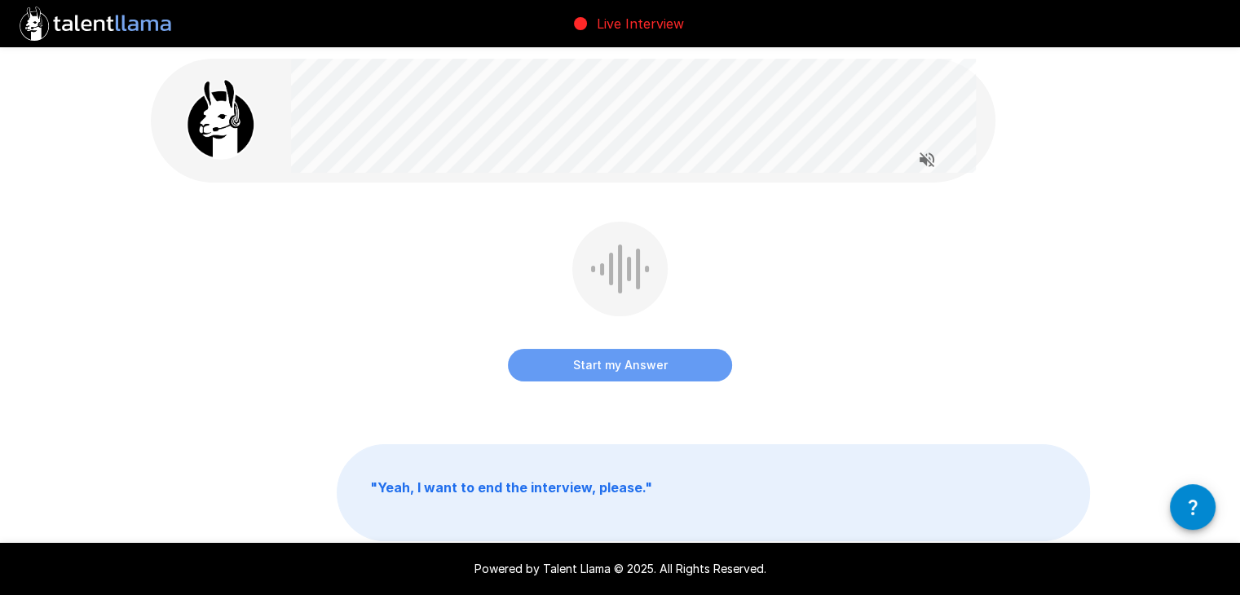
click at [623, 364] on button "Start my Answer" at bounding box center [620, 365] width 224 height 33
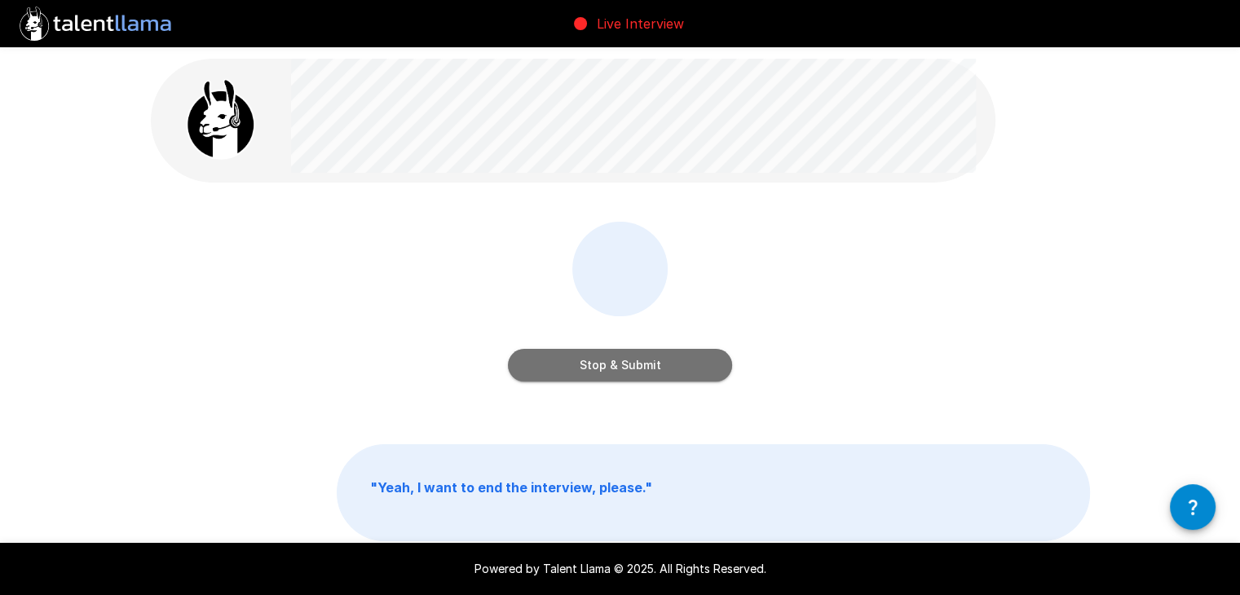
click at [623, 364] on button "Stop & Submit" at bounding box center [620, 365] width 224 height 33
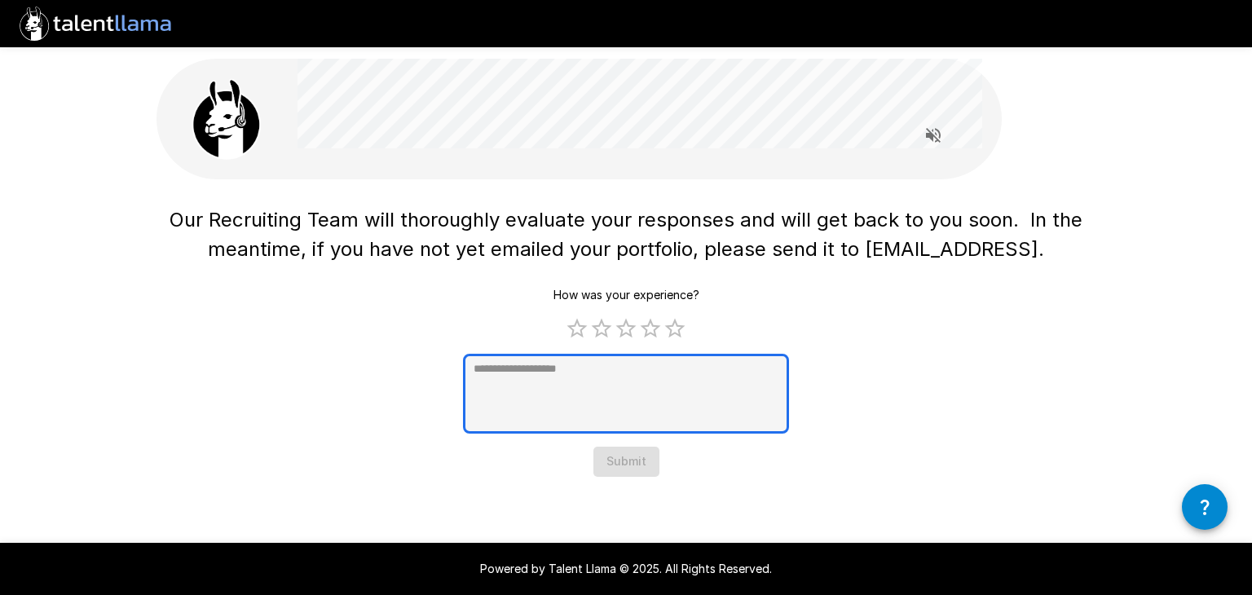
type textarea "*"
click at [538, 386] on textarea at bounding box center [626, 394] width 326 height 80
type textarea "*"
type textarea "**"
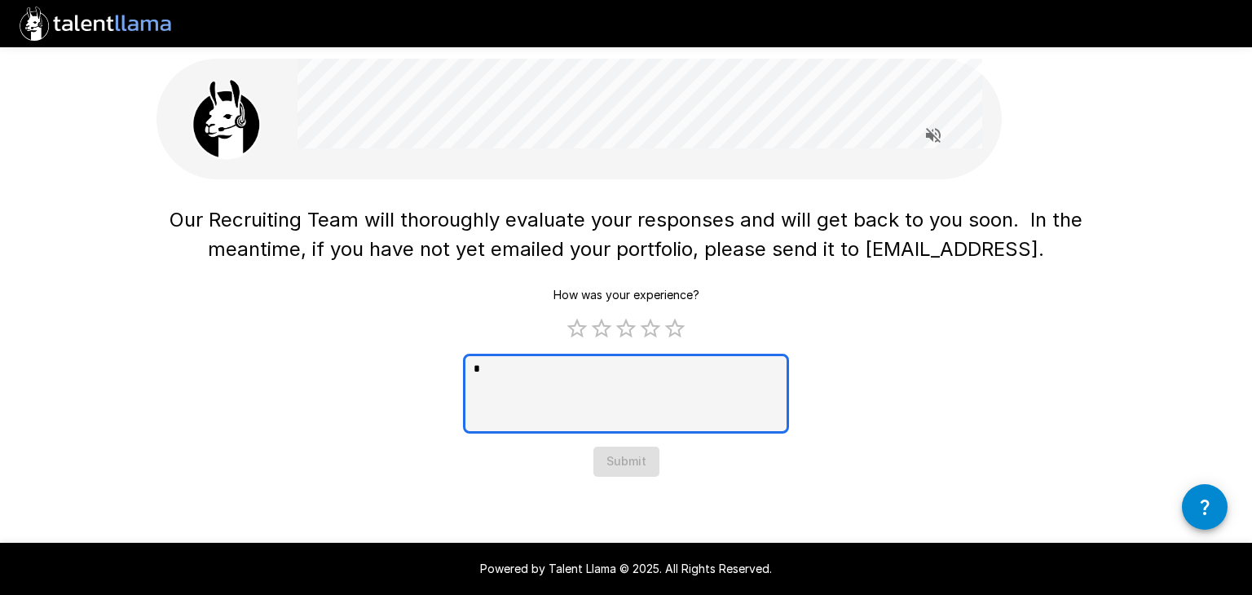
type textarea "*"
type textarea "***"
type textarea "*"
type textarea "****"
type textarea "*"
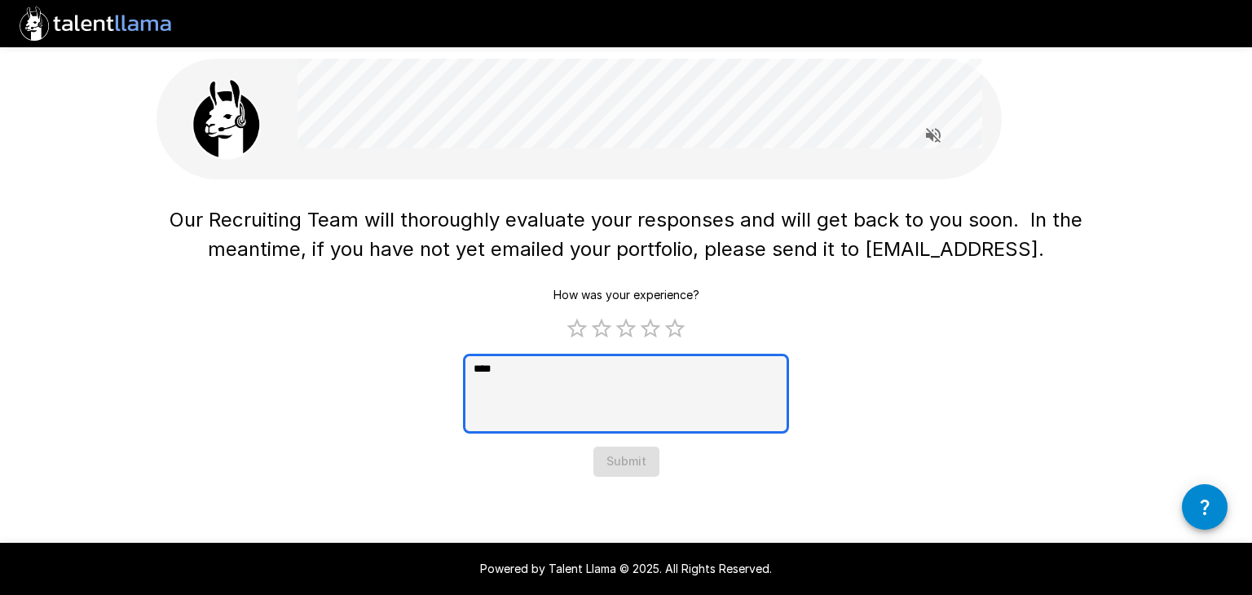
type textarea "*****"
type textarea "*"
type textarea "******"
type textarea "*"
type textarea "*******"
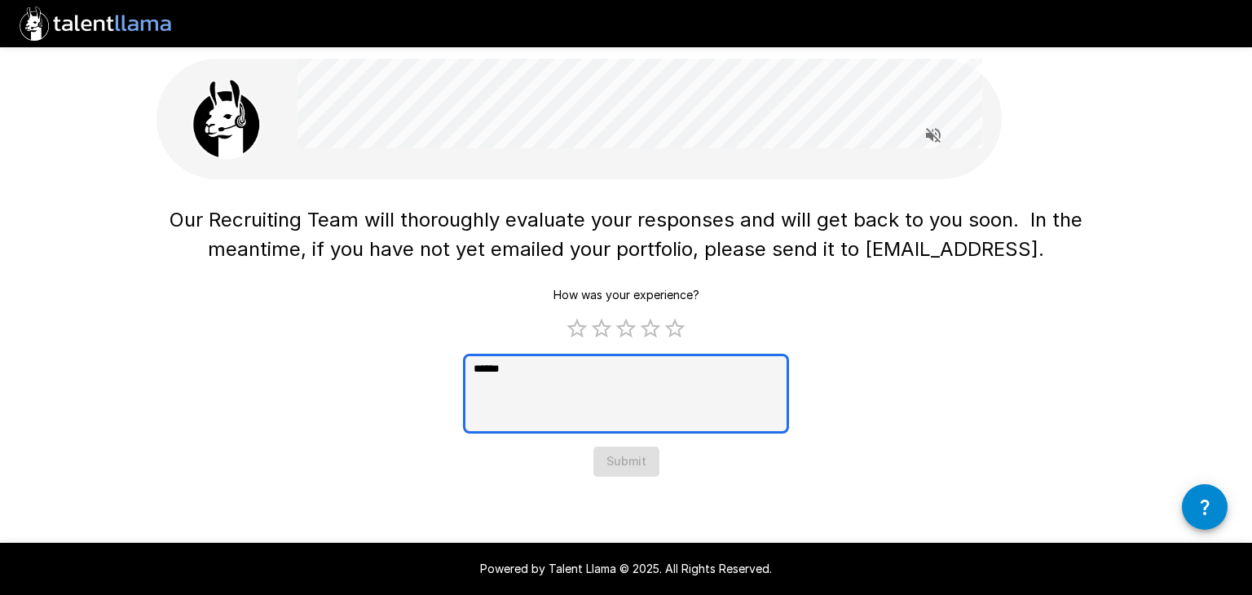
type textarea "*"
type textarea "********"
type textarea "*"
click at [610, 408] on textarea "********" at bounding box center [626, 394] width 326 height 80
type textarea "********"
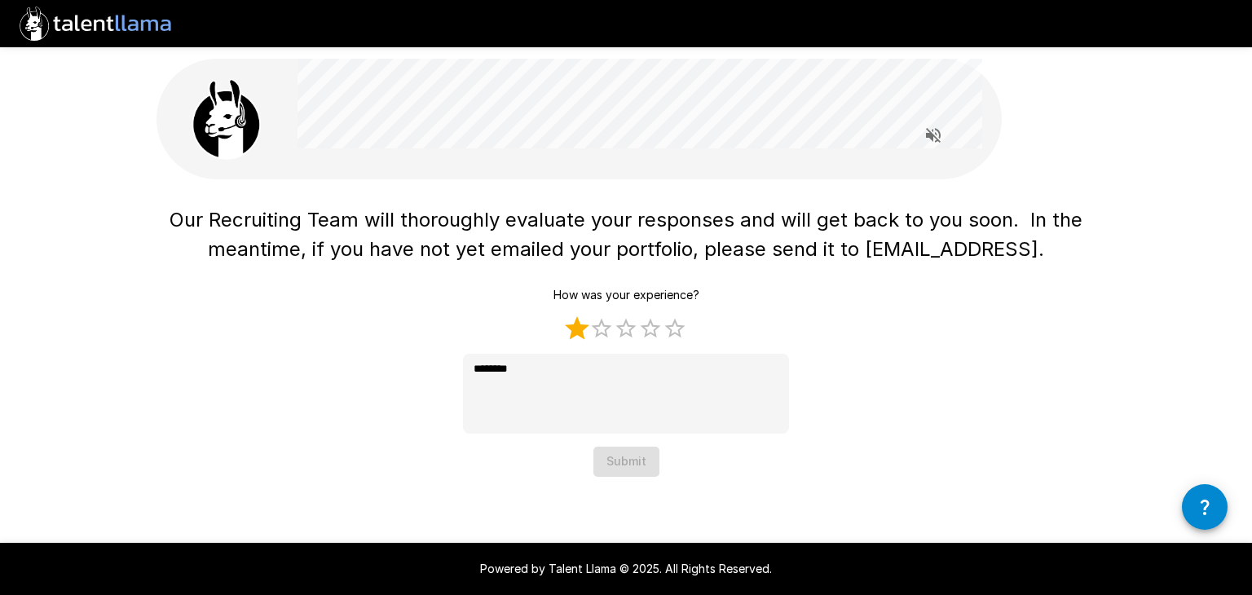
click at [579, 326] on label "1 Star" at bounding box center [577, 328] width 24 height 24
click at [602, 329] on label "2 Stars" at bounding box center [602, 328] width 24 height 24
click at [623, 329] on label "3 Stars" at bounding box center [626, 328] width 24 height 24
click at [645, 325] on label "4 Stars" at bounding box center [650, 328] width 24 height 24
type textarea "*"
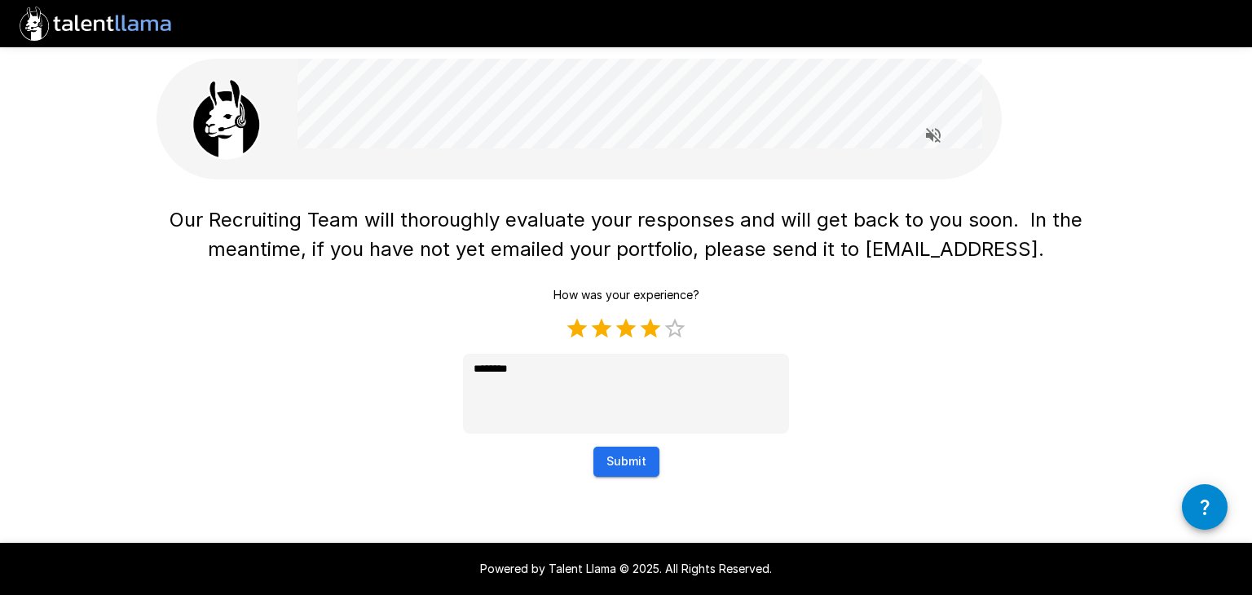
click at [625, 453] on button "Submit" at bounding box center [627, 462] width 66 height 30
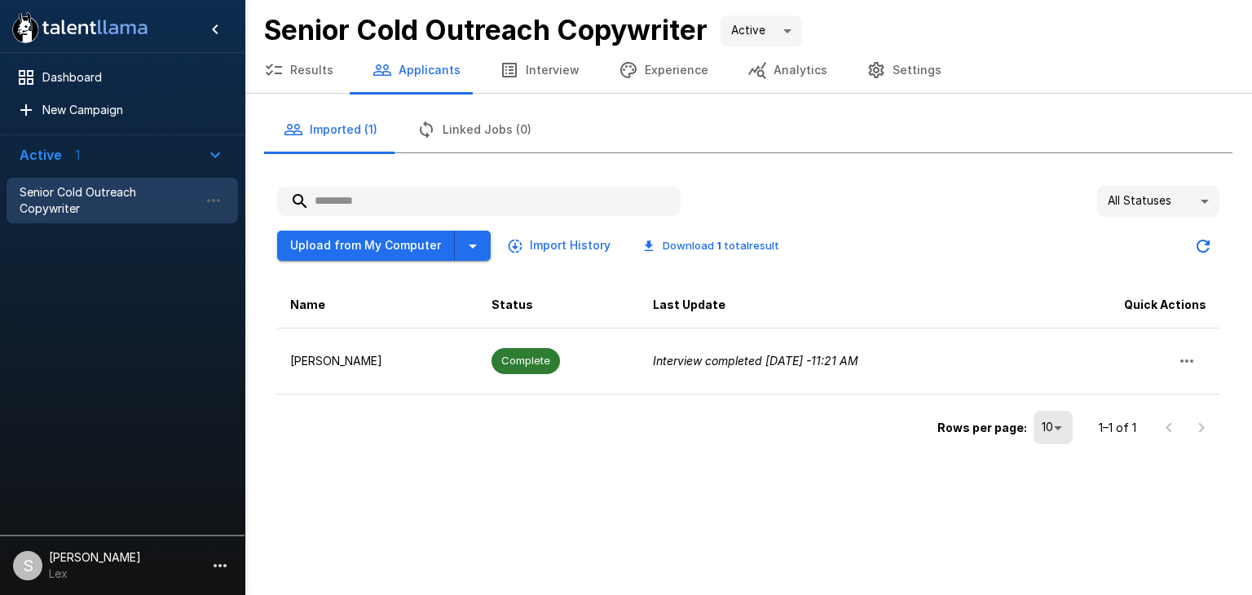
click at [303, 75] on button "Results" at bounding box center [299, 70] width 108 height 46
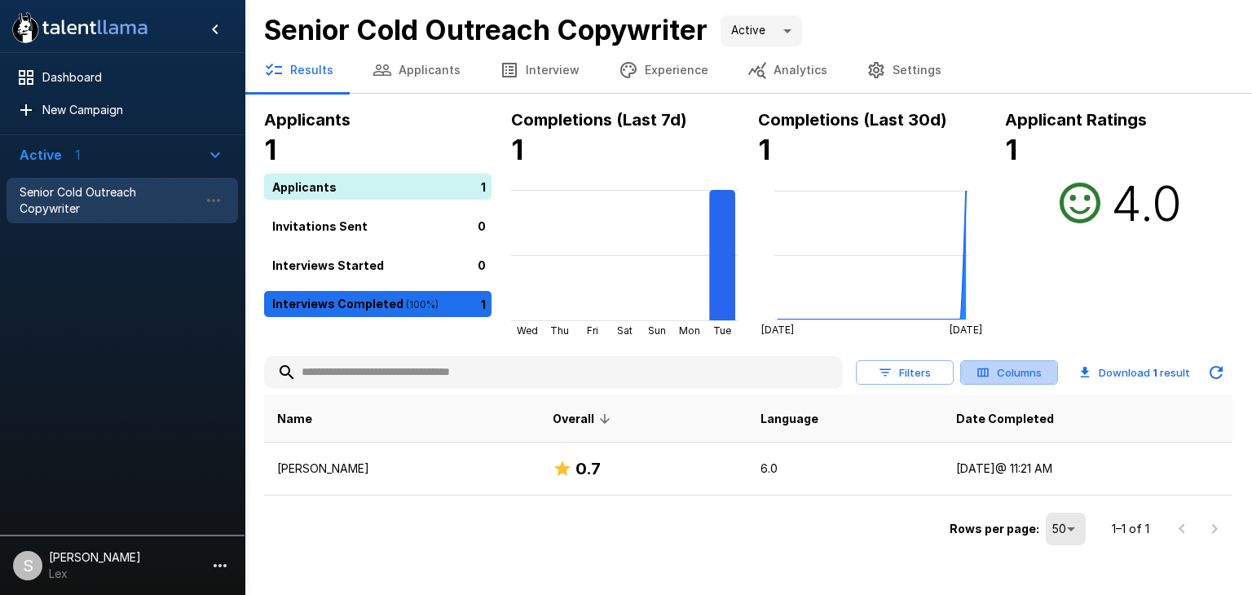
click at [1008, 369] on button "Columns" at bounding box center [1009, 372] width 98 height 25
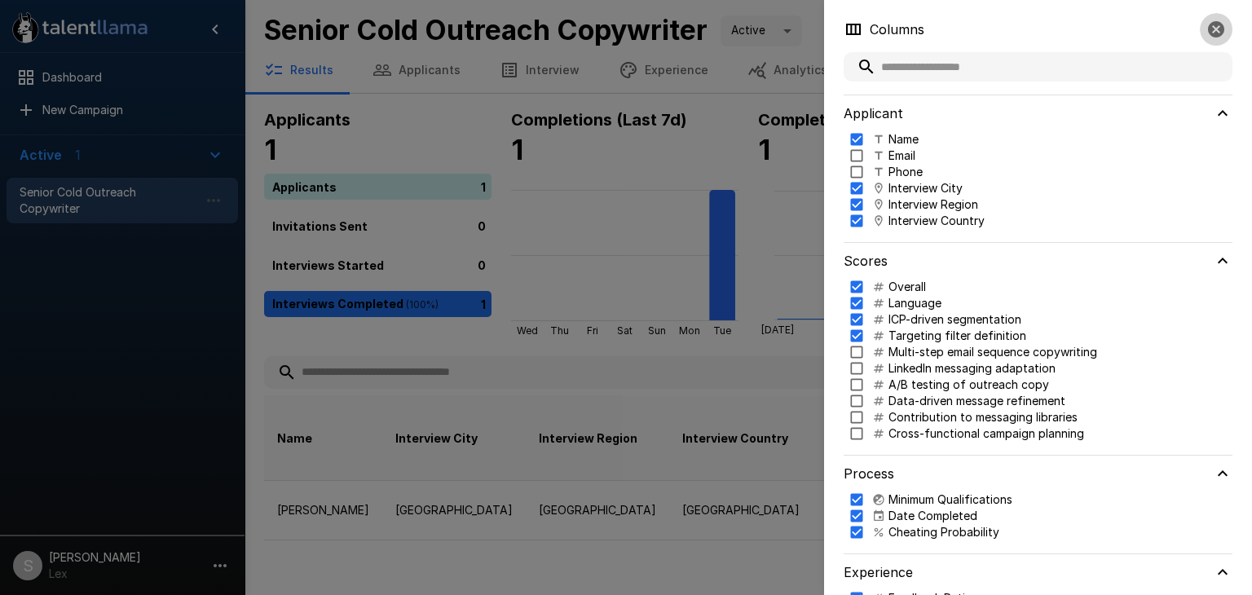
click at [1207, 29] on icon "button" at bounding box center [1217, 30] width 20 height 20
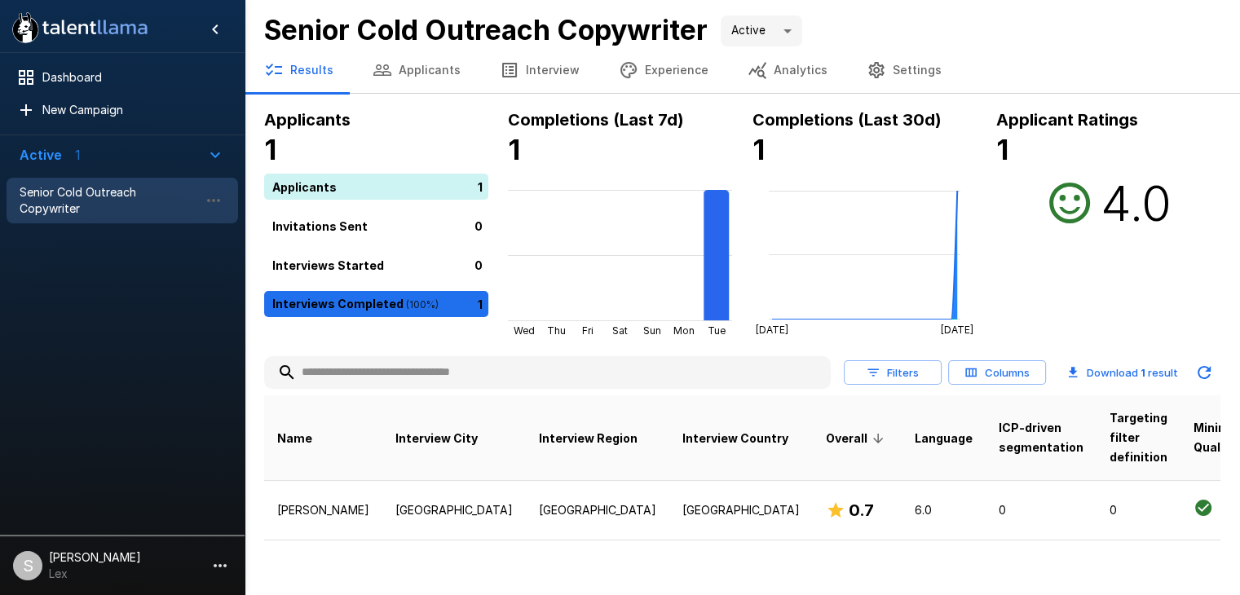
scroll to position [0, 236]
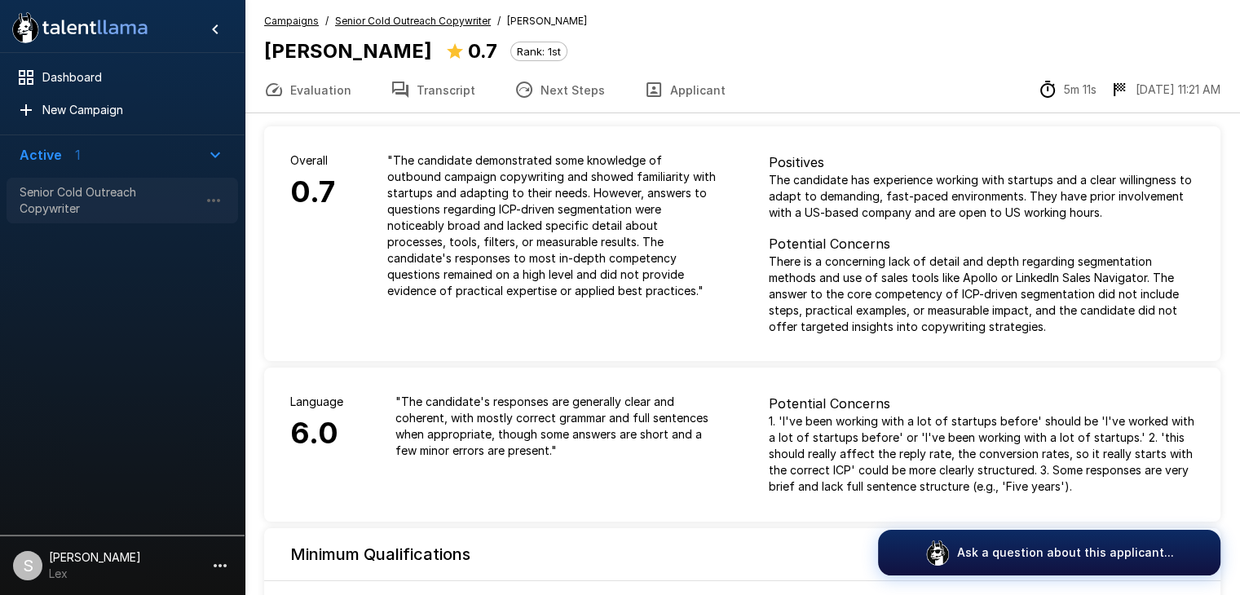
click at [130, 194] on span "Senior Cold Outreach Copywriter" at bounding box center [109, 200] width 179 height 33
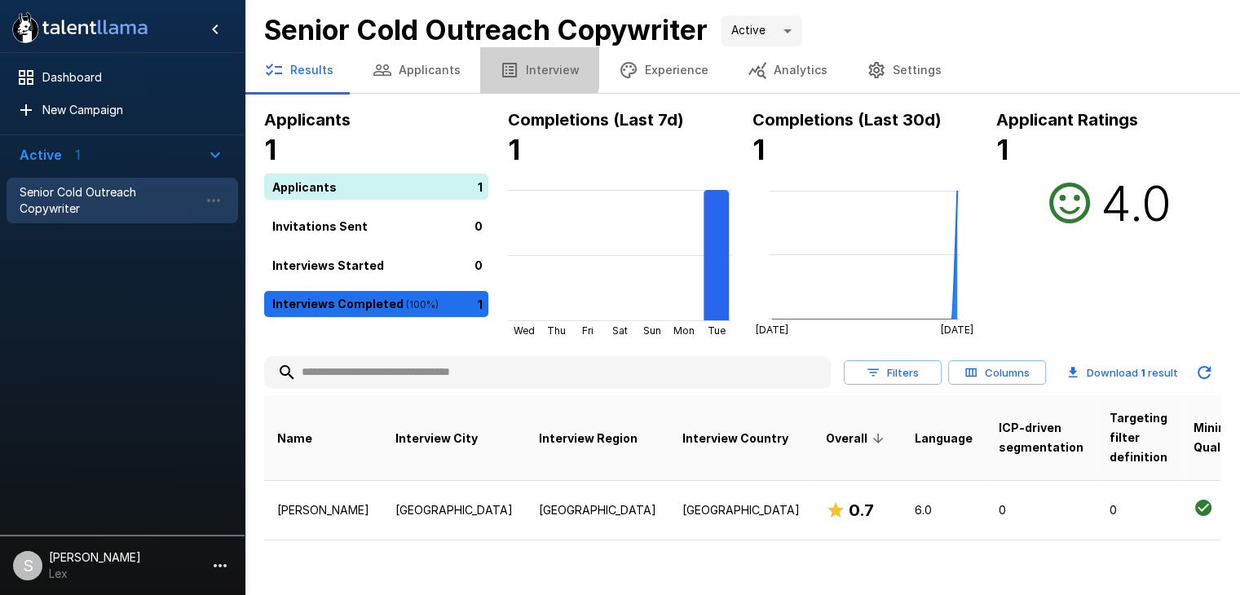
click at [512, 64] on button "Interview" at bounding box center [539, 70] width 119 height 46
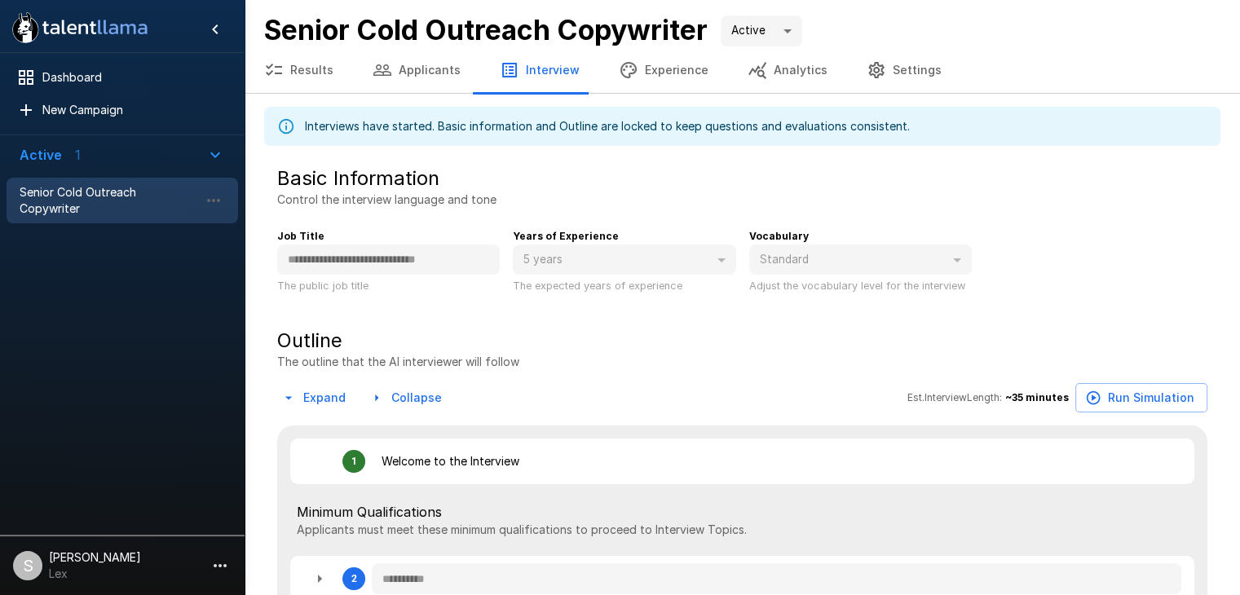
type textarea "*"
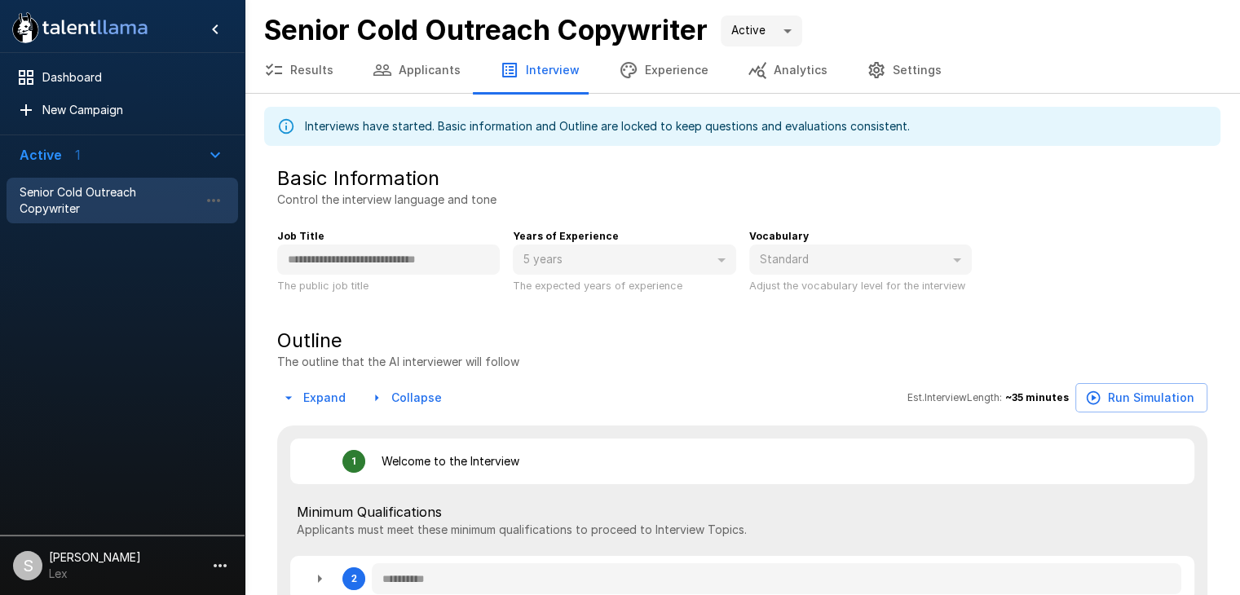
type textarea "*"
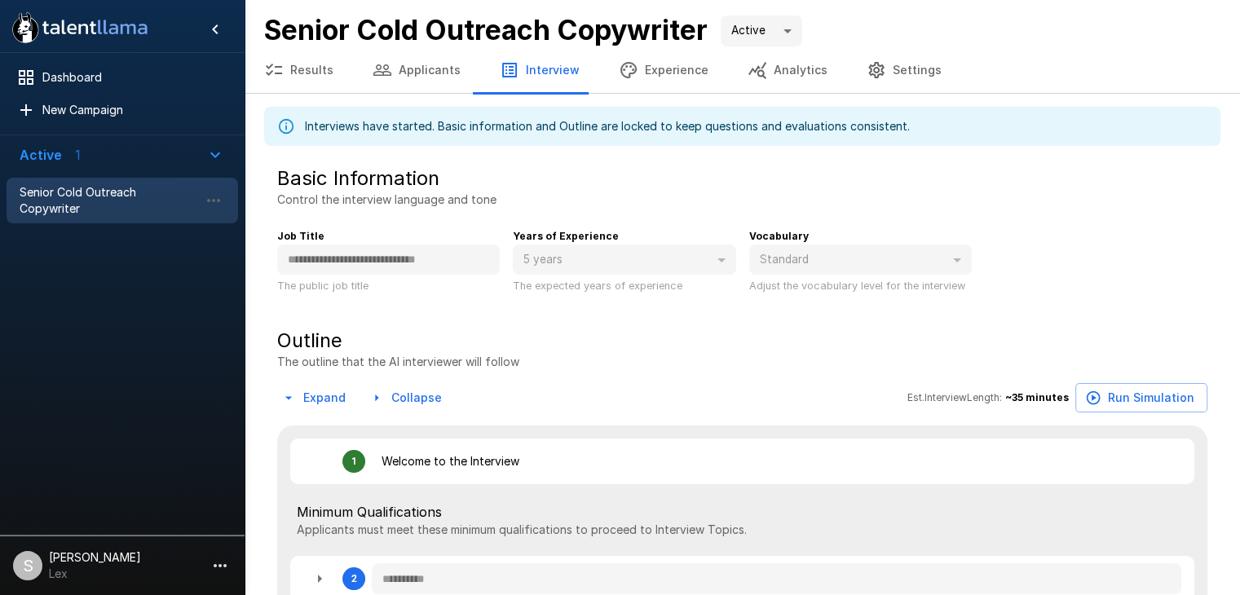
type textarea "*"
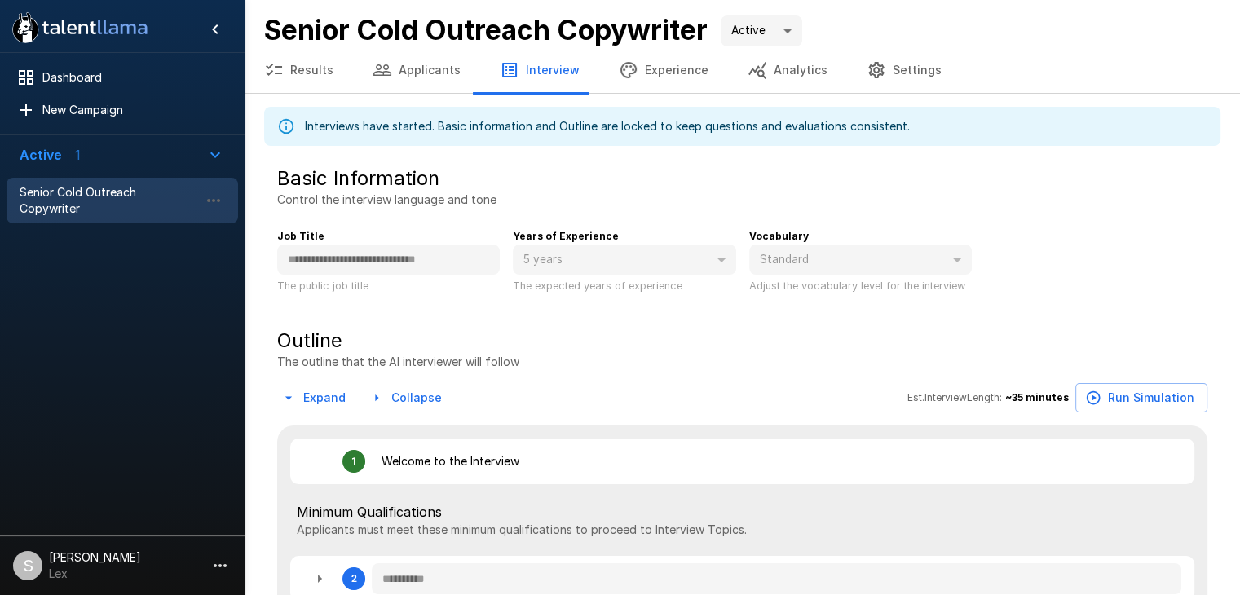
type textarea "*"
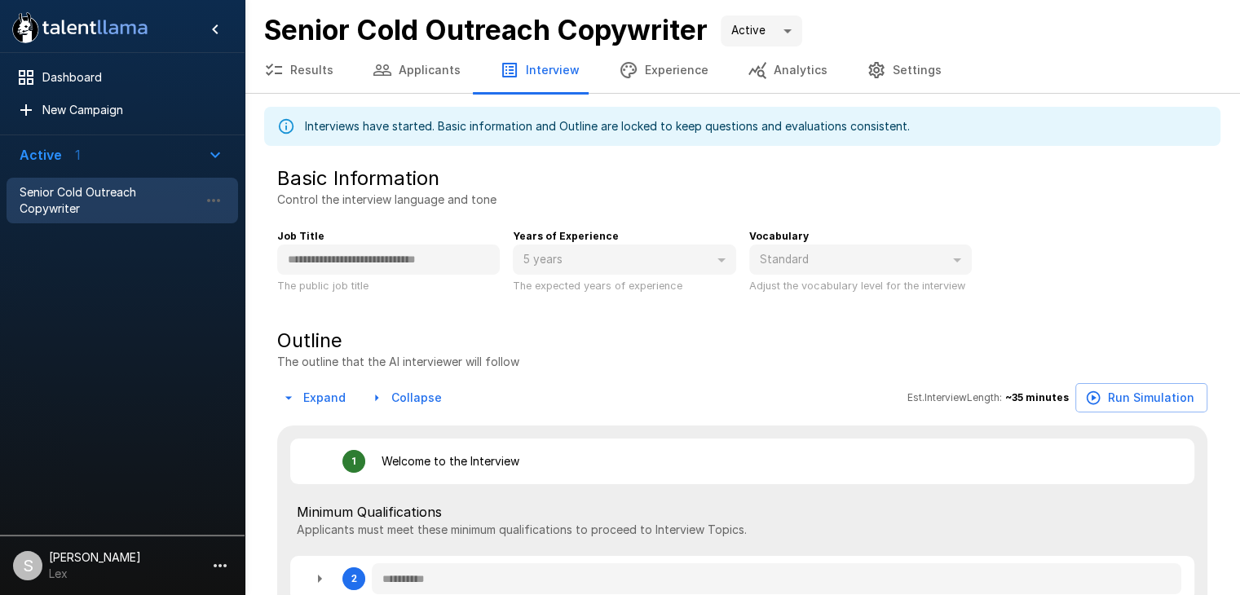
type textarea "*"
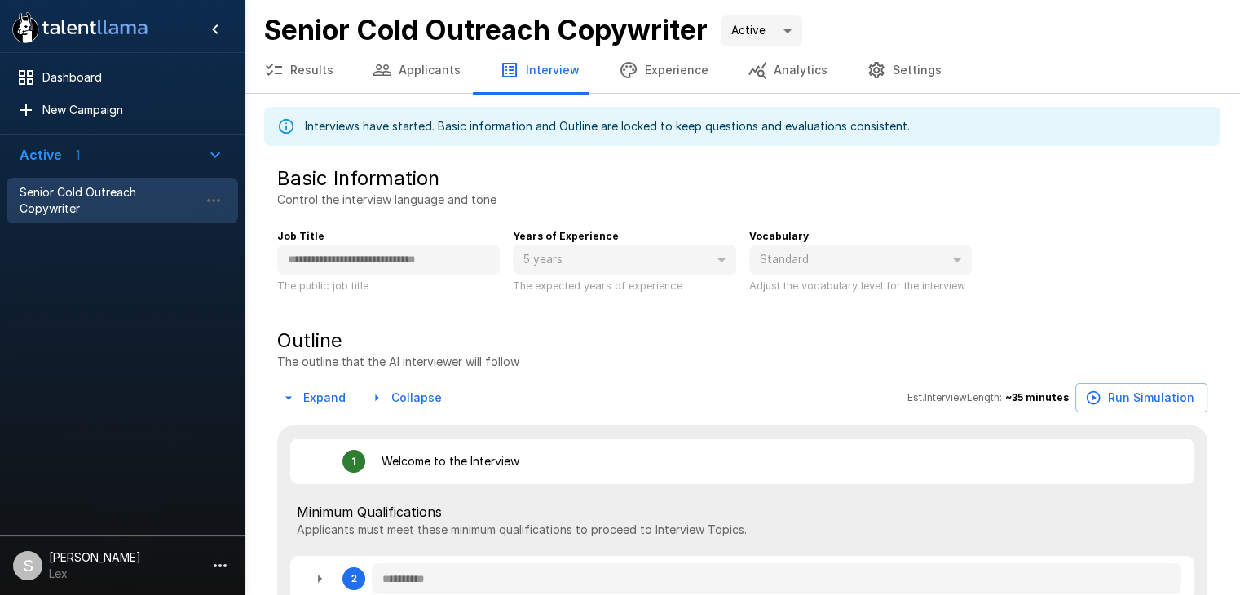
type textarea "*"
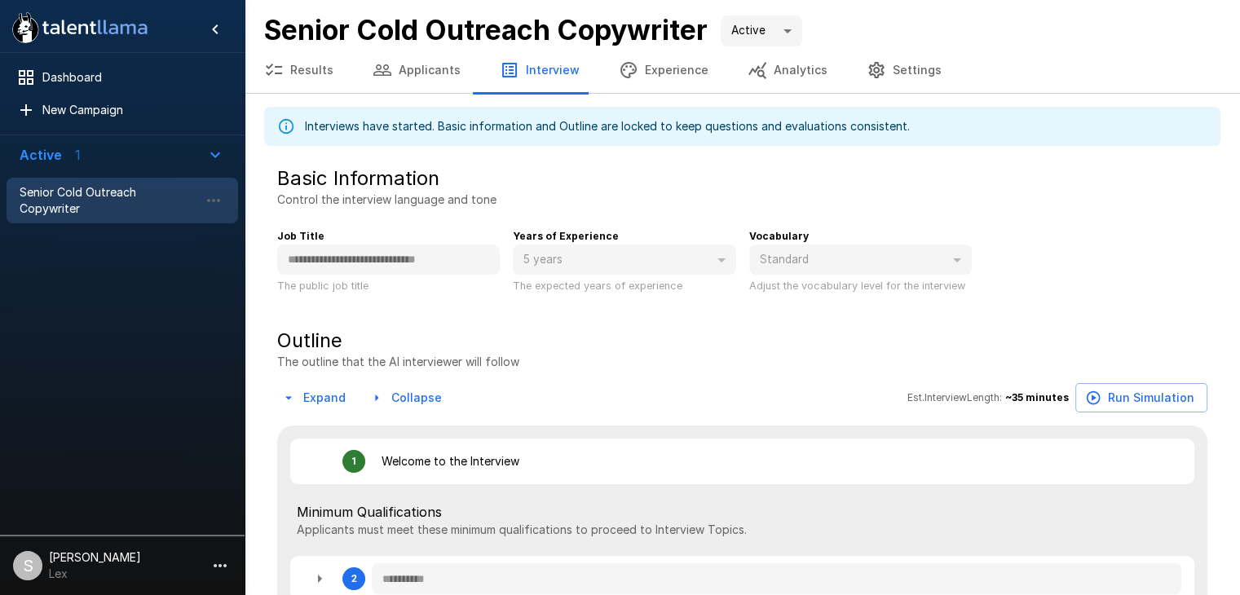
type textarea "*"
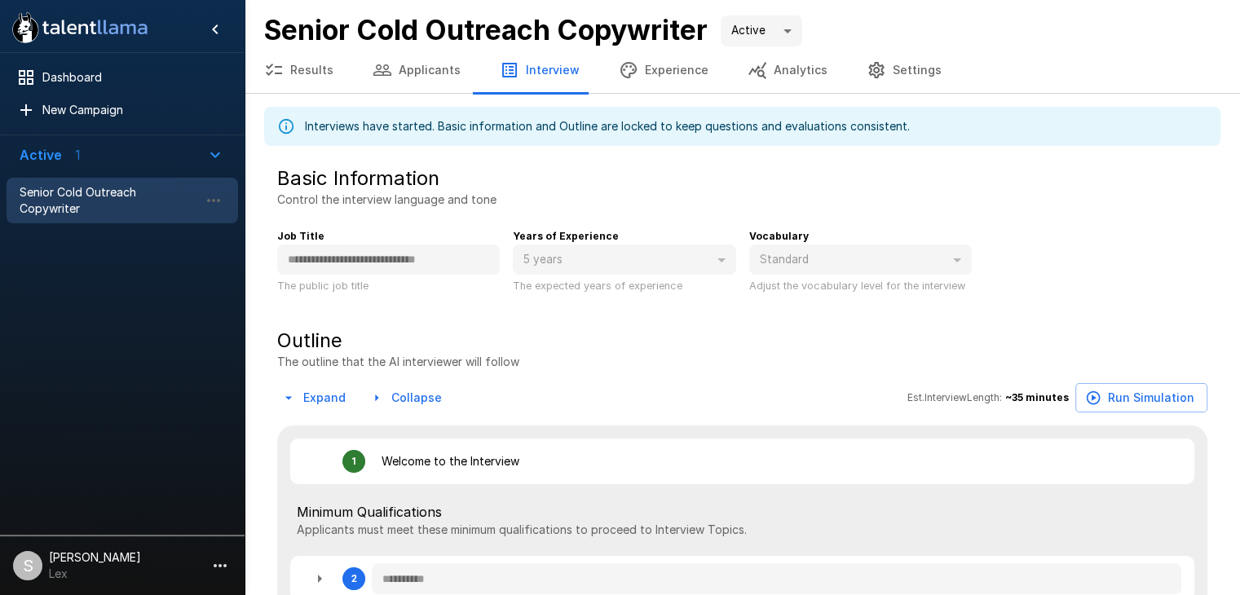
type textarea "*"
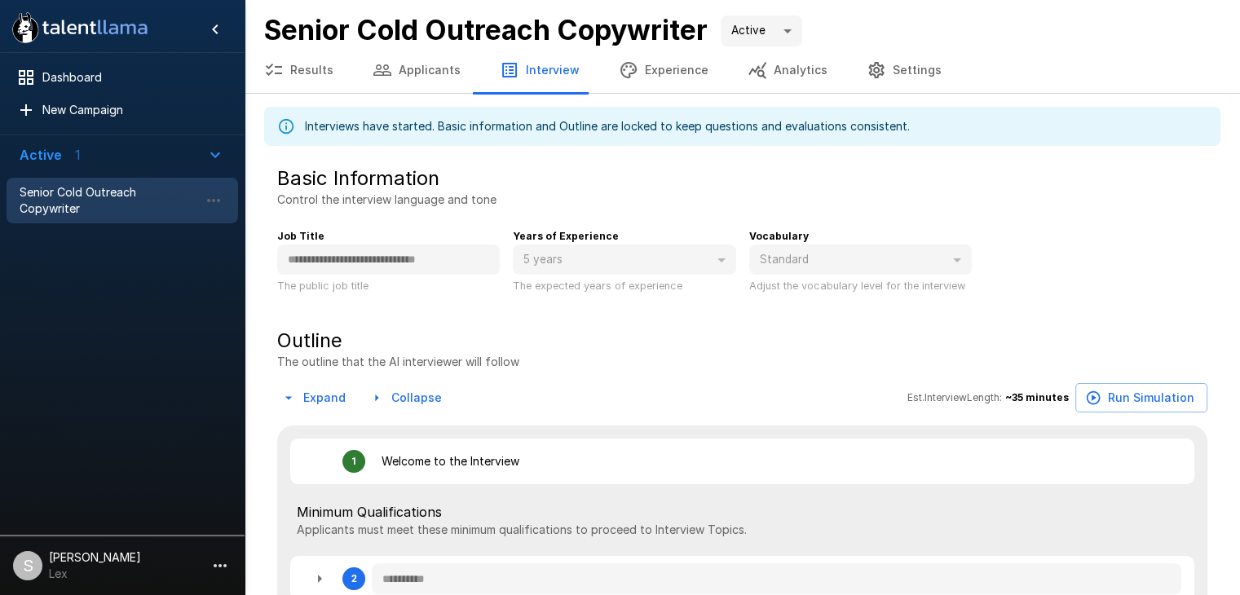
type textarea "*"
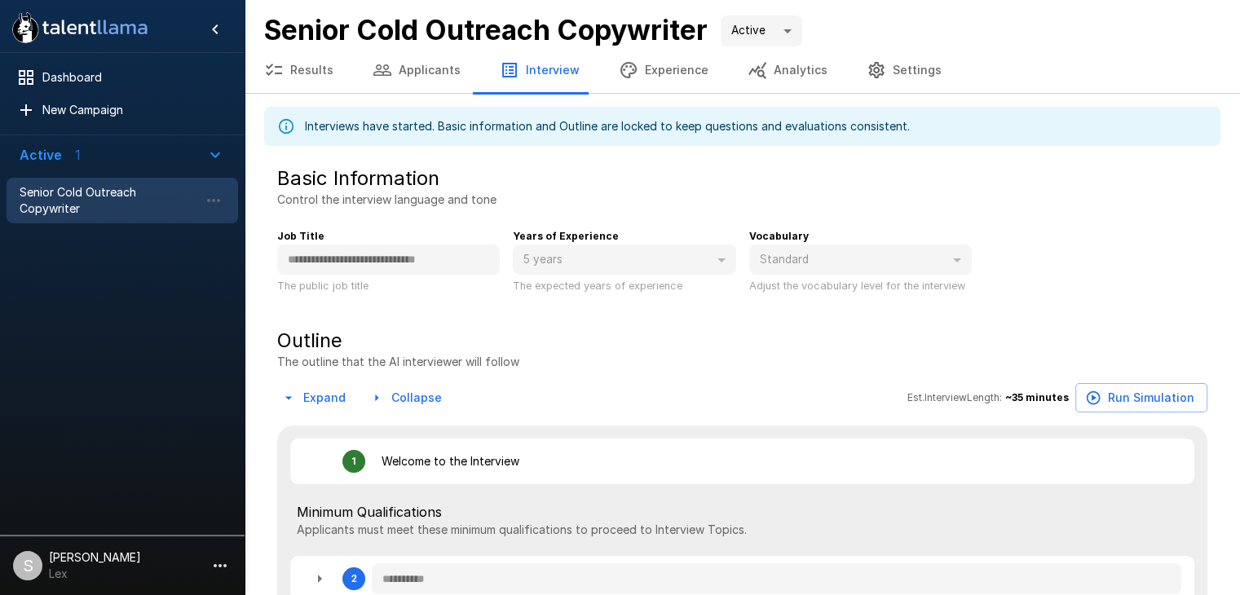
type textarea "*"
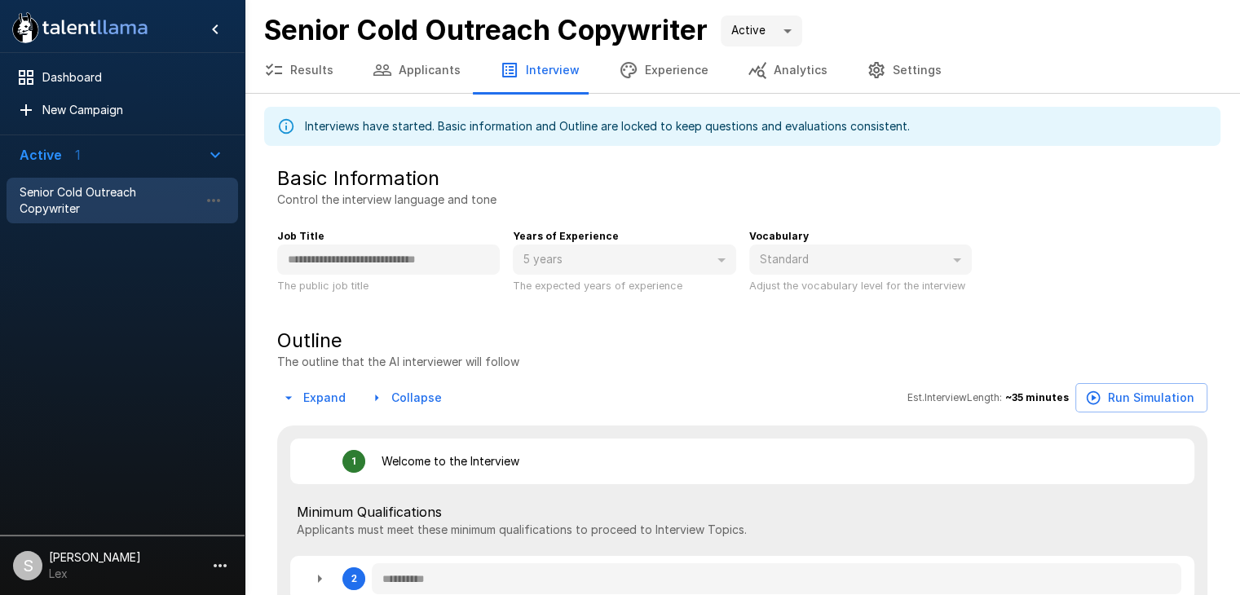
type textarea "*"
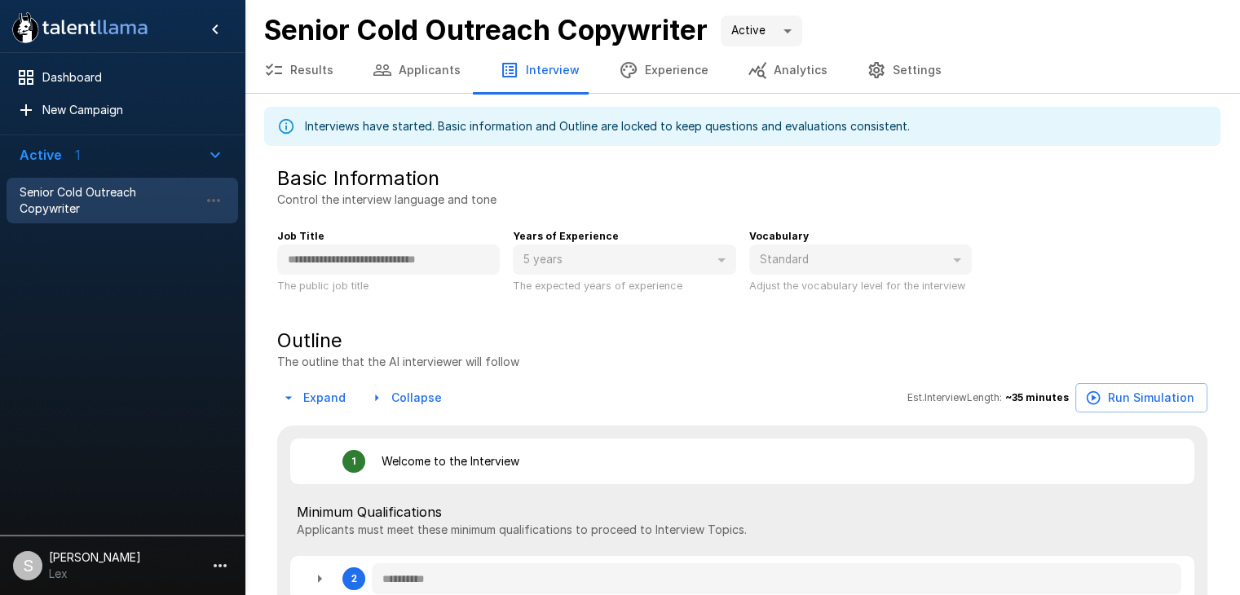
type textarea "*"
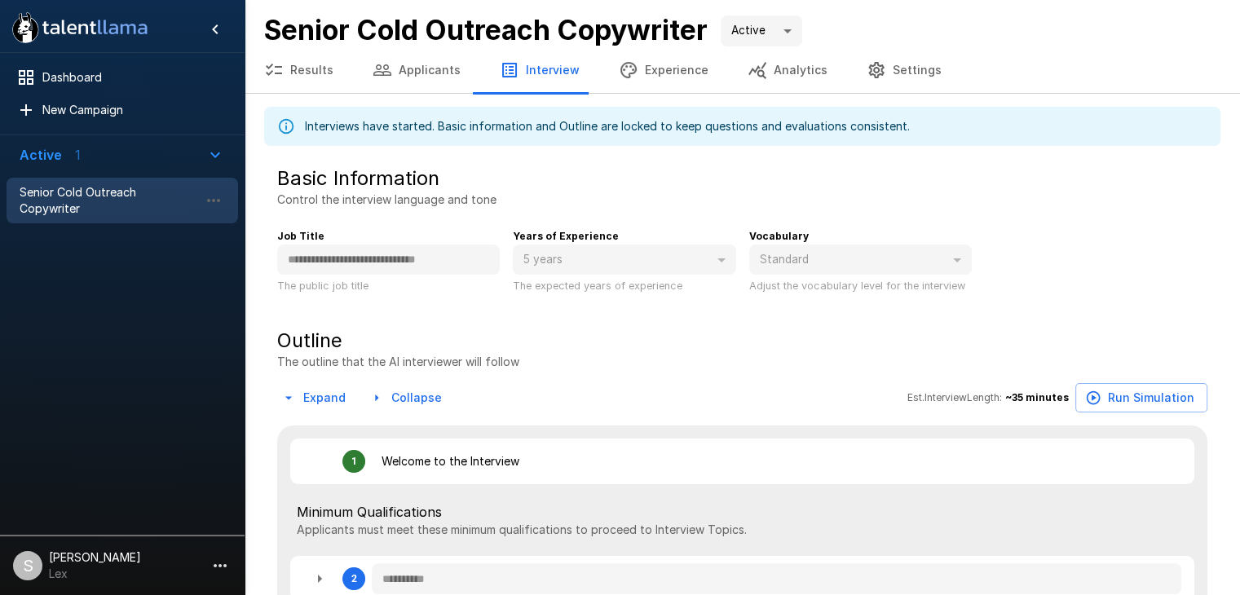
type textarea "*"
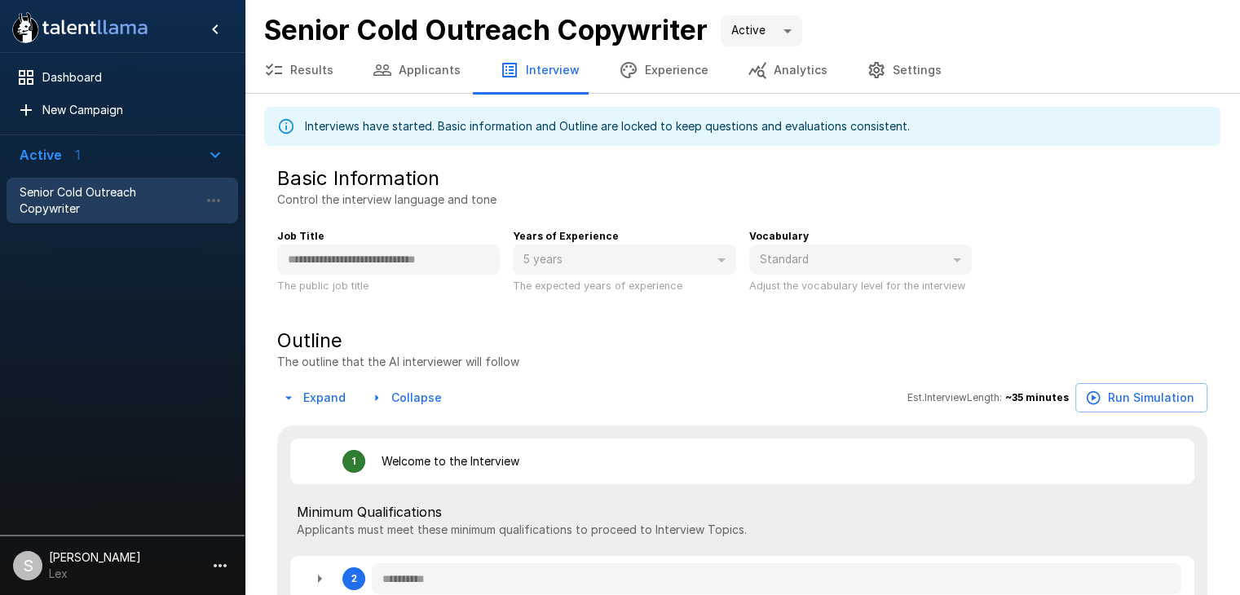
type textarea "*"
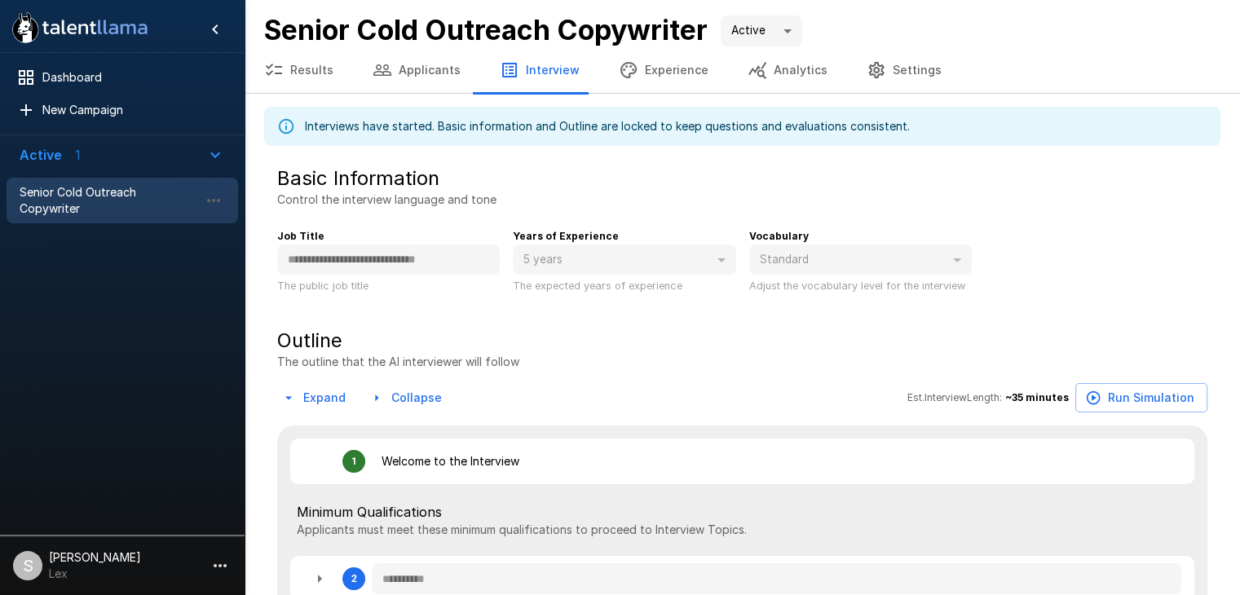
type textarea "*"
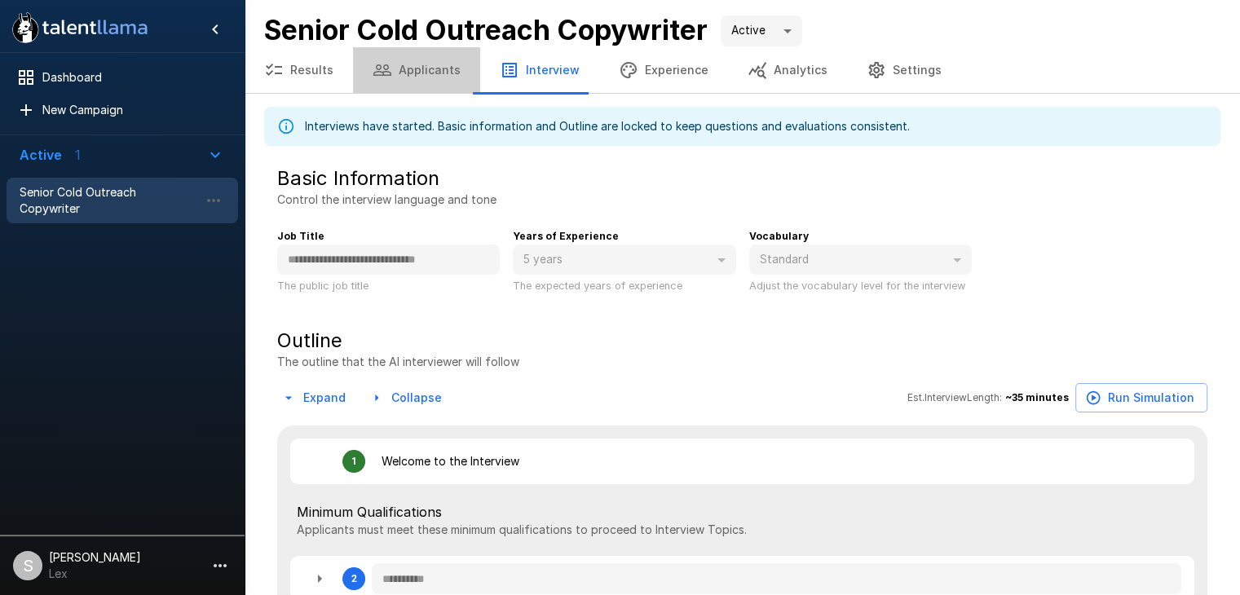
click at [428, 73] on button "Applicants" at bounding box center [416, 70] width 127 height 46
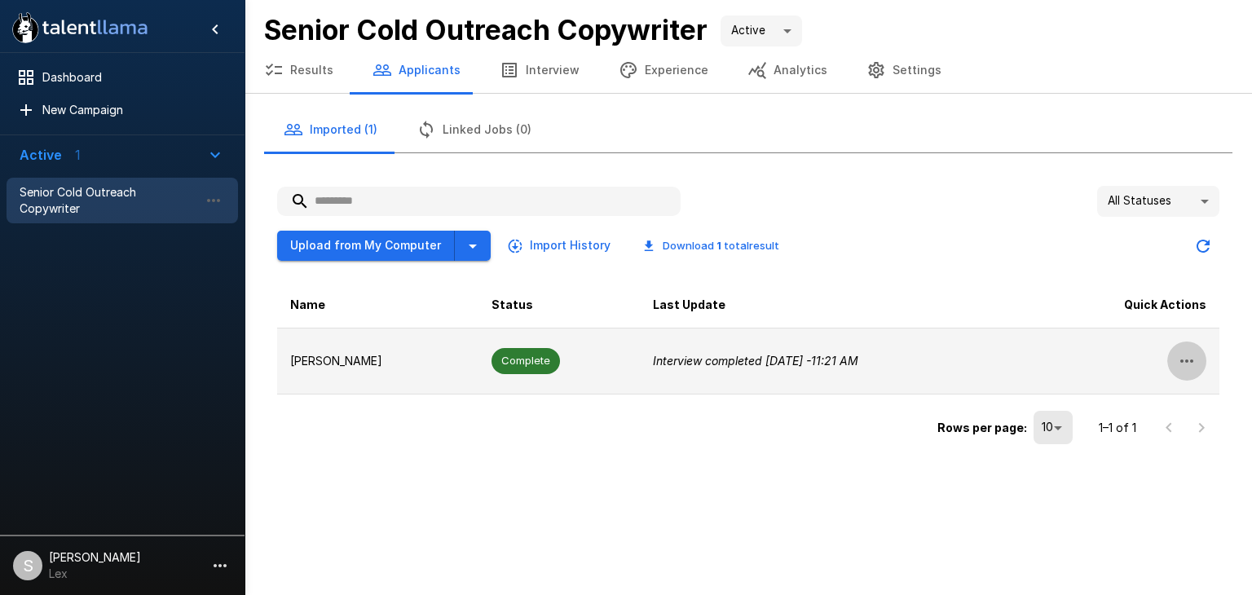
click at [1183, 353] on icon "button" at bounding box center [1187, 361] width 20 height 20
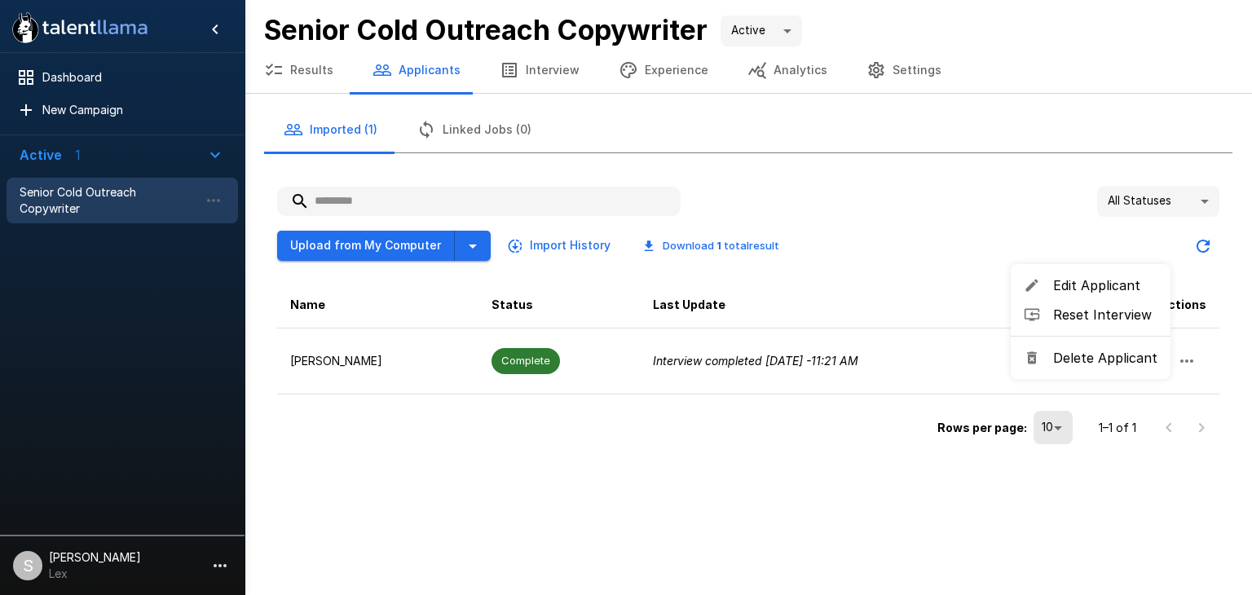
click at [1106, 318] on span "Reset Interview" at bounding box center [1105, 315] width 104 height 20
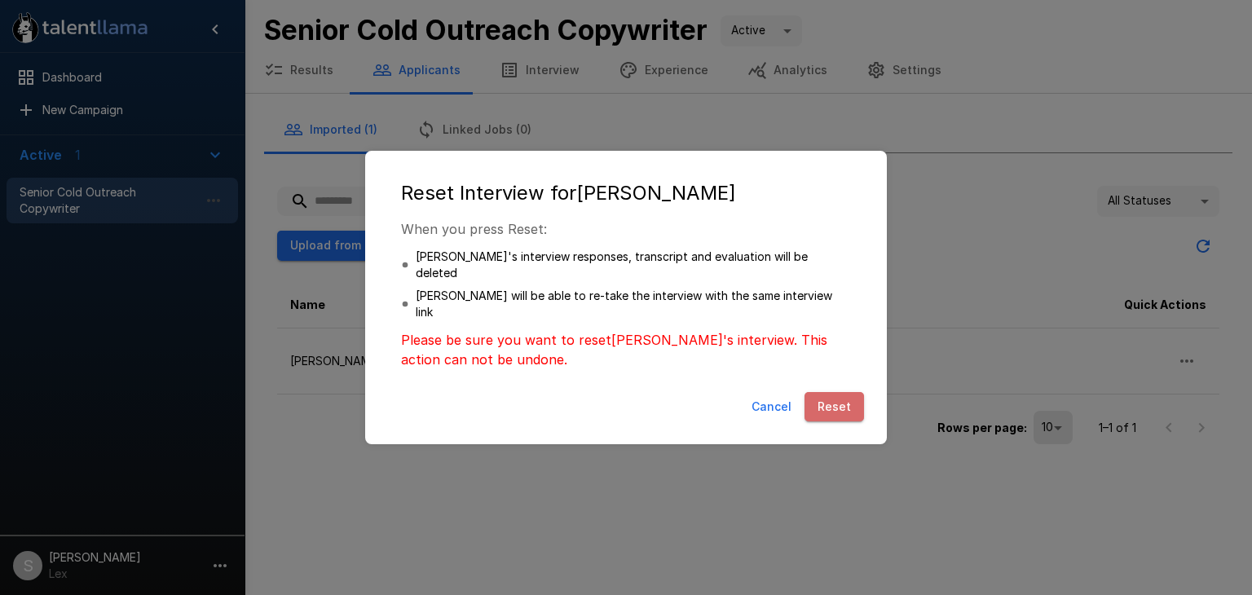
click at [842, 395] on button "Reset" at bounding box center [835, 407] width 60 height 30
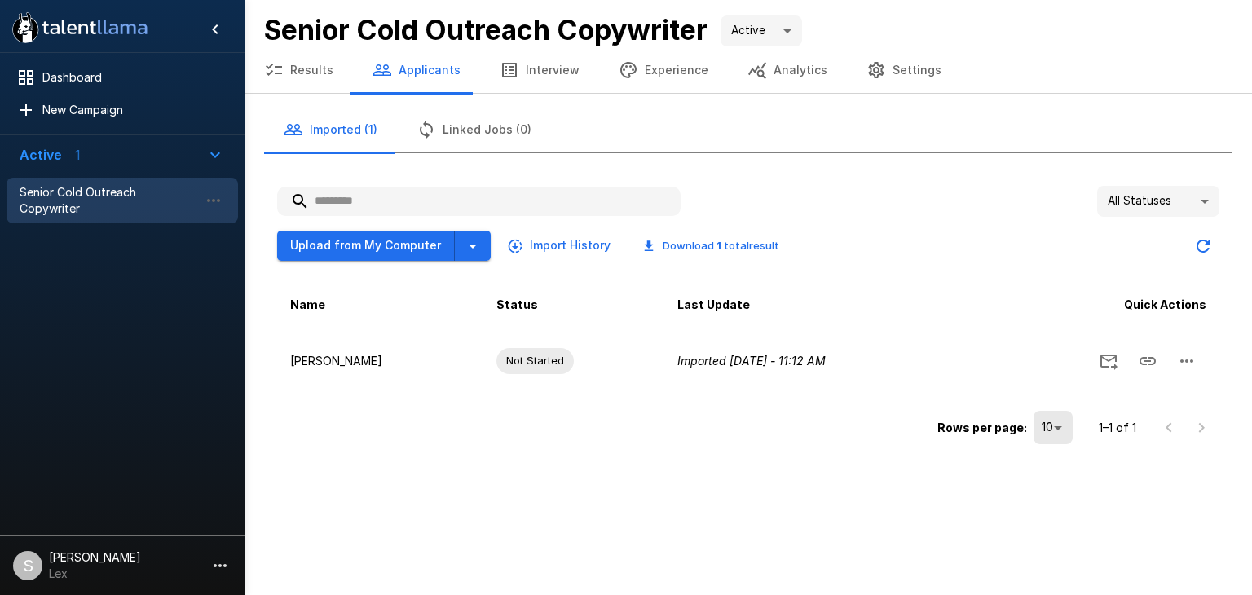
click at [531, 74] on button "Interview" at bounding box center [539, 70] width 119 height 46
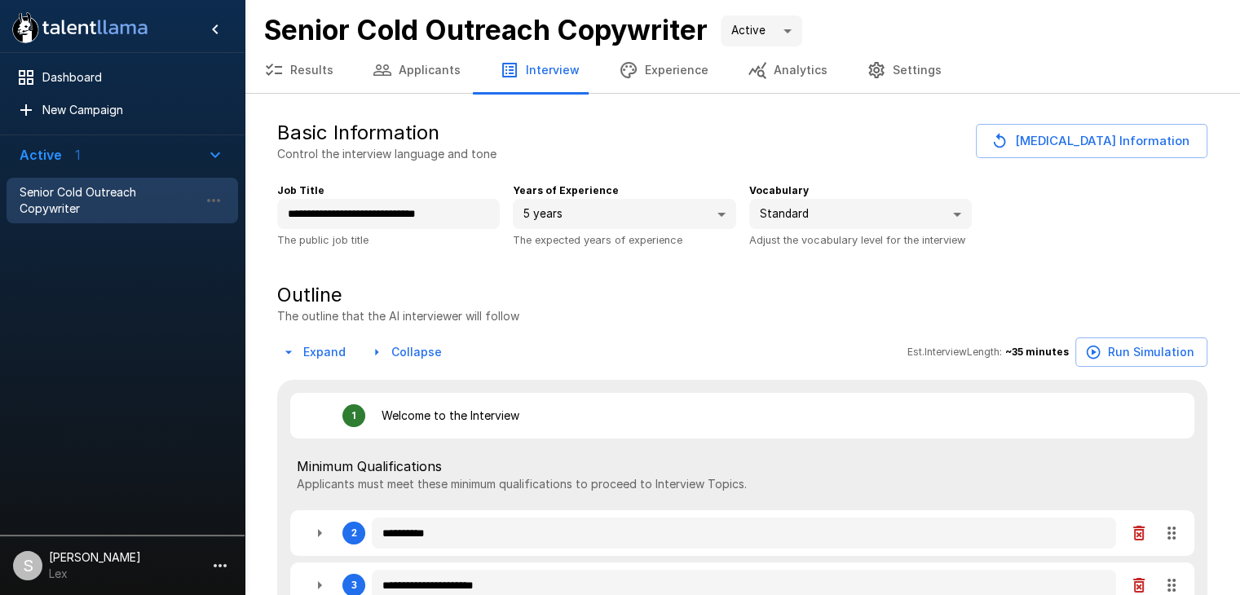
type textarea "*"
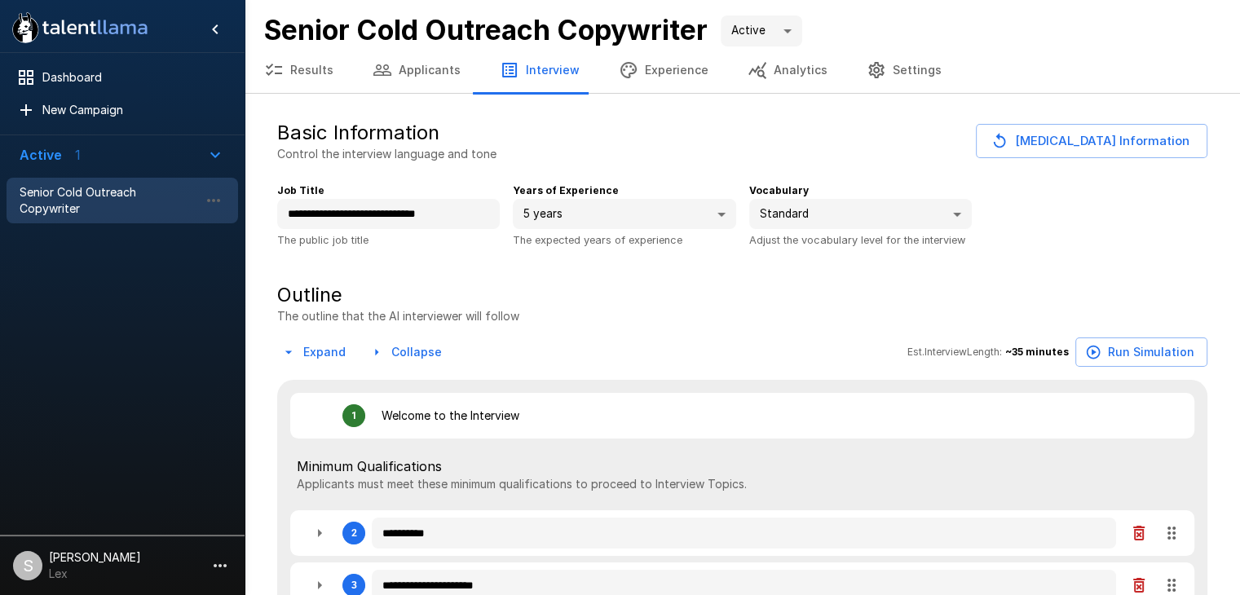
type textarea "*"
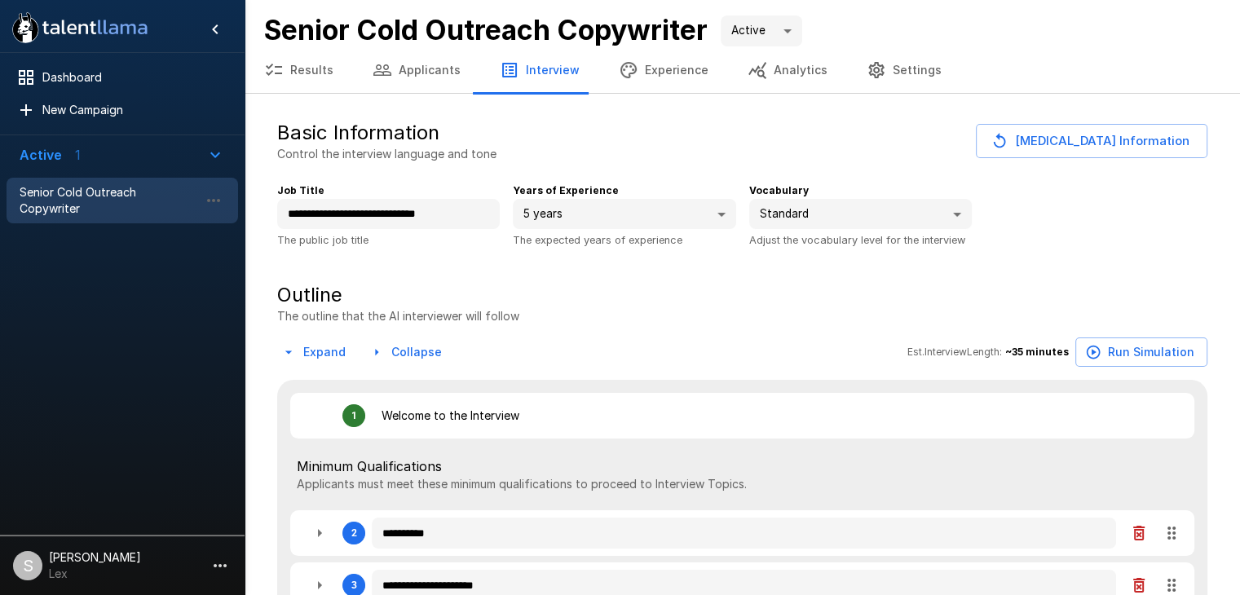
type textarea "*"
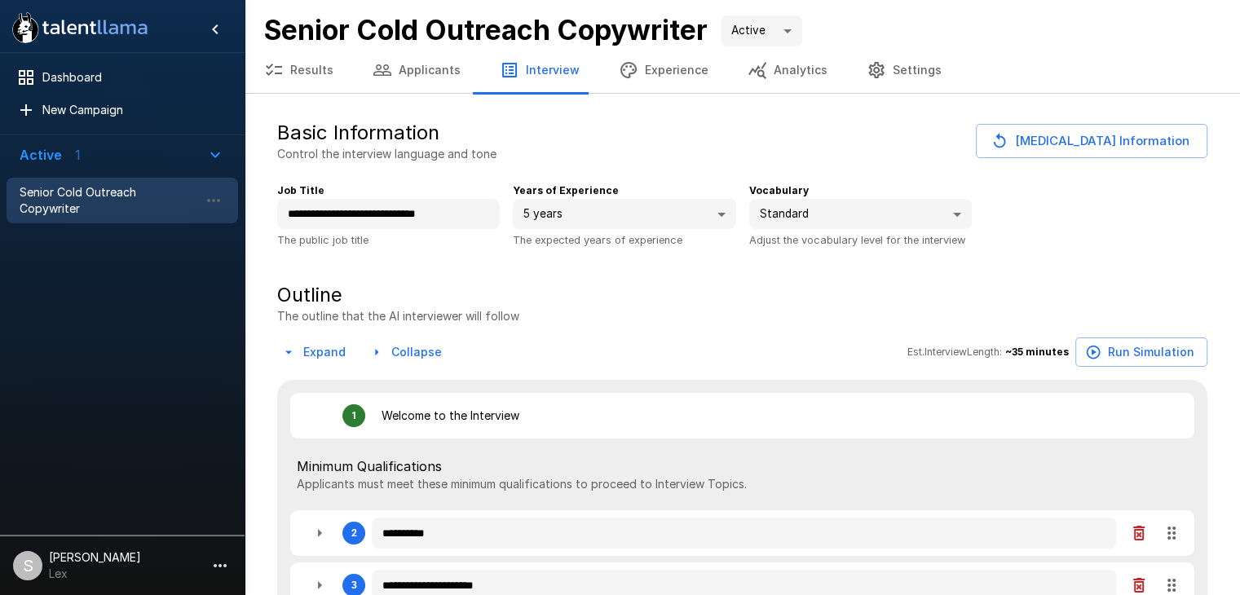
type textarea "*"
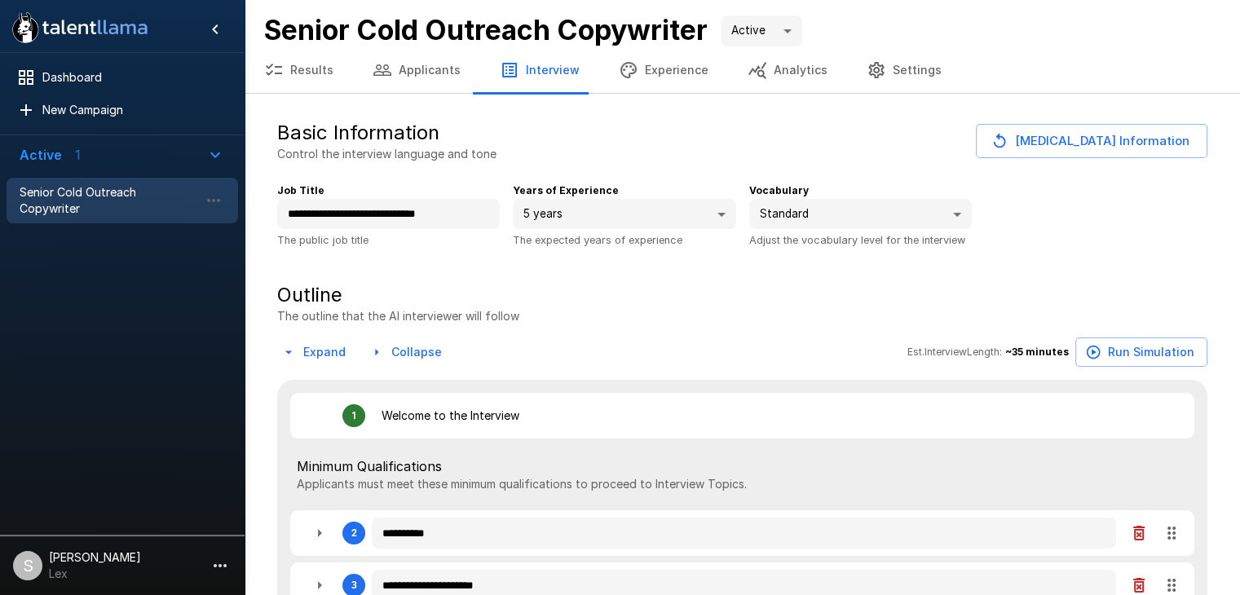
type textarea "*"
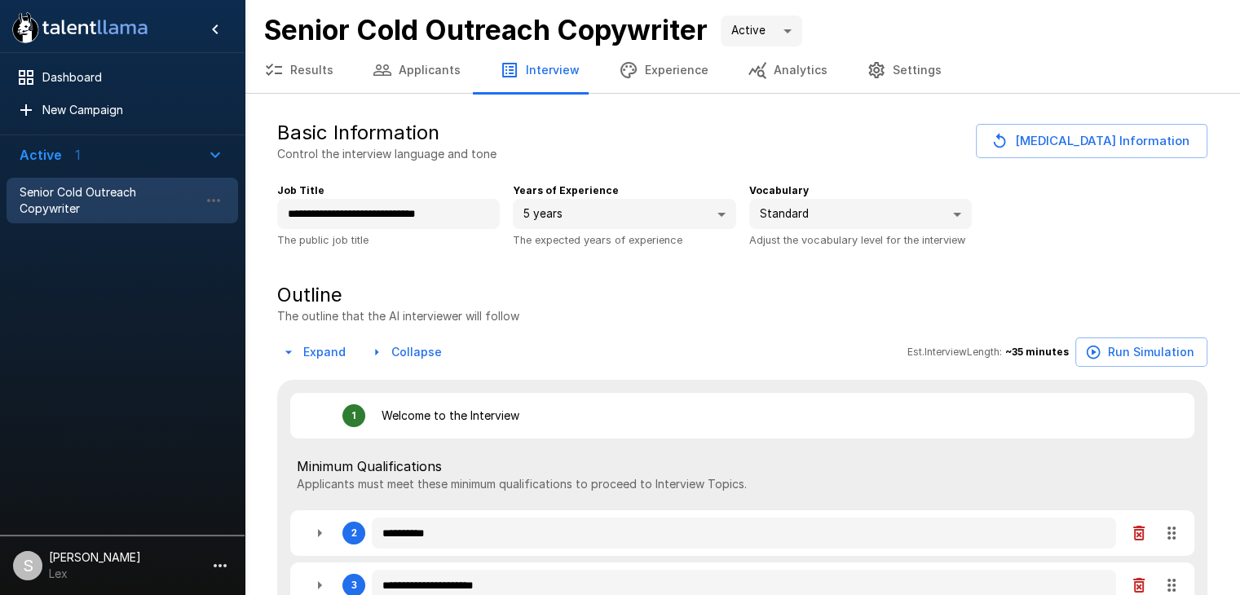
type textarea "*"
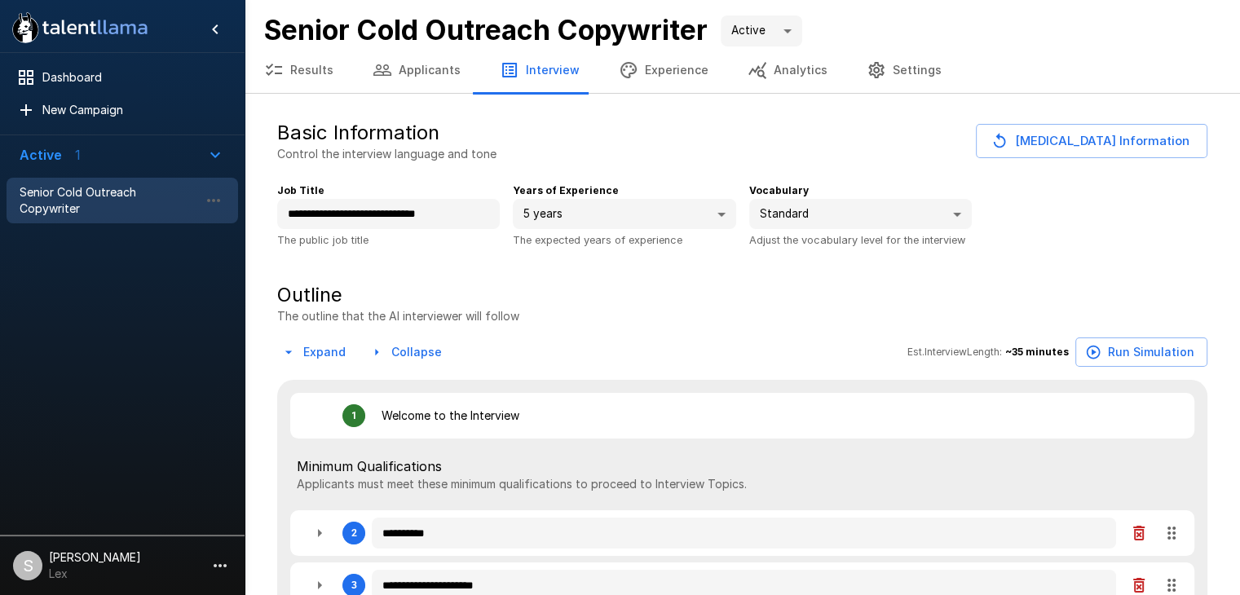
type textarea "*"
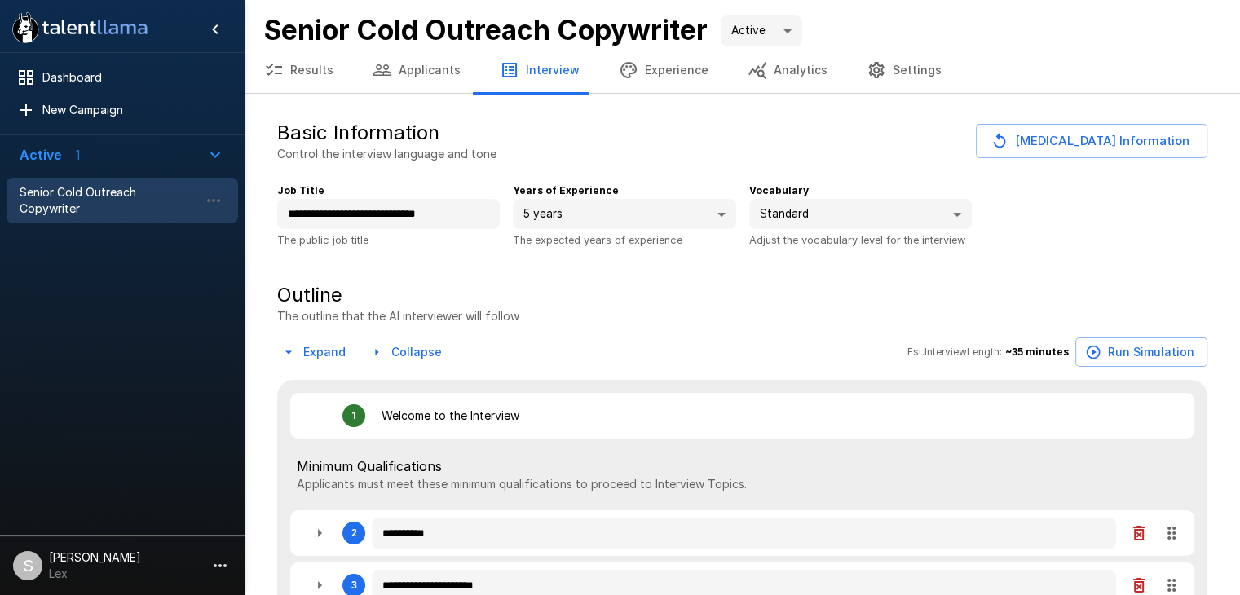
type textarea "*"
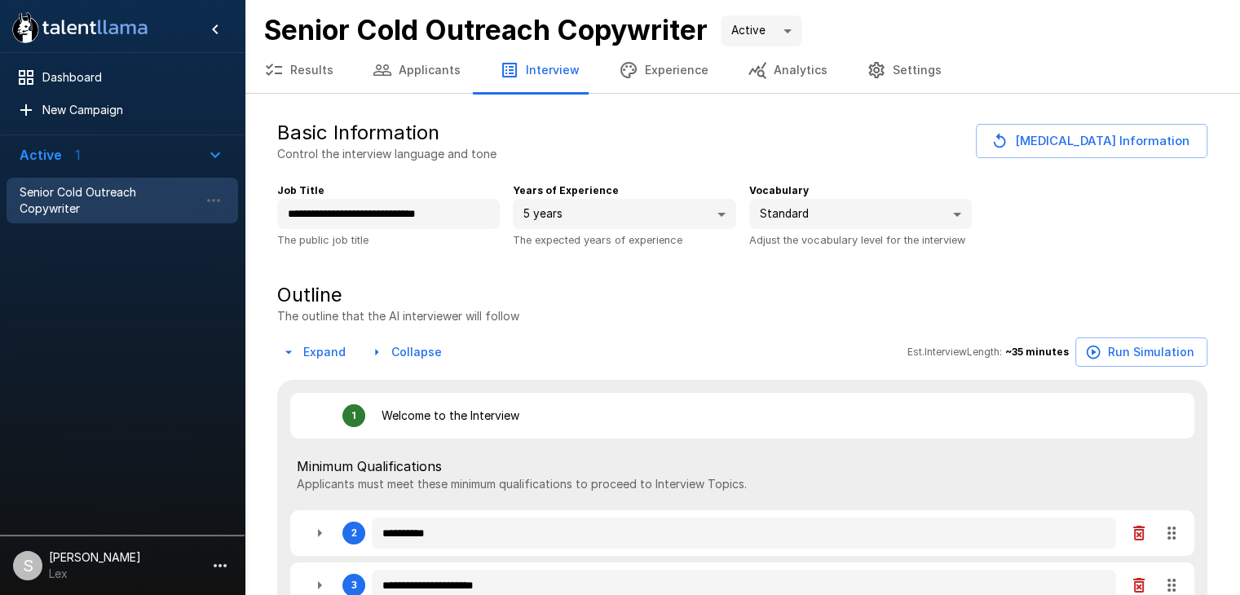
type textarea "*"
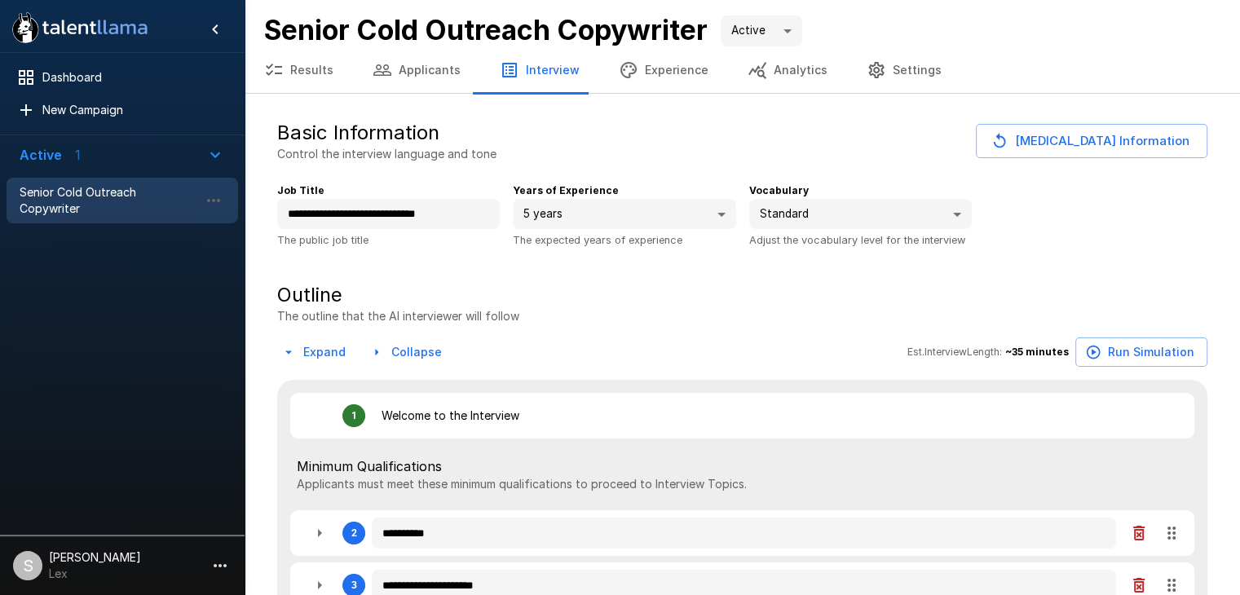
type textarea "*"
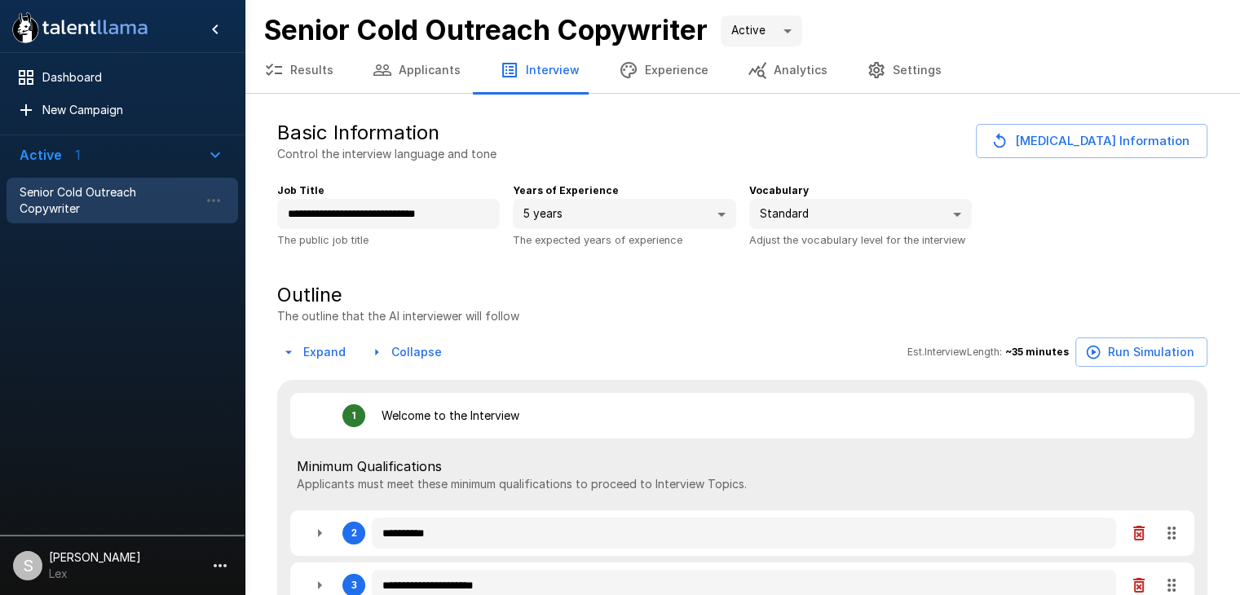
type textarea "*"
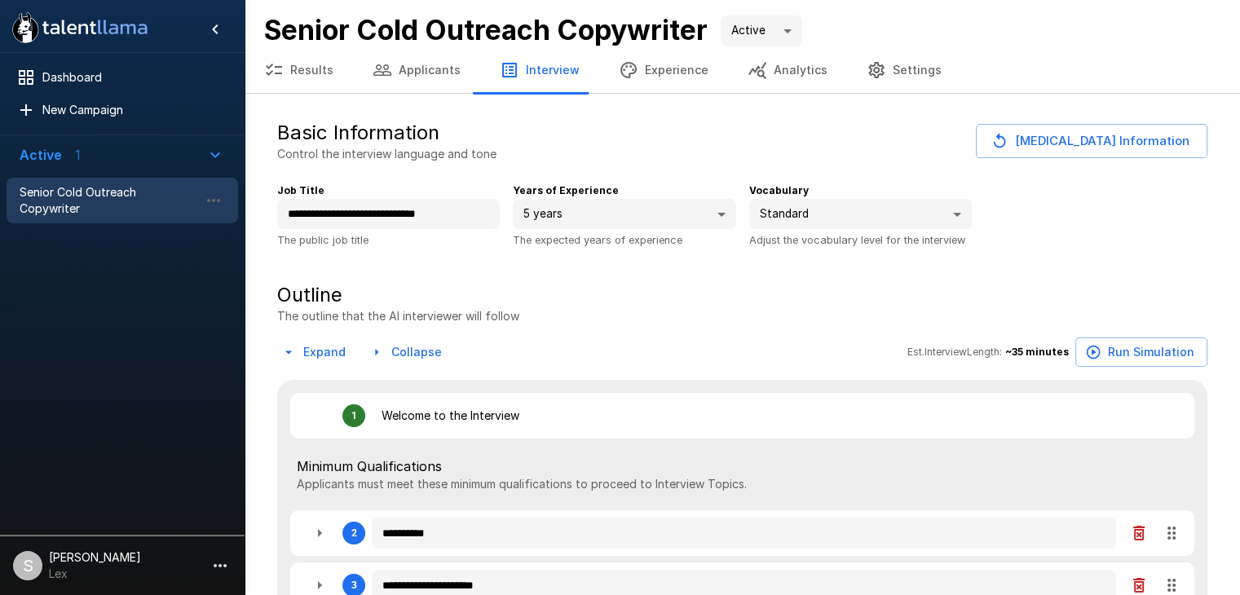
type textarea "*"
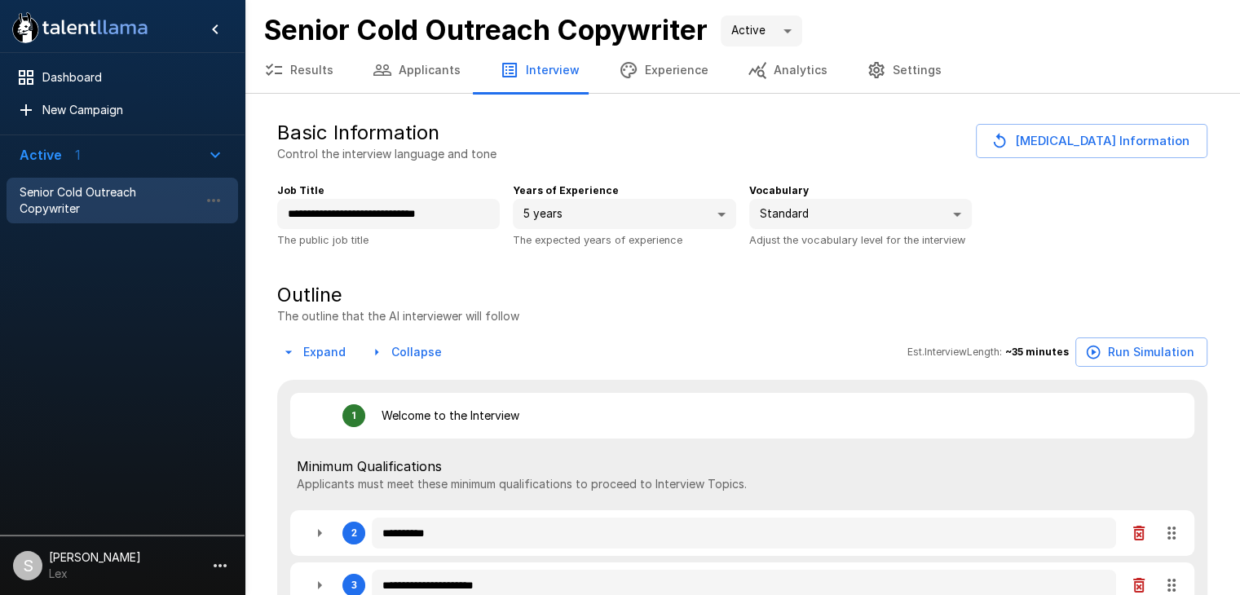
type textarea "*"
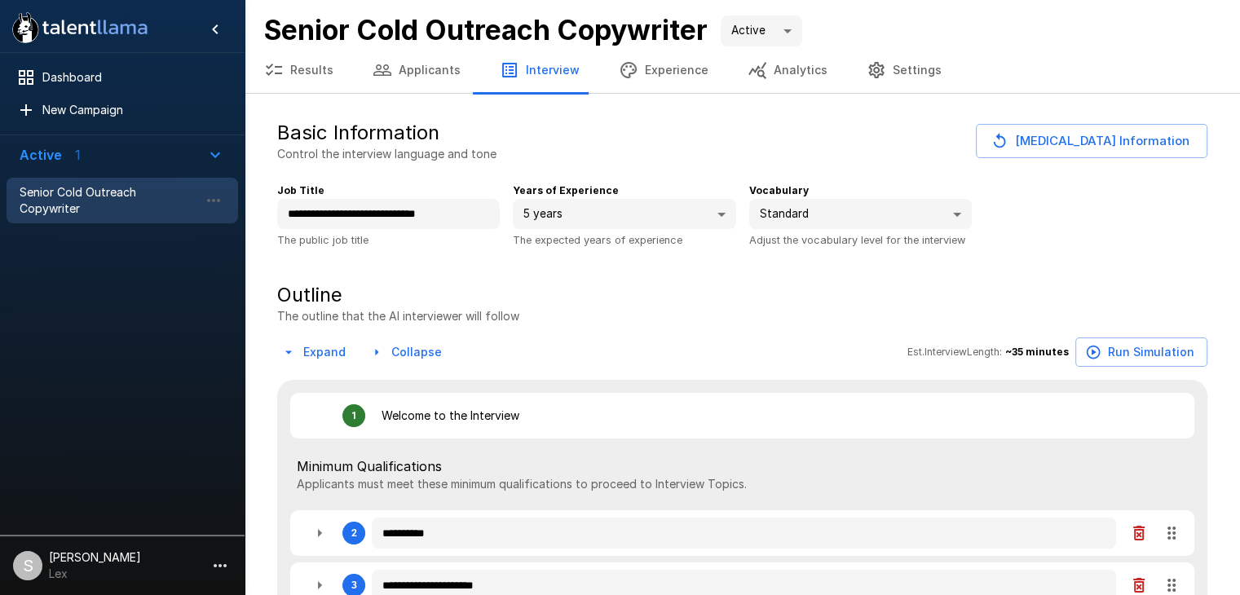
type textarea "*"
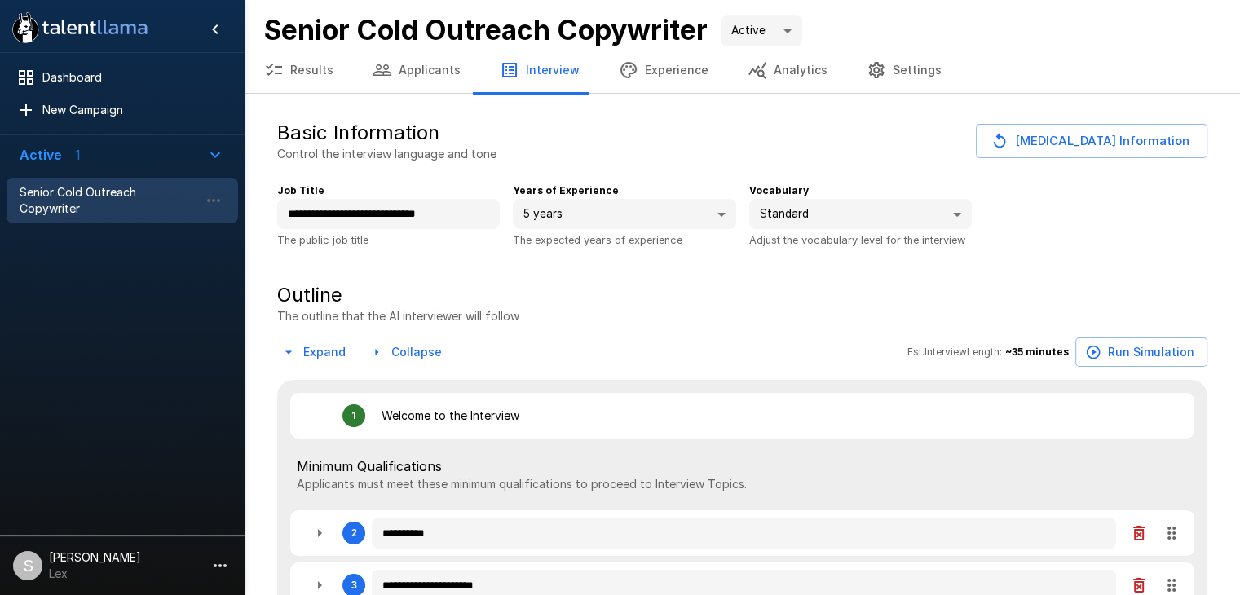
type textarea "*"
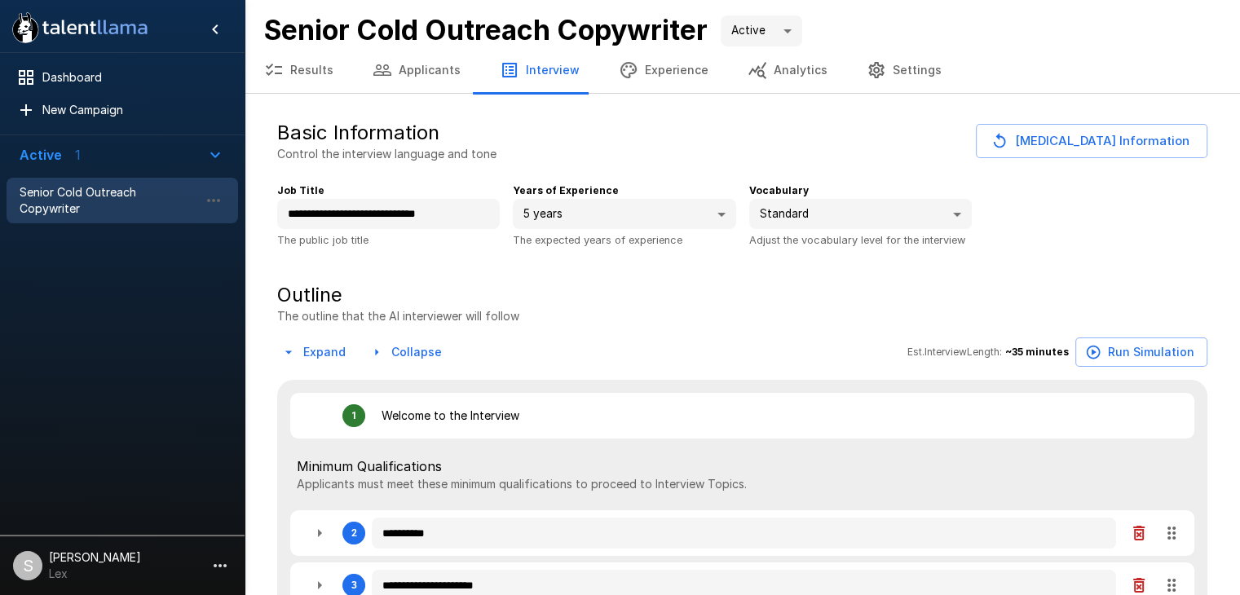
type textarea "*"
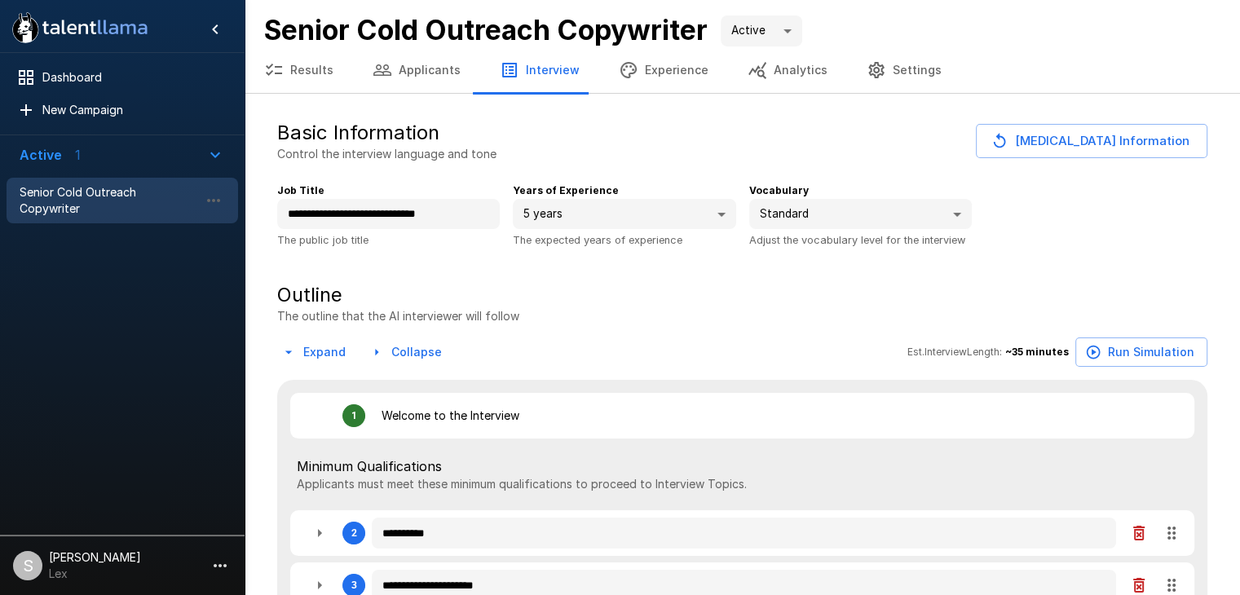
type textarea "*"
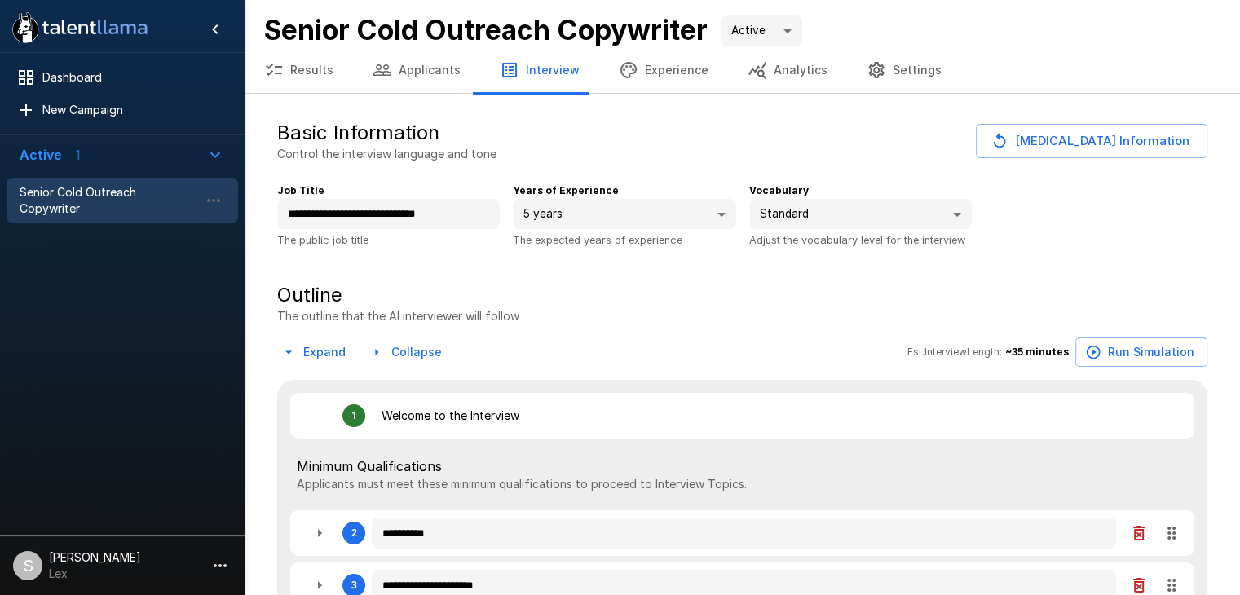
type textarea "*"
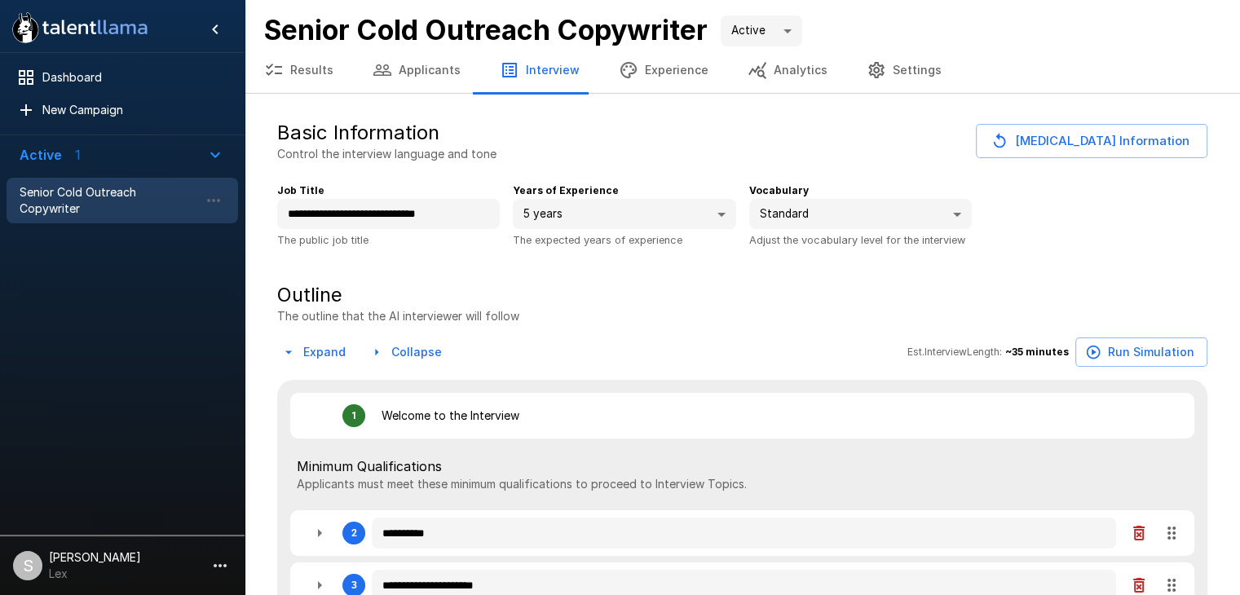
type textarea "*"
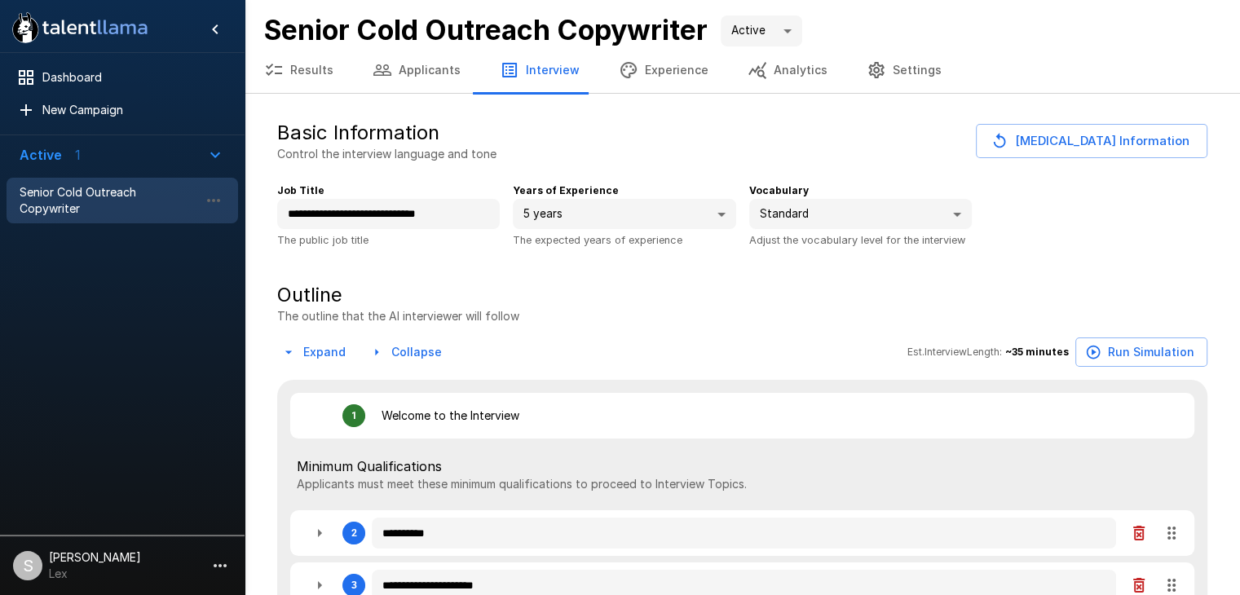
type textarea "*"
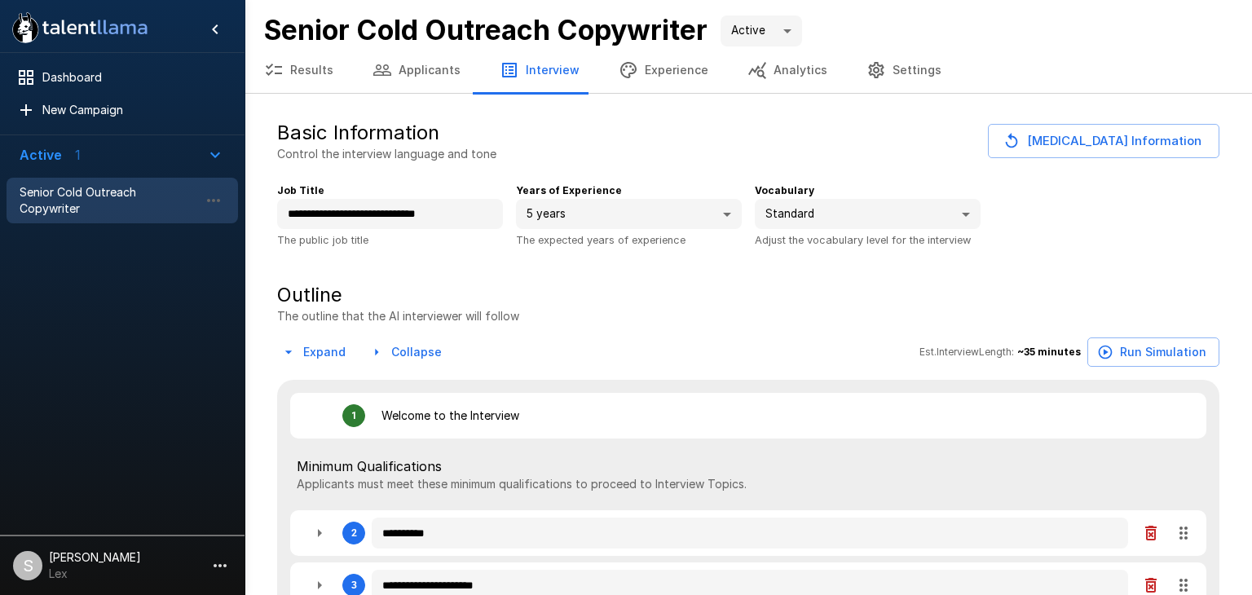
click at [563, 211] on body "**********" at bounding box center [626, 297] width 1252 height 595
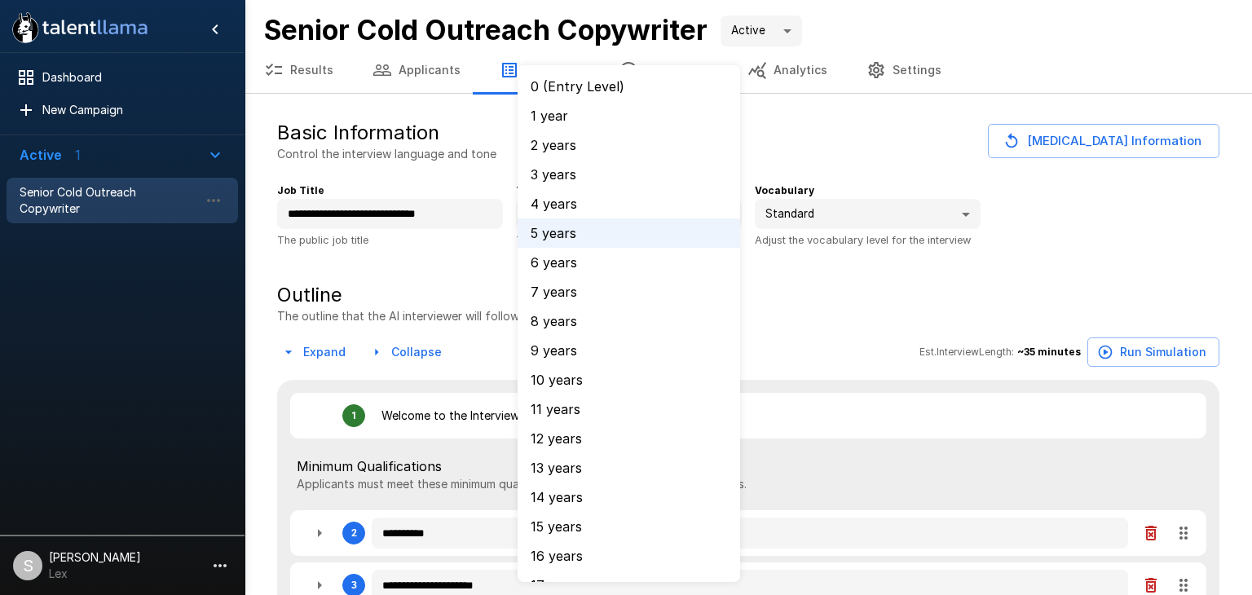
click at [1075, 288] on div at bounding box center [626, 297] width 1252 height 595
type textarea "*"
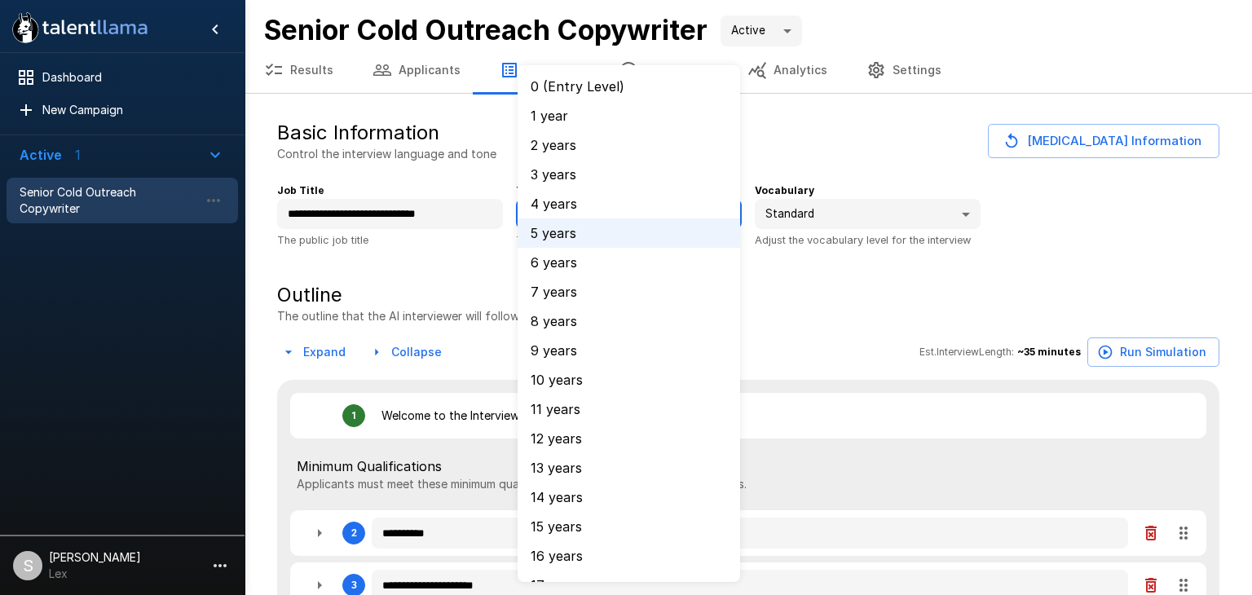
type textarea "*"
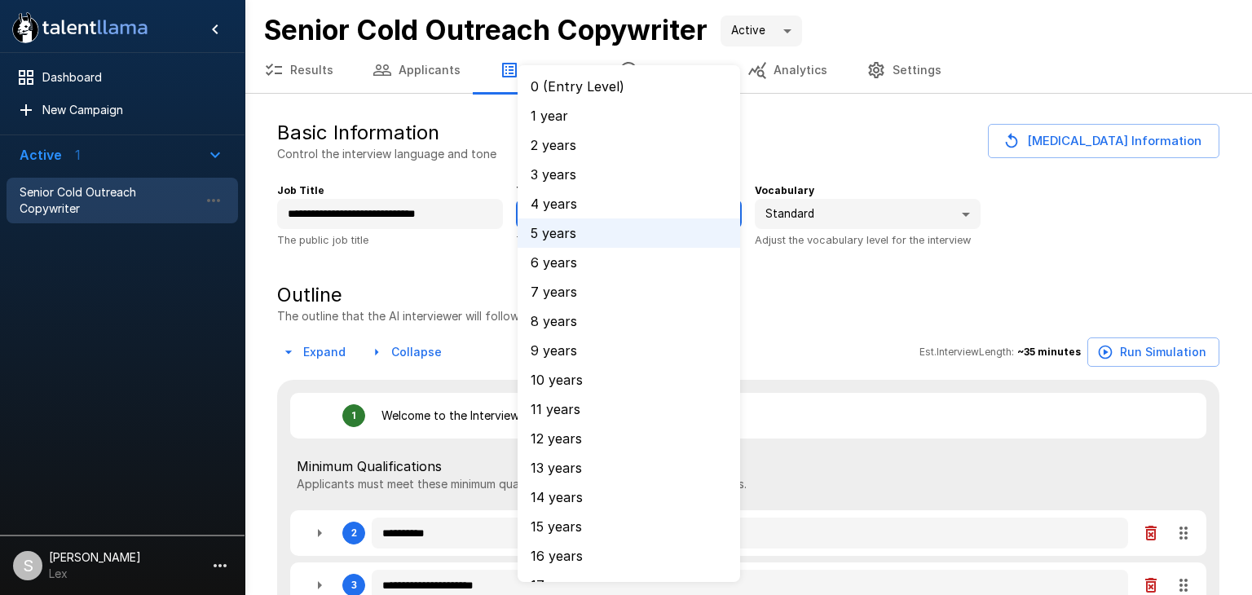
type textarea "*"
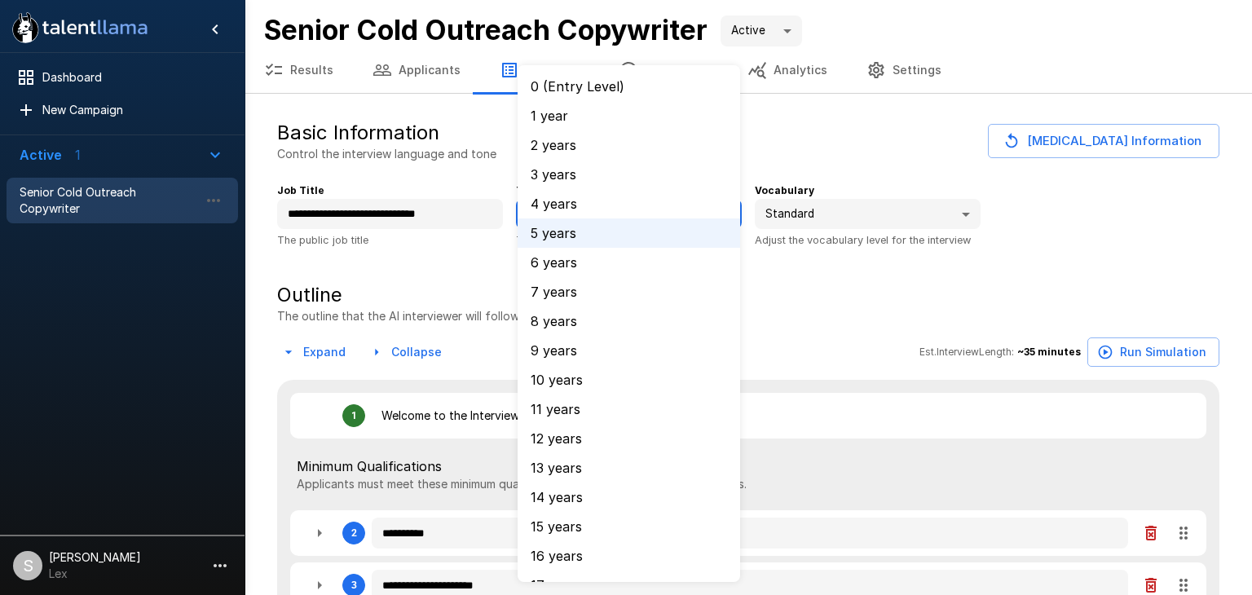
type textarea "*"
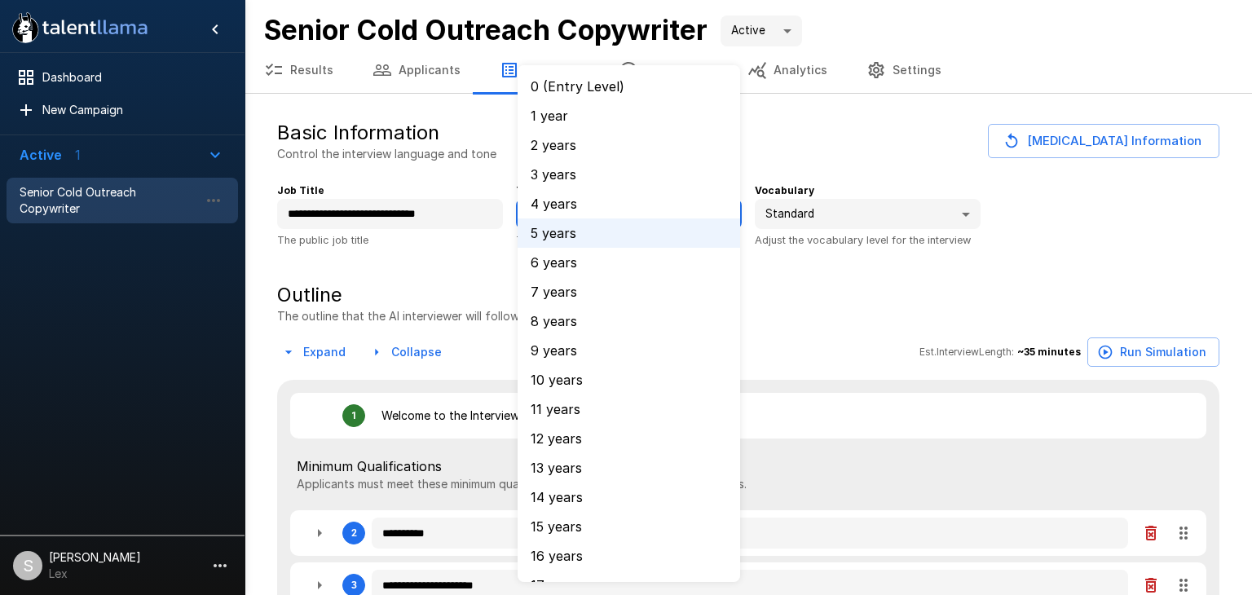
type textarea "*"
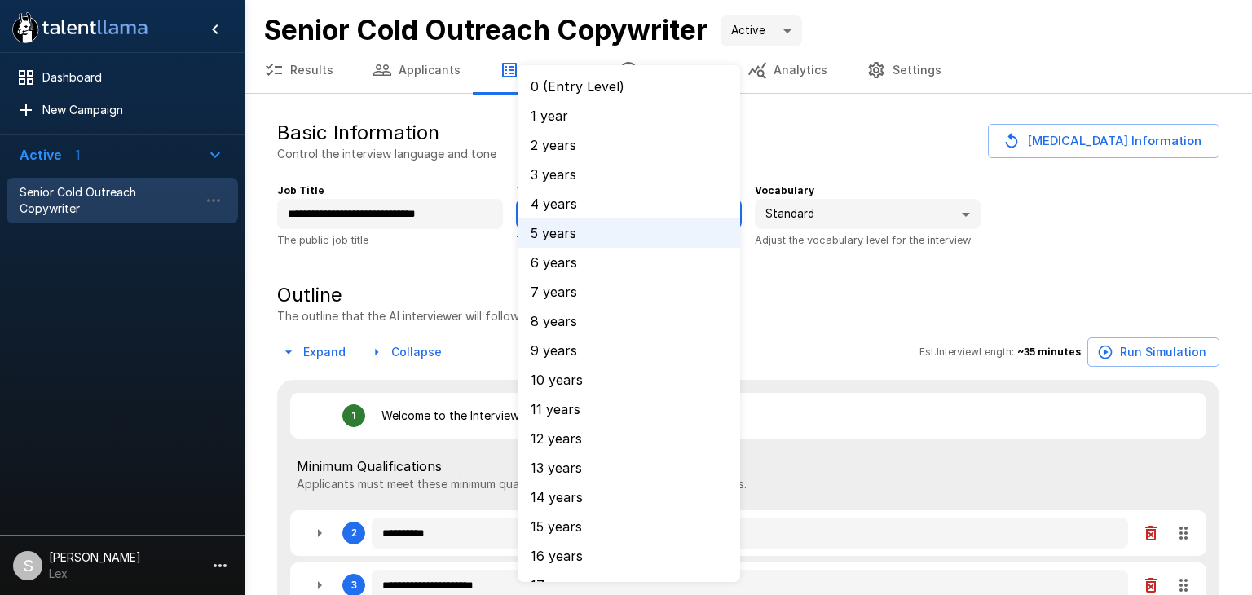
type textarea "*"
